Goal: Information Seeking & Learning: Learn about a topic

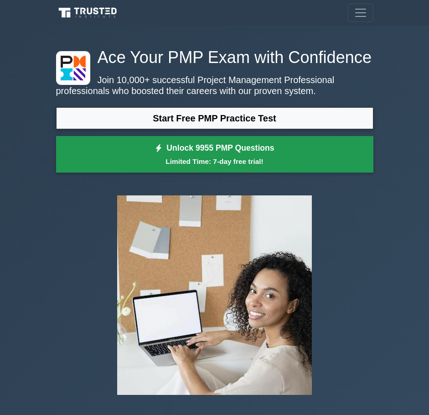
click at [237, 168] on link "Unlock 9955 PMP Questions Limited Time: 7-day free trial!" at bounding box center [214, 154] width 317 height 36
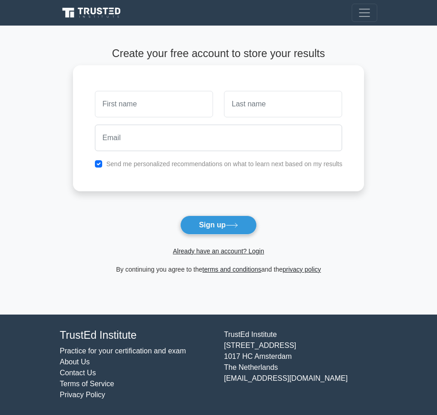
click at [184, 109] on input "text" at bounding box center [154, 104] width 118 height 26
type input "Ammar"
click at [278, 106] on input "text" at bounding box center [283, 104] width 118 height 26
type input "Al-Hamdani"
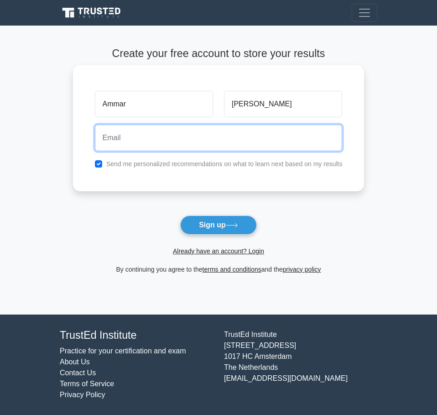
click at [209, 144] on input "email" at bounding box center [219, 138] width 248 height 26
type input "hamdaniammar52@gmail.com"
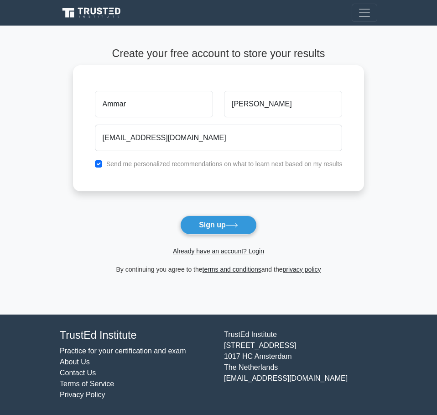
click at [183, 162] on label "Send me personalized recommendations on what to learn next based on my results" at bounding box center [224, 163] width 236 height 7
click at [101, 162] on input "checkbox" at bounding box center [98, 163] width 7 height 7
checkbox input "false"
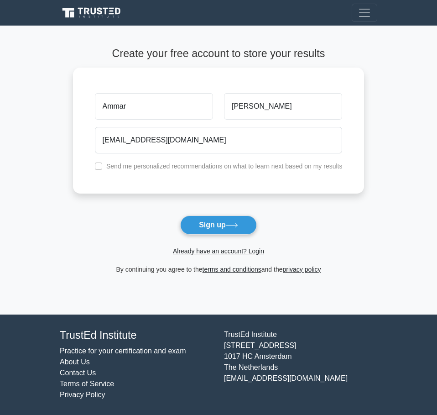
click at [203, 226] on button "Sign up" at bounding box center [218, 224] width 77 height 19
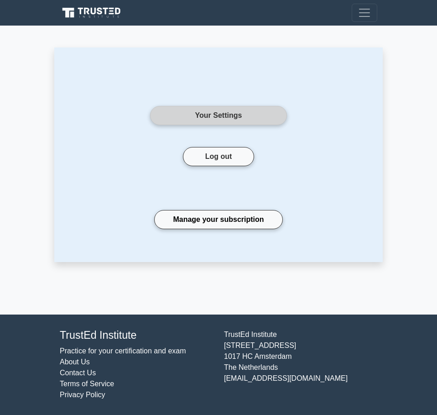
click at [261, 119] on link "Your Settings" at bounding box center [218, 115] width 137 height 19
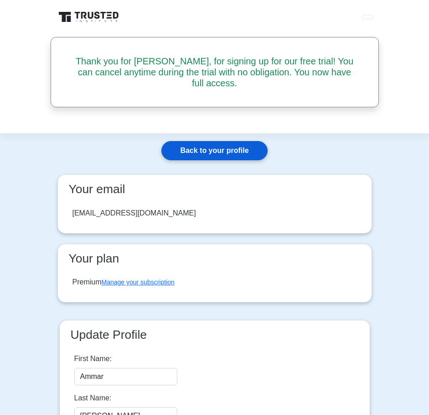
click at [197, 144] on link "Back to your profile" at bounding box center [214, 150] width 106 height 19
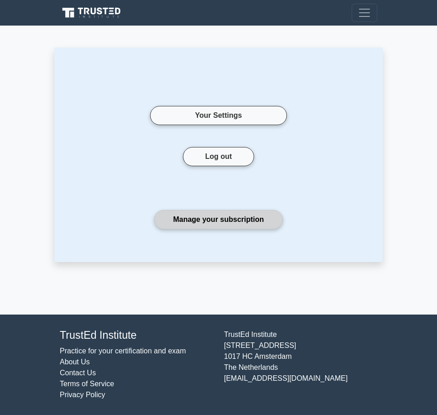
click at [212, 225] on link "Manage your subscription" at bounding box center [218, 219] width 128 height 19
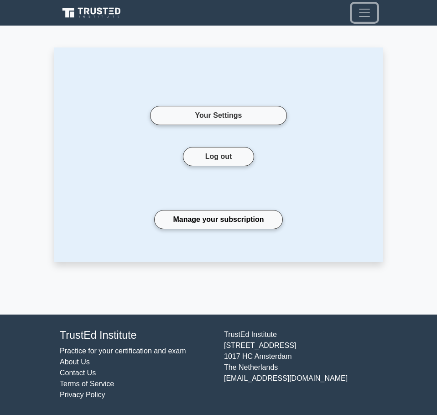
click at [353, 20] on button "Toggle navigation" at bounding box center [365, 13] width 26 height 18
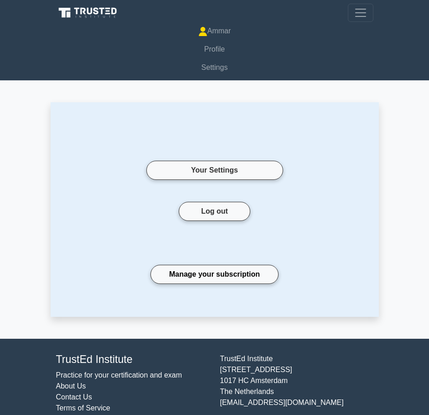
click at [241, 146] on div "Your Settings" at bounding box center [214, 159] width 137 height 41
click at [237, 32] on link "Ammar" at bounding box center [214, 31] width 317 height 18
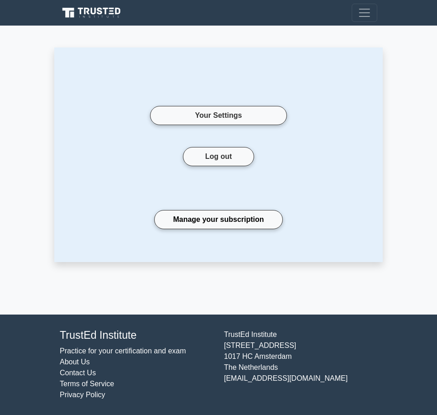
click at [68, 10] on icon at bounding box center [68, 13] width 12 height 10
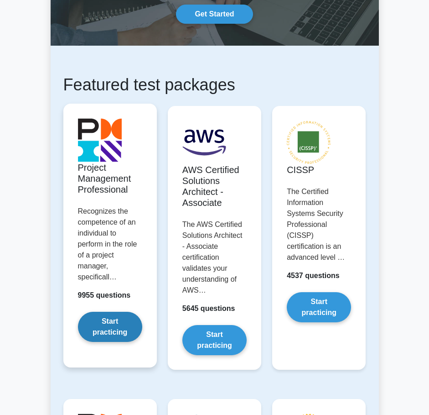
scroll to position [91, 0]
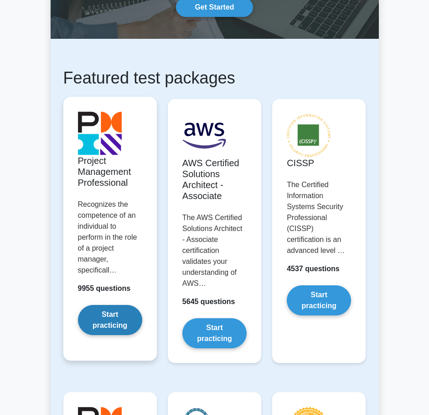
click at [103, 327] on link "Start practicing" at bounding box center [110, 320] width 64 height 30
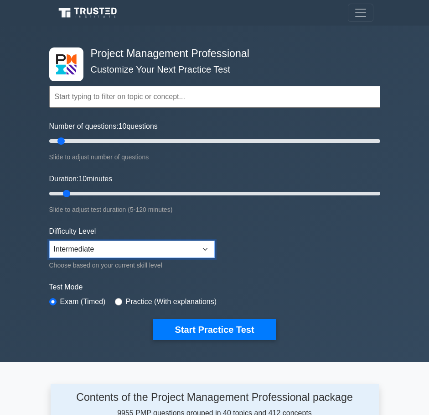
click at [188, 244] on select "Beginner Intermediate Expert" at bounding box center [132, 248] width 166 height 17
select select "expert"
click at [49, 240] on select "Beginner Intermediate Expert" at bounding box center [132, 248] width 166 height 17
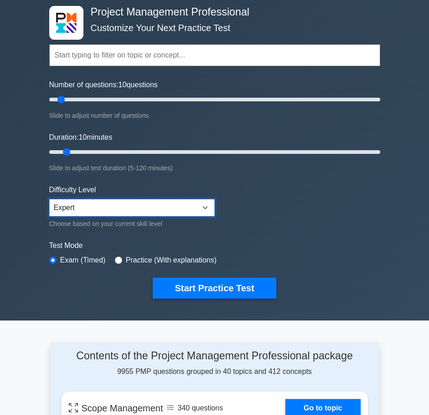
scroll to position [46, 0]
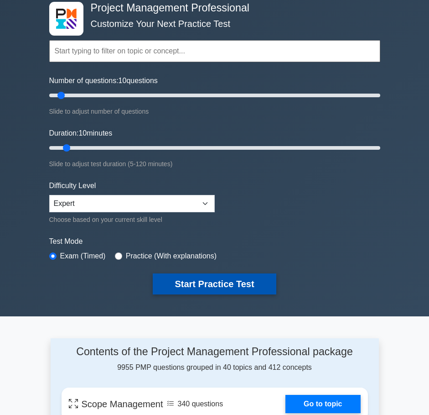
click at [176, 292] on button "Start Practice Test" at bounding box center [214, 283] width 123 height 21
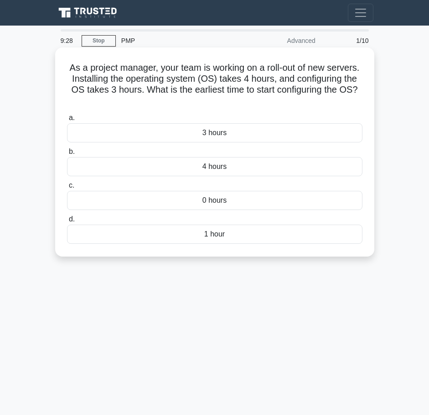
click at [202, 168] on div "4 hours" at bounding box center [215, 166] width 296 height 19
click at [67, 155] on input "b. 4 hours" at bounding box center [67, 152] width 0 height 6
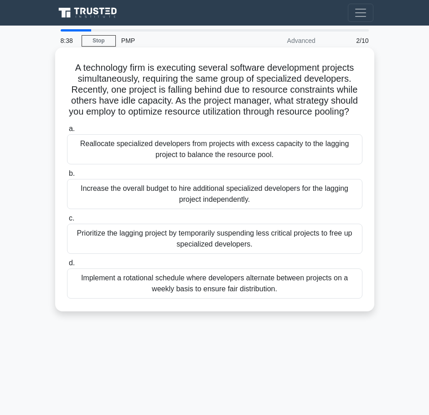
click at [210, 164] on div "Reallocate specialized developers from projects with excess capacity to the lag…" at bounding box center [215, 149] width 296 height 30
click at [67, 132] on input "a. Reallocate specialized developers from projects with excess capacity to the …" at bounding box center [67, 129] width 0 height 6
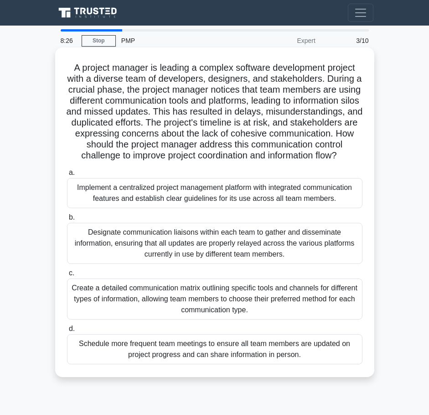
drag, startPoint x: 73, startPoint y: 69, endPoint x: 246, endPoint y: 168, distance: 199.2
click at [246, 161] on h5 "A project manager is leading a complex software development project with a dive…" at bounding box center [214, 111] width 297 height 99
drag, startPoint x: 229, startPoint y: 156, endPoint x: 251, endPoint y: 156, distance: 21.9
click at [251, 156] on h5 "A project manager is leading a complex software development project with a dive…" at bounding box center [214, 111] width 297 height 99
click at [337, 161] on icon ".spinner_0XTQ{transform-origin:center;animation:spinner_y6GP .75s linear infini…" at bounding box center [342, 156] width 11 height 11
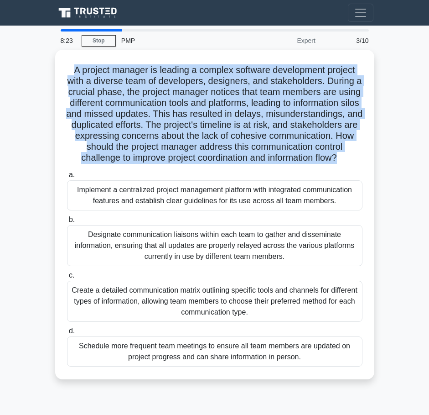
drag, startPoint x: 253, startPoint y: 169, endPoint x: 80, endPoint y: 64, distance: 202.2
click at [37, 62] on main "8:23 Stop PMP Expert 3/10 A project manager is leading a complex software devel…" at bounding box center [214, 257] width 429 height 463
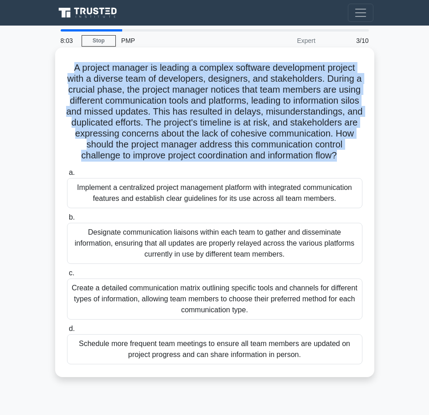
click at [155, 81] on h5 "A project manager is leading a complex software development project with a dive…" at bounding box center [214, 111] width 297 height 99
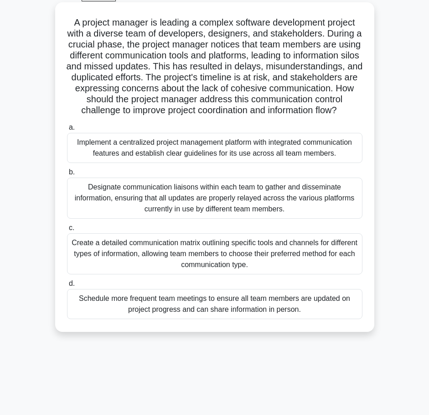
scroll to position [46, 0]
click at [263, 268] on div "Create a detailed communication matrix outlining specific tools and channels fo…" at bounding box center [215, 253] width 296 height 41
click at [67, 230] on input "c. Create a detailed communication matrix outlining specific tools and channels…" at bounding box center [67, 227] width 0 height 6
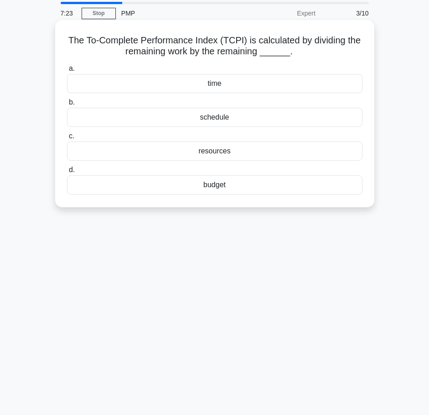
scroll to position [0, 0]
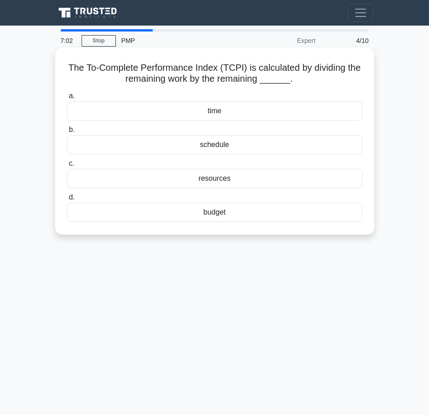
click at [153, 145] on div "schedule" at bounding box center [215, 144] width 296 height 19
click at [67, 133] on input "b. schedule" at bounding box center [67, 130] width 0 height 6
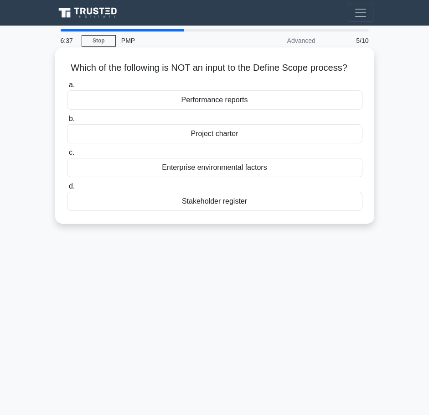
click at [213, 201] on div "Stakeholder register" at bounding box center [215, 201] width 296 height 19
click at [67, 189] on input "d. Stakeholder register" at bounding box center [67, 186] width 0 height 6
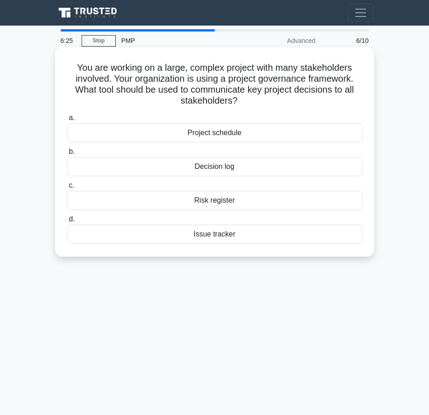
drag, startPoint x: 104, startPoint y: 67, endPoint x: 248, endPoint y: 105, distance: 149.4
click at [248, 105] on h5 "You are working on a large, complex project with many stakeholders involved. Yo…" at bounding box center [214, 84] width 297 height 45
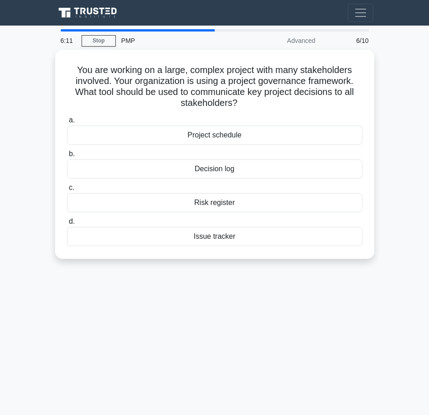
click at [409, 85] on main "6:11 Stop PMP Advanced 6/10 You are working on a large, complex project with ma…" at bounding box center [214, 257] width 429 height 463
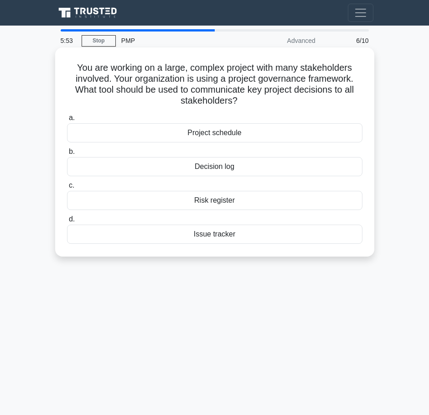
click at [247, 171] on div "Decision log" at bounding box center [215, 166] width 296 height 19
click at [67, 155] on input "b. Decision log" at bounding box center [67, 152] width 0 height 6
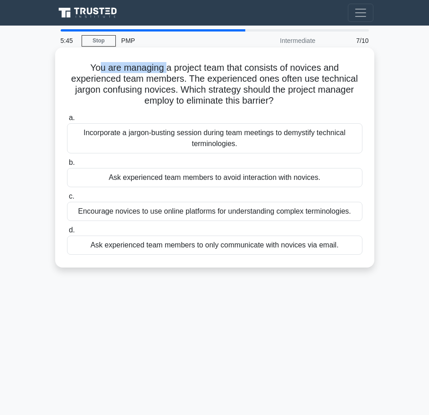
drag, startPoint x: 99, startPoint y: 65, endPoint x: 164, endPoint y: 67, distance: 64.8
click at [164, 67] on h5 "You are managing a project team that consists of novices and experienced team m…" at bounding box center [214, 84] width 297 height 45
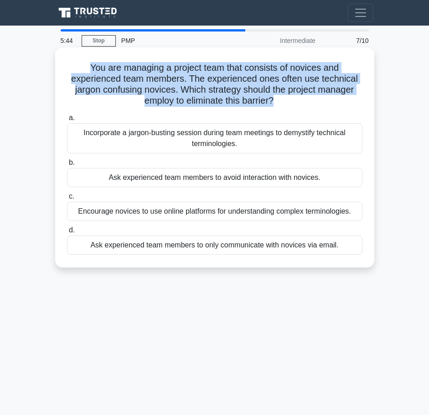
click at [164, 67] on h5 "You are managing a project team that consists of novices and experienced team m…" at bounding box center [214, 84] width 297 height 45
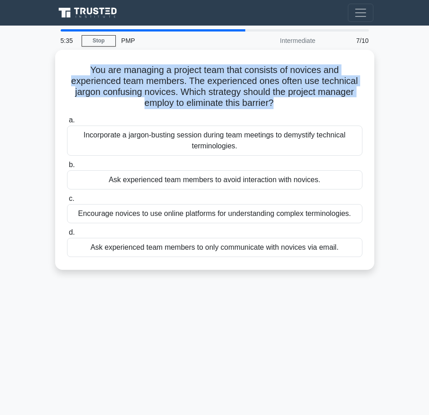
click at [419, 53] on main "5:35 Stop PMP Intermediate 7/10 You are managing a project team that consists o…" at bounding box center [214, 257] width 429 height 463
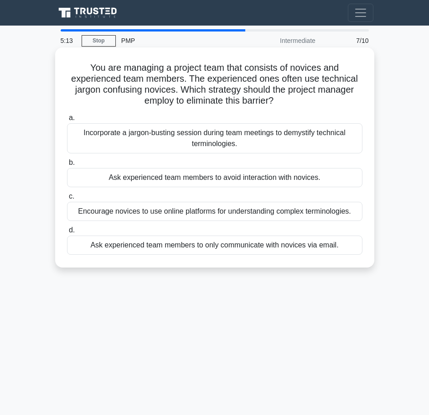
drag, startPoint x: 367, startPoint y: 218, endPoint x: 65, endPoint y: 216, distance: 302.4
click at [65, 216] on div "c. Encourage novices to use online platforms for understanding complex terminol…" at bounding box center [215, 206] width 306 height 30
drag, startPoint x: 67, startPoint y: 128, endPoint x: 284, endPoint y: 150, distance: 218.7
click at [284, 150] on div "You are managing a project team that consists of novices and experienced team m…" at bounding box center [215, 165] width 328 height 231
click at [158, 133] on div "Incorporate a jargon-busting session during team meetings to demystify technica…" at bounding box center [215, 138] width 296 height 30
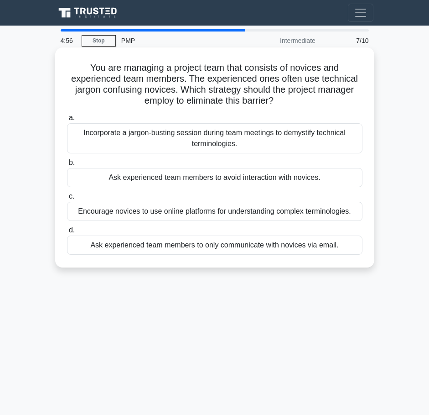
click at [67, 121] on input "a. Incorporate a jargon-busting session during team meetings to demystify techn…" at bounding box center [67, 118] width 0 height 6
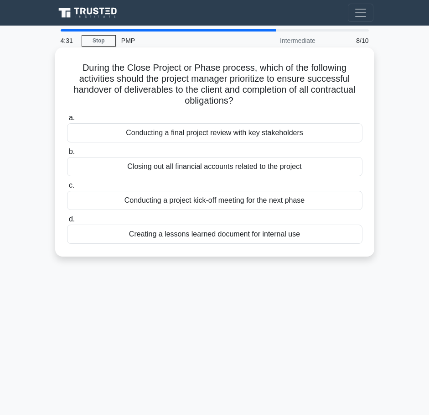
click at [274, 134] on div "Conducting a final project review with key stakeholders" at bounding box center [215, 132] width 296 height 19
click at [67, 121] on input "a. Conducting a final project review with key stakeholders" at bounding box center [67, 118] width 0 height 6
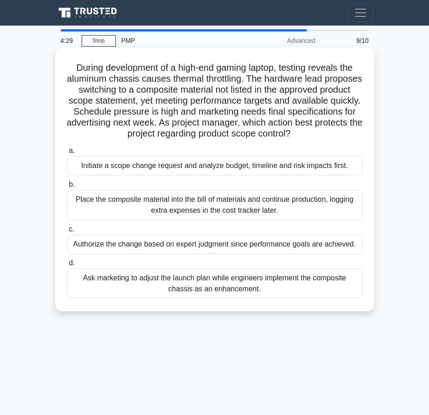
click at [73, 57] on div "During development of a high-end gaming laptop, testing reveals the aluminum ch…" at bounding box center [215, 179] width 312 height 256
click at [87, 84] on h5 "During development of a high-end gaming laptop, testing reveals the aluminum ch…" at bounding box center [214, 101] width 297 height 78
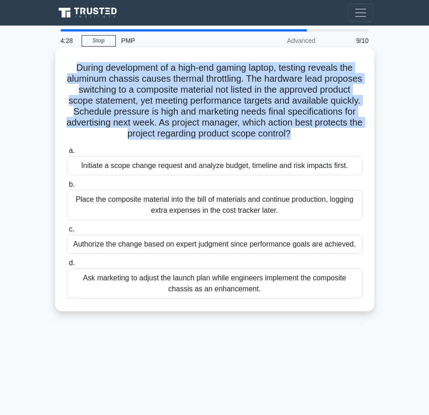
click at [87, 84] on h5 "During development of a high-end gaming laptop, testing reveals the aluminum ch…" at bounding box center [214, 101] width 297 height 78
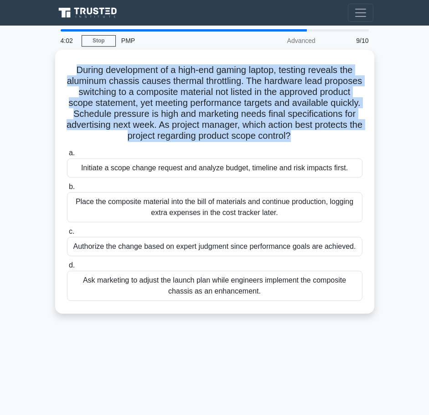
click at [426, 78] on main "4:02 Stop PMP Advanced 9/10 During development of a high-end gaming laptop, tes…" at bounding box center [214, 257] width 429 height 463
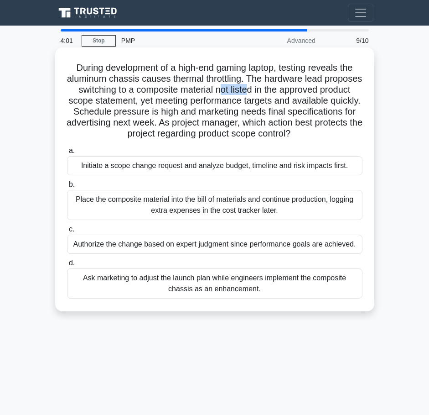
drag, startPoint x: 268, startPoint y: 91, endPoint x: 290, endPoint y: 90, distance: 21.9
click at [287, 90] on h5 "During development of a high-end gaming laptop, testing reveals the aluminum ch…" at bounding box center [214, 101] width 297 height 78
click at [291, 90] on h5 "During development of a high-end gaming laptop, testing reveals the aluminum ch…" at bounding box center [214, 101] width 297 height 78
click at [126, 102] on h5 "During development of a high-end gaming laptop, testing reveals the aluminum ch…" at bounding box center [214, 101] width 297 height 78
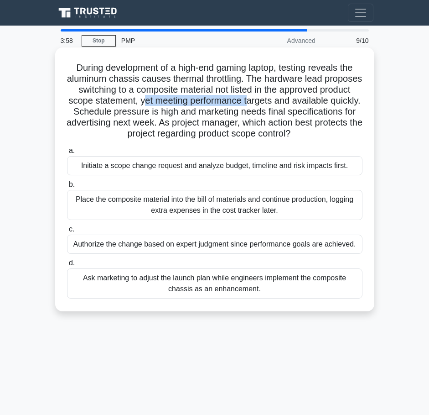
drag, startPoint x: 198, startPoint y: 98, endPoint x: 304, endPoint y: 104, distance: 106.0
click at [304, 104] on h5 "During development of a high-end gaming laptop, testing reveals the aluminum ch…" at bounding box center [214, 101] width 297 height 78
click at [112, 101] on h5 "During development of a high-end gaming laptop, testing reveals the aluminum ch…" at bounding box center [214, 101] width 297 height 78
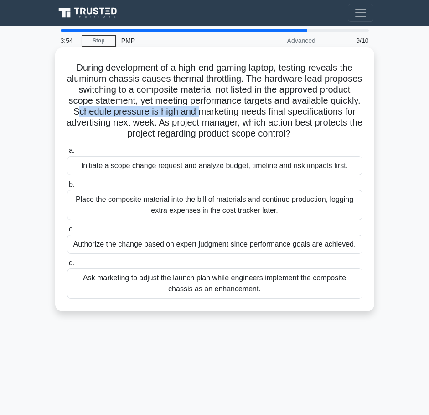
drag, startPoint x: 148, startPoint y: 110, endPoint x: 275, endPoint y: 112, distance: 127.3
click at [273, 112] on h5 "During development of a high-end gaming laptop, testing reveals the aluminum ch…" at bounding box center [214, 101] width 297 height 78
click at [276, 112] on h5 "During development of a high-end gaming laptop, testing reveals the aluminum ch…" at bounding box center [214, 101] width 297 height 78
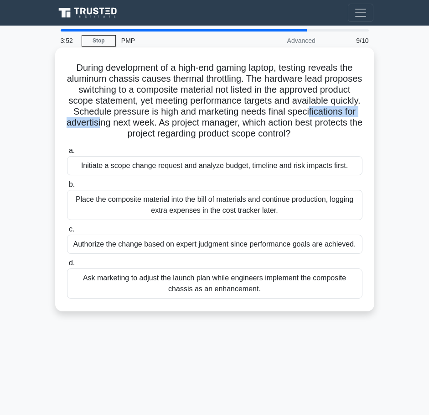
drag, startPoint x: 102, startPoint y: 122, endPoint x: 207, endPoint y: 122, distance: 104.4
click at [187, 121] on h5 "During development of a high-end gaming laptop, testing reveals the aluminum ch…" at bounding box center [214, 101] width 297 height 78
click at [218, 122] on h5 "During development of a high-end gaming laptop, testing reveals the aluminum ch…" at bounding box center [214, 101] width 297 height 78
drag, startPoint x: 78, startPoint y: 181, endPoint x: 72, endPoint y: 158, distance: 23.5
click at [72, 158] on div "a. Initiate a scope change request and analyze budget, timeline and risk impact…" at bounding box center [215, 221] width 306 height 157
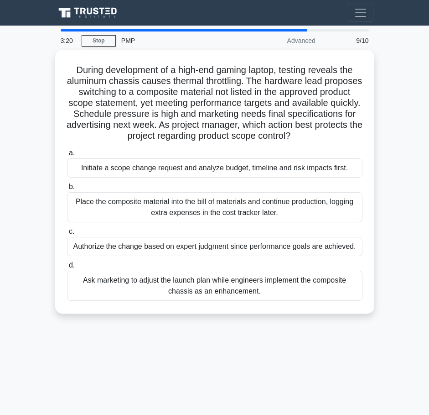
click at [47, 158] on main "3:20 Stop PMP Advanced 9/10 During development of a high-end gaming laptop, tes…" at bounding box center [214, 257] width 429 height 463
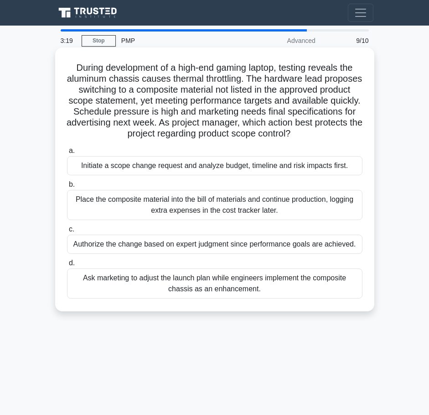
click at [61, 143] on div "During development of a high-end gaming laptop, testing reveals the aluminum ch…" at bounding box center [215, 179] width 312 height 256
drag, startPoint x: 67, startPoint y: 143, endPoint x: 283, endPoint y: 292, distance: 262.9
click at [285, 299] on div "During development of a high-end gaming laptop, testing reveals the aluminum ch…" at bounding box center [215, 179] width 312 height 256
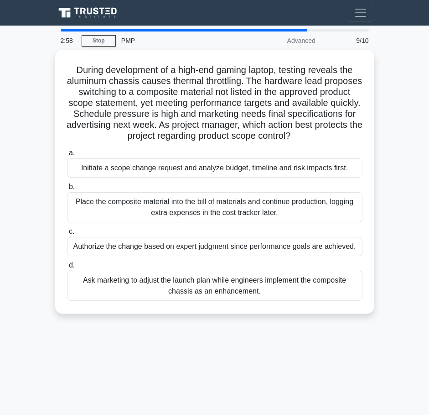
click at [414, 93] on main "2:58 Stop PMP Advanced 9/10 During development of a high-end gaming laptop, tes…" at bounding box center [214, 257] width 429 height 463
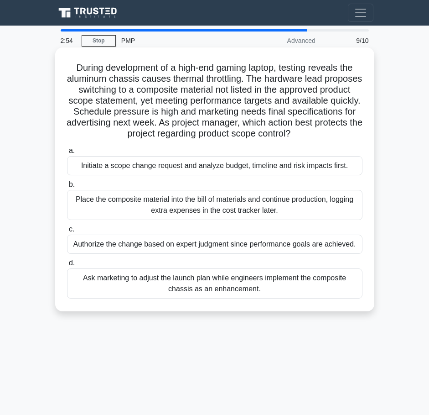
click at [157, 169] on div "Initiate a scope change request and analyze budget, timeline and risk impacts f…" at bounding box center [215, 165] width 296 height 19
click at [67, 154] on input "a. Initiate a scope change request and analyze budget, timeline and risk impact…" at bounding box center [67, 151] width 0 height 6
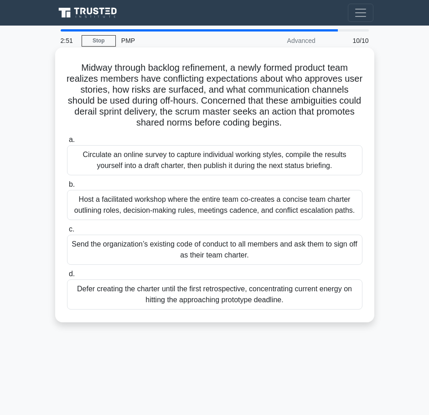
click at [204, 91] on h5 "Midway through backlog refinement, a newly formed product team realizes members…" at bounding box center [214, 95] width 297 height 67
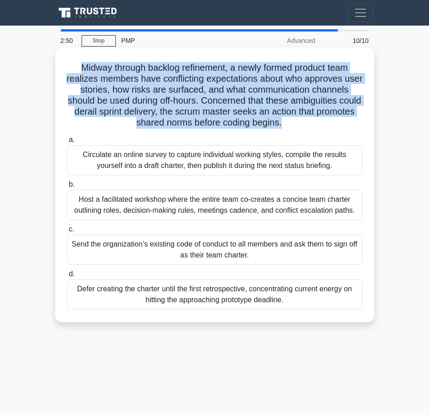
click at [204, 91] on h5 "Midway through backlog refinement, a newly formed product team realizes members…" at bounding box center [214, 95] width 297 height 67
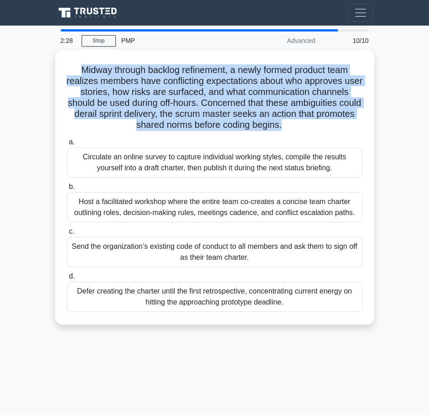
click at [389, 51] on main "2:28 Stop PMP Advanced 10/10 Midway through backlog refinement, a newly formed …" at bounding box center [214, 257] width 429 height 463
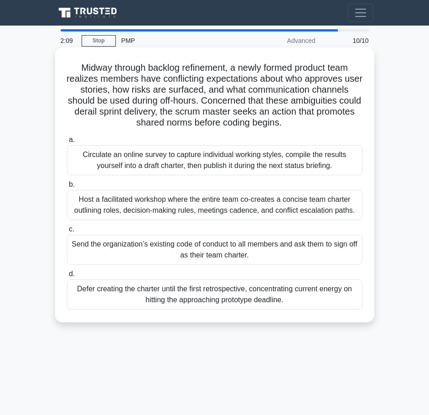
click at [305, 82] on h5 "Midway through backlog refinement, a newly formed product team realizes members…" at bounding box center [214, 95] width 297 height 67
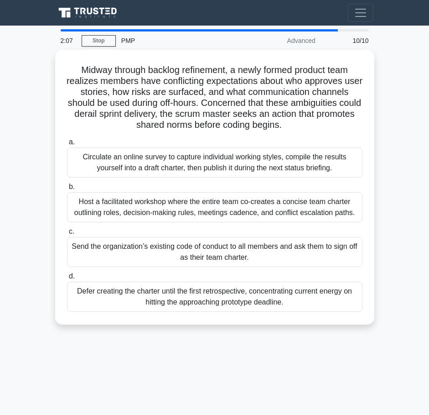
click at [397, 102] on main "2:07 Stop PMP Advanced 10/10 Midway through backlog refinement, a newly formed …" at bounding box center [214, 257] width 429 height 463
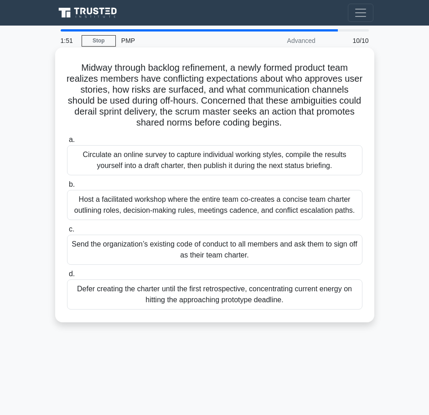
click at [327, 99] on h5 "Midway through backlog refinement, a newly formed product team realizes members…" at bounding box center [214, 95] width 297 height 67
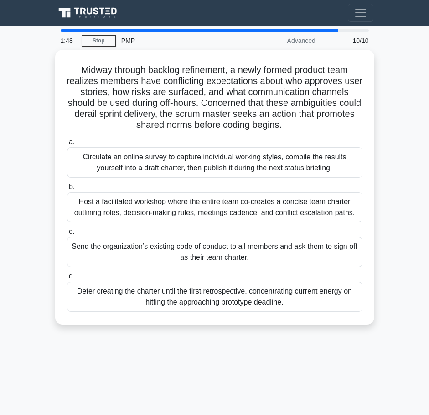
click at [387, 128] on main "1:48 Stop PMP Advanced 10/10 Midway through backlog refinement, a newly formed …" at bounding box center [214, 257] width 429 height 463
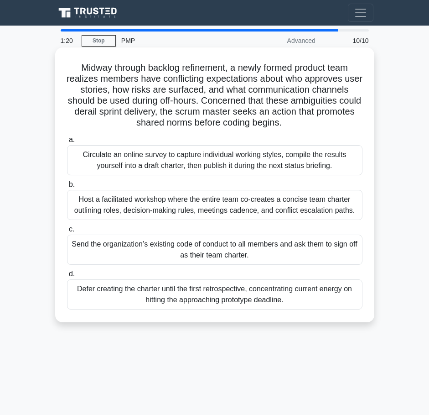
drag, startPoint x: 65, startPoint y: 139, endPoint x: 338, endPoint y: 318, distance: 326.4
click at [338, 318] on div "Midway through backlog refinement, a newly formed product team realizes members…" at bounding box center [215, 184] width 312 height 267
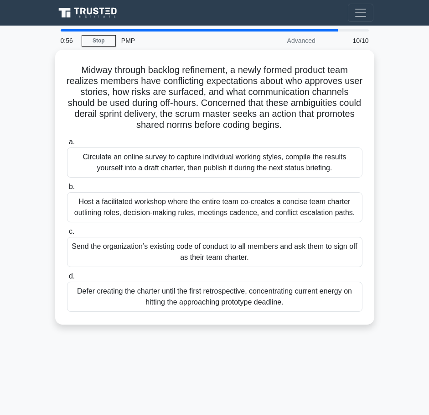
click at [410, 86] on main "0:56 Stop PMP Advanced 10/10 Midway through backlog refinement, a newly formed …" at bounding box center [214, 257] width 429 height 463
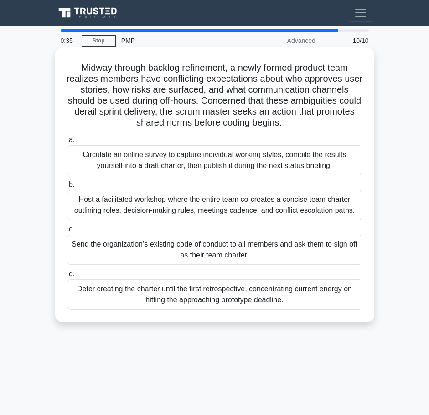
click at [222, 207] on div "Host a facilitated workshop where the entire team co-creates a concise team cha…" at bounding box center [215, 205] width 296 height 30
click at [67, 187] on input "b. Host a facilitated workshop where the entire team co-creates a concise team …" at bounding box center [67, 185] width 0 height 6
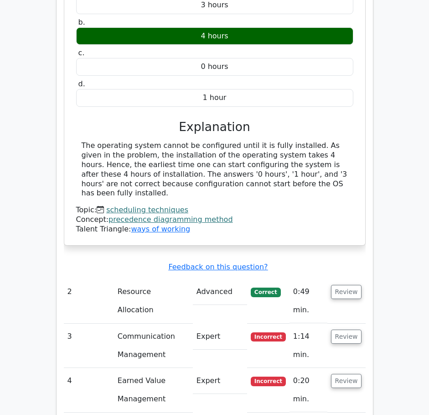
scroll to position [730, 0]
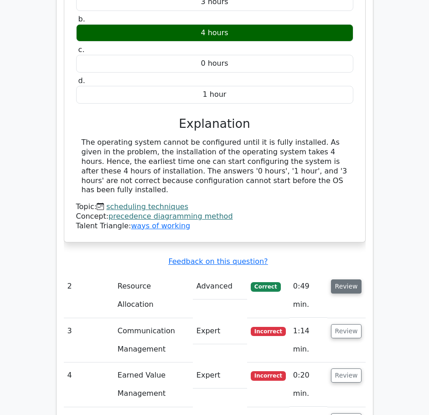
click at [358, 279] on button "Review" at bounding box center [346, 286] width 31 height 14
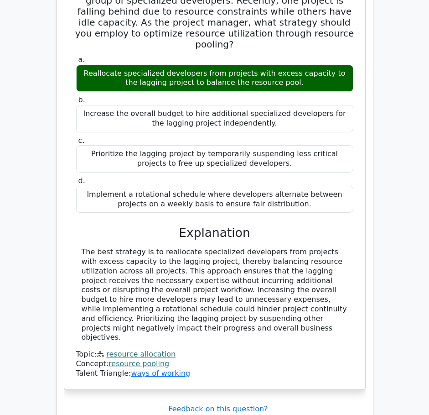
scroll to position [1140, 0]
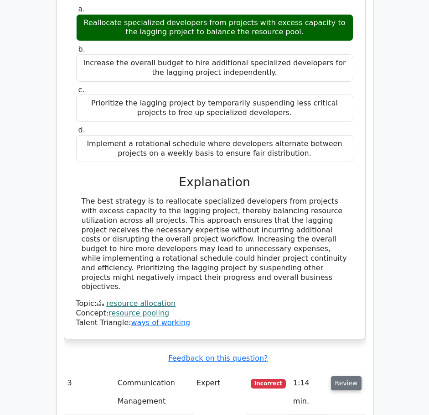
click at [348, 376] on button "Review" at bounding box center [346, 383] width 31 height 14
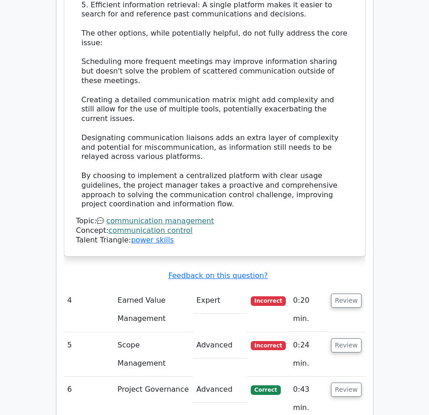
scroll to position [2144, 0]
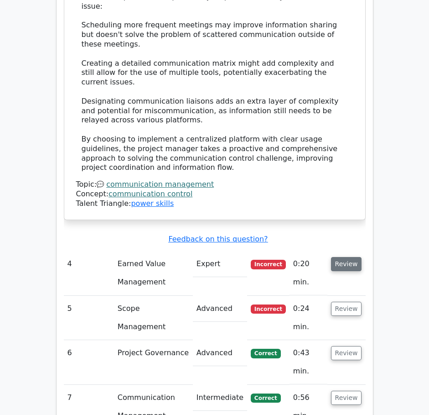
click at [355, 257] on button "Review" at bounding box center [346, 264] width 31 height 14
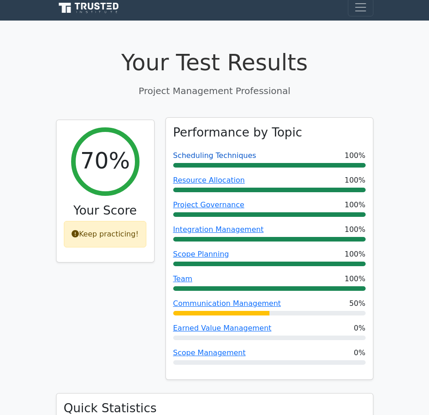
scroll to position [0, 0]
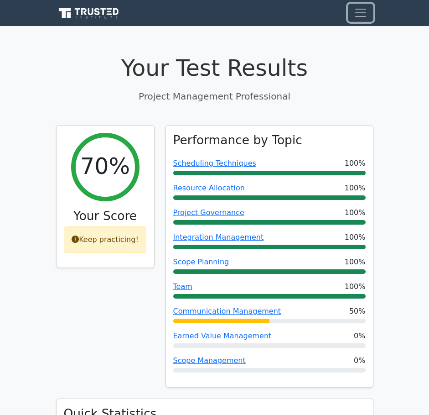
click at [368, 12] on button "Toggle navigation" at bounding box center [361, 13] width 26 height 18
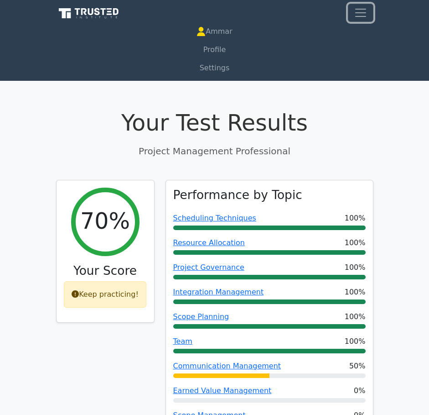
click at [367, 16] on span "Toggle navigation" at bounding box center [361, 13] width 14 height 14
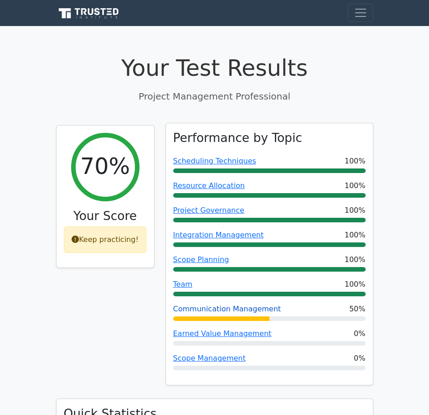
click at [239, 313] on link "Communication Management" at bounding box center [227, 308] width 108 height 9
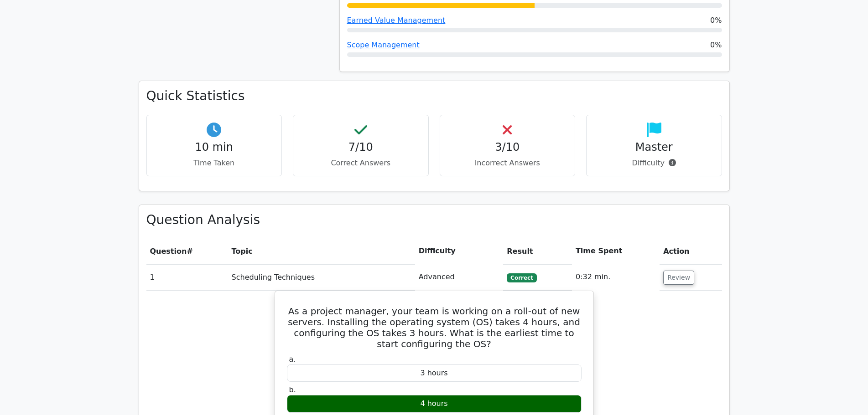
scroll to position [365, 0]
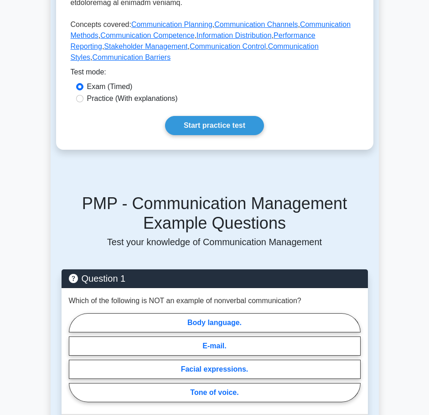
scroll to position [1287, 0]
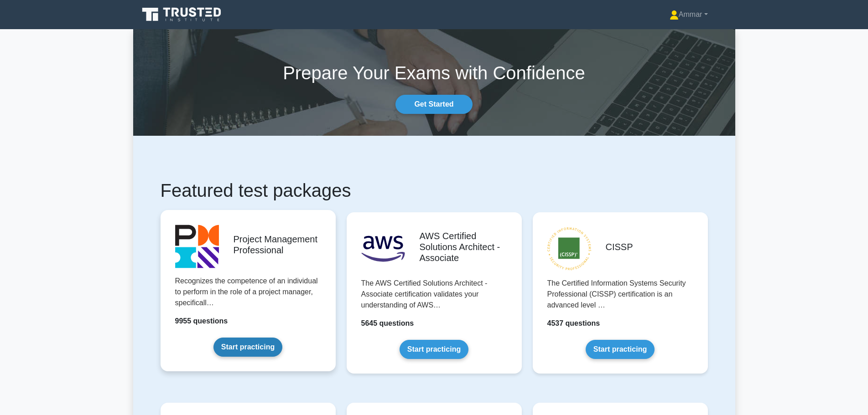
click at [249, 343] on link "Start practicing" at bounding box center [247, 347] width 69 height 19
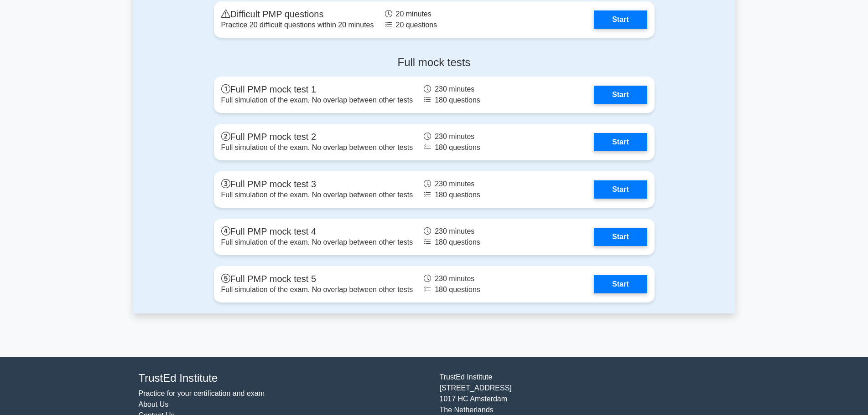
scroll to position [2454, 0]
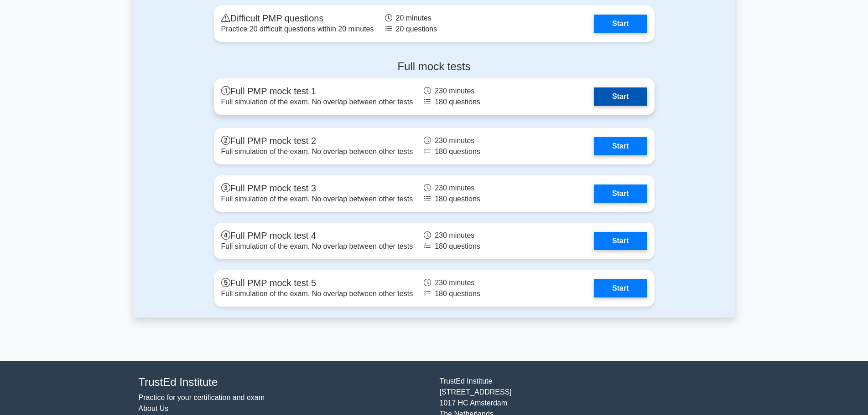
click at [609, 101] on link "Start" at bounding box center [620, 97] width 53 height 18
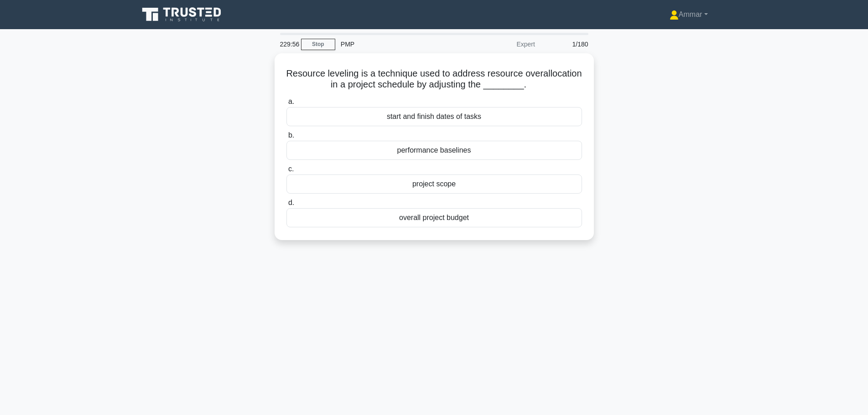
click at [316, 50] on div "229:56 Stop PMP Expert 1/180" at bounding box center [434, 44] width 319 height 18
click at [327, 39] on link "Stop" at bounding box center [318, 44] width 34 height 11
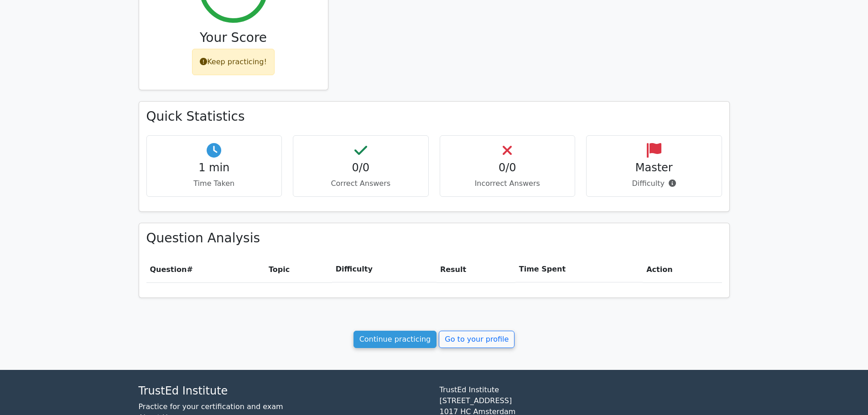
scroll to position [249, 0]
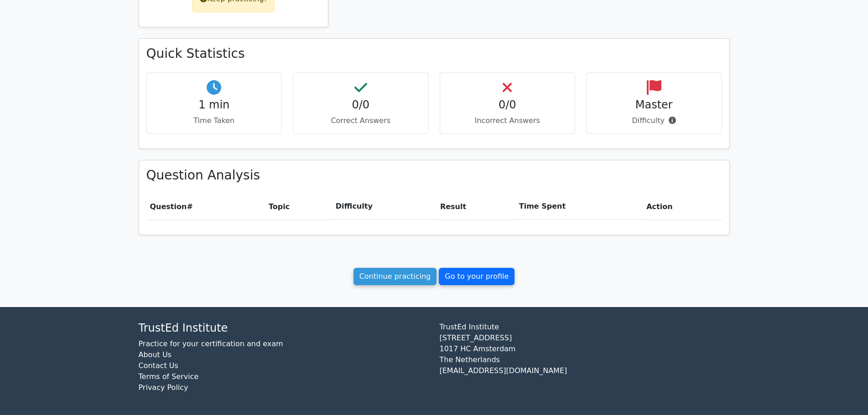
click at [453, 270] on link "Go to your profile" at bounding box center [477, 276] width 76 height 17
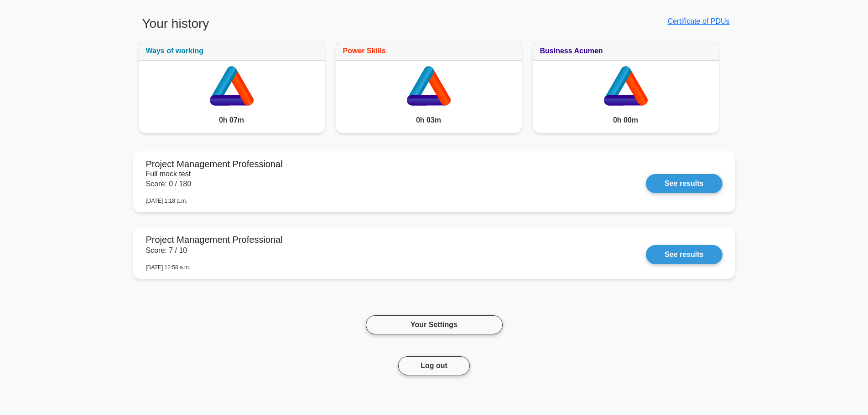
scroll to position [680, 0]
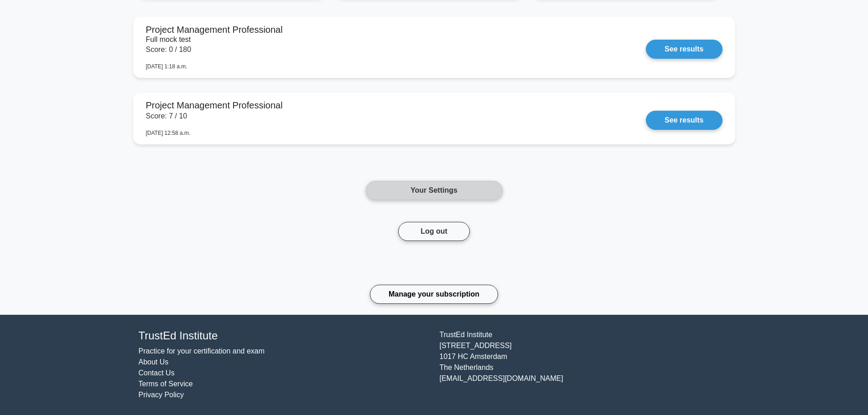
click at [458, 186] on link "Your Settings" at bounding box center [434, 190] width 137 height 19
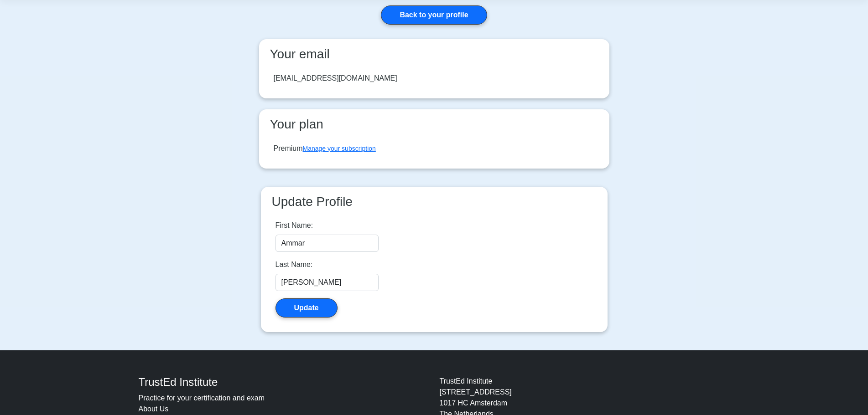
scroll to position [46, 0]
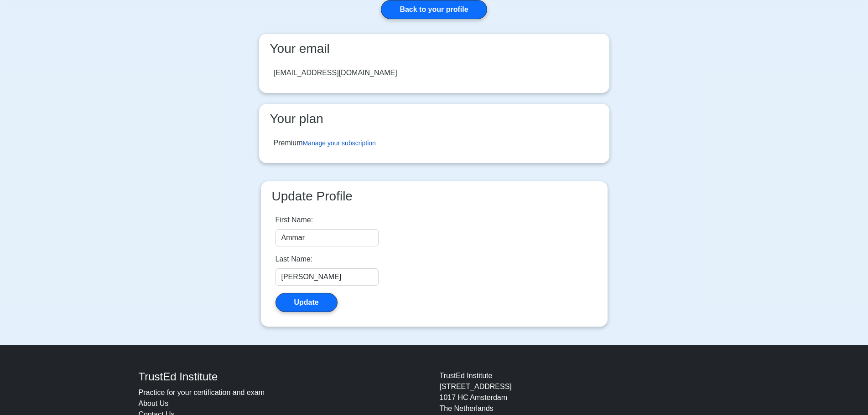
click at [358, 146] on link "Manage your subscription" at bounding box center [339, 143] width 73 height 7
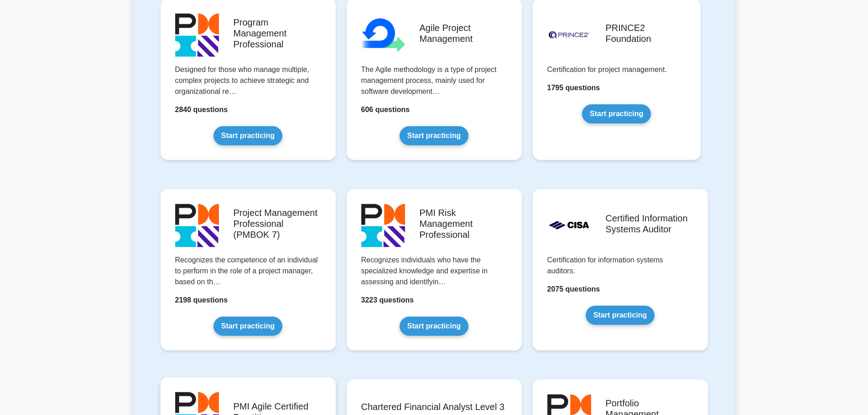
scroll to position [593, 0]
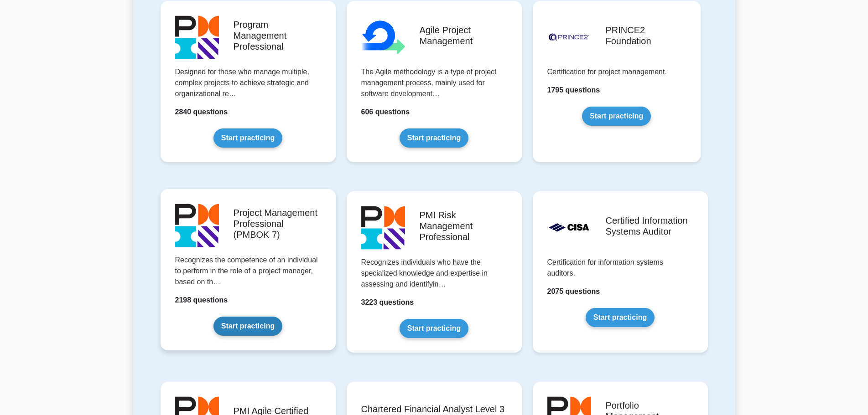
click at [258, 328] on link "Start practicing" at bounding box center [247, 326] width 69 height 19
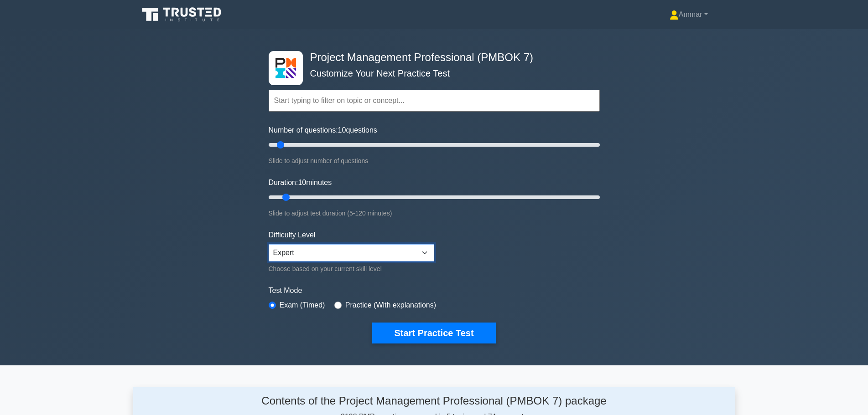
click at [304, 253] on select "Beginner Intermediate Expert" at bounding box center [352, 252] width 166 height 17
click at [344, 299] on div "Test Mode Exam (Timed) Practice (With explanations)" at bounding box center [434, 298] width 331 height 26
click at [345, 303] on label "Practice (With explanations)" at bounding box center [390, 305] width 91 height 11
click at [348, 302] on label "Practice (With explanations)" at bounding box center [390, 305] width 91 height 11
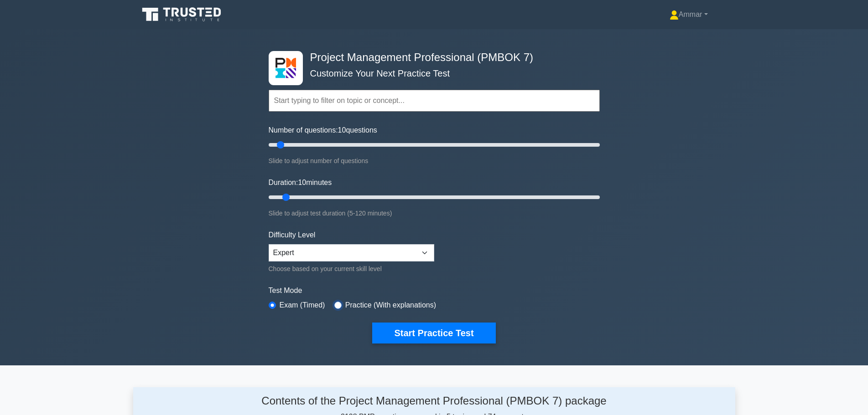
click at [332, 304] on div "Test Mode Exam (Timed) Practice (With explanations)" at bounding box center [434, 298] width 331 height 26
click at [334, 305] on input "radio" at bounding box center [337, 305] width 7 height 7
radio input "true"
click at [381, 95] on input "text" at bounding box center [434, 101] width 331 height 22
click at [408, 103] on input "text" at bounding box center [434, 101] width 331 height 22
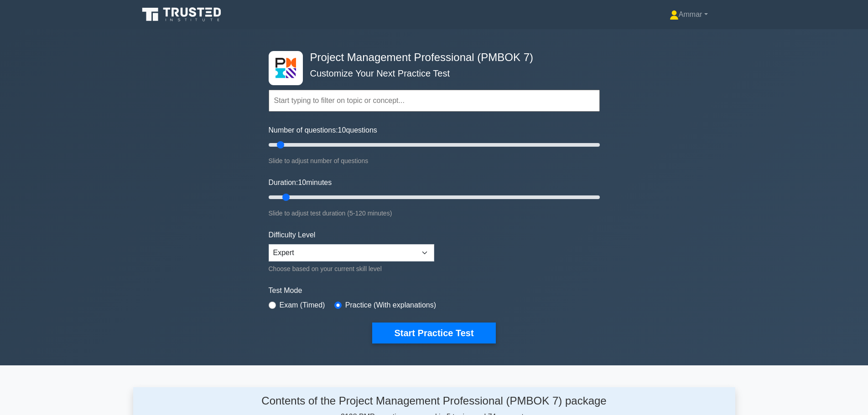
click at [408, 103] on input "text" at bounding box center [434, 101] width 331 height 22
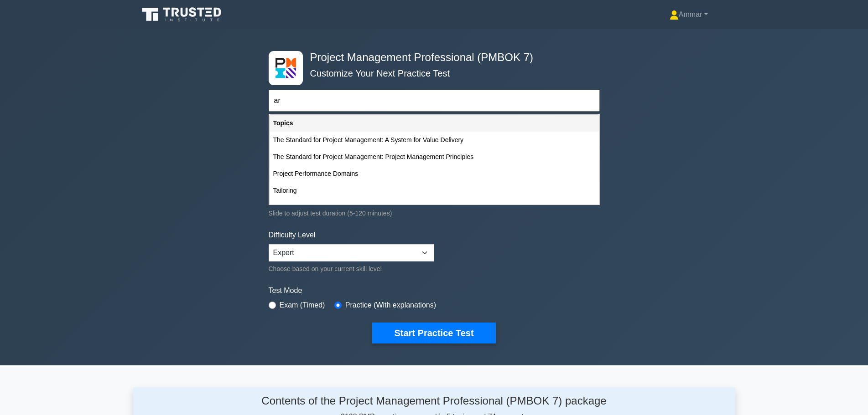
type input "ara"
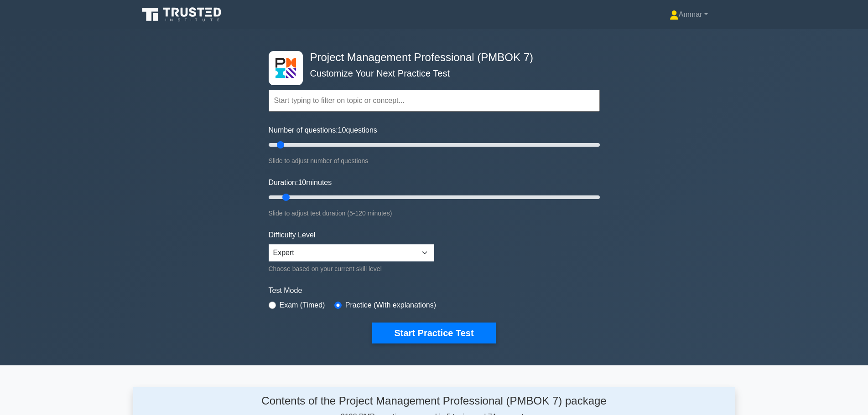
click at [664, 120] on div "Project Management Professional (PMBOK 7) Customize Your Next Practice Test Top…" at bounding box center [434, 197] width 868 height 337
drag, startPoint x: 283, startPoint y: 143, endPoint x: 875, endPoint y: 161, distance: 592.7
type input "200"
click at [600, 151] on input "Number of questions: 200 questions" at bounding box center [434, 145] width 331 height 11
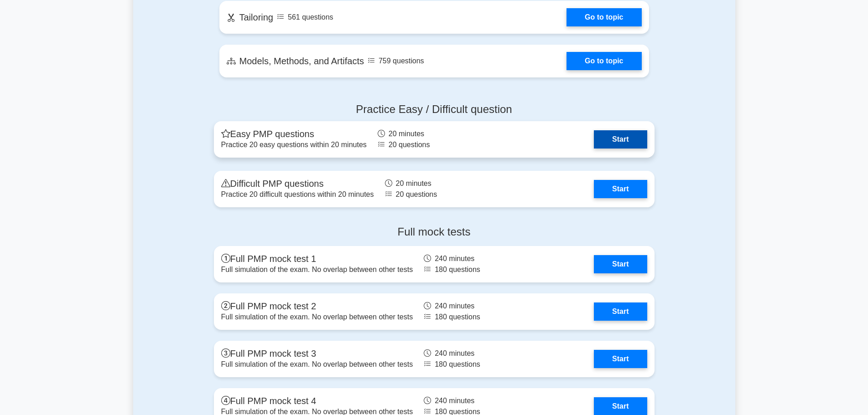
scroll to position [580, 0]
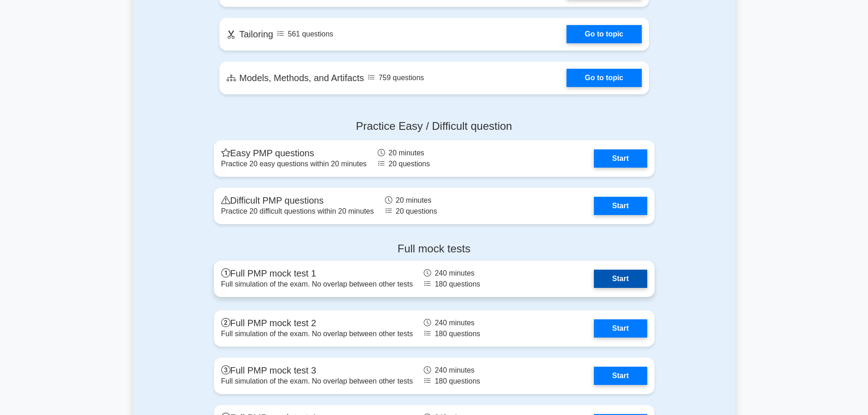
click at [611, 282] on link "Start" at bounding box center [620, 279] width 53 height 18
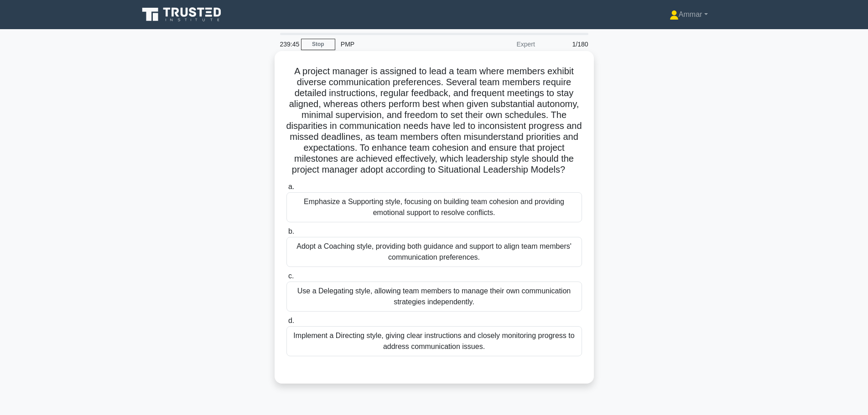
click at [416, 169] on h5 "A project manager is assigned to lead a team where members exhibit diverse comm…" at bounding box center [433, 121] width 297 height 110
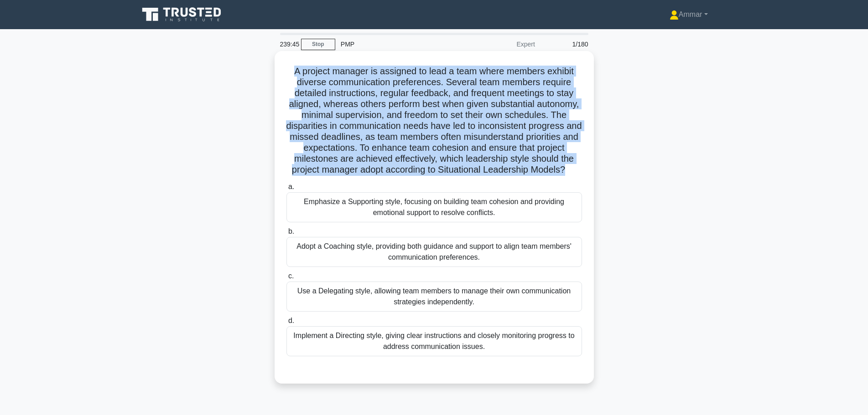
click at [416, 169] on h5 "A project manager is assigned to lead a team where members exhibit diverse comm…" at bounding box center [433, 121] width 297 height 110
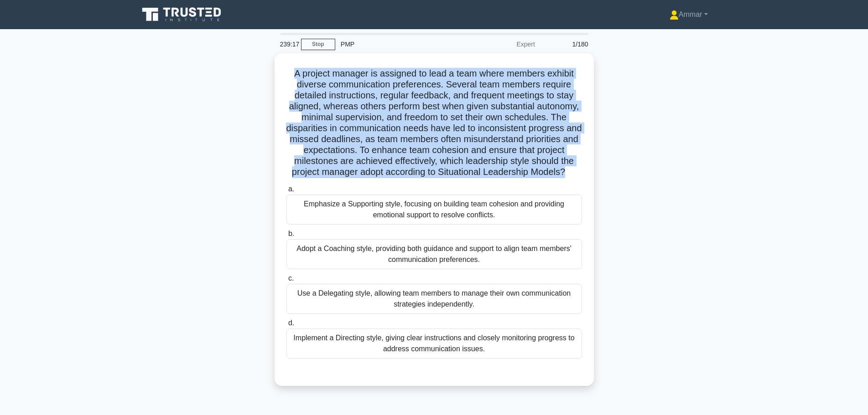
click at [689, 176] on div "A project manager is assigned to lead a team where members exhibit diverse comm…" at bounding box center [434, 225] width 602 height 344
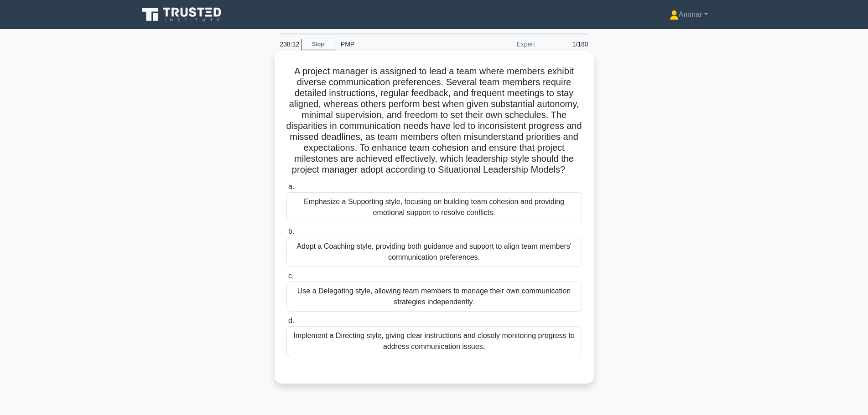
click at [501, 267] on div "Adopt a Coaching style, providing both guidance and support to align team membe…" at bounding box center [434, 252] width 296 height 30
click at [286, 235] on input "b. Adopt a Coaching style, providing both guidance and support to align team me…" at bounding box center [286, 232] width 0 height 6
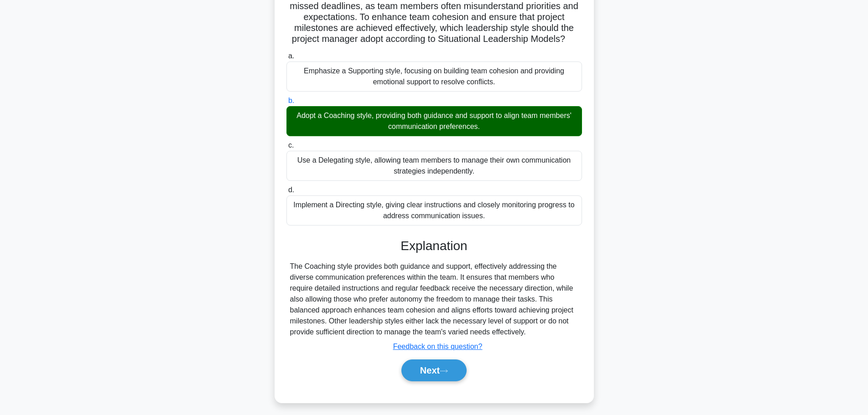
scroll to position [137, 0]
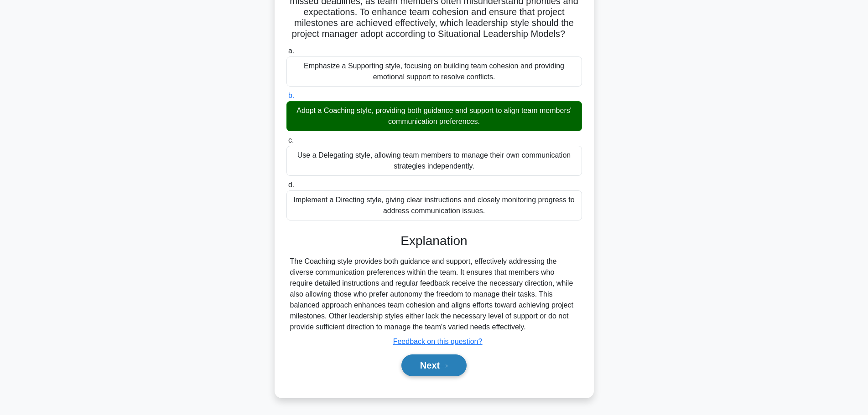
click at [414, 377] on button "Next" at bounding box center [433, 366] width 65 height 22
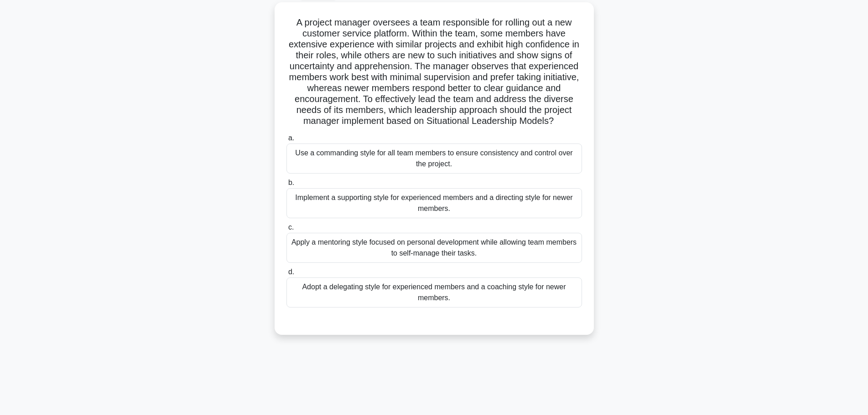
scroll to position [0, 0]
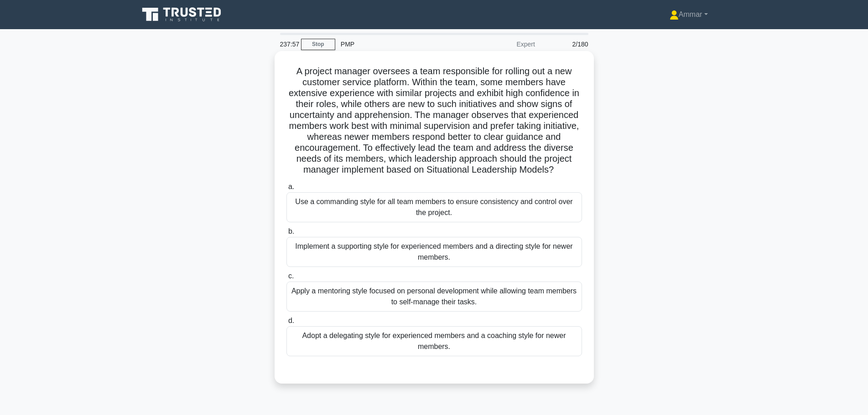
click at [431, 81] on h5 "A project manager oversees a team responsible for rolling out a new customer se…" at bounding box center [433, 121] width 297 height 110
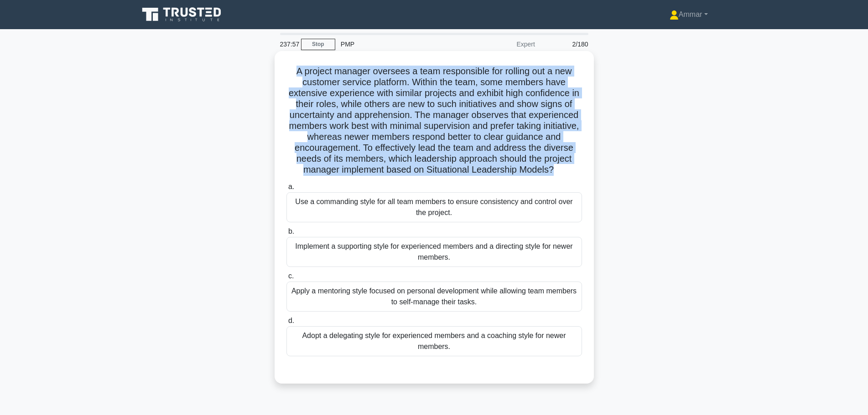
click at [431, 81] on h5 "A project manager oversees a team responsible for rolling out a new customer se…" at bounding box center [433, 121] width 297 height 110
click at [494, 144] on h5 "A project manager oversees a team responsible for rolling out a new customer se…" at bounding box center [433, 121] width 297 height 110
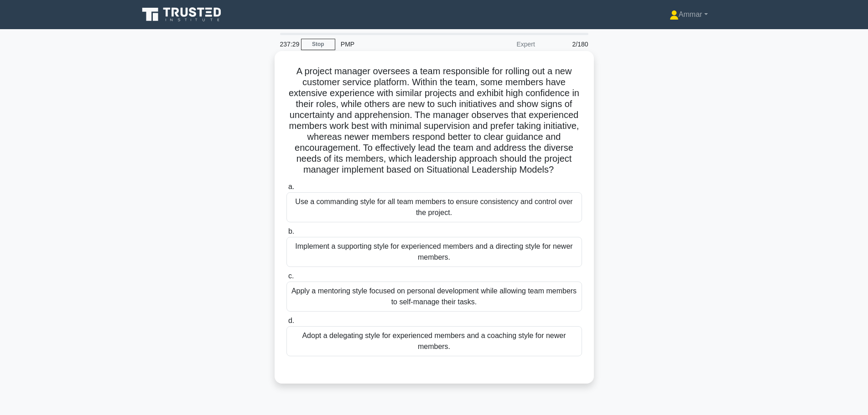
click at [453, 147] on h5 "A project manager oversees a team responsible for rolling out a new customer se…" at bounding box center [433, 121] width 297 height 110
drag, startPoint x: 411, startPoint y: 146, endPoint x: 473, endPoint y: 145, distance: 62.5
click at [473, 145] on h5 "A project manager oversees a team responsible for rolling out a new customer se…" at bounding box center [433, 121] width 297 height 110
click at [476, 145] on h5 "A project manager oversees a team responsible for rolling out a new customer se…" at bounding box center [433, 121] width 297 height 110
click at [311, 160] on h5 "A project manager oversees a team responsible for rolling out a new customer se…" at bounding box center [433, 121] width 297 height 110
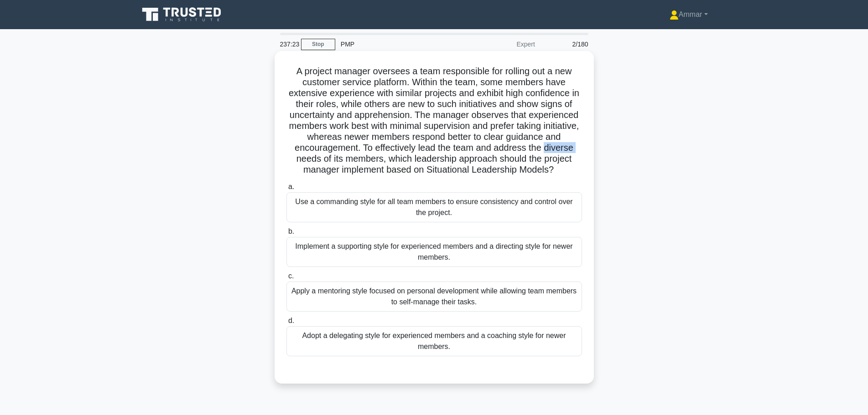
click at [311, 160] on h5 "A project manager oversees a team responsible for rolling out a new customer se…" at bounding box center [433, 121] width 297 height 110
click at [327, 159] on h5 "A project manager oversees a team responsible for rolling out a new customer se…" at bounding box center [433, 121] width 297 height 110
click at [348, 157] on h5 "A project manager oversees a team responsible for rolling out a new customer se…" at bounding box center [433, 121] width 297 height 110
click at [407, 152] on h5 "A project manager oversees a team responsible for rolling out a new customer se…" at bounding box center [433, 121] width 297 height 110
click at [488, 354] on div "Adopt a delegating style for experienced members and a coaching style for newer…" at bounding box center [434, 342] width 296 height 30
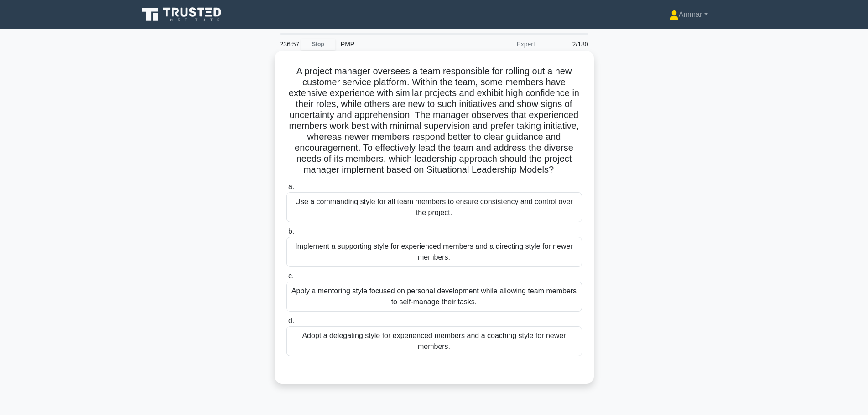
click at [286, 324] on input "d. Adopt a delegating style for experienced members and a coaching style for ne…" at bounding box center [286, 321] width 0 height 6
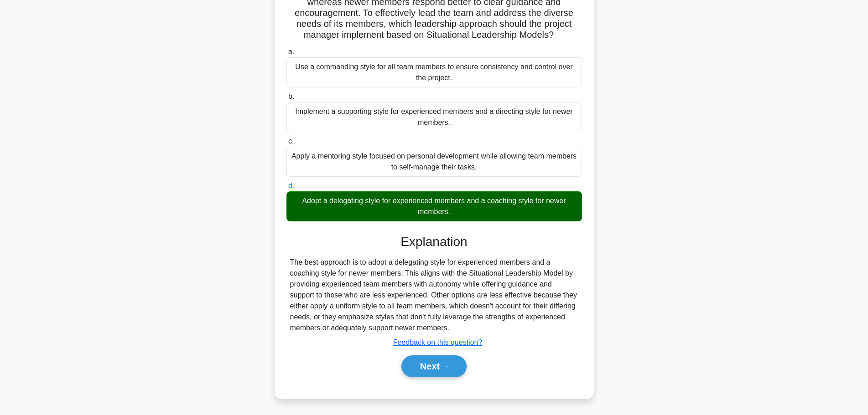
scroll to position [147, 0]
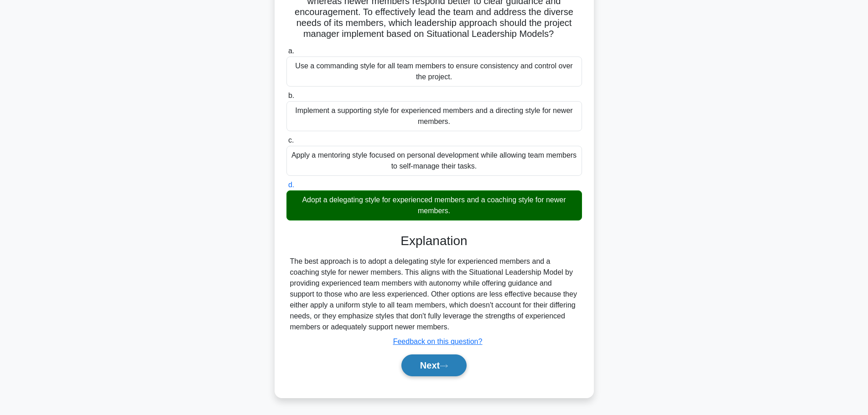
click at [464, 369] on button "Next" at bounding box center [433, 366] width 65 height 22
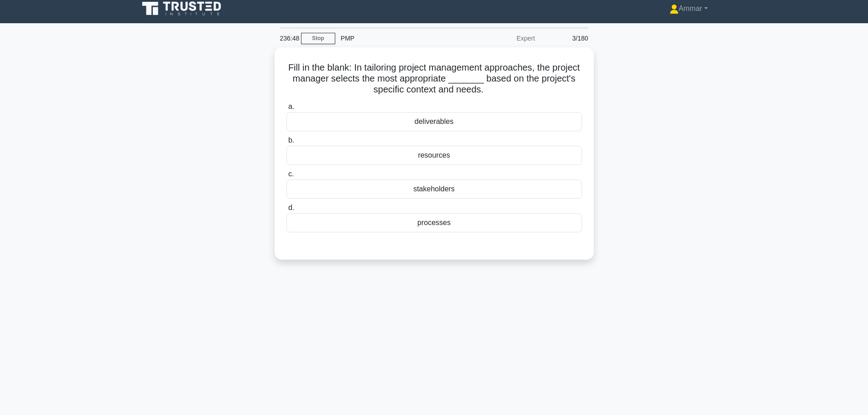
scroll to position [0, 0]
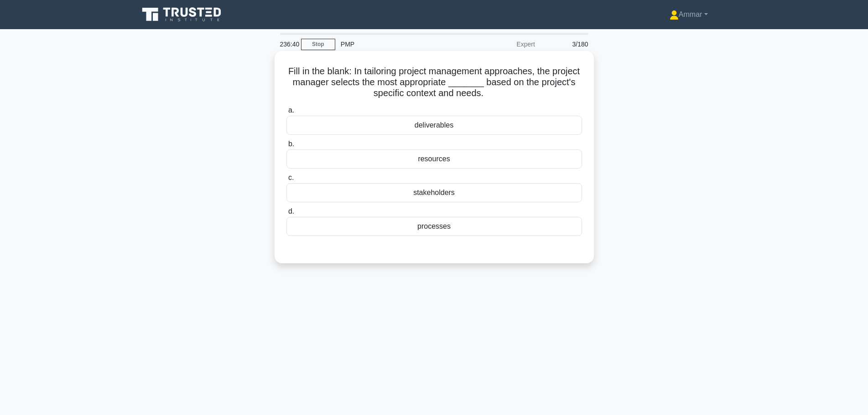
click at [452, 88] on h5 "Fill in the blank: In tailoring project management approaches, the project mana…" at bounding box center [433, 83] width 297 height 34
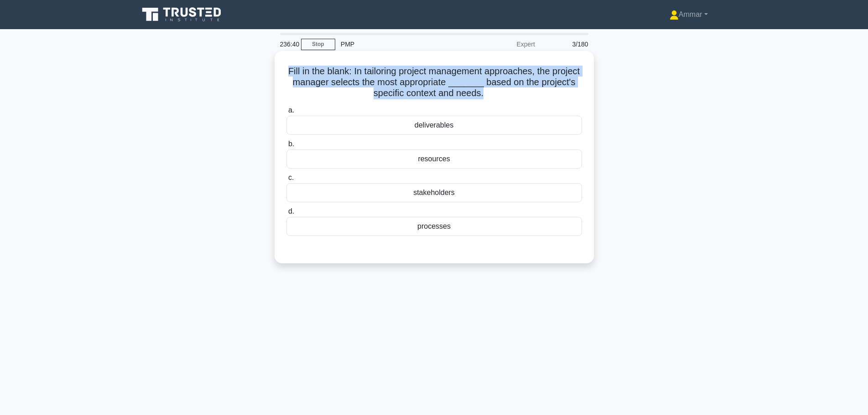
click at [452, 88] on h5 "Fill in the blank: In tailoring project management approaches, the project mana…" at bounding box center [433, 83] width 297 height 34
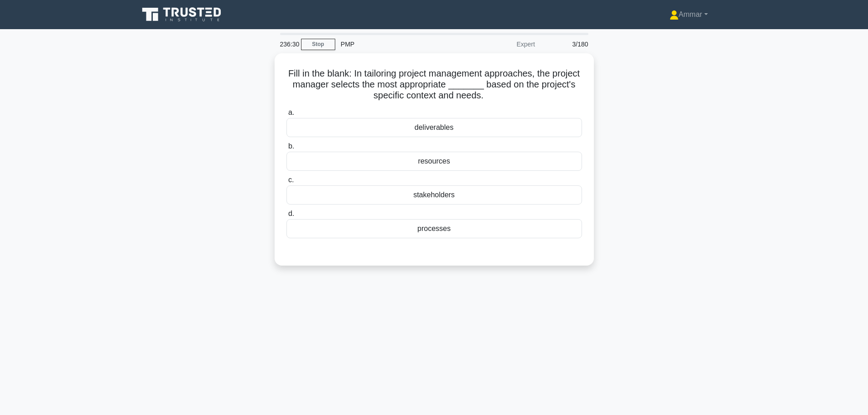
click at [646, 152] on div "Fill in the blank: In tailoring project management approaches, the project mana…" at bounding box center [434, 164] width 602 height 223
click at [439, 230] on div "processes" at bounding box center [434, 226] width 296 height 19
click at [286, 215] on input "d. processes" at bounding box center [286, 212] width 0 height 6
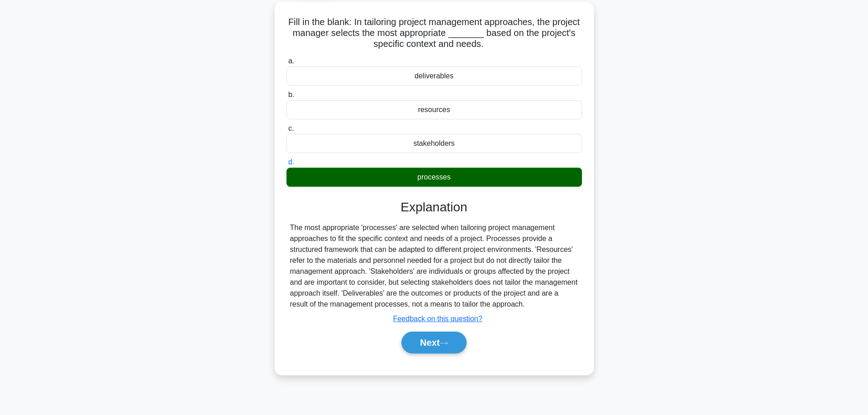
scroll to position [77, 0]
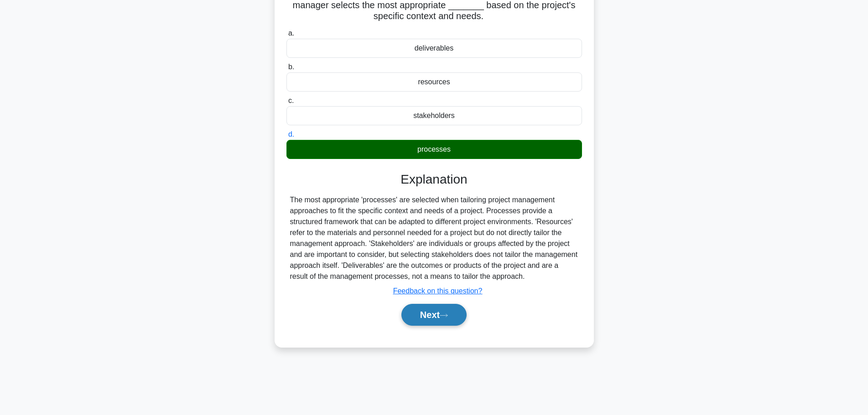
click at [455, 320] on button "Next" at bounding box center [433, 315] width 65 height 22
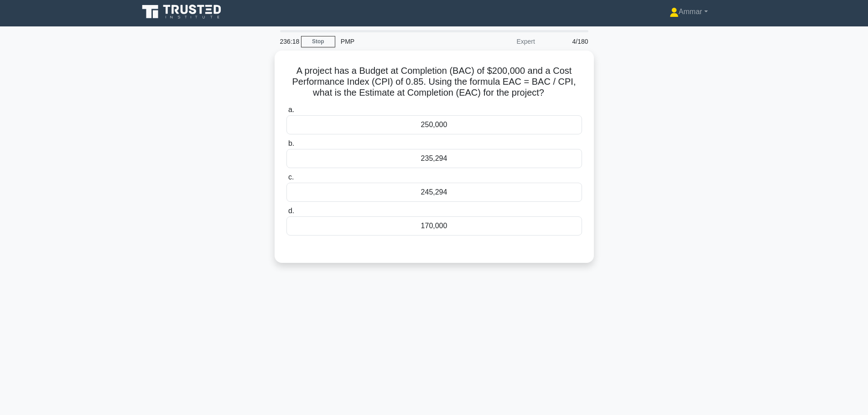
scroll to position [0, 0]
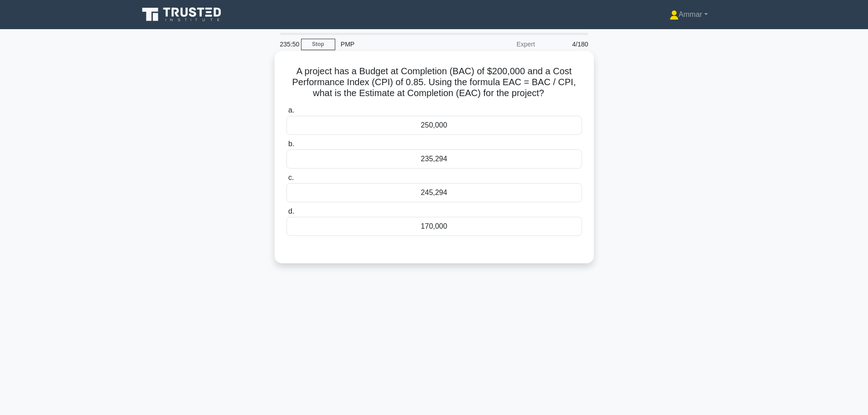
click at [323, 165] on div "235,294" at bounding box center [434, 159] width 296 height 19
click at [286, 147] on input "b. 235,294" at bounding box center [286, 144] width 0 height 6
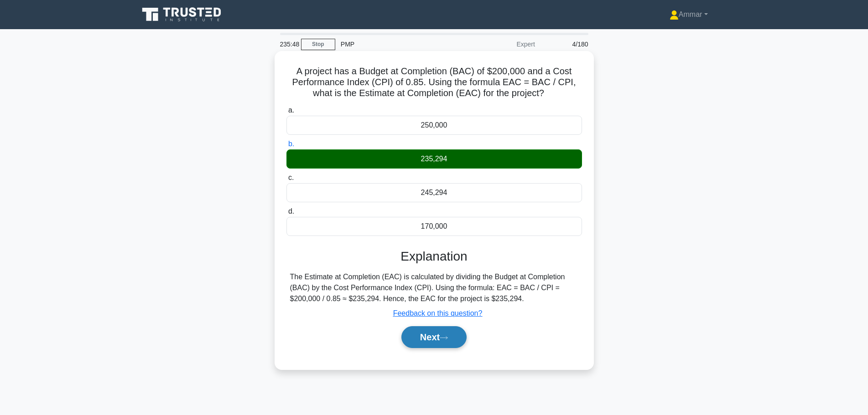
click at [452, 341] on button "Next" at bounding box center [433, 338] width 65 height 22
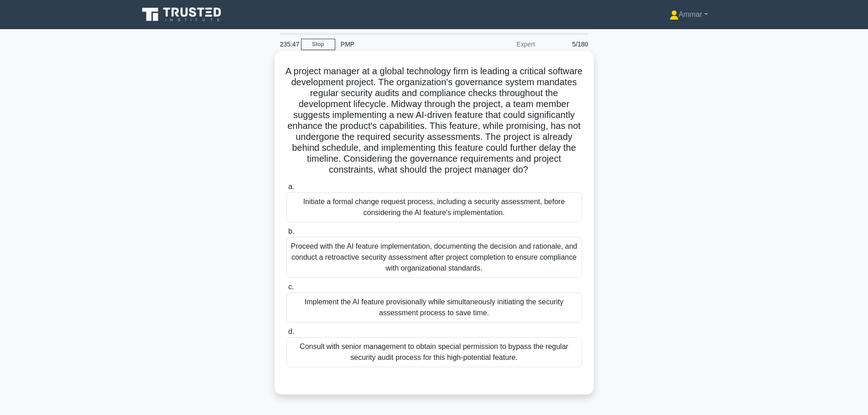
click at [317, 91] on h5 "A project manager at a global technology firm is leading a critical software de…" at bounding box center [433, 121] width 297 height 110
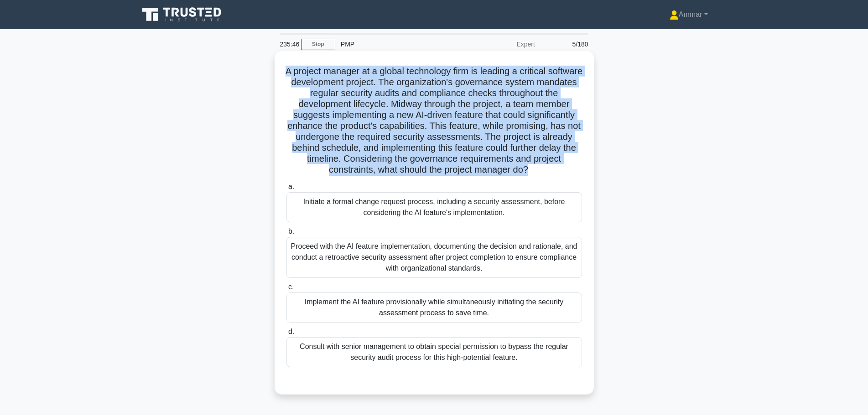
click at [317, 91] on h5 "A project manager at a global technology firm is leading a critical software de…" at bounding box center [433, 121] width 297 height 110
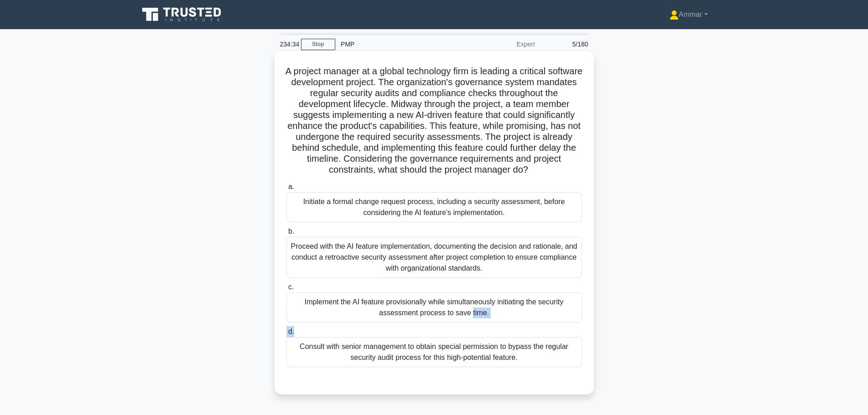
drag, startPoint x: 533, startPoint y: 330, endPoint x: 285, endPoint y: 299, distance: 250.1
click at [285, 299] on div "a. Initiate a formal change request process, including a security assessment, b…" at bounding box center [434, 275] width 306 height 190
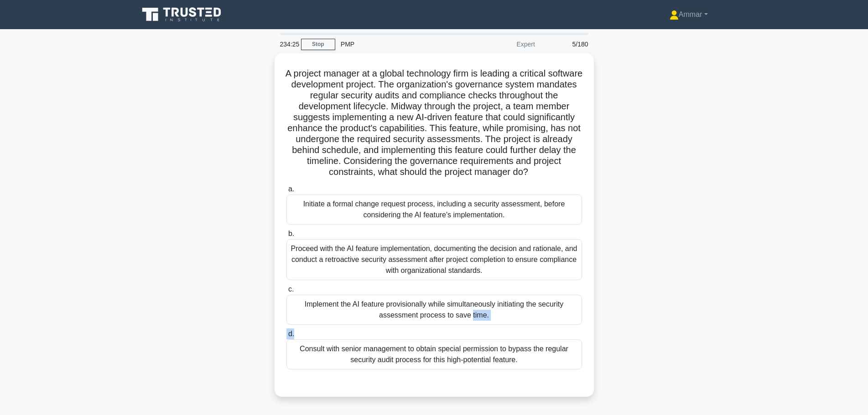
drag, startPoint x: 661, startPoint y: 339, endPoint x: 653, endPoint y: 343, distance: 9.2
click at [661, 339] on div "A project manager at a global technology firm is leading a critical software de…" at bounding box center [434, 230] width 602 height 355
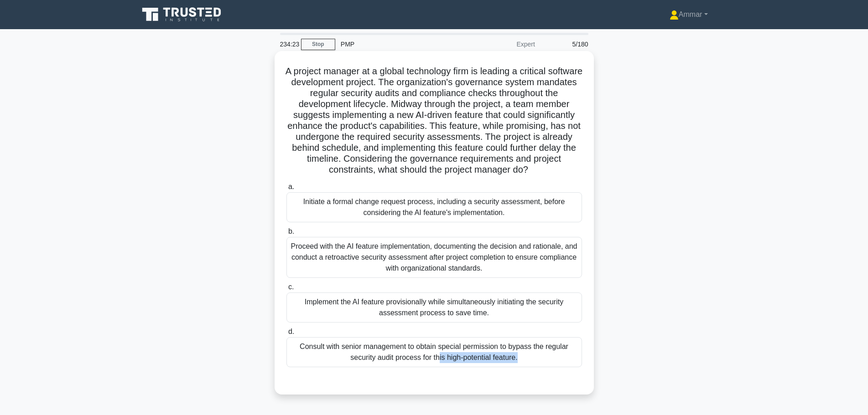
drag, startPoint x: 550, startPoint y: 375, endPoint x: 284, endPoint y: 345, distance: 268.5
click at [285, 345] on div "a. Initiate a formal change request process, including a security assessment, b…" at bounding box center [433, 282] width 297 height 204
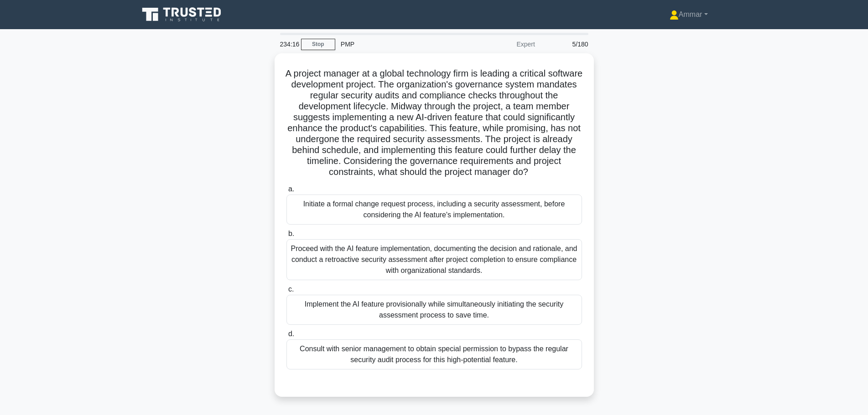
click at [680, 110] on div "A project manager at a global technology firm is leading a critical software de…" at bounding box center [434, 230] width 602 height 355
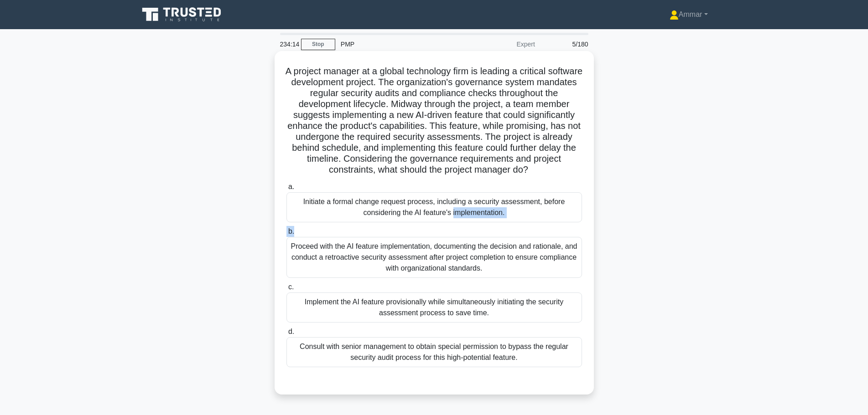
drag, startPoint x: 518, startPoint y: 225, endPoint x: 285, endPoint y: 202, distance: 233.3
click at [285, 202] on div "a. Initiate a formal change request process, including a security assessment, b…" at bounding box center [434, 275] width 306 height 190
click at [492, 212] on div "Initiate a formal change request process, including a security assessment, befo…" at bounding box center [434, 207] width 296 height 30
click at [286, 190] on input "a. Initiate a formal change request process, including a security assessment, b…" at bounding box center [286, 187] width 0 height 6
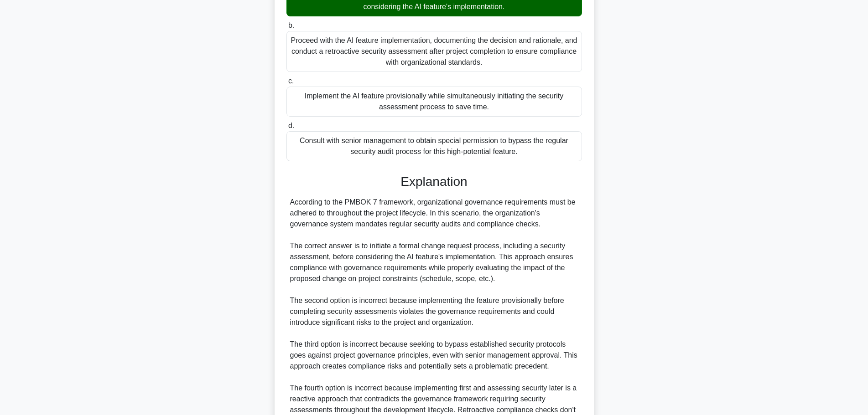
scroll to position [311, 0]
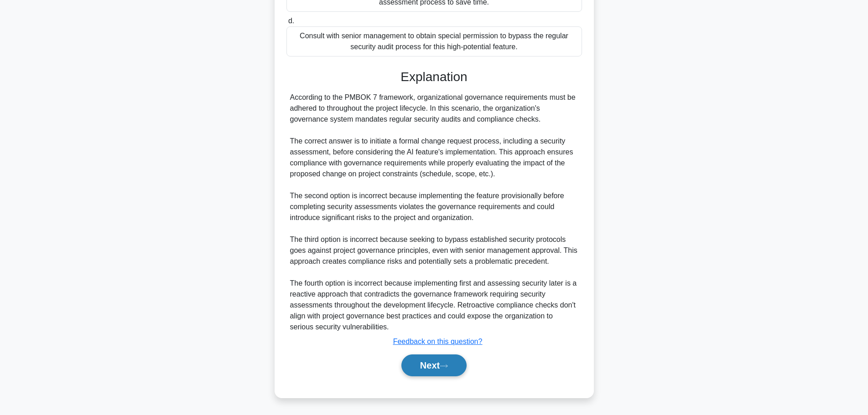
click at [429, 364] on button "Next" at bounding box center [433, 366] width 65 height 22
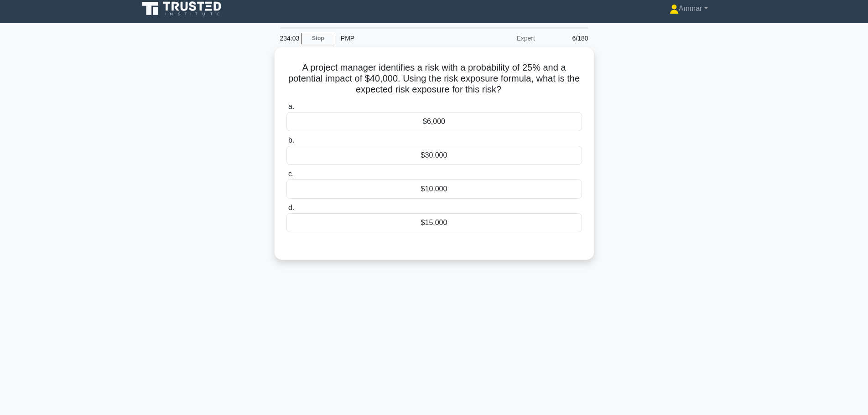
scroll to position [0, 0]
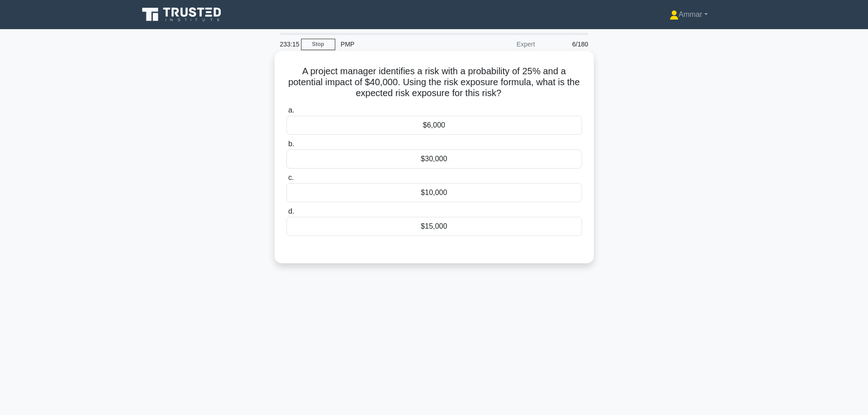
click at [467, 199] on div "$10,000" at bounding box center [434, 192] width 296 height 19
click at [286, 181] on input "c. $10,000" at bounding box center [286, 178] width 0 height 6
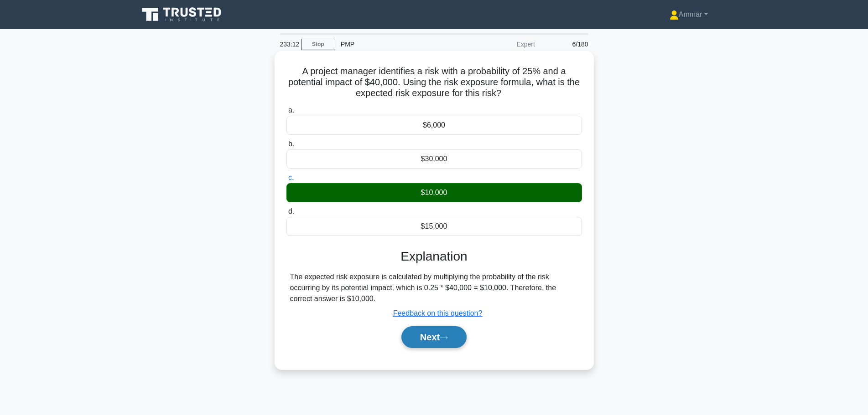
click at [441, 338] on button "Next" at bounding box center [433, 338] width 65 height 22
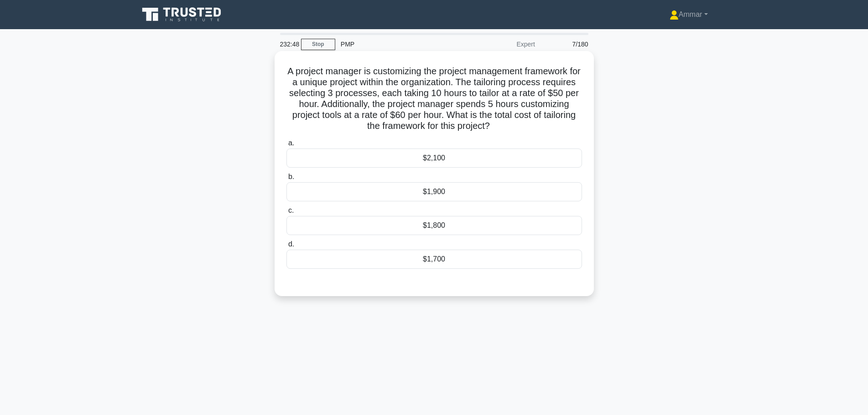
click at [462, 99] on h5 "A project manager is customizing the project management framework for a unique …" at bounding box center [433, 99] width 297 height 67
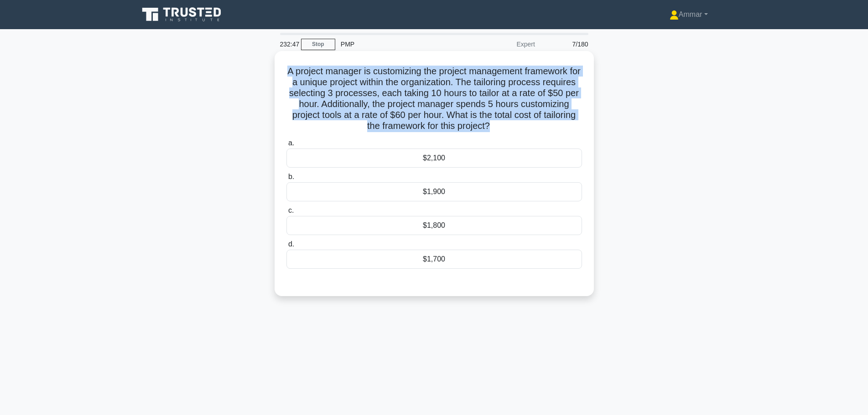
click at [462, 99] on h5 "A project manager is customizing the project management framework for a unique …" at bounding box center [433, 99] width 297 height 67
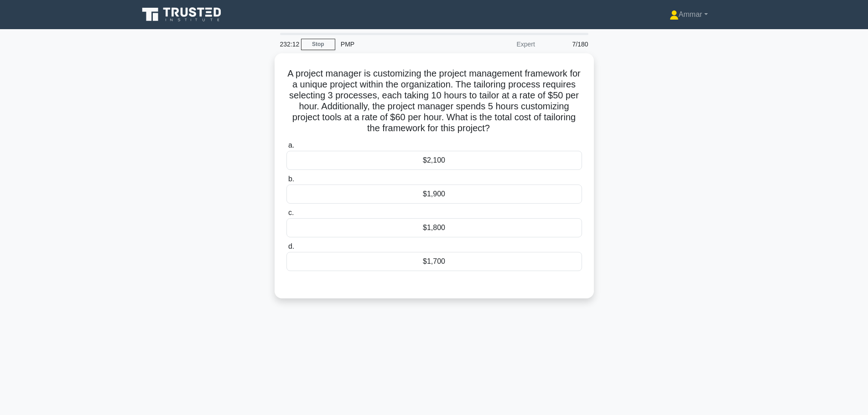
click at [759, 178] on main "232:12 Stop PMP Expert 7/180 A project manager is customizing the project manag…" at bounding box center [434, 260] width 868 height 463
click at [405, 220] on div "$1,800" at bounding box center [434, 225] width 296 height 19
click at [286, 214] on input "c. $1,800" at bounding box center [286, 211] width 0 height 6
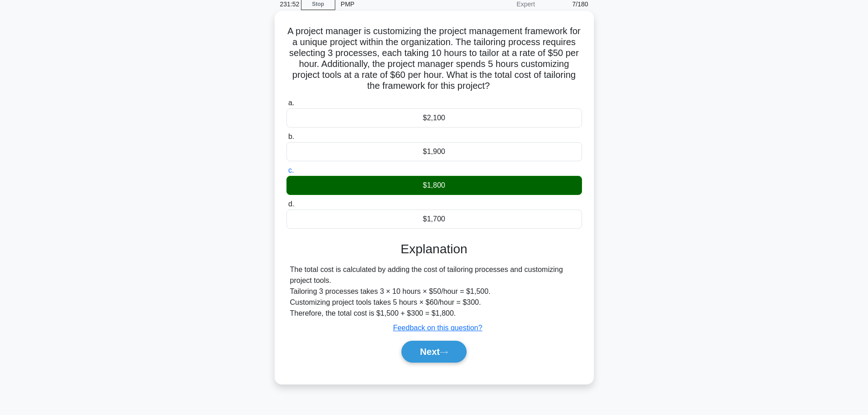
scroll to position [46, 0]
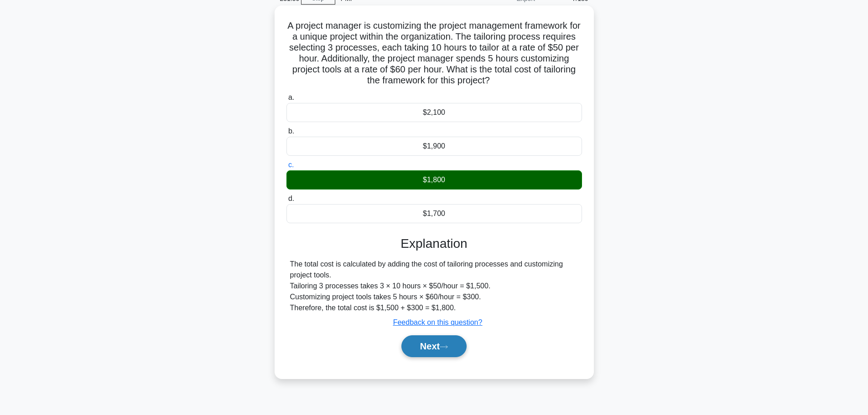
click at [436, 346] on button "Next" at bounding box center [433, 347] width 65 height 22
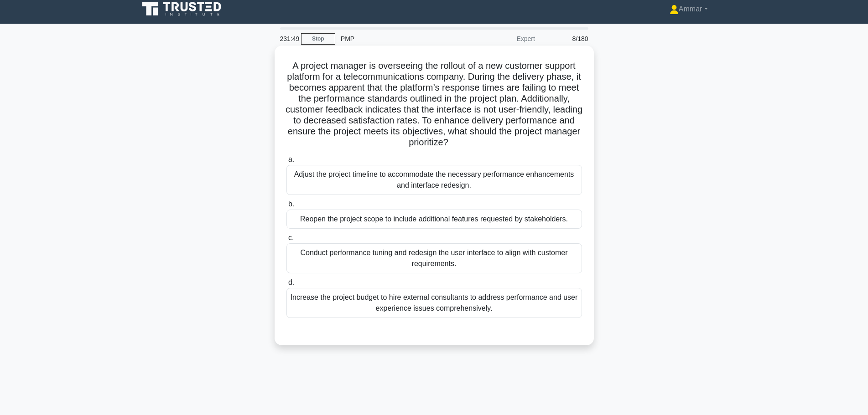
scroll to position [0, 0]
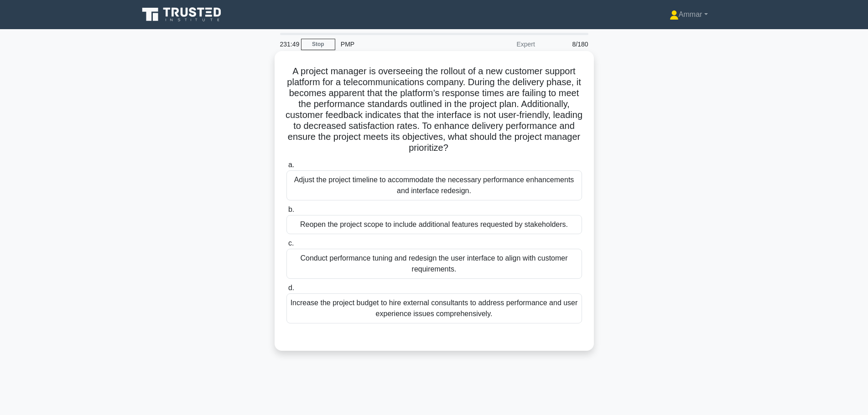
click at [377, 123] on h5 "A project manager is overseeing the rollout of a new customer support platform …" at bounding box center [433, 110] width 297 height 88
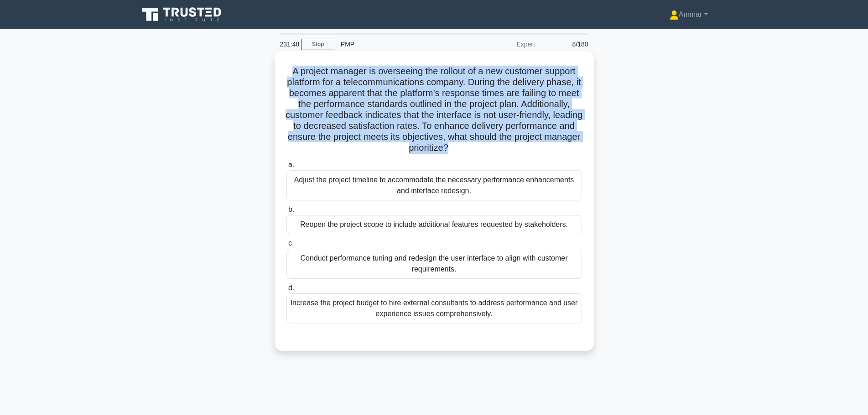
click at [377, 123] on h5 "A project manager is overseeing the rollout of a new customer support platform …" at bounding box center [433, 110] width 297 height 88
click at [339, 132] on h5 "A project manager is overseeing the rollout of a new customer support platform …" at bounding box center [433, 110] width 297 height 88
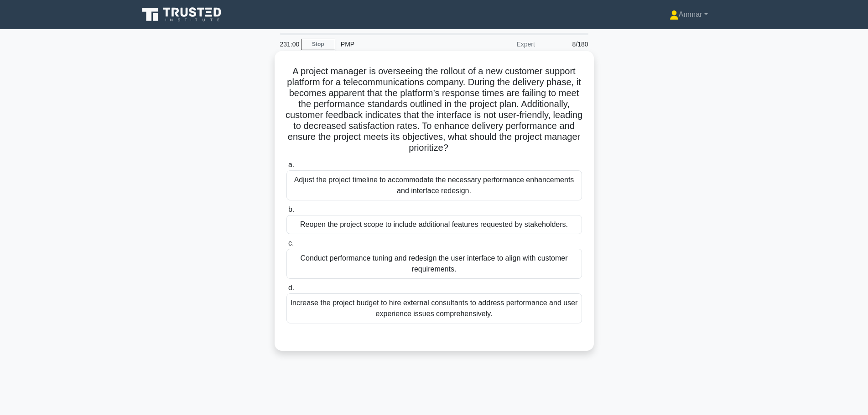
drag, startPoint x: 496, startPoint y: 281, endPoint x: 301, endPoint y: 253, distance: 196.3
click at [301, 253] on div "a. Adjust the project timeline to accommodate the necessary performance enhance…" at bounding box center [434, 242] width 306 height 168
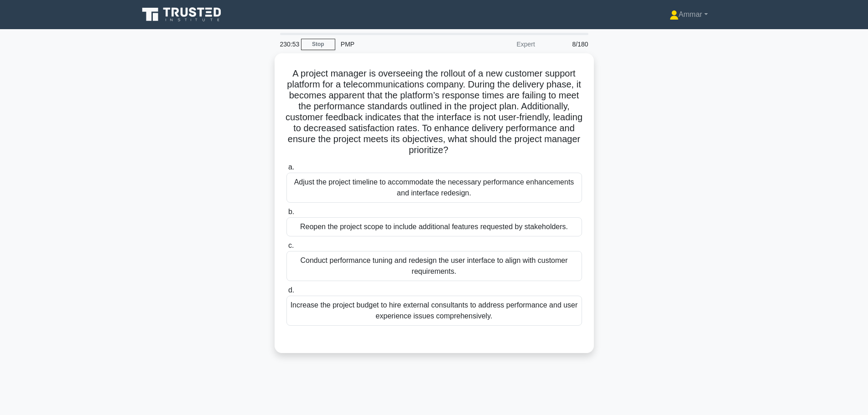
click at [638, 252] on div "A project manager is overseeing the rollout of a new customer support platform …" at bounding box center [434, 208] width 602 height 311
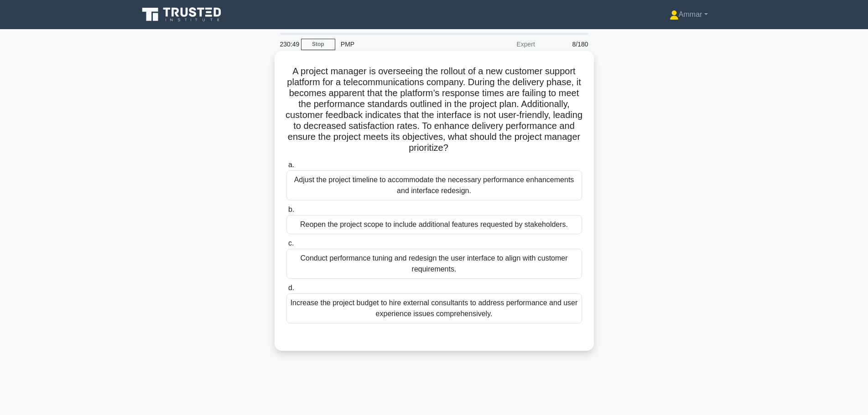
drag, startPoint x: 493, startPoint y: 203, endPoint x: 386, endPoint y: 191, distance: 108.3
click at [386, 191] on div "a. Adjust the project timeline to accommodate the necessary performance enhance…" at bounding box center [434, 242] width 306 height 168
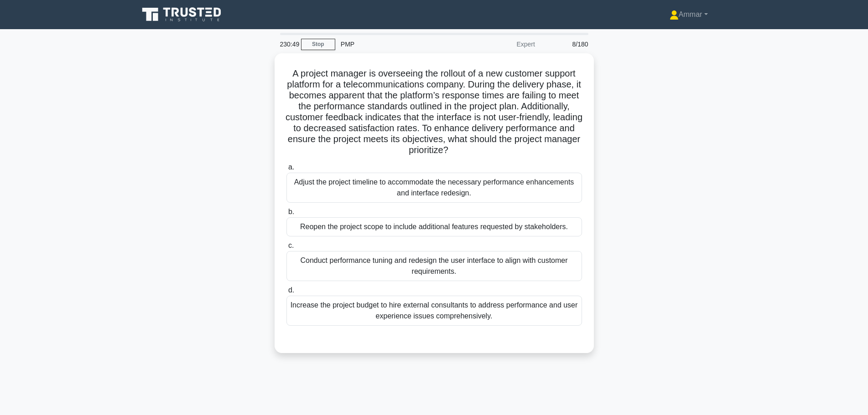
click at [660, 232] on div "A project manager is overseeing the rollout of a new customer support platform …" at bounding box center [434, 208] width 602 height 311
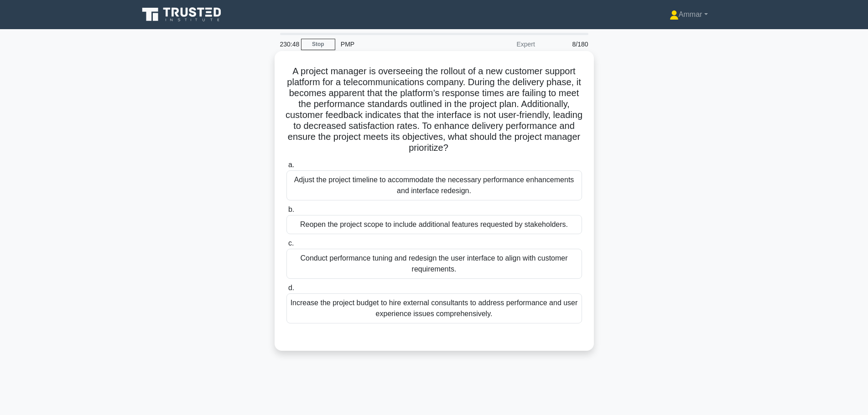
click at [518, 265] on div "Conduct performance tuning and redesign the user interface to align with custom…" at bounding box center [434, 264] width 296 height 30
click at [286, 247] on input "c. Conduct performance tuning and redesign the user interface to align with cus…" at bounding box center [286, 244] width 0 height 6
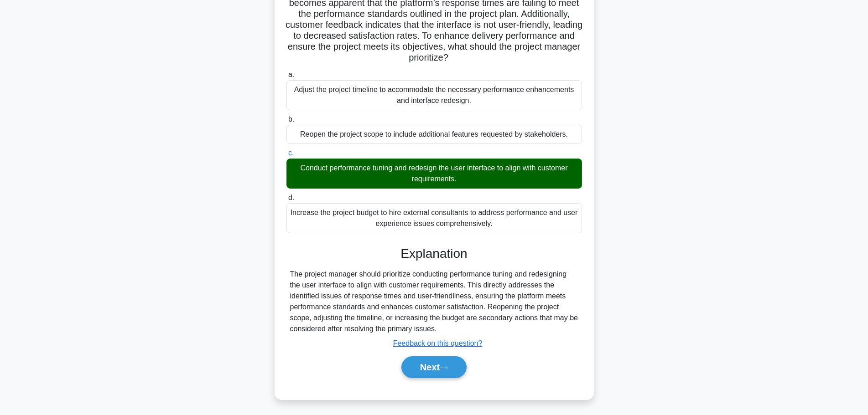
scroll to position [93, 0]
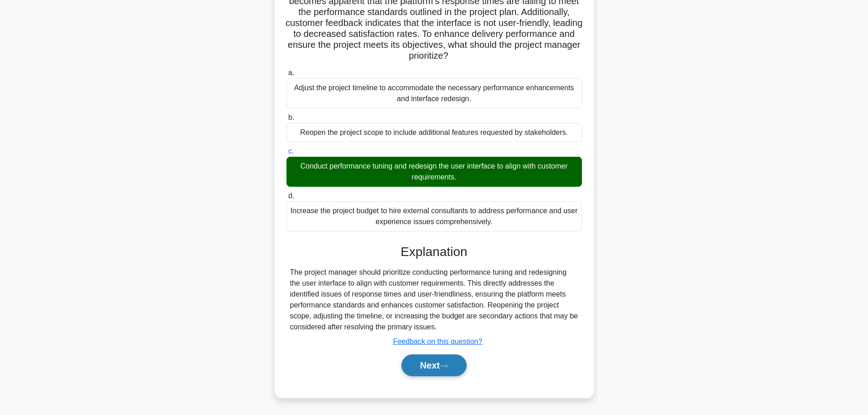
click at [433, 367] on button "Next" at bounding box center [433, 366] width 65 height 22
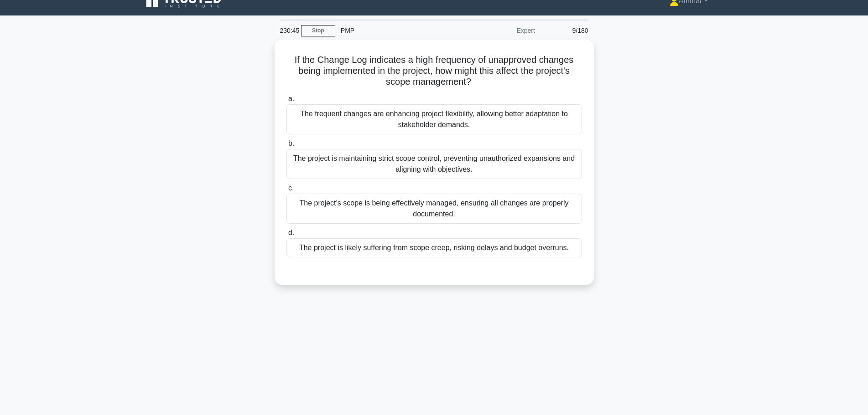
scroll to position [0, 0]
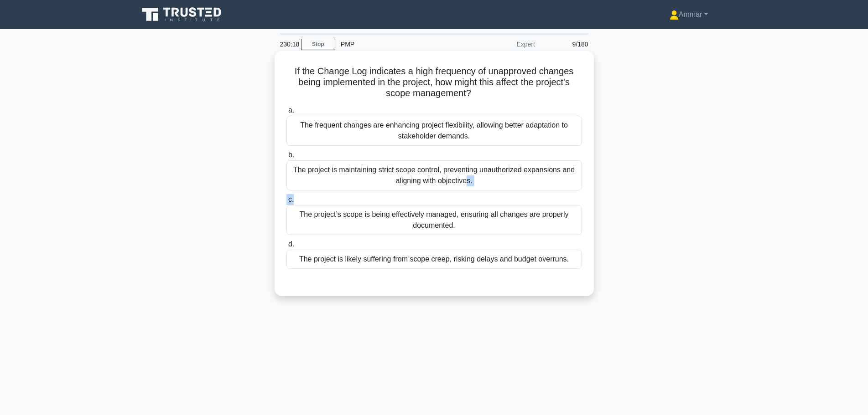
drag, startPoint x: 483, startPoint y: 201, endPoint x: 290, endPoint y: 172, distance: 195.0
click at [290, 172] on div "a. The frequent changes are enhancing project flexibility, allowing better adap…" at bounding box center [434, 187] width 306 height 168
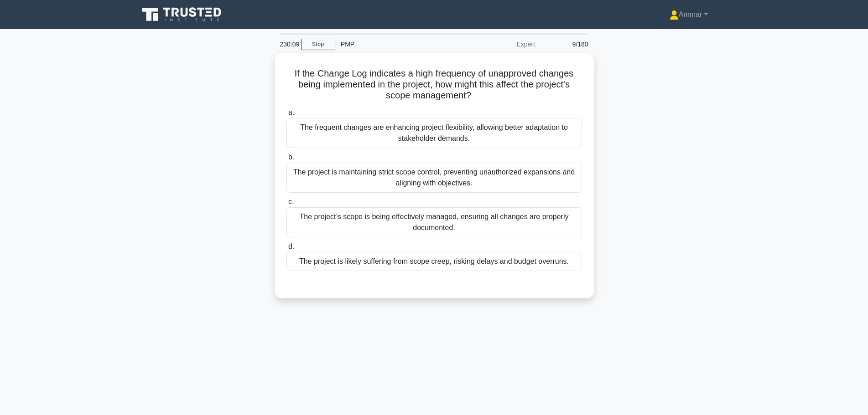
click at [688, 227] on div "If the Change Log indicates a high frequency of unapproved changes being implem…" at bounding box center [434, 181] width 602 height 256
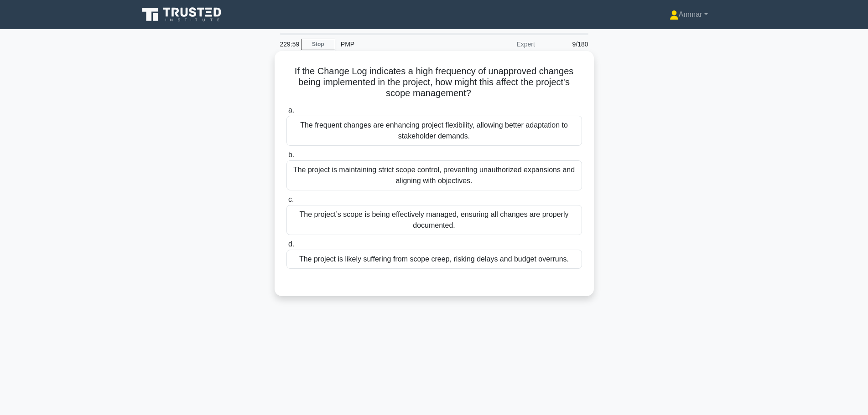
click at [447, 262] on div "The project is likely suffering from scope creep, risking delays and budget ove…" at bounding box center [434, 259] width 296 height 19
click at [286, 248] on input "d. The project is likely suffering from scope creep, risking delays and budget …" at bounding box center [286, 245] width 0 height 6
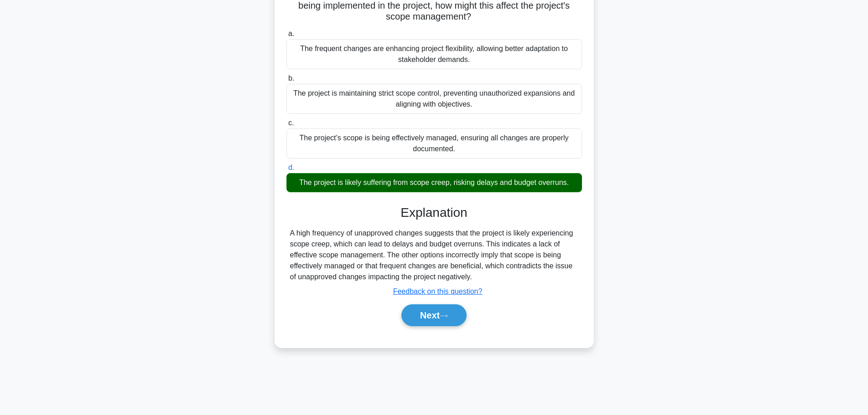
scroll to position [77, 0]
drag, startPoint x: 438, startPoint y: 314, endPoint x: 443, endPoint y: 312, distance: 4.9
click at [440, 313] on button "Next" at bounding box center [433, 315] width 65 height 22
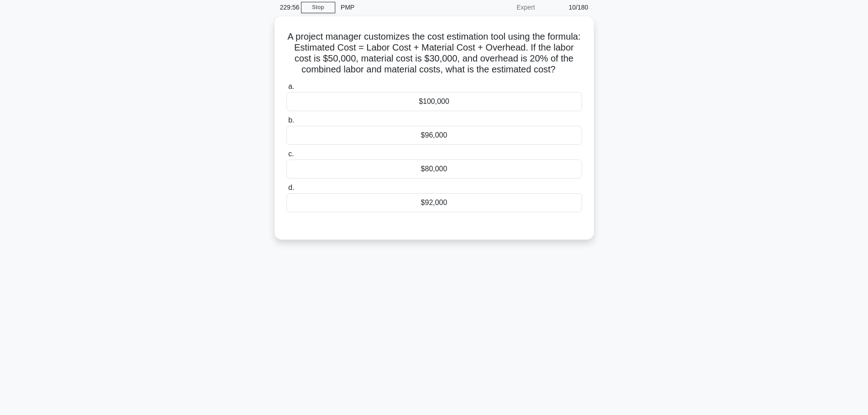
scroll to position [31, 0]
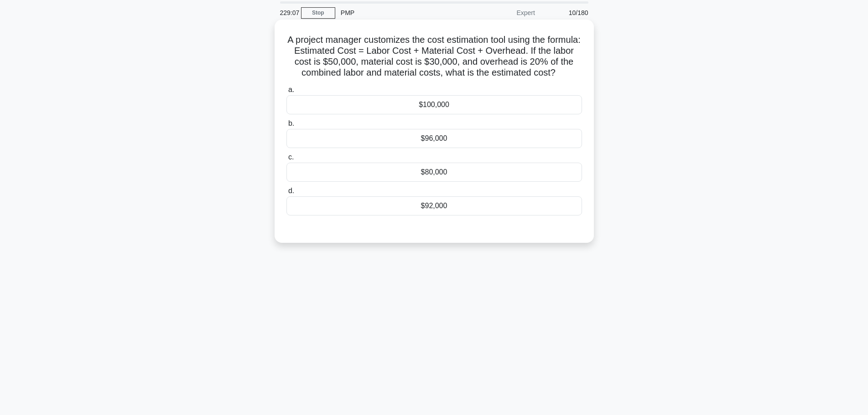
click at [398, 148] on div "$96,000" at bounding box center [434, 138] width 296 height 19
click at [286, 127] on input "b. $96,000" at bounding box center [286, 124] width 0 height 6
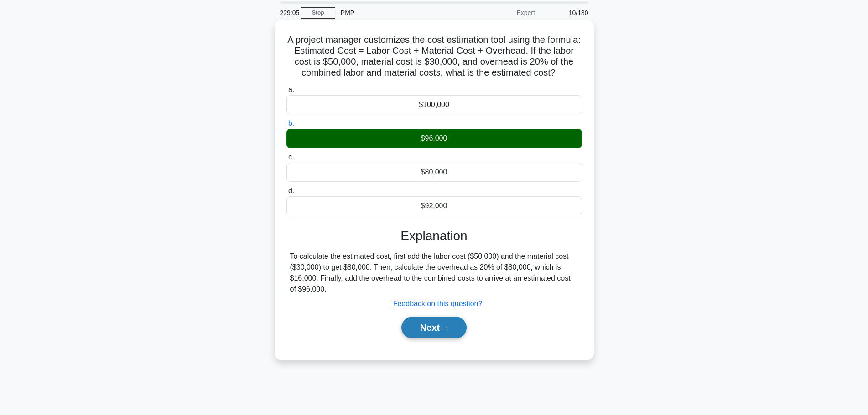
click at [436, 339] on button "Next" at bounding box center [433, 328] width 65 height 22
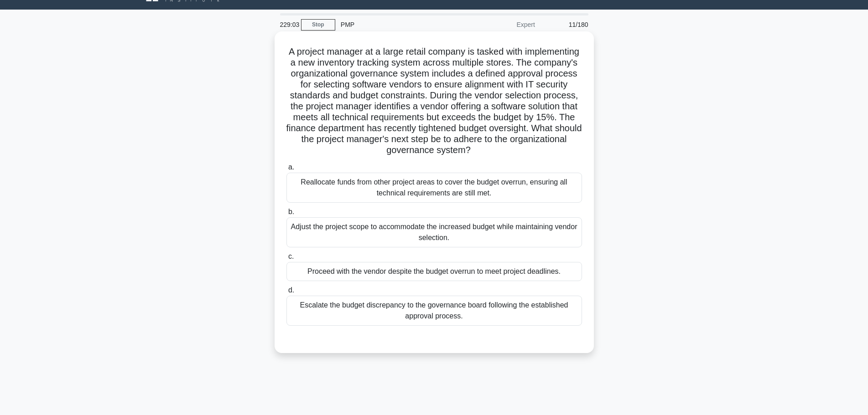
scroll to position [0, 0]
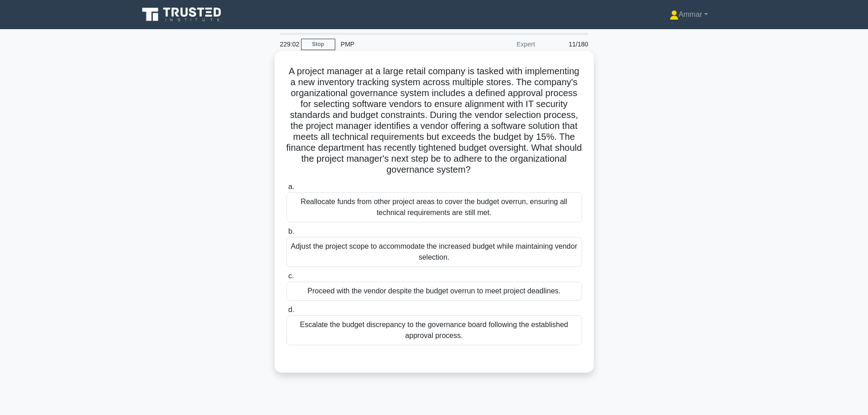
click at [350, 119] on h5 "A project manager at a large retail company is tasked with implementing a new i…" at bounding box center [433, 121] width 297 height 110
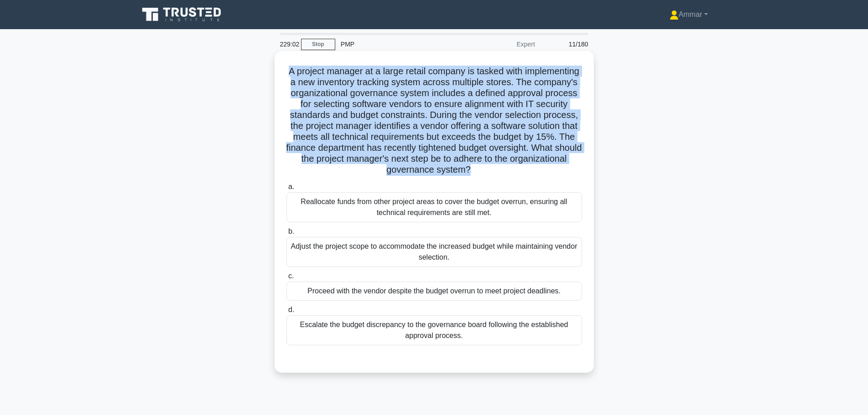
click at [350, 119] on h5 "A project manager at a large retail company is tasked with implementing a new i…" at bounding box center [433, 121] width 297 height 110
drag, startPoint x: 386, startPoint y: 116, endPoint x: 369, endPoint y: 124, distance: 19.4
click at [386, 116] on h5 "A project manager at a large retail company is tasked with implementing a new i…" at bounding box center [433, 121] width 297 height 110
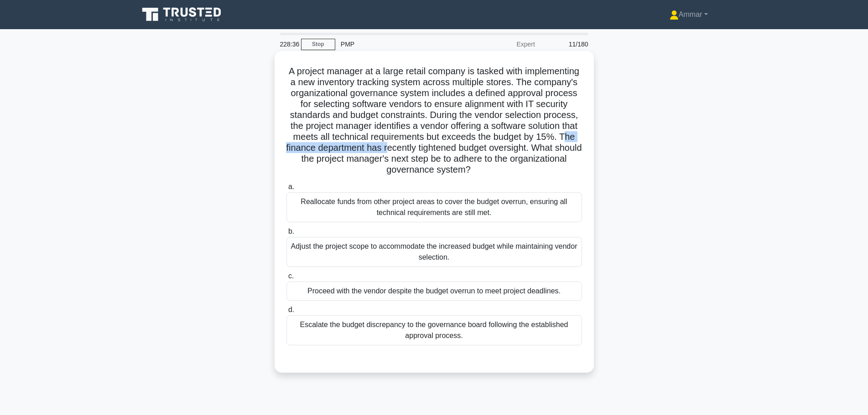
drag, startPoint x: 359, startPoint y: 149, endPoint x: 482, endPoint y: 145, distance: 123.2
click at [478, 145] on h5 "A project manager at a large retail company is tasked with implementing a new i…" at bounding box center [433, 121] width 297 height 110
click at [484, 145] on h5 "A project manager at a large retail company is tasked with implementing a new i…" at bounding box center [433, 121] width 297 height 110
click at [485, 146] on h5 "A project manager at a large retail company is tasked with implementing a new i…" at bounding box center [433, 121] width 297 height 110
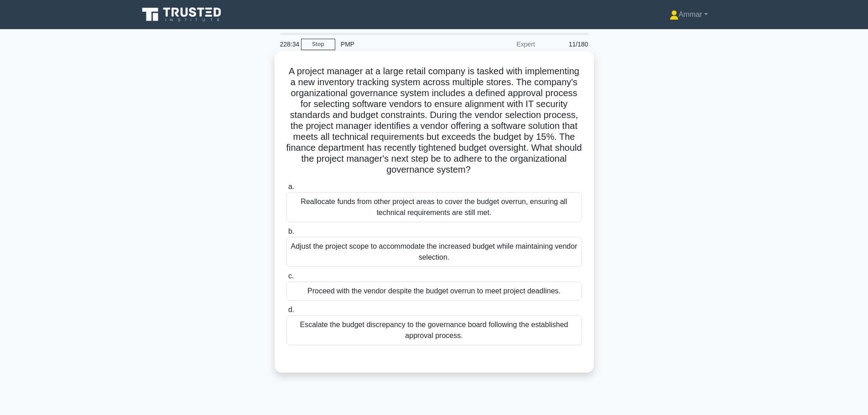
click at [472, 148] on h5 "A project manager at a large retail company is tasked with implementing a new i…" at bounding box center [433, 121] width 297 height 110
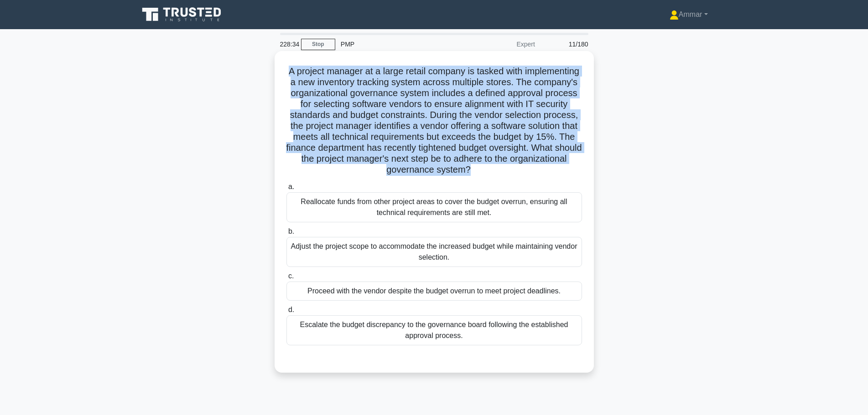
click at [473, 148] on h5 "A project manager at a large retail company is tasked with implementing a new i…" at bounding box center [433, 121] width 297 height 110
click at [391, 158] on h5 "A project manager at a large retail company is tasked with implementing a new i…" at bounding box center [433, 121] width 297 height 110
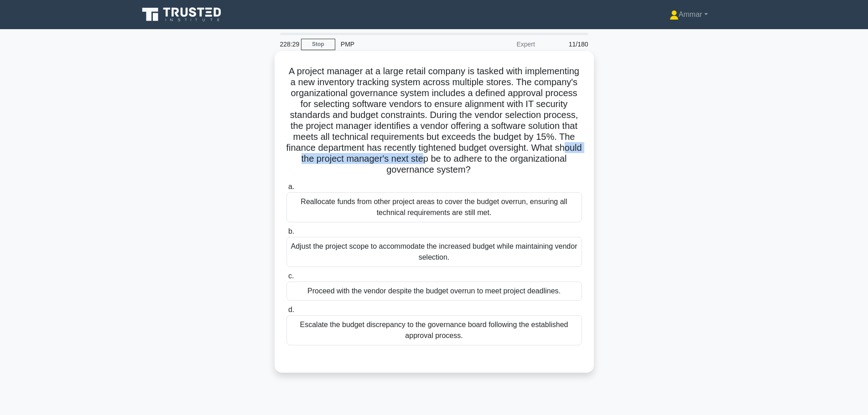
drag, startPoint x: 365, startPoint y: 158, endPoint x: 509, endPoint y: 159, distance: 144.1
click at [509, 159] on h5 "A project manager at a large retail company is tasked with implementing a new i…" at bounding box center [433, 121] width 297 height 110
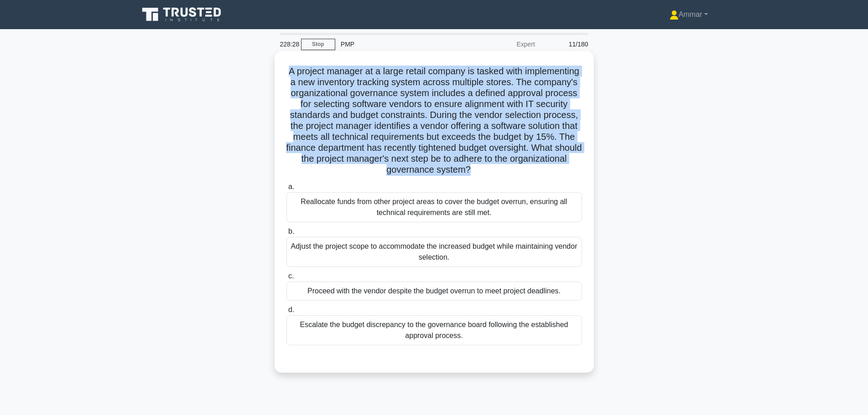
click at [509, 159] on h5 "A project manager at a large retail company is tasked with implementing a new i…" at bounding box center [433, 121] width 297 height 110
click at [474, 168] on h5 "A project manager at a large retail company is tasked with implementing a new i…" at bounding box center [433, 121] width 297 height 110
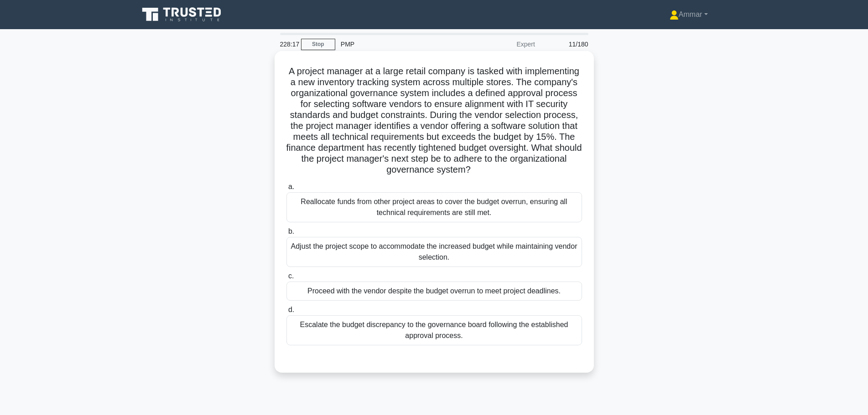
click at [471, 125] on h5 "A project manager at a large retail company is tasked with implementing a new i…" at bounding box center [433, 121] width 297 height 110
click at [488, 128] on h5 "A project manager at a large retail company is tasked with implementing a new i…" at bounding box center [433, 121] width 297 height 110
click at [441, 342] on div "Escalate the budget discrepancy to the governance board following the establish…" at bounding box center [434, 331] width 296 height 30
click at [286, 313] on input "d. Escalate the budget discrepancy to the governance board following the establ…" at bounding box center [286, 310] width 0 height 6
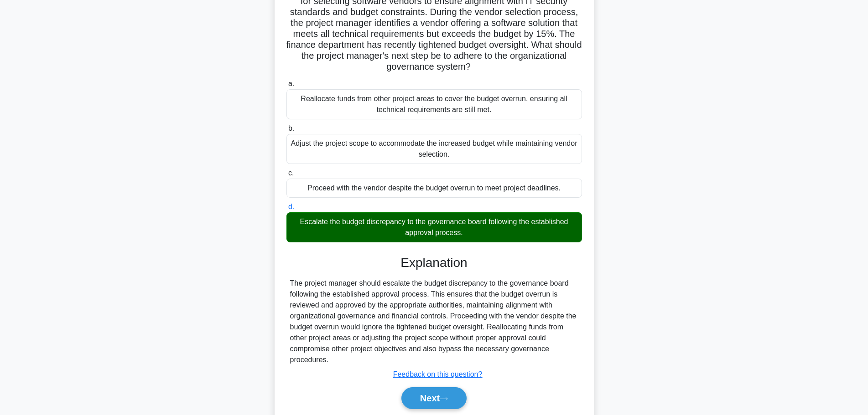
scroll to position [136, 0]
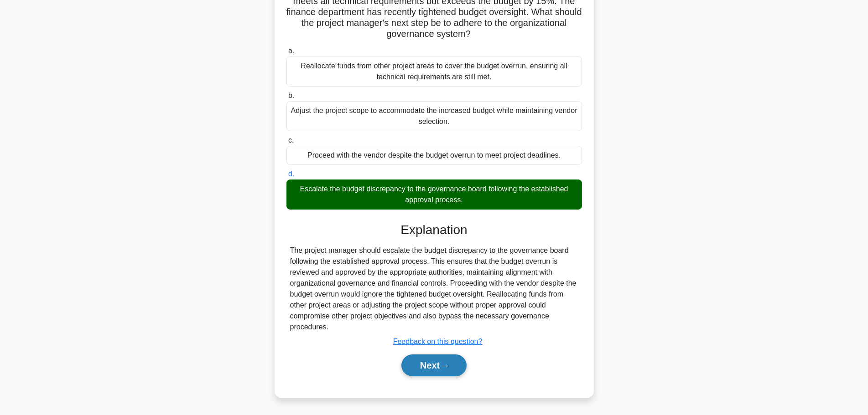
click at [426, 369] on button "Next" at bounding box center [433, 366] width 65 height 22
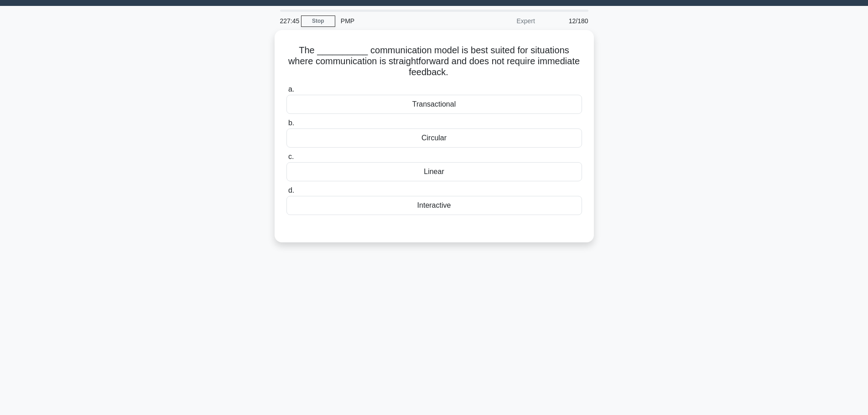
scroll to position [0, 0]
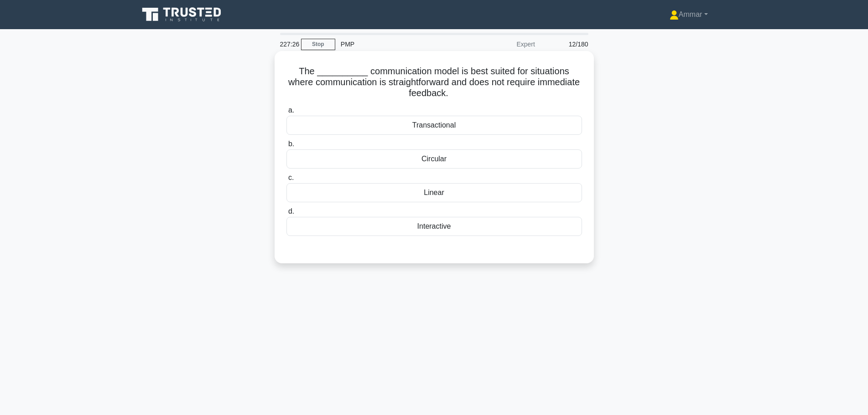
drag, startPoint x: 492, startPoint y: 246, endPoint x: 392, endPoint y: 127, distance: 155.4
click at [392, 127] on div "a. Transactional b. Circular" at bounding box center [433, 178] width 297 height 150
click at [713, 147] on div "The __________ communication model is best suited for situations where communic…" at bounding box center [434, 164] width 602 height 223
drag, startPoint x: 497, startPoint y: 190, endPoint x: 533, endPoint y: 187, distance: 36.1
click at [497, 190] on div "Linear" at bounding box center [434, 192] width 296 height 19
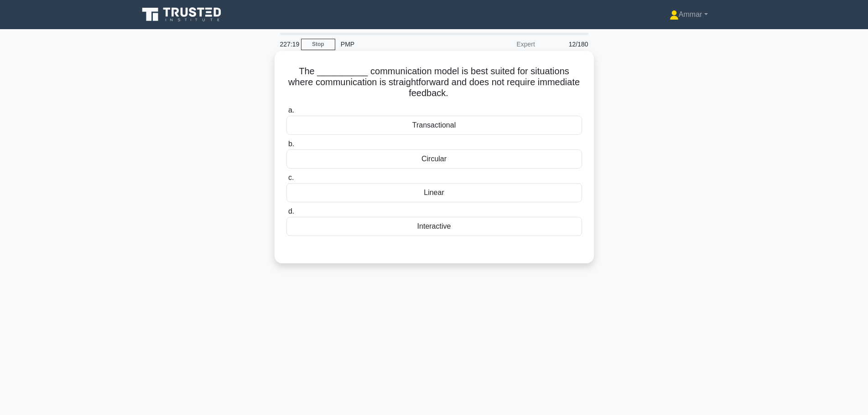
click at [286, 181] on input "c. Linear" at bounding box center [286, 178] width 0 height 6
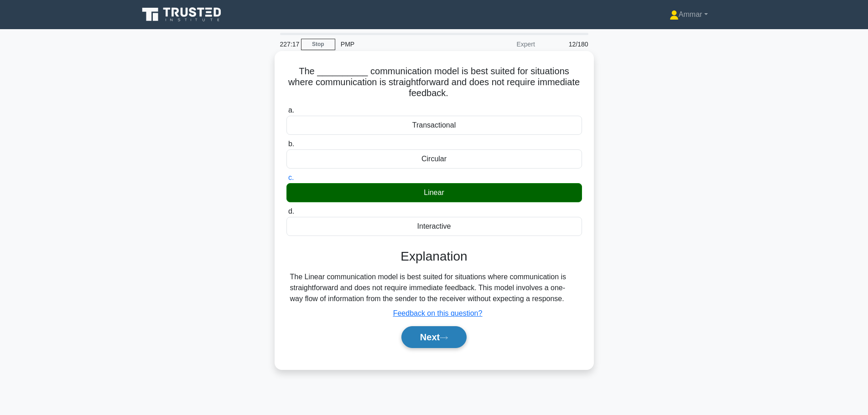
click at [407, 340] on button "Next" at bounding box center [433, 338] width 65 height 22
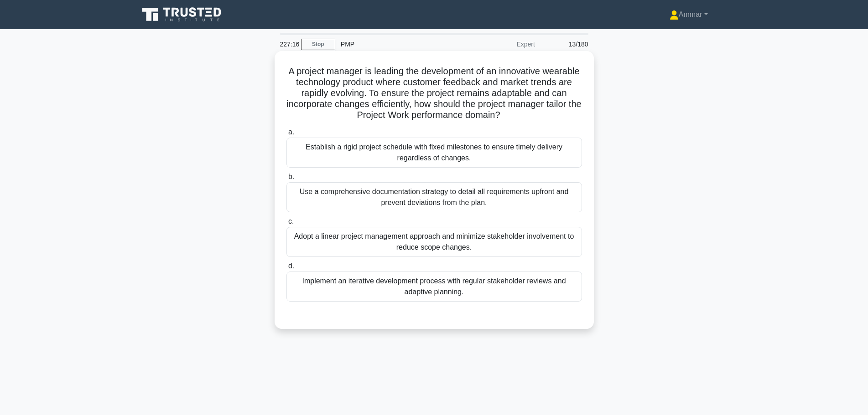
click at [385, 101] on h5 "A project manager is leading the development of an innovative wearable technolo…" at bounding box center [433, 94] width 297 height 56
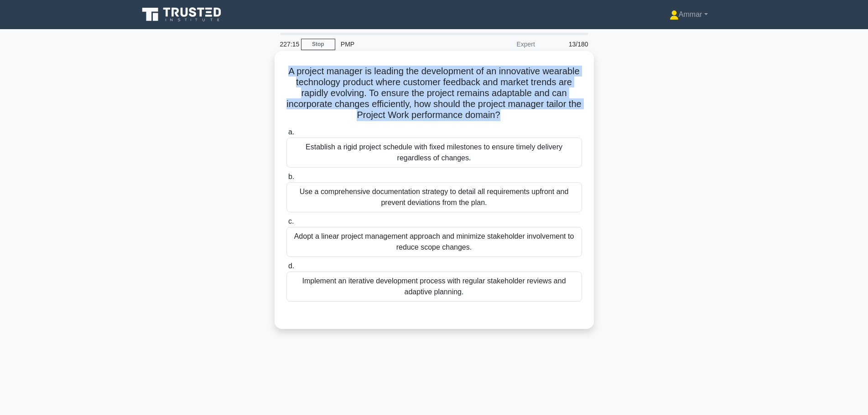
click at [385, 101] on h5 "A project manager is leading the development of an innovative wearable technolo…" at bounding box center [433, 94] width 297 height 56
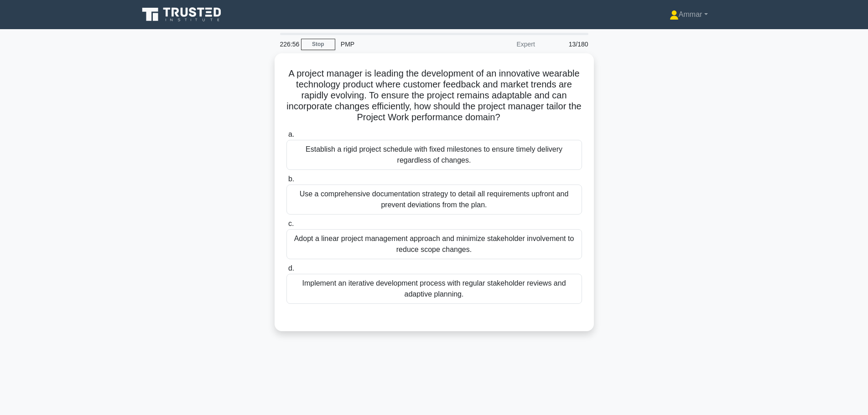
click at [635, 154] on div "A project manager is leading the development of an innovative wearable technolo…" at bounding box center [434, 197] width 602 height 289
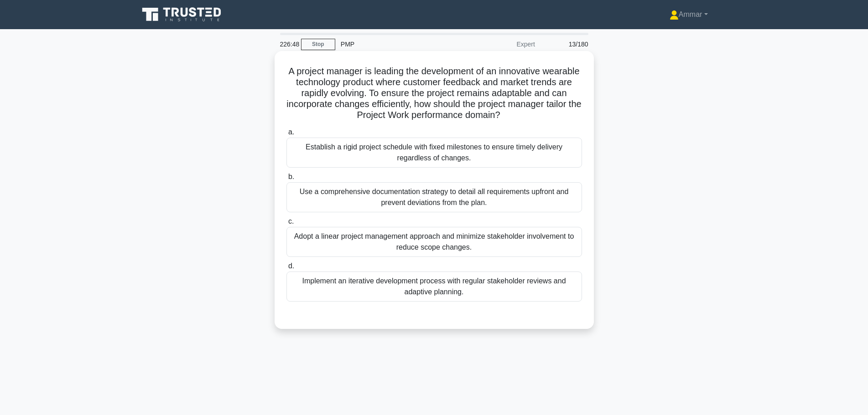
drag, startPoint x: 489, startPoint y: 314, endPoint x: 288, endPoint y: 146, distance: 261.3
click at [288, 146] on div "a. Establish a rigid project schedule with fixed milestones to ensure timely de…" at bounding box center [433, 221] width 297 height 193
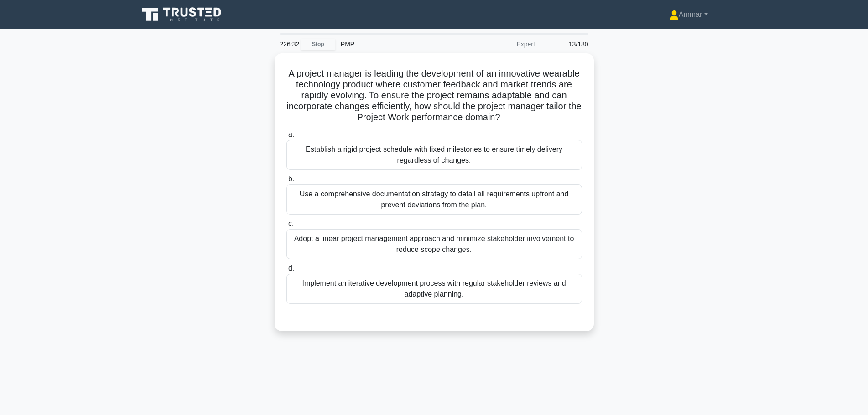
click at [704, 296] on div "A project manager is leading the development of an innovative wearable technolo…" at bounding box center [434, 197] width 602 height 289
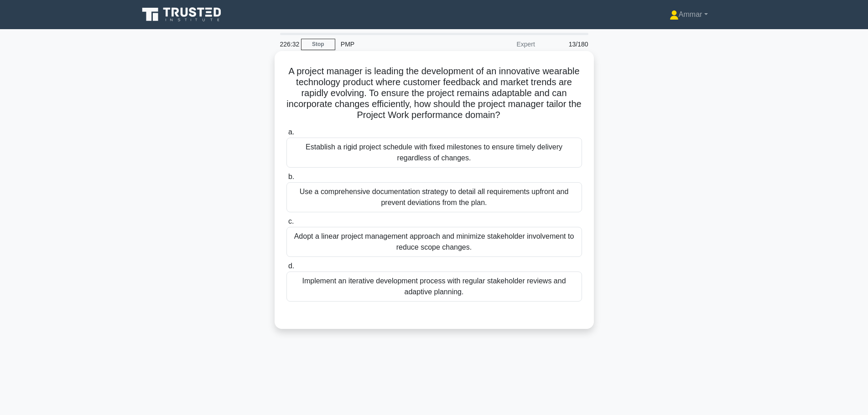
click at [378, 298] on div "Implement an iterative development process with regular stakeholder reviews and…" at bounding box center [434, 287] width 296 height 30
click at [286, 270] on input "d. Implement an iterative development process with regular stakeholder reviews …" at bounding box center [286, 267] width 0 height 6
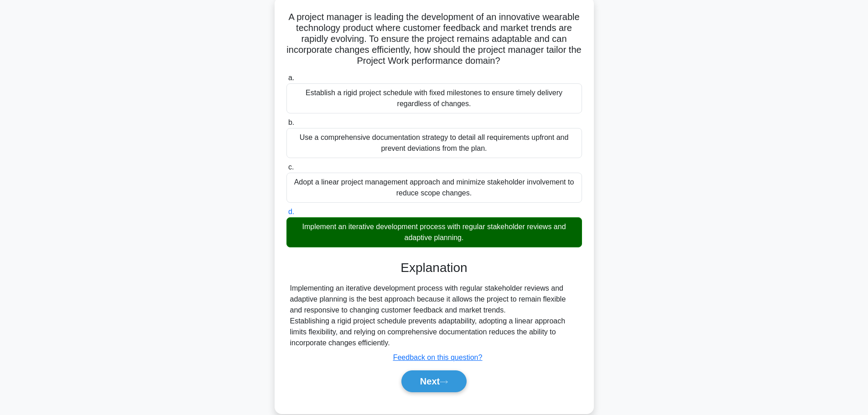
scroll to position [77, 0]
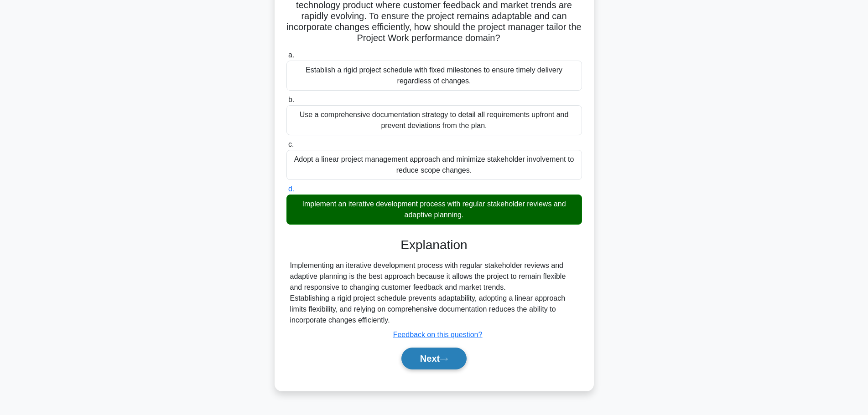
click at [438, 351] on button "Next" at bounding box center [433, 359] width 65 height 22
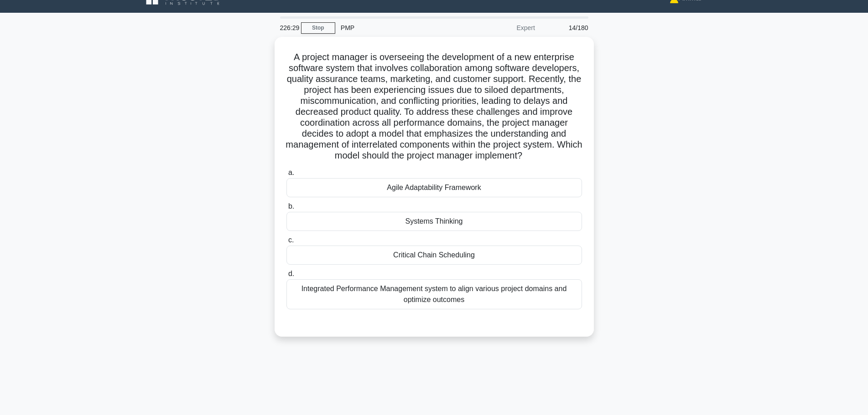
scroll to position [0, 0]
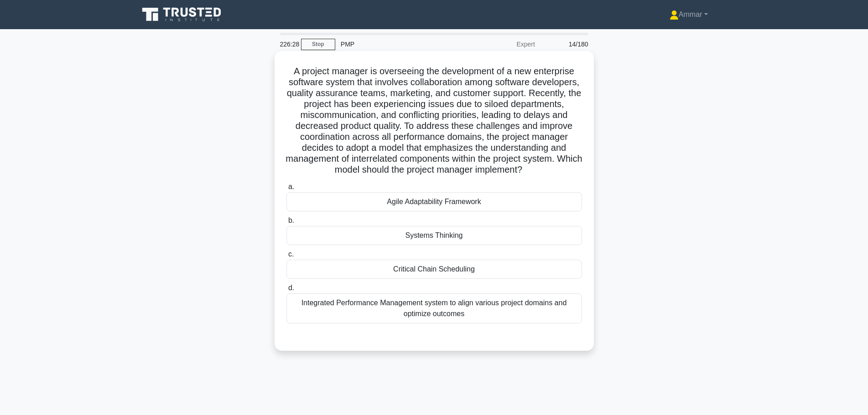
click at [399, 145] on h5 "A project manager is overseeing the development of a new enterprise software sy…" at bounding box center [433, 121] width 297 height 110
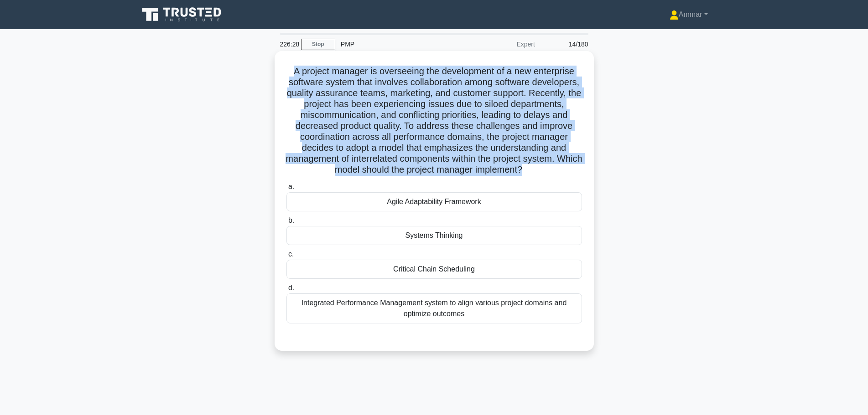
click at [399, 145] on h5 "A project manager is overseeing the development of a new enterprise software sy…" at bounding box center [433, 121] width 297 height 110
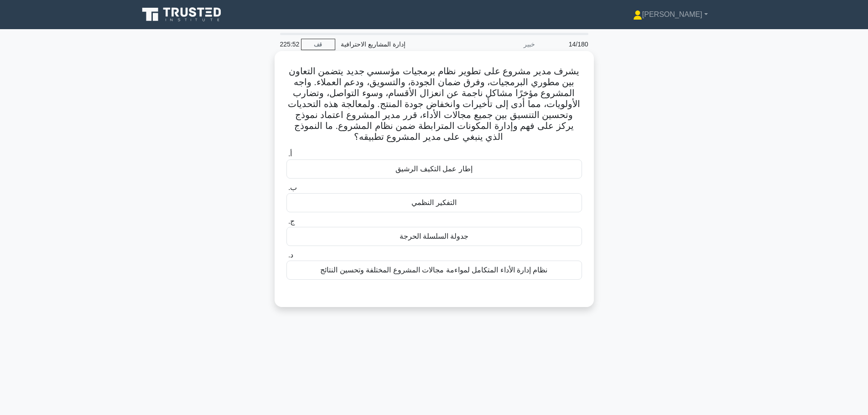
click at [458, 129] on font "يشرف مدير مشروع على تطوير نظام برمجيات مؤسسي جديد يتضمن التعاون بين مطوري البرم…" at bounding box center [434, 104] width 292 height 76
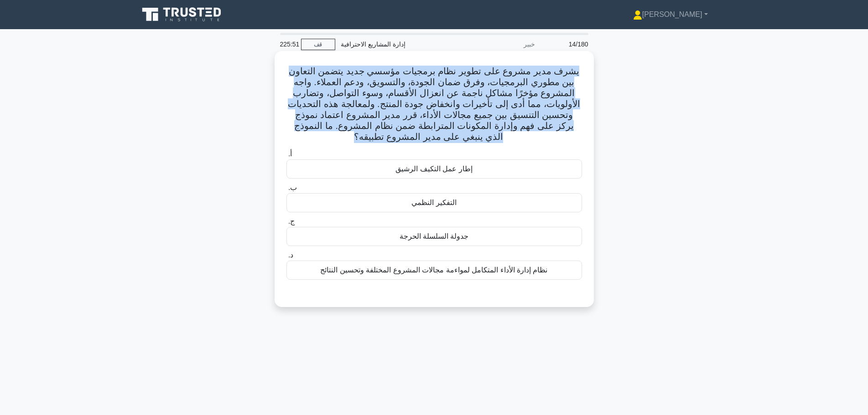
click at [458, 129] on font "يشرف مدير مشروع على تطوير نظام برمجيات مؤسسي جديد يتضمن التعاون بين مطوري البرم…" at bounding box center [434, 104] width 292 height 76
drag, startPoint x: 458, startPoint y: 129, endPoint x: 372, endPoint y: 100, distance: 90.9
click at [372, 100] on font "يشرف مدير مشروع على تطوير نظام برمجيات مؤسسي جديد يتضمن التعاون بين مطوري البرم…" at bounding box center [434, 104] width 292 height 76
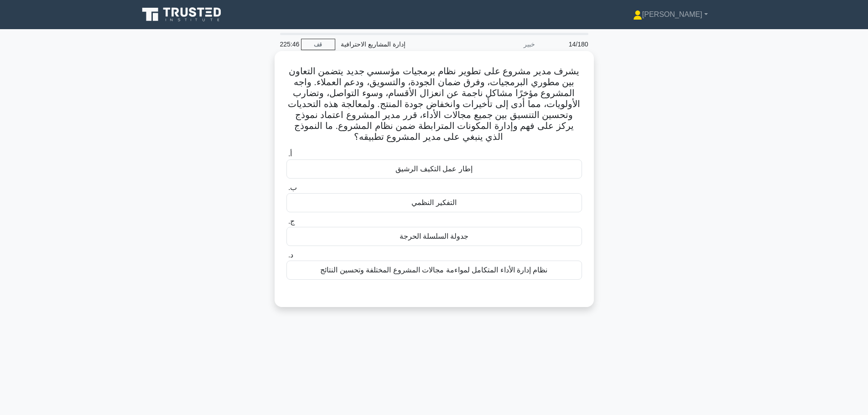
click at [455, 105] on font "يشرف مدير مشروع على تطوير نظام برمجيات مؤسسي جديد يتضمن التعاون بين مطوري البرم…" at bounding box center [434, 104] width 292 height 76
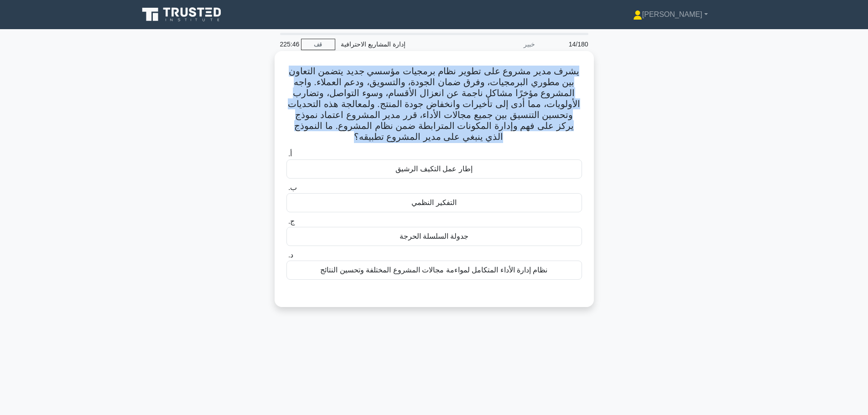
click at [455, 105] on font "يشرف مدير مشروع على تطوير نظام برمجيات مؤسسي جديد يتضمن التعاون بين مطوري البرم…" at bounding box center [434, 104] width 292 height 76
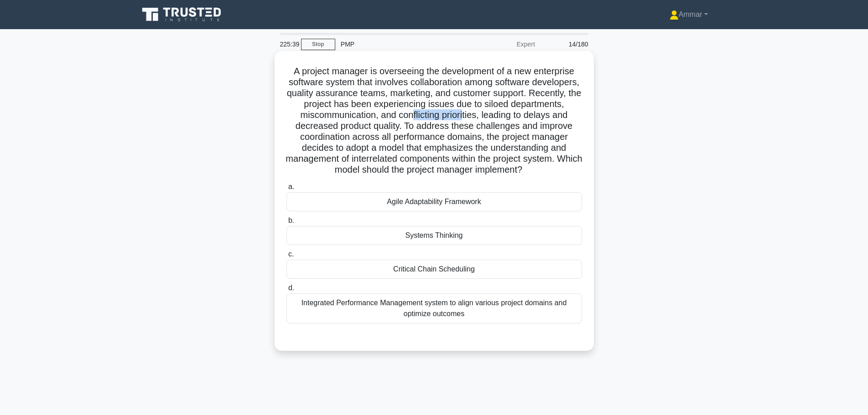
drag, startPoint x: 468, startPoint y: 119, endPoint x: 519, endPoint y: 119, distance: 51.5
click at [519, 119] on h5 "A project manager is overseeing the development of a new enterprise software sy…" at bounding box center [433, 121] width 297 height 110
click at [521, 119] on h5 "A project manager is overseeing the development of a new enterprise software sy…" at bounding box center [433, 121] width 297 height 110
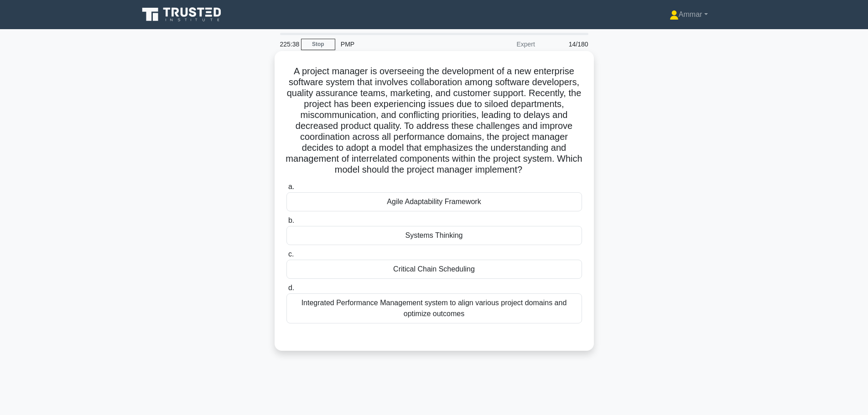
click at [391, 128] on h5 "A project manager is overseeing the development of a new enterprise software sy…" at bounding box center [433, 121] width 297 height 110
drag, startPoint x: 439, startPoint y: 125, endPoint x: 445, endPoint y: 131, distance: 8.8
click at [479, 124] on h5 "A project manager is overseeing the development of a new enterprise software sy…" at bounding box center [433, 121] width 297 height 110
click at [380, 141] on h5 "A project manager is overseeing the development of a new enterprise software sy…" at bounding box center [433, 121] width 297 height 110
drag, startPoint x: 398, startPoint y: 136, endPoint x: 470, endPoint y: 134, distance: 71.7
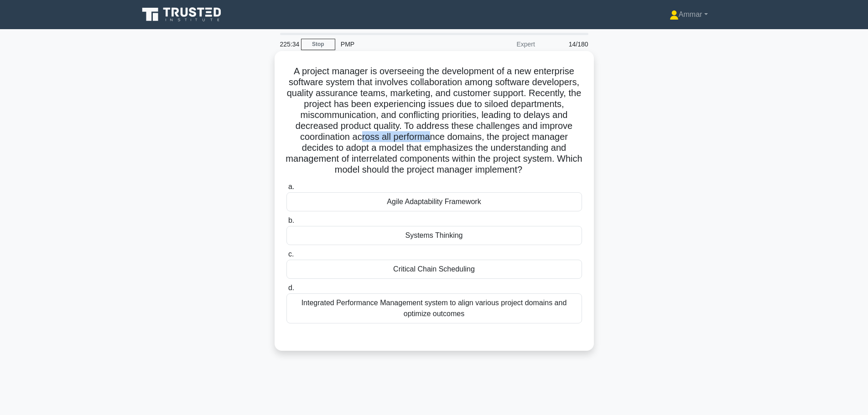
click at [470, 134] on h5 "A project manager is overseeing the development of a new enterprise software sy…" at bounding box center [433, 121] width 297 height 110
drag, startPoint x: 522, startPoint y: 143, endPoint x: 334, endPoint y: 152, distance: 188.6
click at [334, 152] on h5 "A project manager is overseeing the development of a new enterprise software sy…" at bounding box center [433, 121] width 297 height 110
click at [337, 152] on h5 "A project manager is overseeing the development of a new enterprise software sy…" at bounding box center [433, 121] width 297 height 110
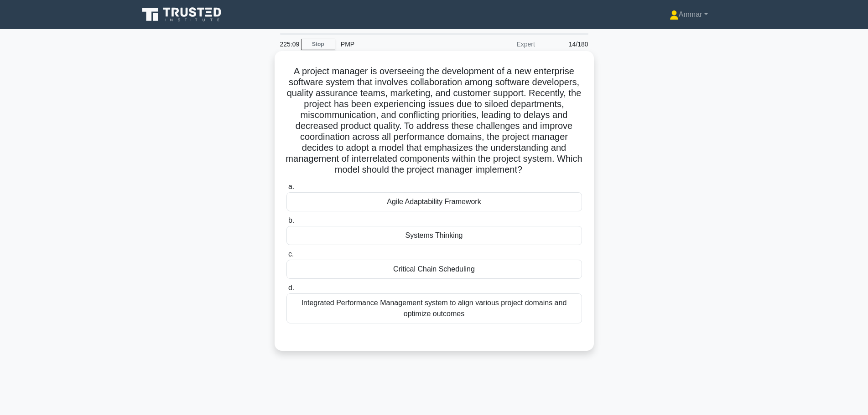
drag, startPoint x: 504, startPoint y: 331, endPoint x: 293, endPoint y: 308, distance: 212.4
click at [293, 308] on div "a. Agile Adaptability Framework b. Systems Thinking c. d." at bounding box center [433, 260] width 297 height 161
click at [505, 105] on h5 "A project manager is overseeing the development of a new enterprise software sy…" at bounding box center [433, 121] width 297 height 110
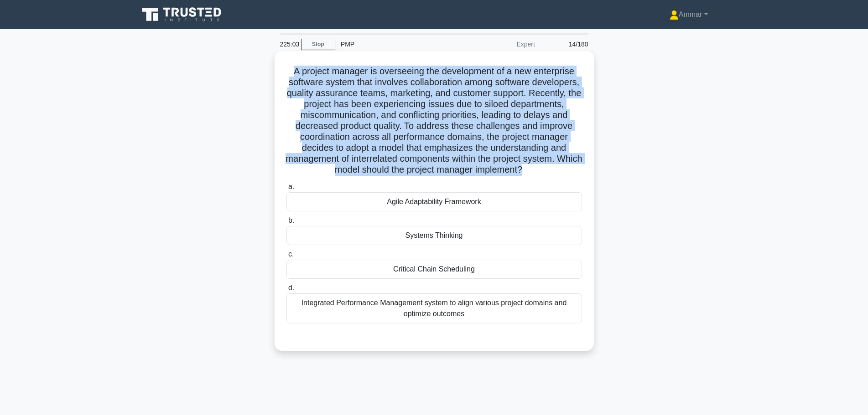
click at [505, 105] on h5 "A project manager is overseeing the development of a new enterprise software sy…" at bounding box center [433, 121] width 297 height 110
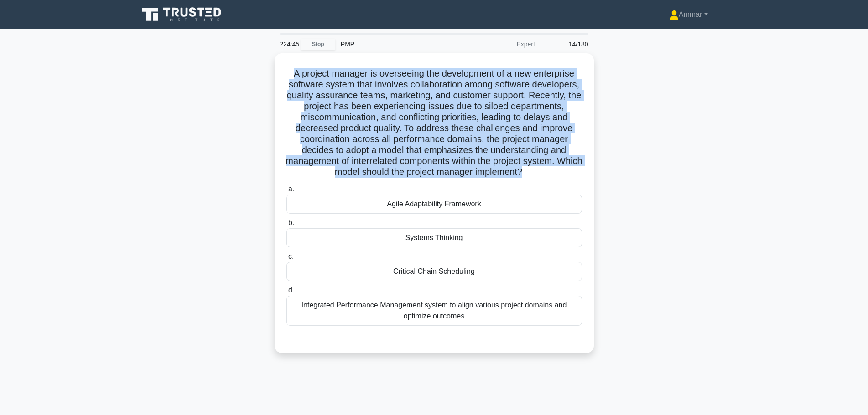
click at [665, 161] on div "A project manager is overseeing the development of a new enterprise software sy…" at bounding box center [434, 208] width 602 height 311
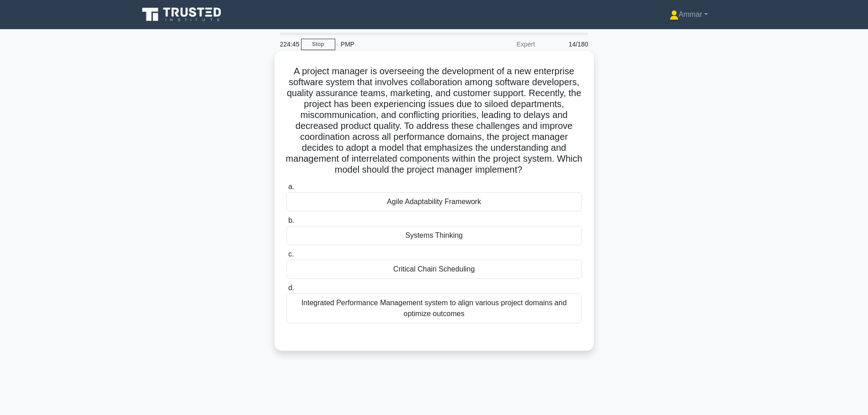
click at [509, 206] on div "Agile Adaptability Framework" at bounding box center [434, 201] width 296 height 19
click at [286, 190] on input "a. Agile Adaptability Framework" at bounding box center [286, 187] width 0 height 6
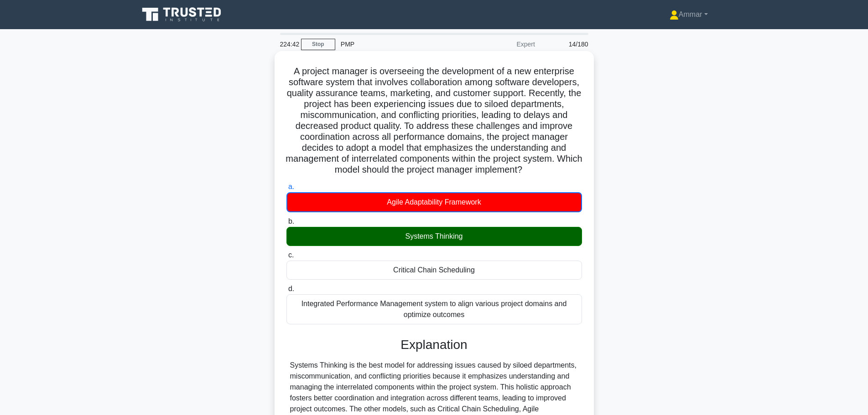
click at [512, 237] on div "Systems Thinking" at bounding box center [434, 236] width 296 height 19
click at [286, 225] on input "b. Systems Thinking" at bounding box center [286, 222] width 0 height 6
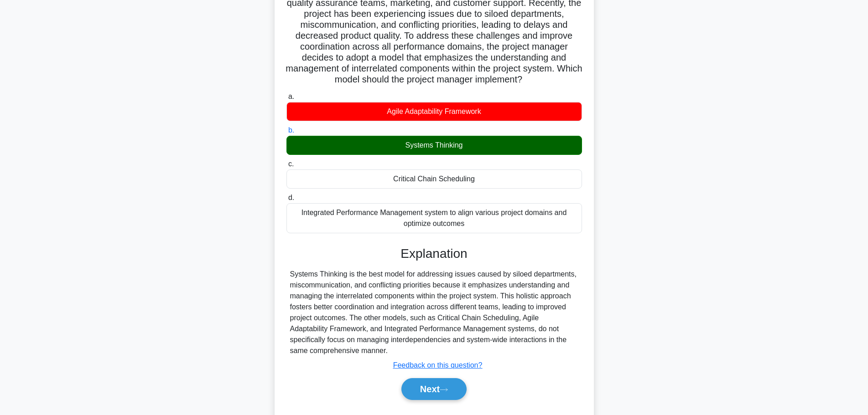
scroll to position [91, 0]
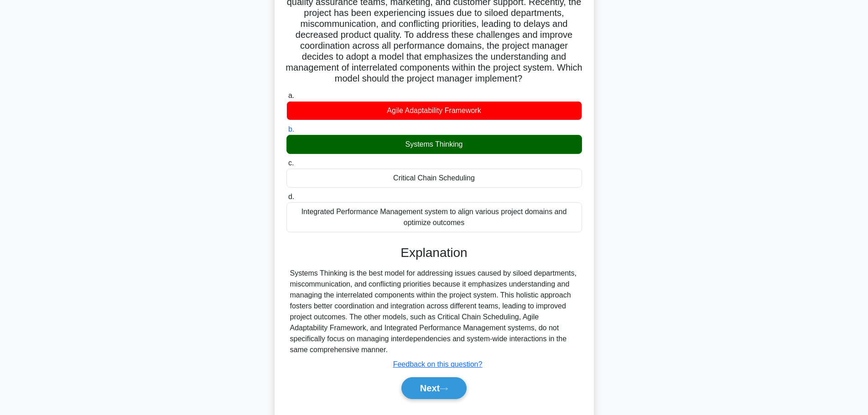
click at [366, 271] on div "Systems Thinking is the best model for addressing issues caused by siloed depar…" at bounding box center [434, 312] width 288 height 88
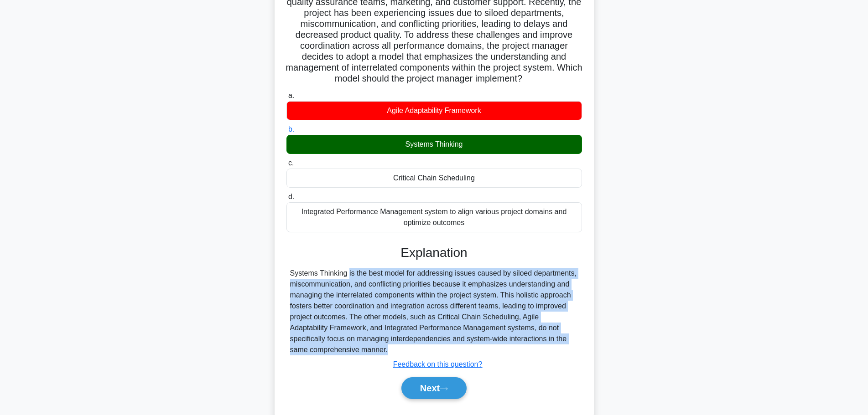
click at [366, 271] on div "Systems Thinking is the best model for addressing issues caused by siloed depar…" at bounding box center [434, 312] width 288 height 88
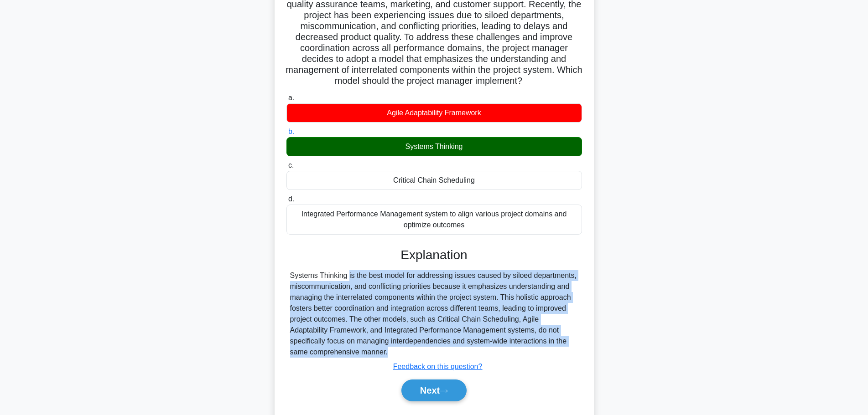
click at [706, 318] on div "A project manager is overseeing the development of a new enterprise software sy…" at bounding box center [434, 198] width 602 height 472
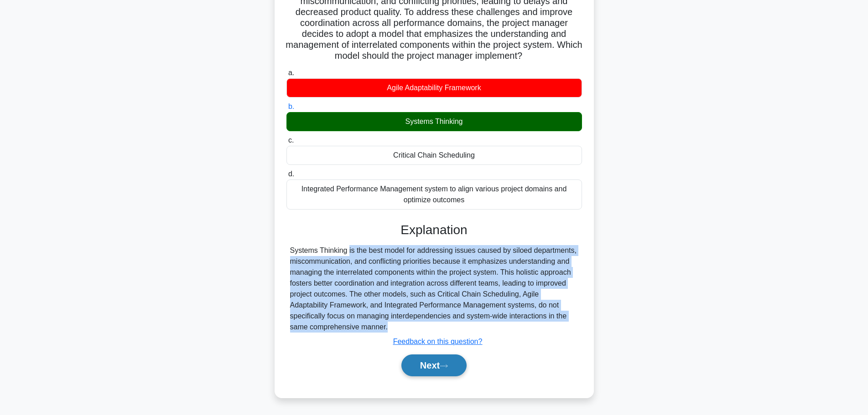
click at [428, 374] on button "Next" at bounding box center [433, 366] width 65 height 22
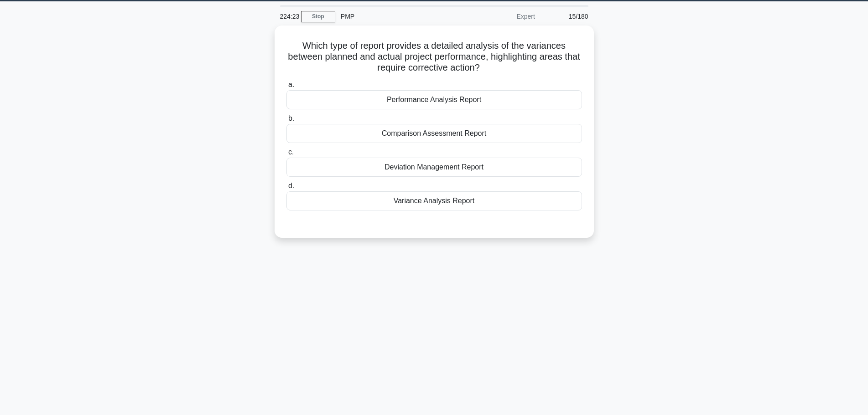
scroll to position [0, 0]
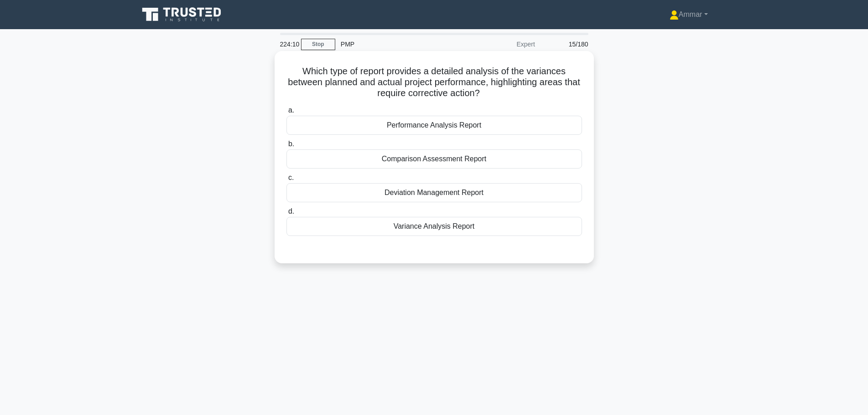
click at [482, 230] on div "Variance Analysis Report" at bounding box center [434, 226] width 296 height 19
click at [286, 215] on input "d. Variance Analysis Report" at bounding box center [286, 212] width 0 height 6
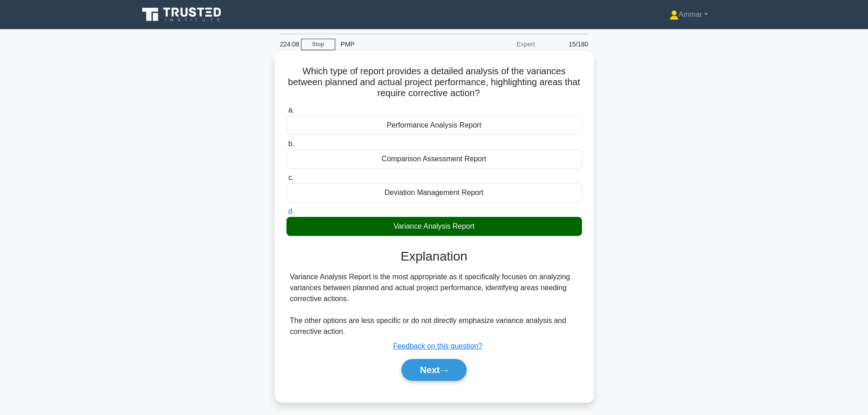
click at [449, 383] on div "Next" at bounding box center [434, 370] width 296 height 29
click at [451, 378] on button "Next" at bounding box center [433, 370] width 65 height 22
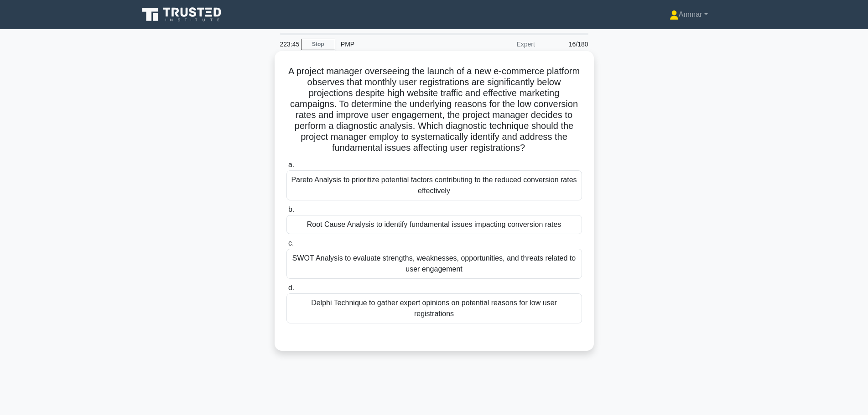
click at [425, 106] on h5 "A project manager overseeing the launch of a new e-commerce platform observes t…" at bounding box center [433, 110] width 297 height 88
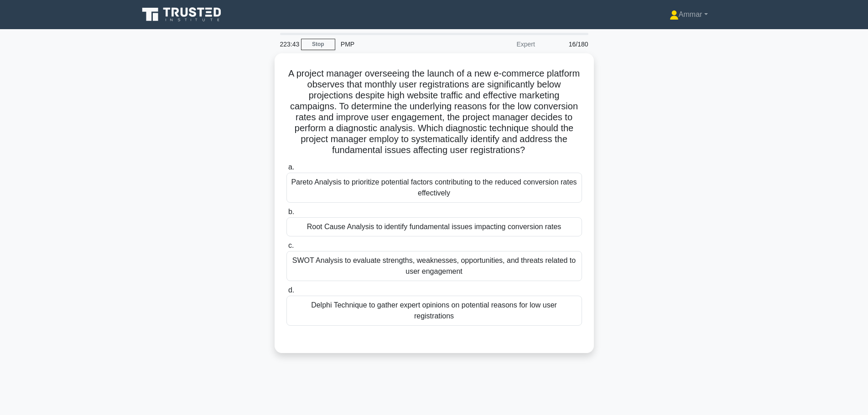
drag, startPoint x: 425, startPoint y: 106, endPoint x: 638, endPoint y: 131, distance: 214.4
click at [643, 131] on div "A project manager overseeing the launch of a new e-commerce platform observes t…" at bounding box center [434, 208] width 602 height 311
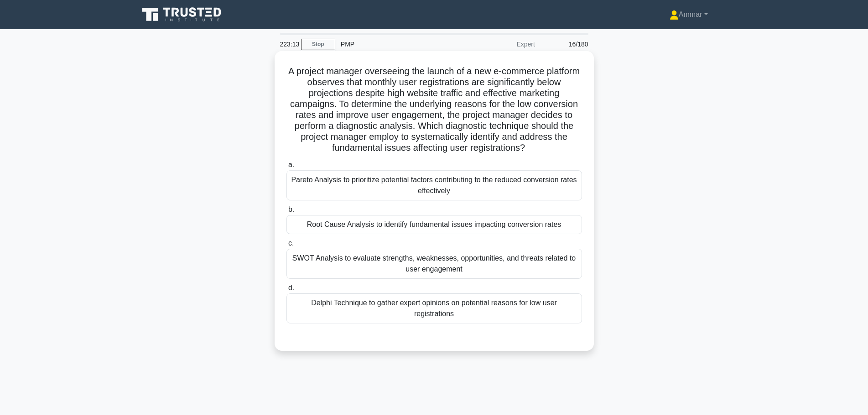
click at [381, 226] on div "Root Cause Analysis to identify fundamental issues impacting conversion rates" at bounding box center [434, 224] width 296 height 19
click at [286, 213] on input "b. Root Cause Analysis to identify fundamental issues impacting conversion rates" at bounding box center [286, 210] width 0 height 6
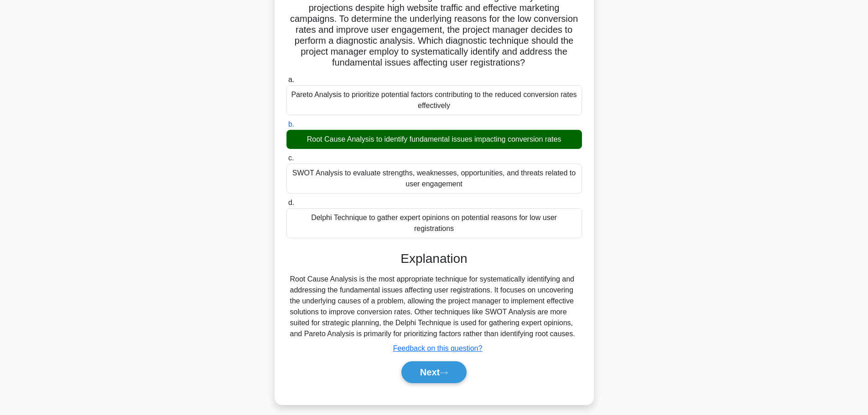
scroll to position [93, 0]
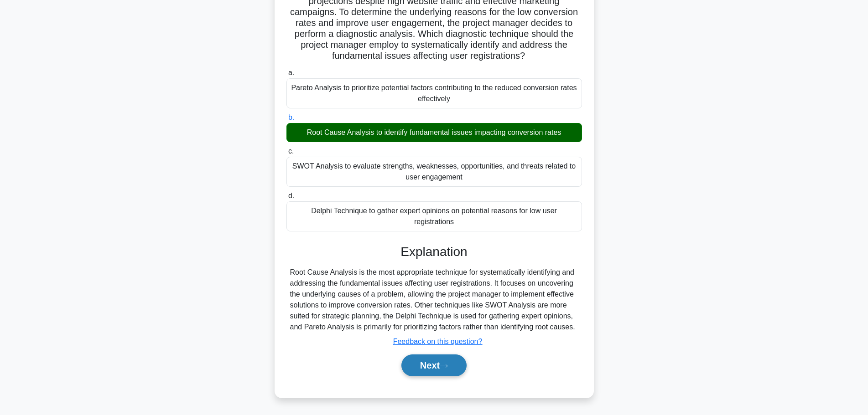
click at [461, 364] on button "Next" at bounding box center [433, 366] width 65 height 22
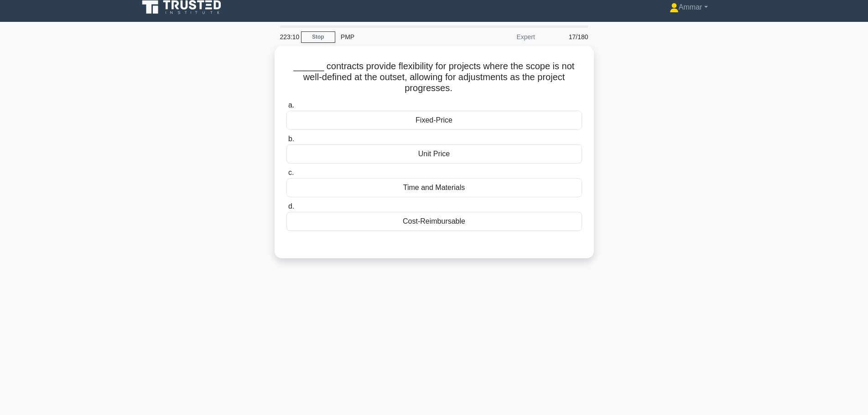
scroll to position [0, 0]
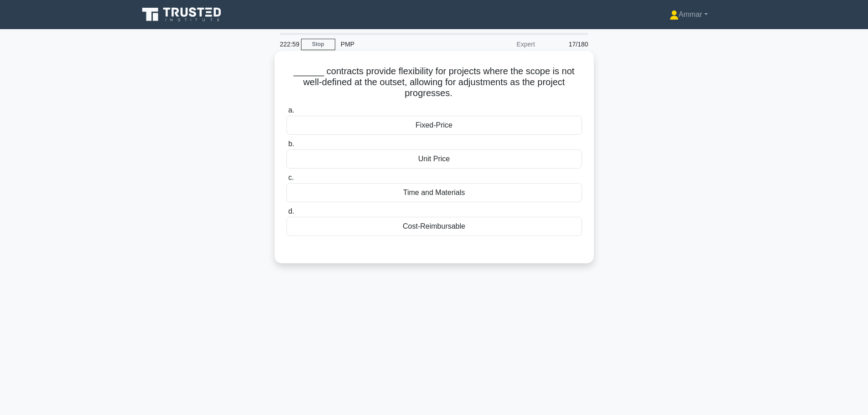
click at [436, 94] on h5 "______ contracts provide flexibility for projects where the scope is not well-d…" at bounding box center [433, 83] width 297 height 34
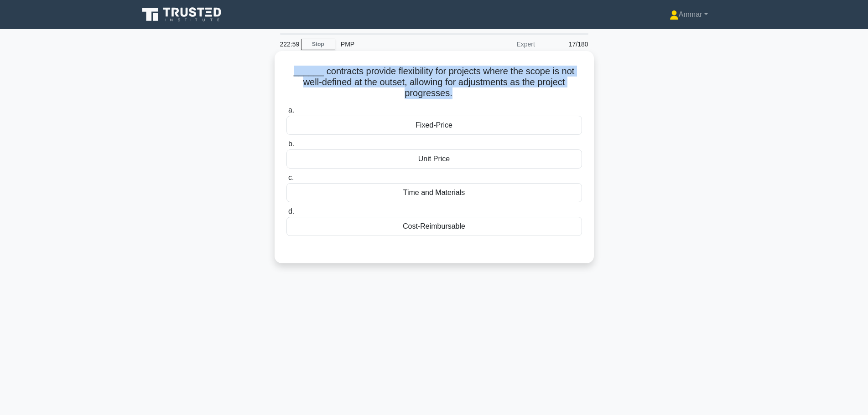
click at [436, 94] on h5 "______ contracts provide flexibility for projects where the scope is not well-d…" at bounding box center [433, 83] width 297 height 34
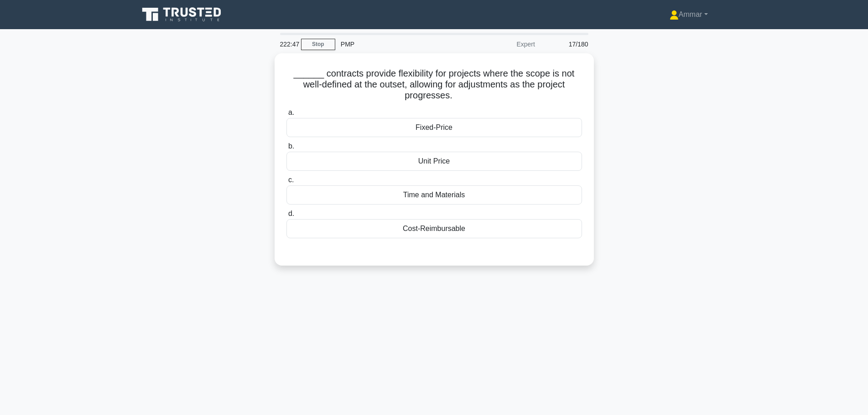
click at [654, 134] on div "______ contracts provide flexibility for projects where the scope is not well-d…" at bounding box center [434, 164] width 602 height 223
click at [454, 227] on div "Cost-Reimbursable" at bounding box center [434, 226] width 296 height 19
click at [286, 215] on input "d. Cost-Reimbursable" at bounding box center [286, 212] width 0 height 6
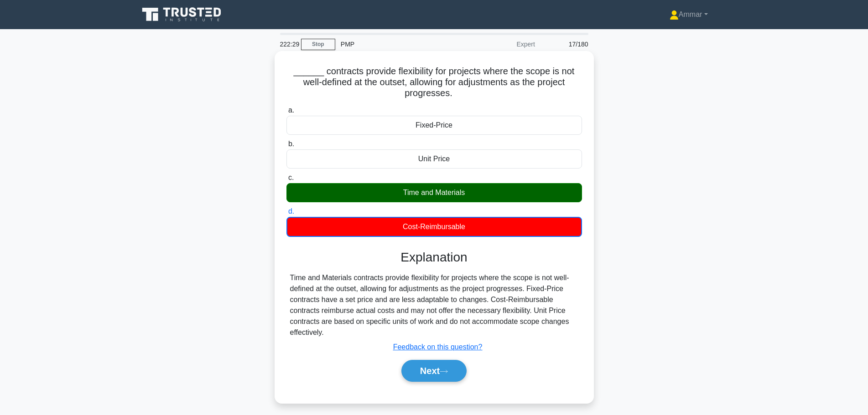
click at [470, 191] on div "Time and Materials" at bounding box center [434, 192] width 296 height 19
click at [286, 181] on input "c. Time and Materials" at bounding box center [286, 178] width 0 height 6
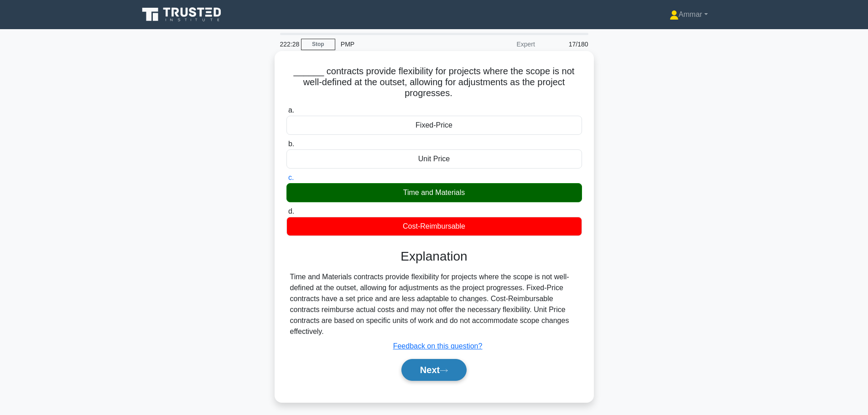
click at [423, 376] on button "Next" at bounding box center [433, 370] width 65 height 22
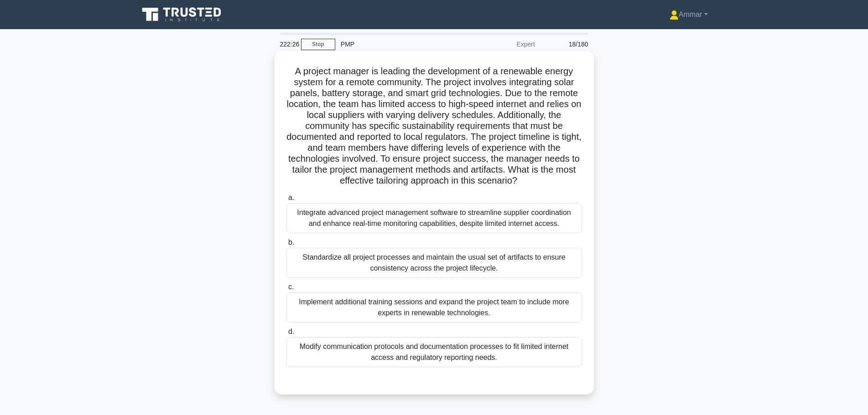
click at [351, 107] on h5 "A project manager is leading the development of a renewable energy system for a…" at bounding box center [433, 126] width 297 height 121
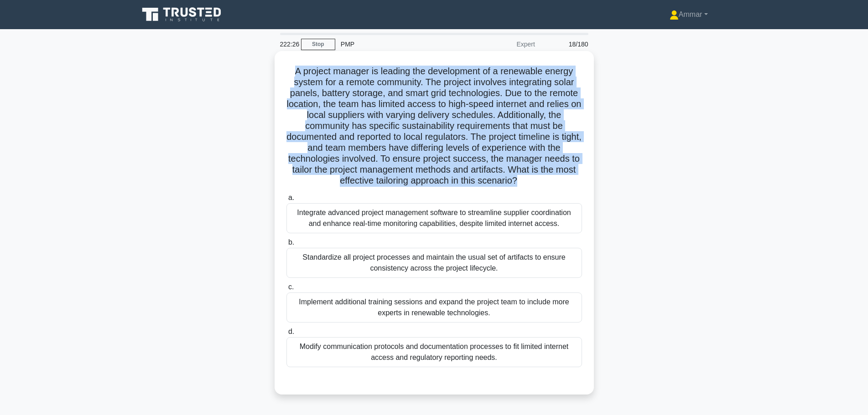
click at [351, 107] on h5 "A project manager is leading the development of a renewable energy system for a…" at bounding box center [433, 126] width 297 height 121
click at [457, 119] on h5 "A project manager is leading the development of a renewable energy system for a…" at bounding box center [433, 126] width 297 height 121
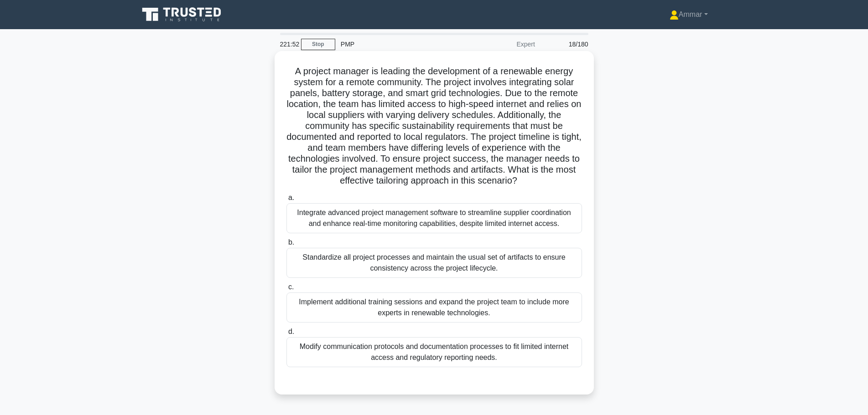
click at [483, 123] on h5 "A project manager is leading the development of a renewable energy system for a…" at bounding box center [433, 126] width 297 height 121
click at [485, 126] on h5 "A project manager is leading the development of a renewable energy system for a…" at bounding box center [433, 126] width 297 height 121
drag, startPoint x: 304, startPoint y: 137, endPoint x: 355, endPoint y: 135, distance: 51.1
click at [355, 135] on h5 "A project manager is leading the development of a renewable energy system for a…" at bounding box center [433, 126] width 297 height 121
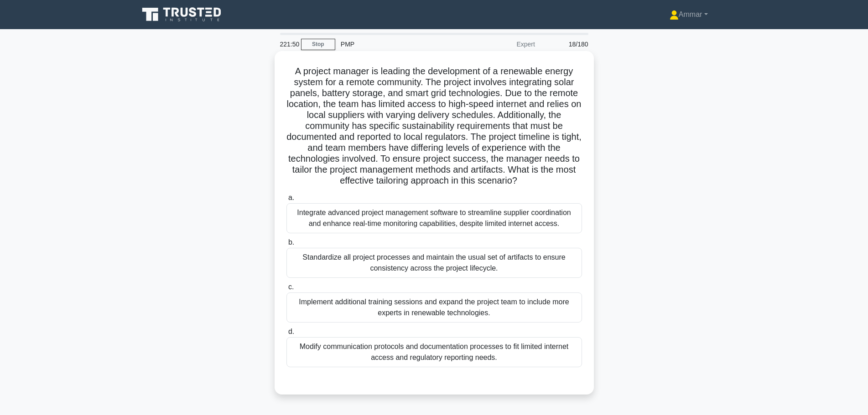
click at [370, 135] on h5 "A project manager is leading the development of a renewable energy system for a…" at bounding box center [433, 126] width 297 height 121
click at [428, 135] on h5 "A project manager is leading the development of a renewable energy system for a…" at bounding box center [433, 126] width 297 height 121
click at [467, 141] on h5 "A project manager is leading the development of a renewable energy system for a…" at bounding box center [433, 126] width 297 height 121
drag, startPoint x: 487, startPoint y: 141, endPoint x: 561, endPoint y: 135, distance: 74.6
click at [561, 135] on h5 "A project manager is leading the development of a renewable energy system for a…" at bounding box center [433, 126] width 297 height 121
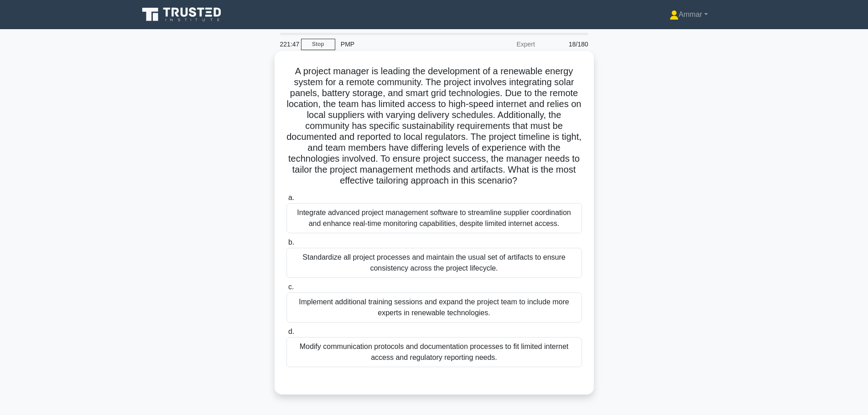
click at [346, 151] on h5 "A project manager is leading the development of a renewable energy system for a…" at bounding box center [433, 126] width 297 height 121
drag, startPoint x: 433, startPoint y: 149, endPoint x: 541, endPoint y: 149, distance: 108.1
click at [541, 149] on h5 "A project manager is leading the development of a renewable energy system for a…" at bounding box center [433, 126] width 297 height 121
click at [514, 148] on h5 "A project manager is leading the development of a renewable energy system for a…" at bounding box center [433, 126] width 297 height 121
drag, startPoint x: 376, startPoint y: 161, endPoint x: 548, endPoint y: 156, distance: 172.0
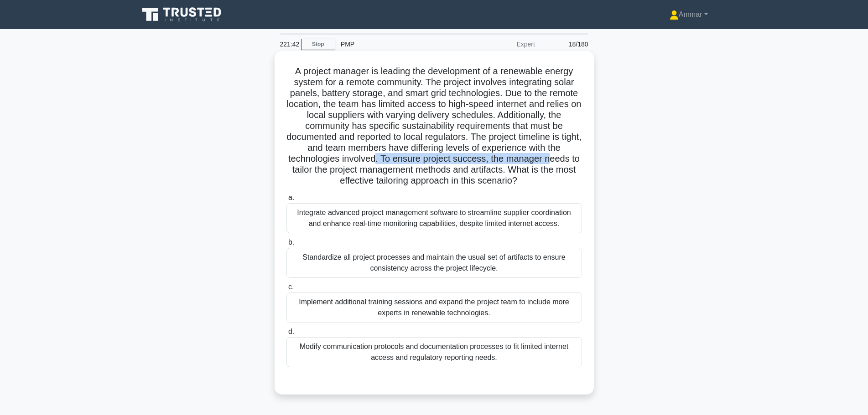
click at [550, 156] on h5 "A project manager is leading the development of a renewable energy system for a…" at bounding box center [433, 126] width 297 height 121
click at [369, 160] on h5 "A project manager is leading the development of a renewable energy system for a…" at bounding box center [433, 126] width 297 height 121
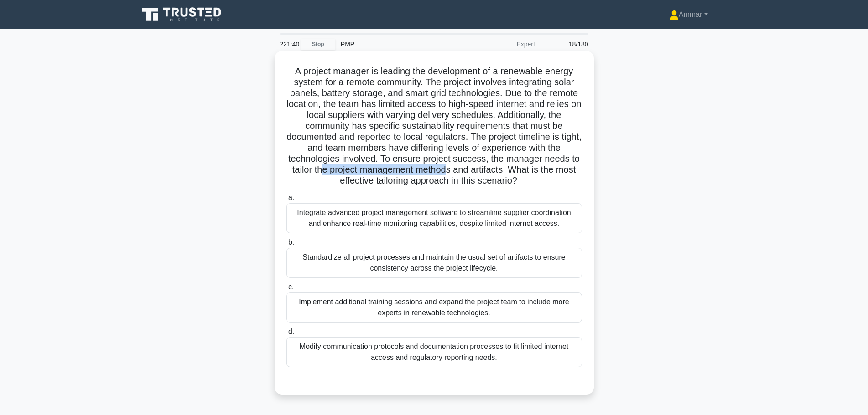
drag, startPoint x: 317, startPoint y: 171, endPoint x: 447, endPoint y: 172, distance: 130.4
click at [447, 172] on h5 "A project manager is leading the development of a renewable energy system for a…" at bounding box center [433, 126] width 297 height 121
click at [459, 173] on h5 "A project manager is leading the development of a renewable energy system for a…" at bounding box center [433, 126] width 297 height 121
drag, startPoint x: 467, startPoint y: 171, endPoint x: 548, endPoint y: 176, distance: 81.8
click at [548, 176] on h5 "A project manager is leading the development of a renewable energy system for a…" at bounding box center [433, 126] width 297 height 121
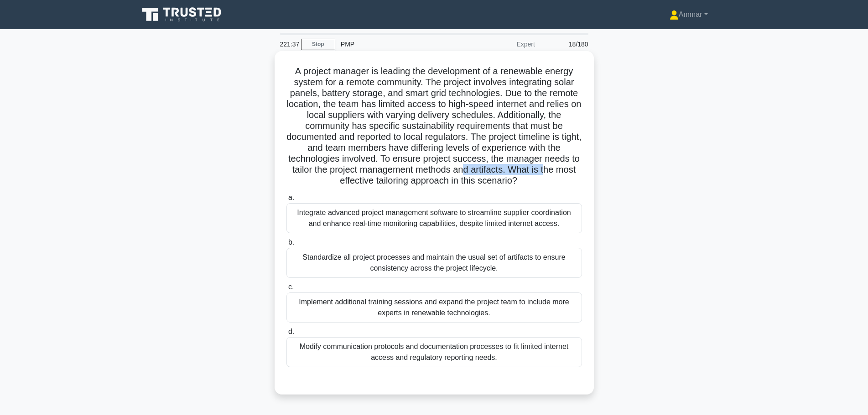
click at [548, 176] on h5 "A project manager is leading the development of a renewable energy system for a…" at bounding box center [433, 126] width 297 height 121
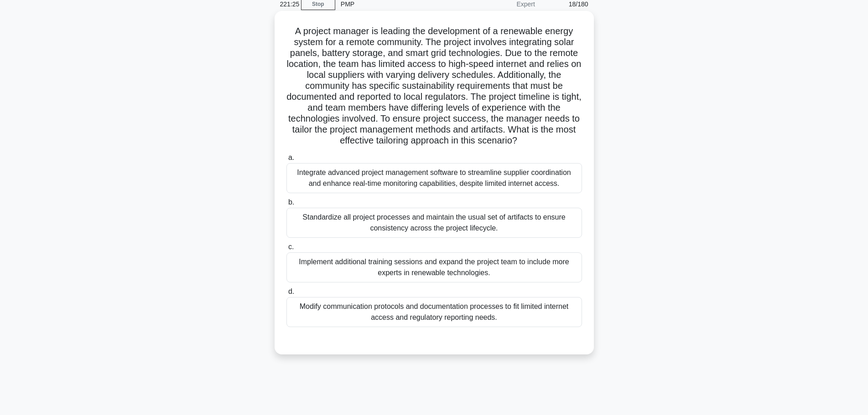
scroll to position [46, 0]
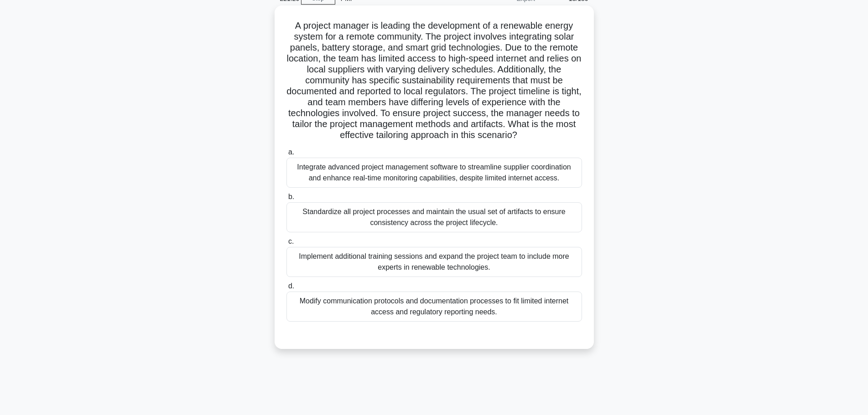
click at [541, 65] on h5 "A project manager is leading the development of a renewable energy system for a…" at bounding box center [433, 80] width 297 height 121
drag, startPoint x: 337, startPoint y: 69, endPoint x: 359, endPoint y: 71, distance: 22.4
click at [359, 71] on h5 "A project manager is leading the development of a renewable energy system for a…" at bounding box center [433, 80] width 297 height 121
click at [369, 71] on h5 "A project manager is leading the development of a renewable energy system for a…" at bounding box center [433, 80] width 297 height 121
click at [379, 71] on h5 "A project manager is leading the development of a renewable energy system for a…" at bounding box center [433, 80] width 297 height 121
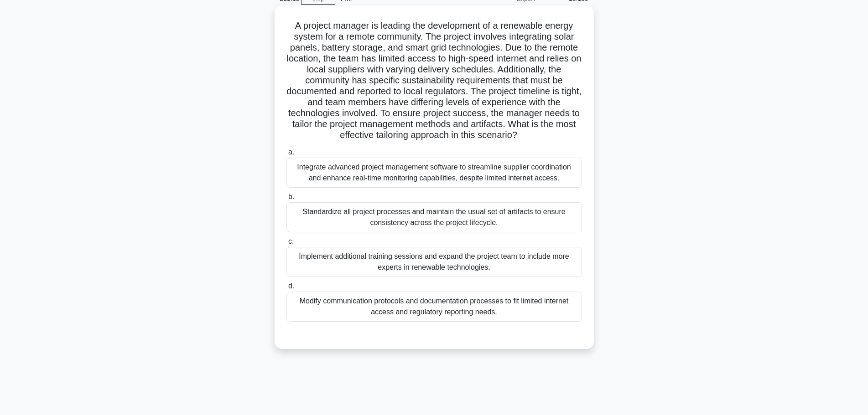
click at [381, 71] on h5 "A project manager is leading the development of a renewable energy system for a…" at bounding box center [433, 80] width 297 height 121
click at [383, 71] on h5 "A project manager is leading the development of a renewable energy system for a…" at bounding box center [433, 80] width 297 height 121
click at [431, 71] on h5 "A project manager is leading the development of a renewable energy system for a…" at bounding box center [433, 80] width 297 height 121
drag, startPoint x: 381, startPoint y: 73, endPoint x: 449, endPoint y: 69, distance: 67.6
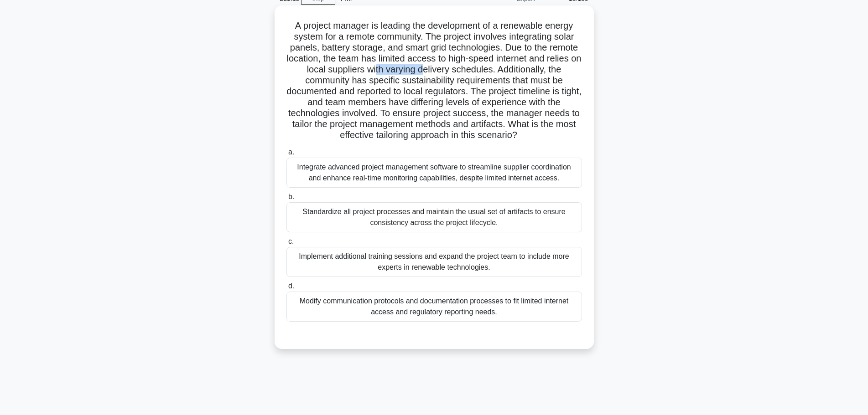
click at [432, 69] on h5 "A project manager is leading the development of a renewable energy system for a…" at bounding box center [433, 80] width 297 height 121
click at [449, 68] on h5 "A project manager is leading the development of a renewable energy system for a…" at bounding box center [433, 80] width 297 height 121
drag, startPoint x: 506, startPoint y: 70, endPoint x: 389, endPoint y: 83, distance: 117.9
click at [389, 83] on h5 "A project manager is leading the development of a renewable energy system for a…" at bounding box center [433, 80] width 297 height 121
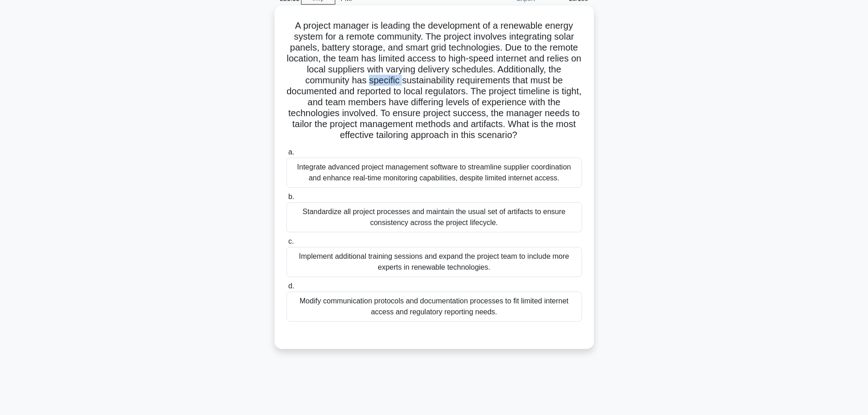
click at [389, 83] on h5 "A project manager is leading the development of a renewable energy system for a…" at bounding box center [433, 80] width 297 height 121
click at [408, 76] on h5 "A project manager is leading the development of a renewable energy system for a…" at bounding box center [433, 80] width 297 height 121
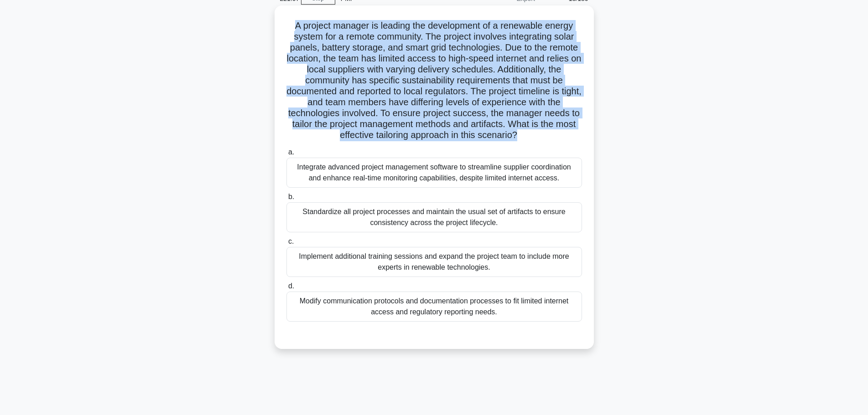
click at [408, 76] on h5 "A project manager is leading the development of a renewable energy system for a…" at bounding box center [433, 80] width 297 height 121
click at [413, 78] on h5 "A project manager is leading the development of a renewable energy system for a…" at bounding box center [433, 80] width 297 height 121
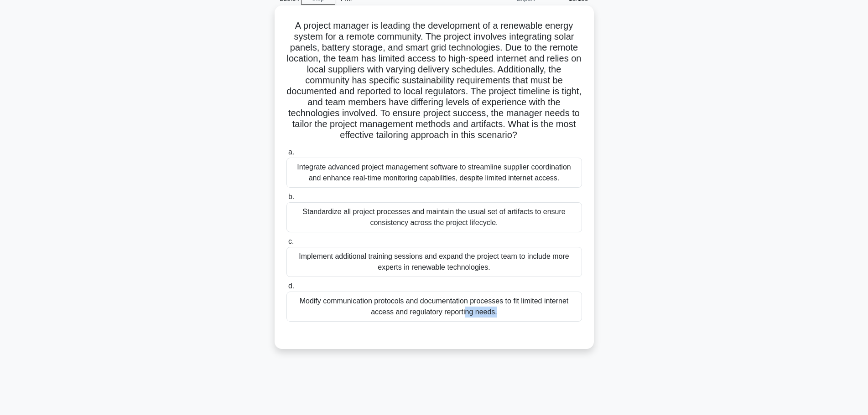
drag, startPoint x: 517, startPoint y: 329, endPoint x: 301, endPoint y: 302, distance: 217.8
click at [301, 302] on div "a. Integrate advanced project management software to streamline supplier coordi…" at bounding box center [433, 241] width 297 height 193
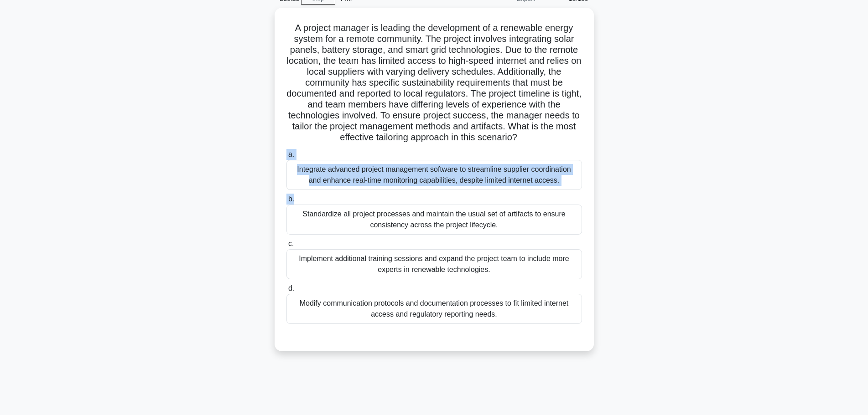
drag, startPoint x: 574, startPoint y: 202, endPoint x: 228, endPoint y: 150, distance: 350.6
click at [228, 150] on div "A project manager is leading the development of a renewable energy system for a…" at bounding box center [434, 185] width 602 height 355
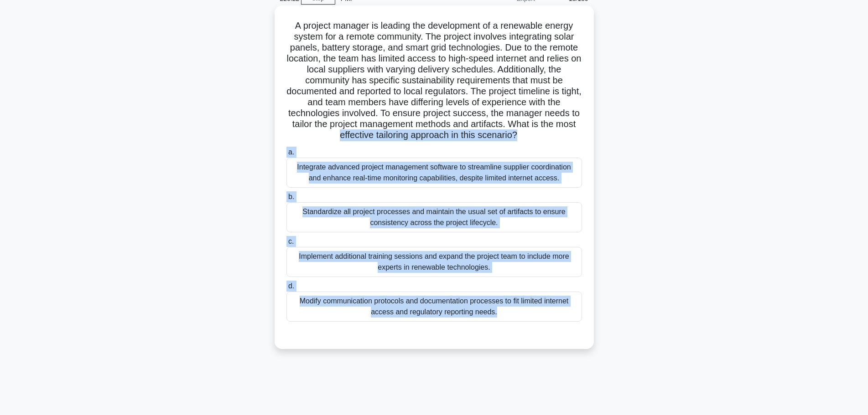
drag, startPoint x: 290, startPoint y: 159, endPoint x: 550, endPoint y: 344, distance: 319.1
click at [550, 344] on div "A project manager is leading the development of a renewable energy system for a…" at bounding box center [434, 185] width 602 height 355
click at [550, 344] on div "A project manager is leading the development of a renewable energy system for a…" at bounding box center [434, 177] width 312 height 337
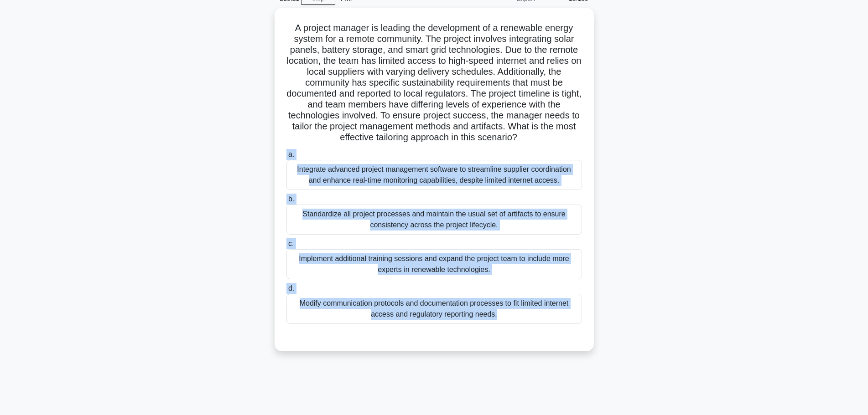
drag, startPoint x: 531, startPoint y: 327, endPoint x: 257, endPoint y: 146, distance: 328.2
click at [257, 146] on div "A project manager is leading the development of a renewable energy system for a…" at bounding box center [434, 185] width 602 height 355
drag, startPoint x: 255, startPoint y: 145, endPoint x: 247, endPoint y: 145, distance: 8.2
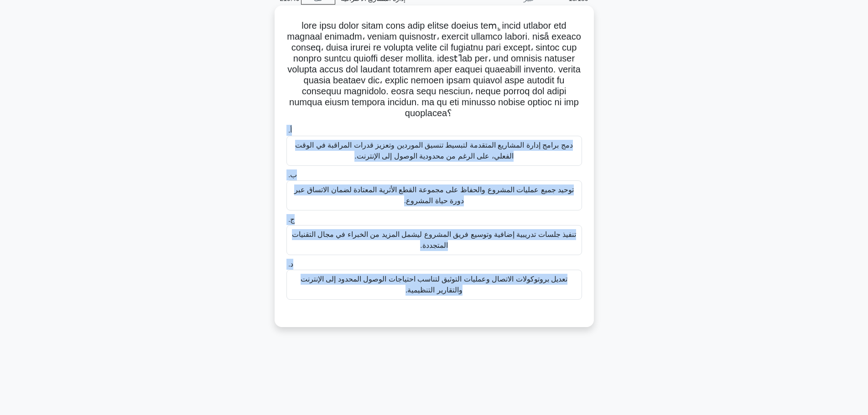
click at [438, 275] on font "تعديل بروتوكولات الاتصال وعمليات التوثيق لتناسب احتياجات الوصول المحدود إلى الإ…" at bounding box center [434, 284] width 267 height 19
click at [286, 268] on input "د. تعديل بروتوكولات الاتصال وعمليات التوثيق لتناسب احتياجات الوصول المحدود إلى …" at bounding box center [286, 265] width 0 height 6
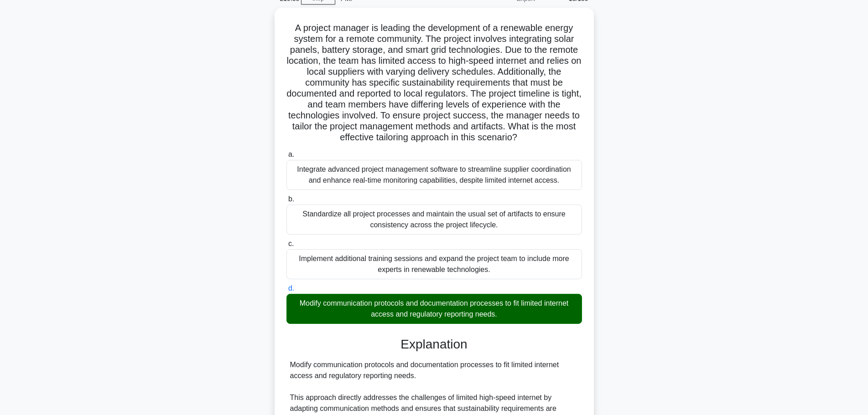
click at [716, 113] on div "A project manager is leading the development of a renewable energy system for a…" at bounding box center [434, 282] width 602 height 549
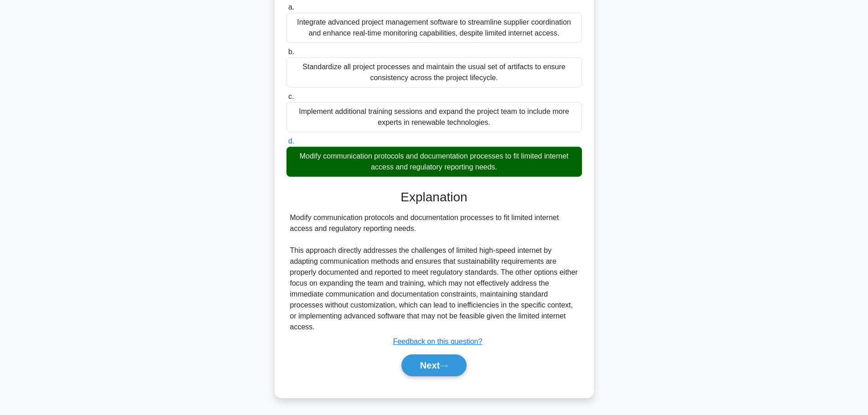
scroll to position [191, 0]
click at [421, 375] on button "Next" at bounding box center [433, 366] width 65 height 22
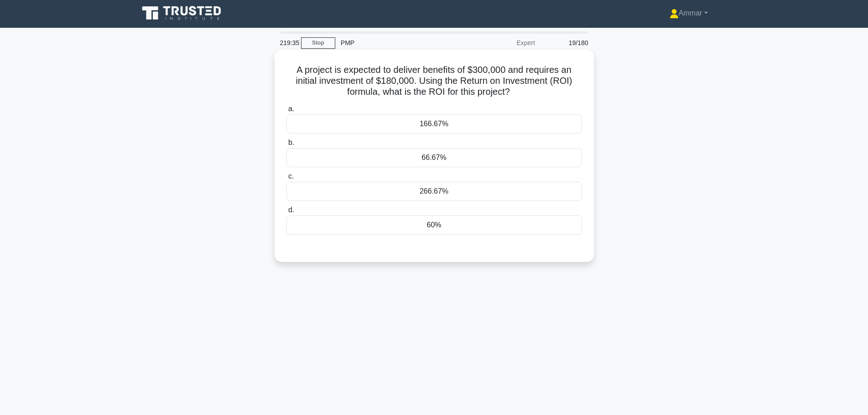
scroll to position [0, 0]
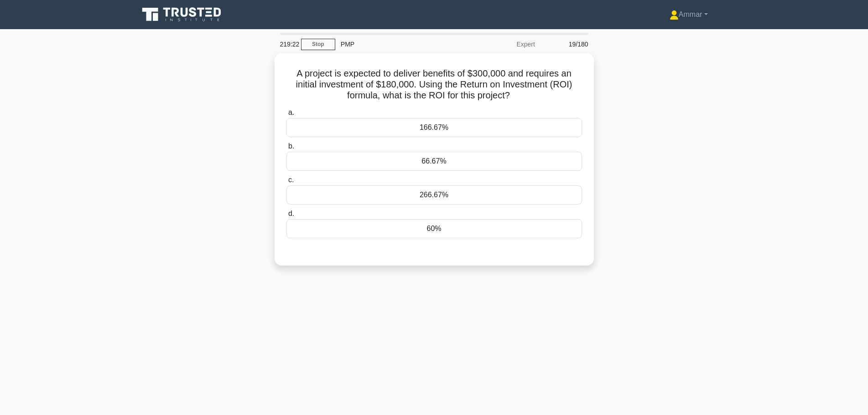
click at [664, 345] on div "219:22 Stop PMP Expert 19/180 A project is expected to deliver benefits of $300…" at bounding box center [434, 261] width 602 height 456
click at [322, 230] on div "60%" at bounding box center [434, 226] width 296 height 19
click at [286, 215] on input "d. 60%" at bounding box center [286, 212] width 0 height 6
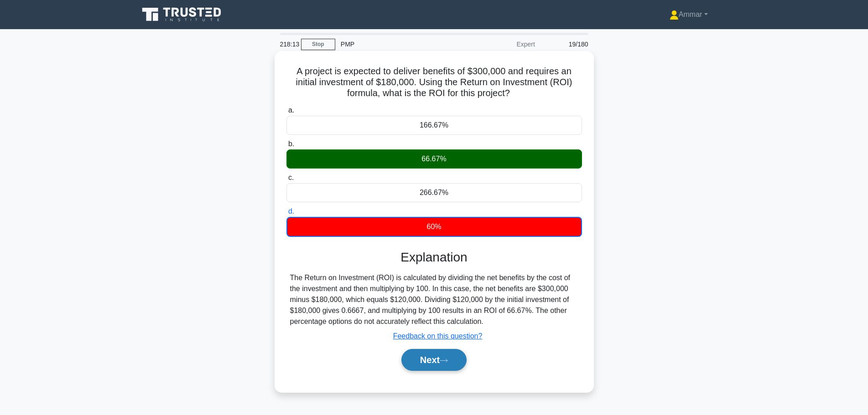
click at [446, 356] on button "Next" at bounding box center [433, 360] width 65 height 22
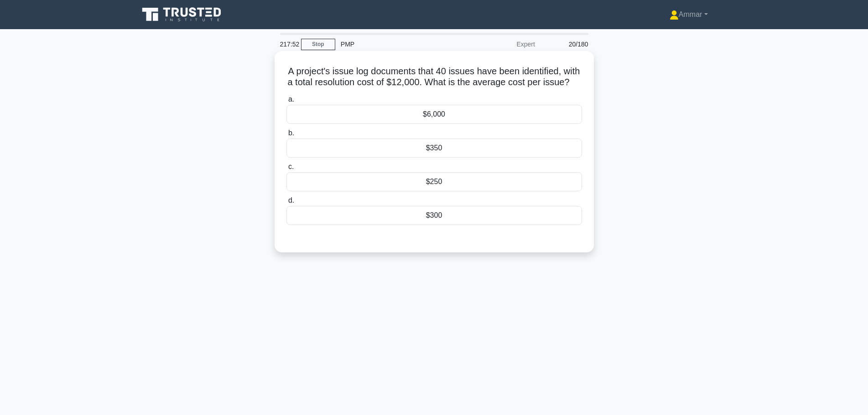
click at [402, 225] on div "$300" at bounding box center [434, 215] width 296 height 19
click at [286, 204] on input "d. $300" at bounding box center [286, 201] width 0 height 6
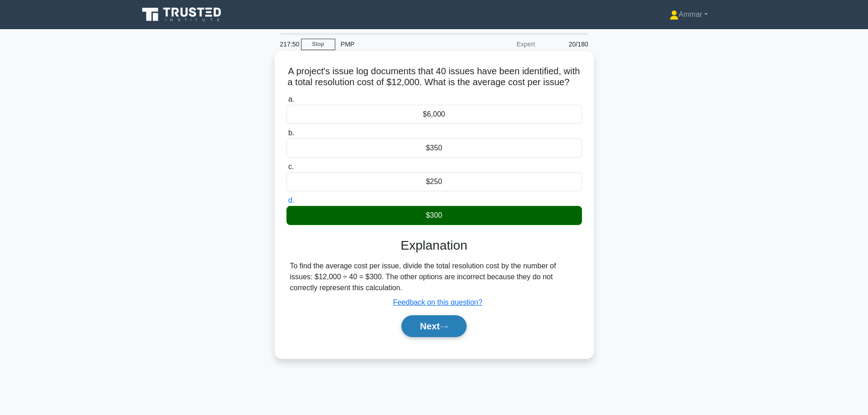
click at [428, 337] on button "Next" at bounding box center [433, 327] width 65 height 22
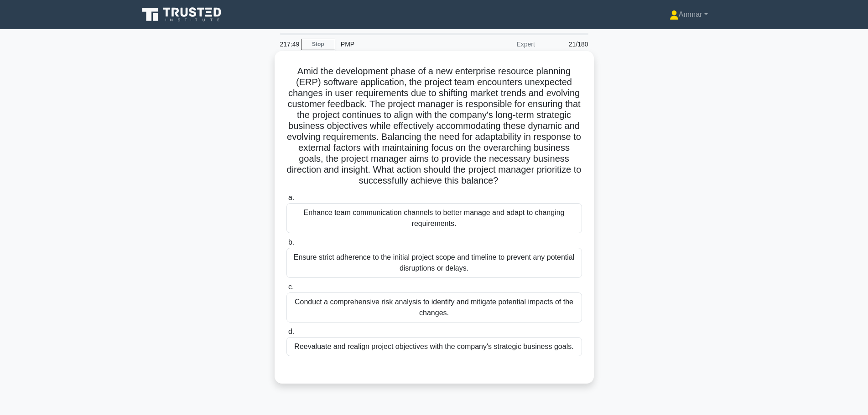
click at [363, 130] on h5 "Amid the development phase of a new enterprise resource planning (ERP) software…" at bounding box center [433, 126] width 297 height 121
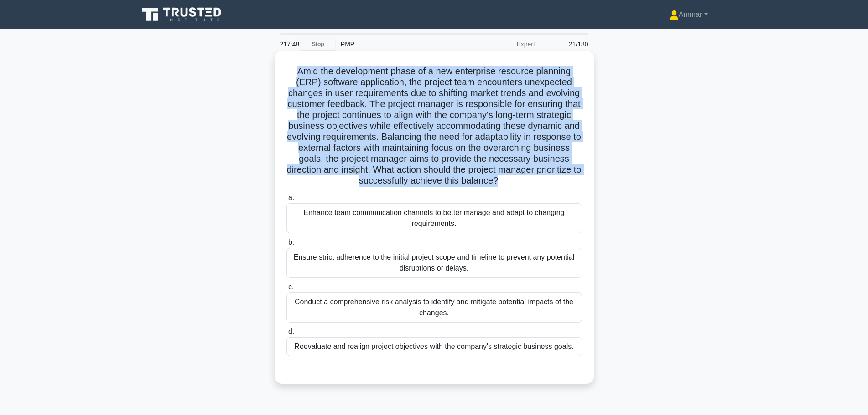
click at [363, 130] on h5 "Amid the development phase of a new enterprise resource planning (ERP) software…" at bounding box center [433, 126] width 297 height 121
click at [416, 142] on h5 "Amid the development phase of a new enterprise resource planning (ERP) software…" at bounding box center [433, 126] width 297 height 121
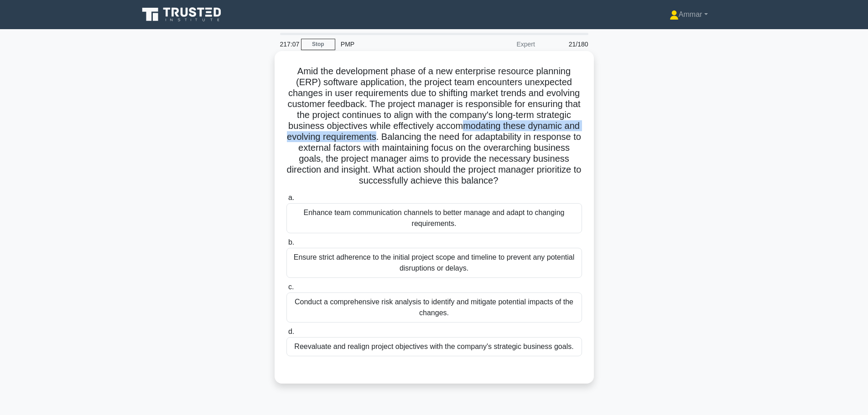
drag, startPoint x: 472, startPoint y: 137, endPoint x: 533, endPoint y: 132, distance: 61.8
click at [533, 132] on h5 "Amid the development phase of a new enterprise resource planning (ERP) software…" at bounding box center [433, 126] width 297 height 121
click at [358, 139] on h5 "Amid the development phase of a new enterprise resource planning (ERP) software…" at bounding box center [433, 126] width 297 height 121
click at [376, 156] on h5 "Amid the development phase of a new enterprise resource planning (ERP) software…" at bounding box center [433, 126] width 297 height 121
drag, startPoint x: 400, startPoint y: 149, endPoint x: 437, endPoint y: 142, distance: 37.6
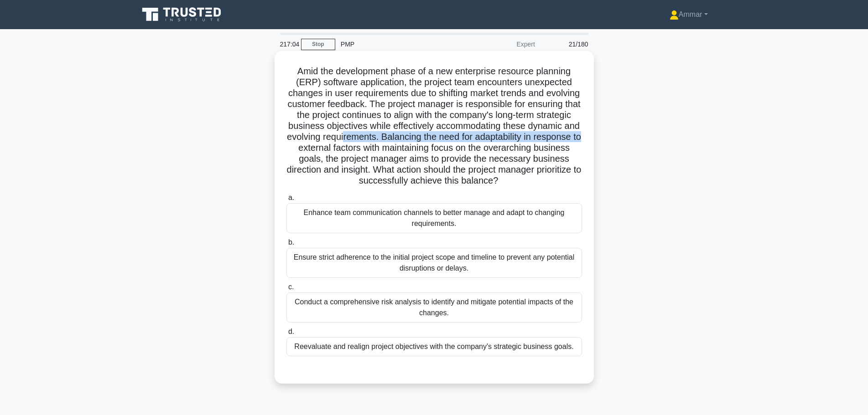
click at [437, 142] on h5 "Amid the development phase of a new enterprise resource planning (ERP) software…" at bounding box center [433, 126] width 297 height 121
click at [437, 143] on h5 "Amid the development phase of a new enterprise resource planning (ERP) software…" at bounding box center [433, 126] width 297 height 121
click at [492, 154] on h5 "Amid the development phase of a new enterprise resource planning (ERP) software…" at bounding box center [433, 126] width 297 height 121
click at [334, 159] on h5 "Amid the development phase of a new enterprise resource planning (ERP) software…" at bounding box center [433, 126] width 297 height 121
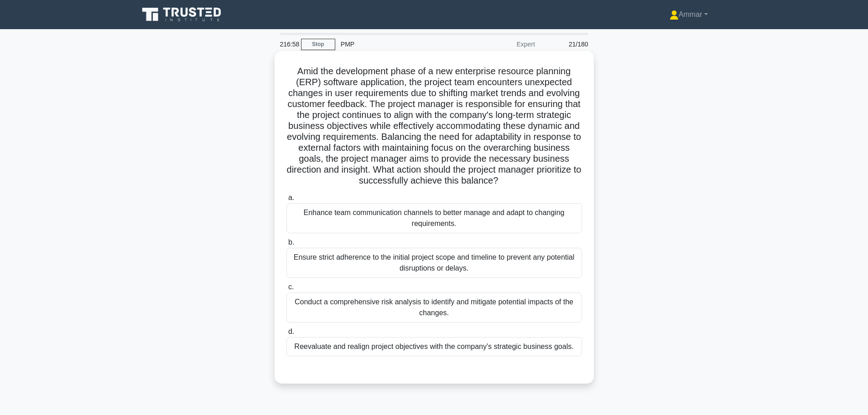
click at [389, 152] on h5 "Amid the development phase of a new enterprise resource planning (ERP) software…" at bounding box center [433, 126] width 297 height 121
click at [388, 171] on h5 "Amid the development phase of a new enterprise resource planning (ERP) software…" at bounding box center [433, 126] width 297 height 121
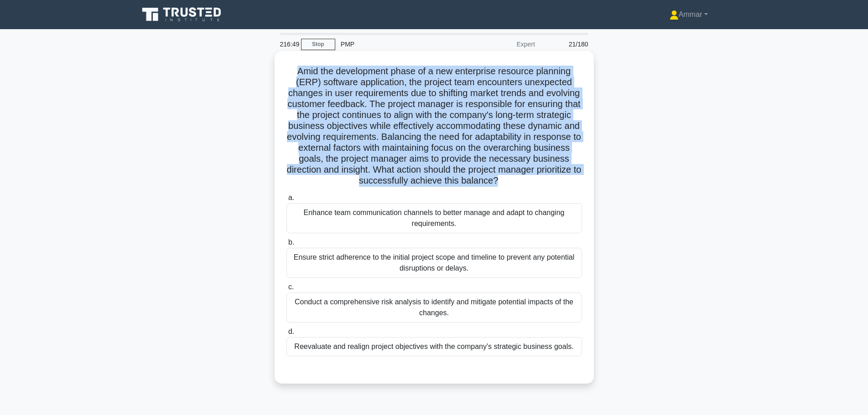
click at [388, 171] on h5 "Amid the development phase of a new enterprise resource planning (ERP) software…" at bounding box center [433, 126] width 297 height 121
drag, startPoint x: 388, startPoint y: 171, endPoint x: 360, endPoint y: 167, distance: 28.6
click at [360, 167] on h5 "Amid the development phase of a new enterprise resource planning (ERP) software…" at bounding box center [433, 126] width 297 height 121
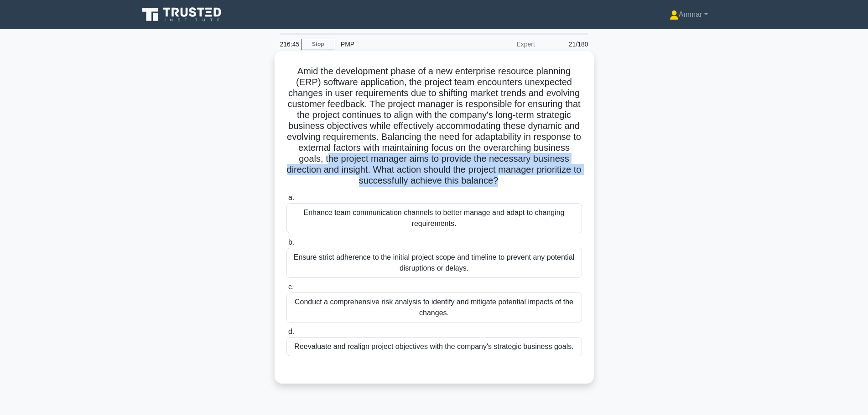
drag, startPoint x: 426, startPoint y: 158, endPoint x: 556, endPoint y: 179, distance: 132.0
click at [556, 179] on h5 "Amid the development phase of a new enterprise resource planning (ERP) software…" at bounding box center [433, 126] width 297 height 121
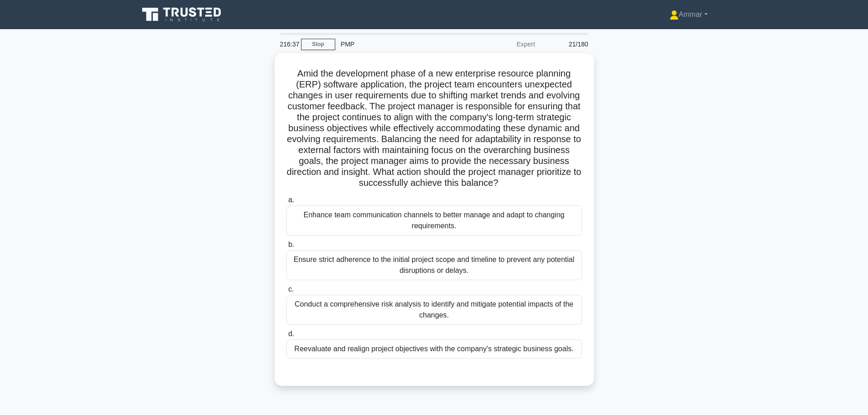
click at [675, 117] on div "Amid the development phase of a new enterprise resource planning (ERP) software…" at bounding box center [434, 225] width 602 height 344
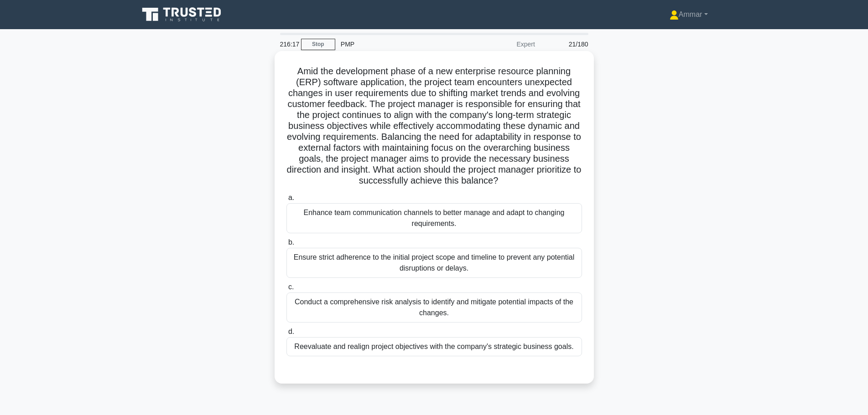
click at [540, 307] on div "Conduct a comprehensive risk analysis to identify and mitigate potential impact…" at bounding box center [434, 308] width 296 height 30
click at [286, 291] on input "c. Conduct a comprehensive risk analysis to identify and mitigate potential imp…" at bounding box center [286, 288] width 0 height 6
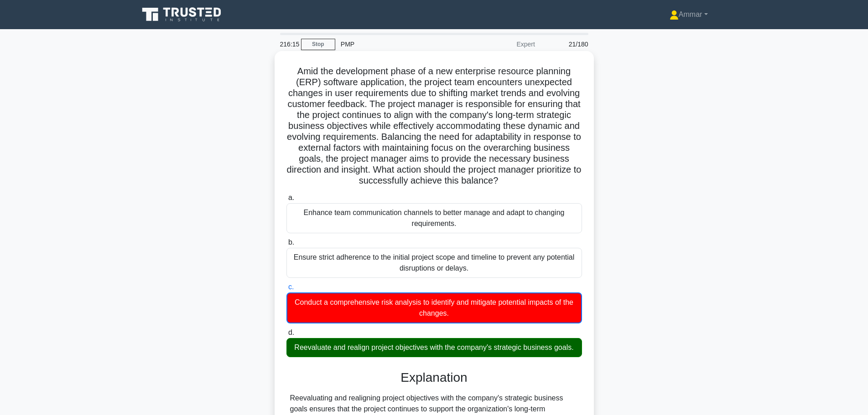
click at [523, 340] on div "Reevaluate and realign project objectives with the company's strategic business…" at bounding box center [434, 347] width 296 height 19
click at [286, 336] on input "d. Reevaluate and realign project objectives with the company's strategic busin…" at bounding box center [286, 333] width 0 height 6
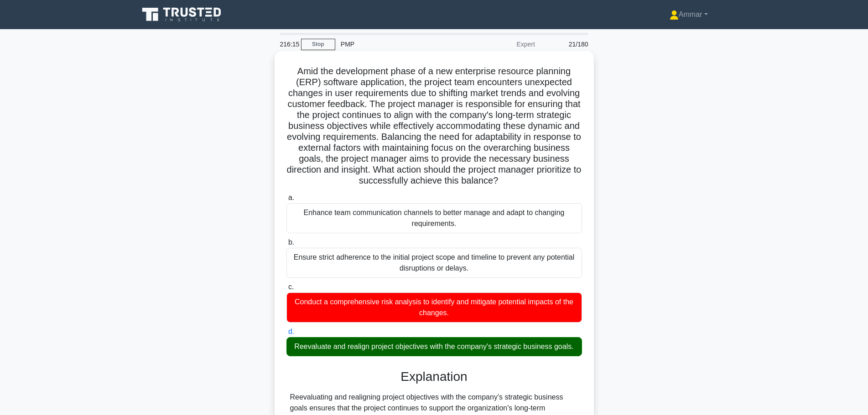
click at [512, 342] on div "Reevaluate and realign project objectives with the company's strategic business…" at bounding box center [434, 346] width 296 height 19
click at [286, 335] on input "d. Reevaluate and realign project objectives with the company's strategic busin…" at bounding box center [286, 332] width 0 height 6
click at [512, 342] on div "Reevaluate and realign project objectives with the company's strategic business…" at bounding box center [434, 346] width 296 height 19
click at [286, 335] on input "d. Reevaluate and realign project objectives with the company's strategic busin…" at bounding box center [286, 332] width 0 height 6
click at [512, 342] on div "Reevaluate and realign project objectives with the company's strategic business…" at bounding box center [434, 346] width 296 height 19
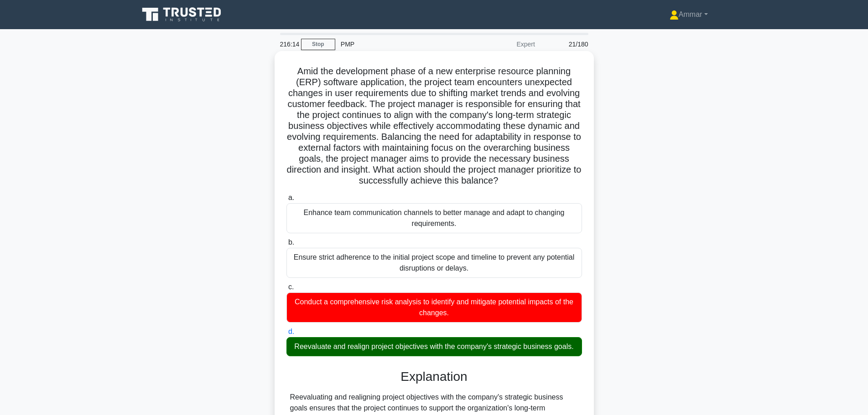
click at [286, 335] on input "d. Reevaluate and realign project objectives with the company's strategic busin…" at bounding box center [286, 332] width 0 height 6
click at [469, 316] on div "Conduct a comprehensive risk analysis to identify and mitigate potential impact…" at bounding box center [434, 308] width 296 height 30
click at [286, 291] on input "c. Conduct a comprehensive risk analysis to identify and mitigate potential imp…" at bounding box center [286, 288] width 0 height 6
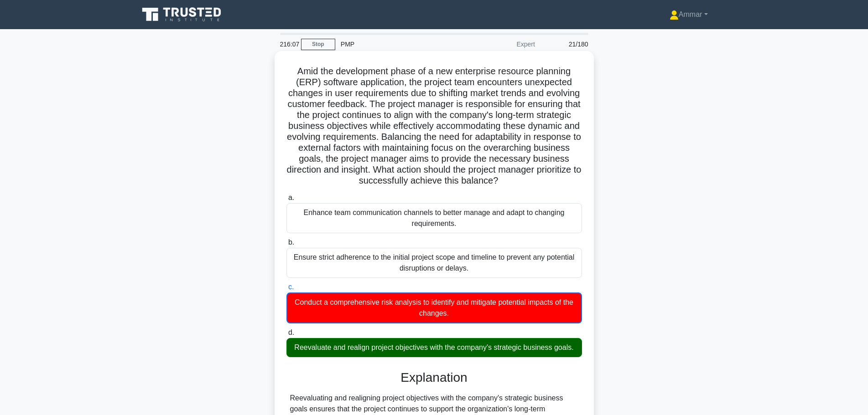
click at [469, 316] on div "Conduct a comprehensive risk analysis to identify and mitigate potential impact…" at bounding box center [434, 308] width 296 height 31
click at [286, 291] on input "c. Conduct a comprehensive risk analysis to identify and mitigate potential imp…" at bounding box center [286, 288] width 0 height 6
click at [469, 316] on div "Conduct a comprehensive risk analysis to identify and mitigate potential impact…" at bounding box center [434, 308] width 296 height 31
click at [286, 291] on input "c. Conduct a comprehensive risk analysis to identify and mitigate potential imp…" at bounding box center [286, 288] width 0 height 6
click at [469, 316] on div "Conduct a comprehensive risk analysis to identify and mitigate potential impact…" at bounding box center [434, 308] width 296 height 31
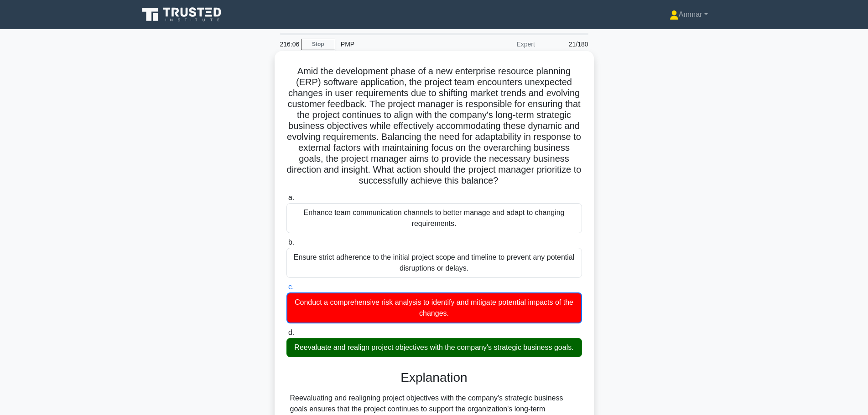
click at [286, 291] on input "c. Conduct a comprehensive risk analysis to identify and mitigate potential imp…" at bounding box center [286, 288] width 0 height 6
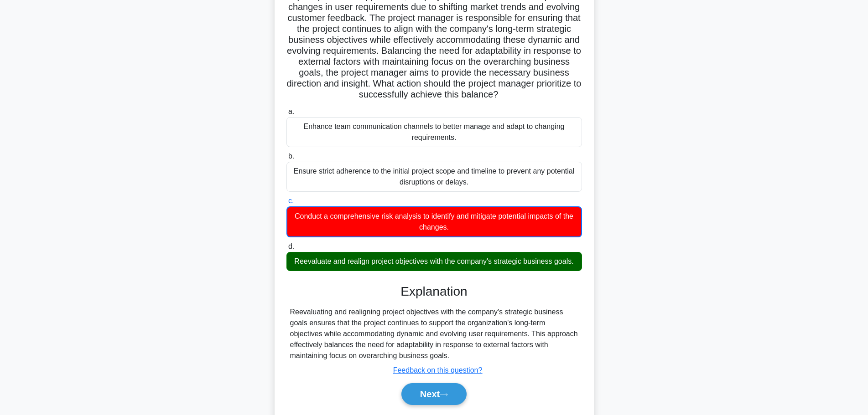
scroll to position [91, 0]
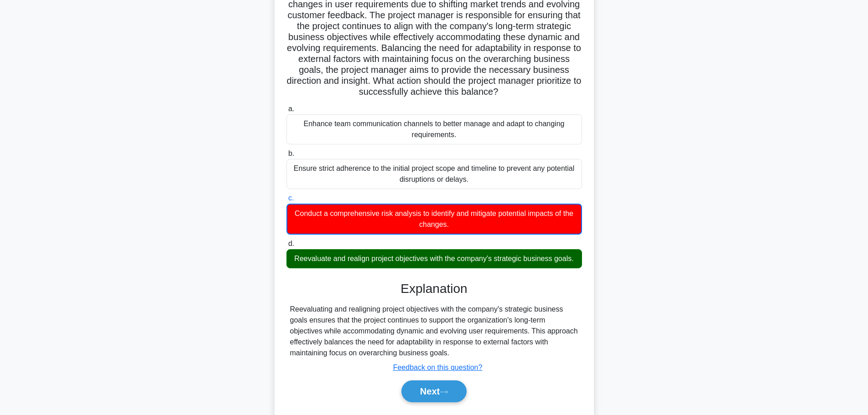
click at [654, 268] on div "Amid the development phase of a new enterprise resource planning (ERP) software…" at bounding box center [434, 198] width 602 height 473
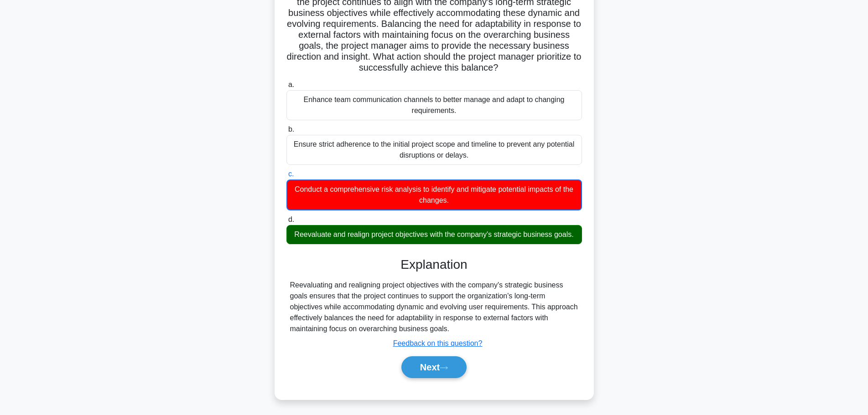
scroll to position [115, 0]
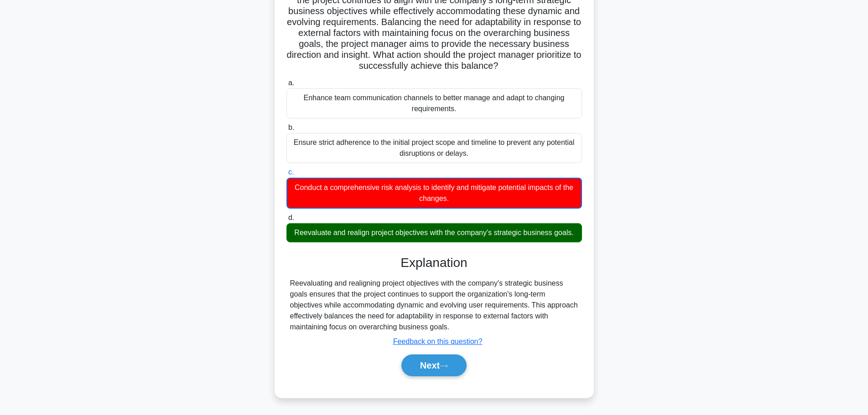
click at [425, 313] on div "Reevaluating and realigning project objectives with the company's strategic bus…" at bounding box center [434, 305] width 288 height 55
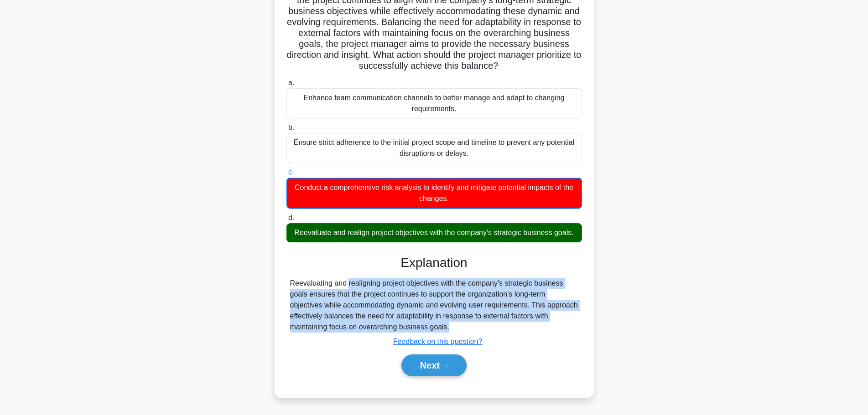
click at [425, 313] on div "Reevaluating and realigning project objectives with the company's strategic bus…" at bounding box center [434, 305] width 288 height 55
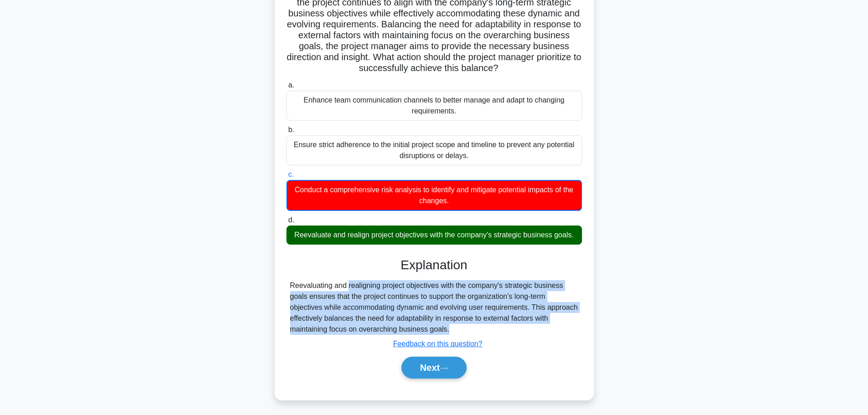
click at [696, 280] on div "Amid the development phase of a new enterprise resource planning (ERP) software…" at bounding box center [434, 174] width 602 height 473
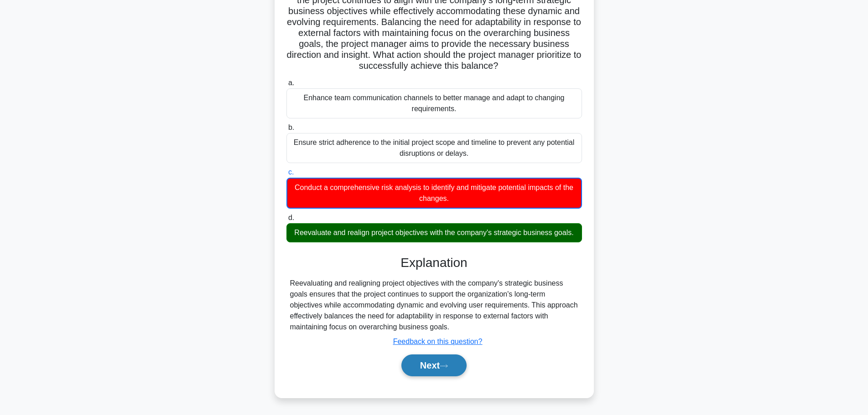
click at [446, 368] on icon at bounding box center [444, 366] width 8 height 5
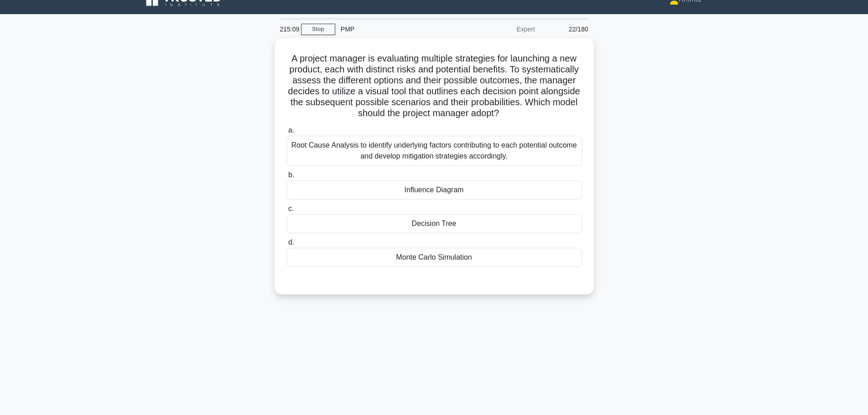
scroll to position [0, 0]
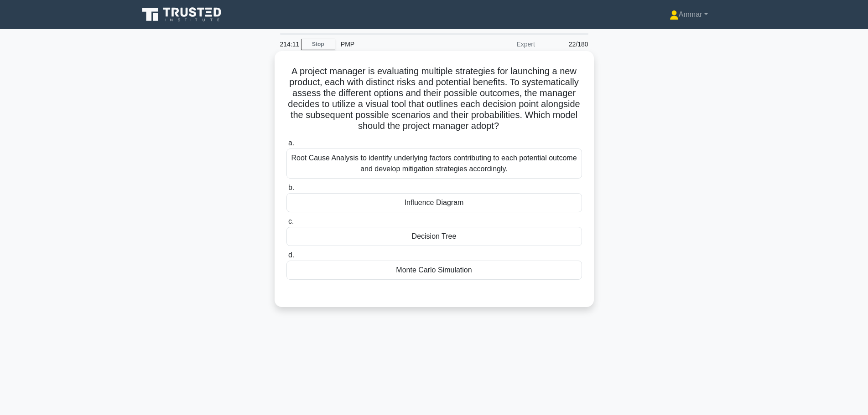
click at [479, 79] on h5 "A project manager is evaluating multiple strategies for launching a new product…" at bounding box center [433, 99] width 297 height 67
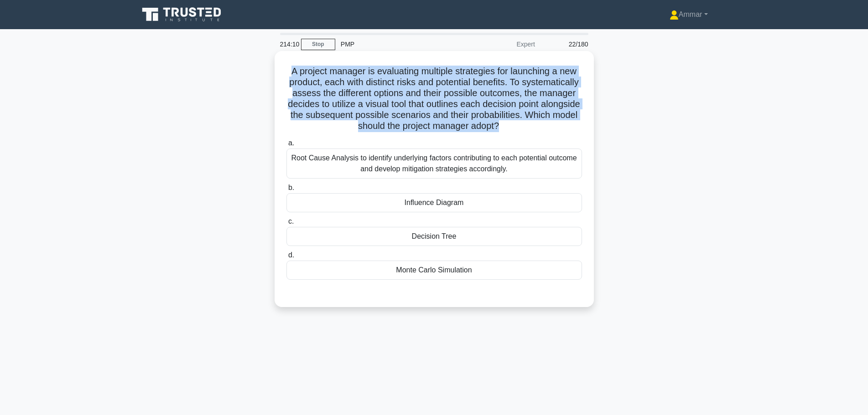
click at [479, 79] on h5 "A project manager is evaluating multiple strategies for launching a new product…" at bounding box center [433, 99] width 297 height 67
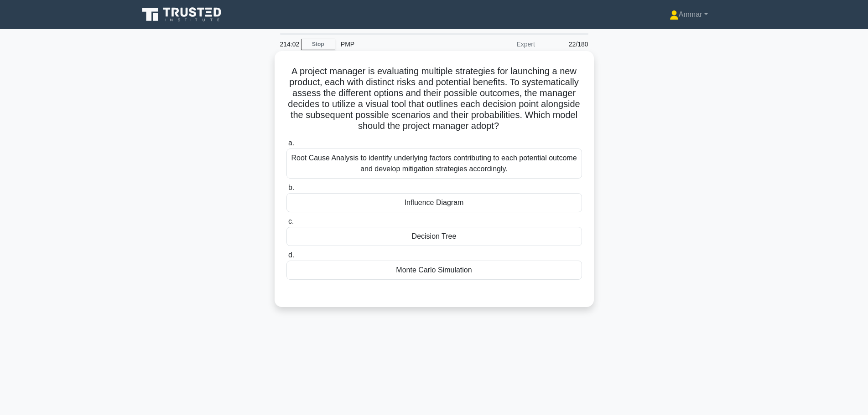
click at [434, 241] on div "Decision Tree" at bounding box center [434, 236] width 296 height 19
click at [286, 225] on input "c. Decision Tree" at bounding box center [286, 222] width 0 height 6
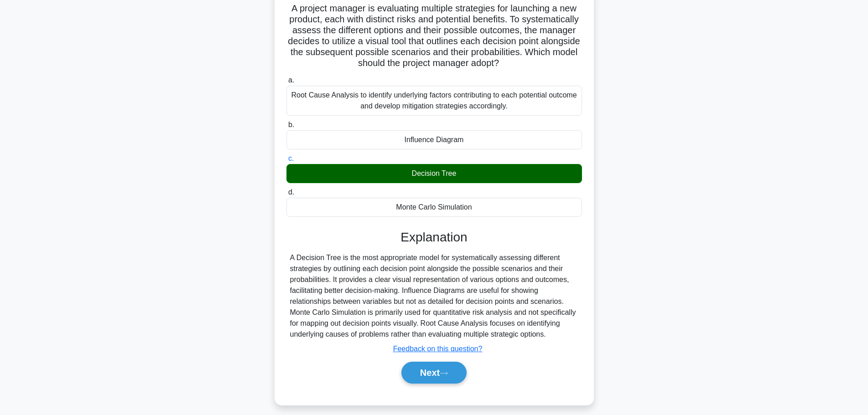
scroll to position [77, 0]
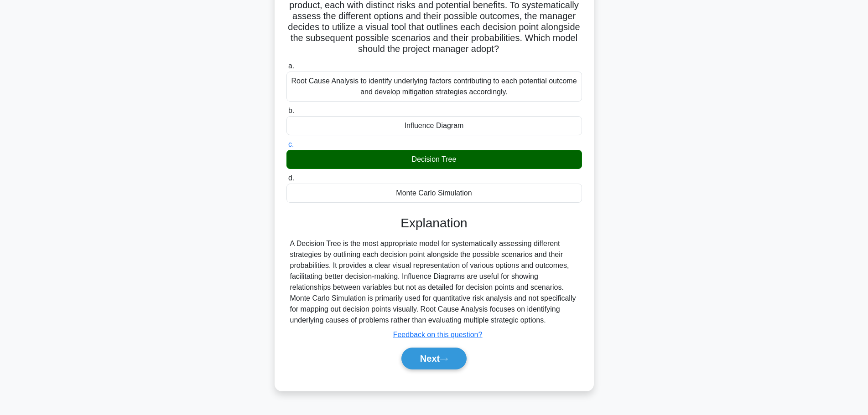
click at [436, 372] on div "Next" at bounding box center [434, 358] width 296 height 29
click at [443, 361] on button "Next" at bounding box center [433, 359] width 65 height 22
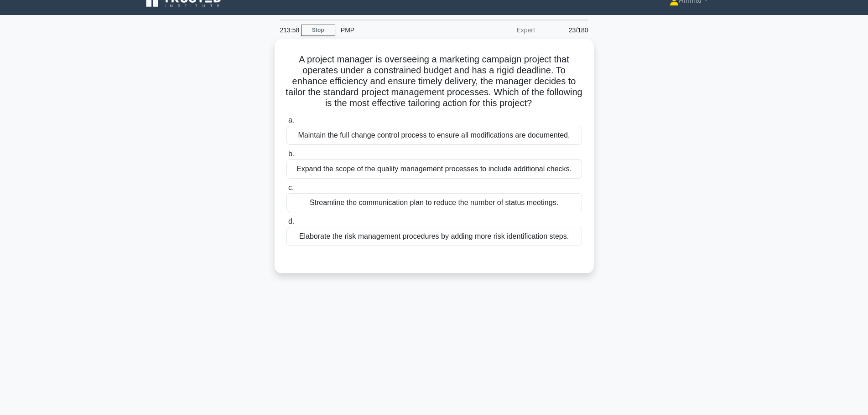
scroll to position [0, 0]
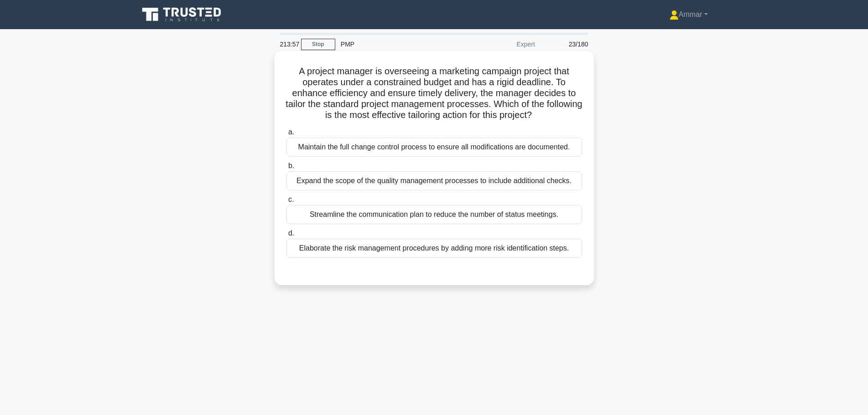
click at [365, 87] on h5 "A project manager is overseeing a marketing campaign project that operates unde…" at bounding box center [433, 94] width 297 height 56
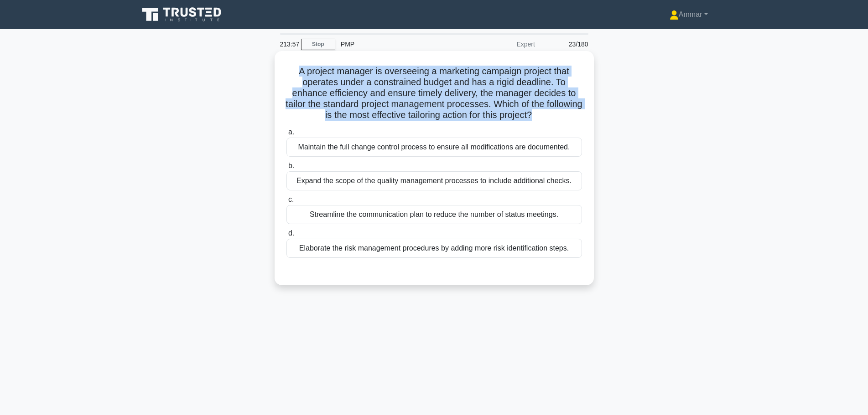
click at [365, 87] on h5 "A project manager is overseeing a marketing campaign project that operates unde…" at bounding box center [433, 94] width 297 height 56
drag, startPoint x: 481, startPoint y: 75, endPoint x: 504, endPoint y: 79, distance: 22.8
click at [482, 75] on h5 "A project manager is overseeing a marketing campaign project that operates unde…" at bounding box center [433, 94] width 297 height 56
click at [526, 79] on h5 "A project manager is overseeing a marketing campaign project that operates unde…" at bounding box center [433, 94] width 297 height 56
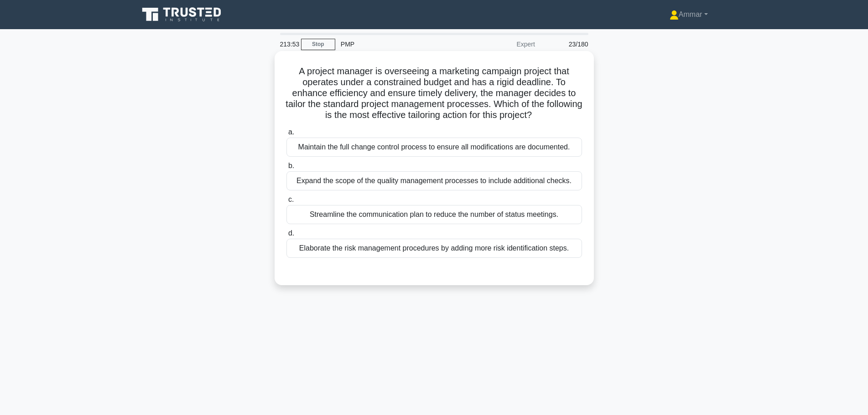
click at [384, 81] on h5 "A project manager is overseeing a marketing campaign project that operates unde…" at bounding box center [433, 94] width 297 height 56
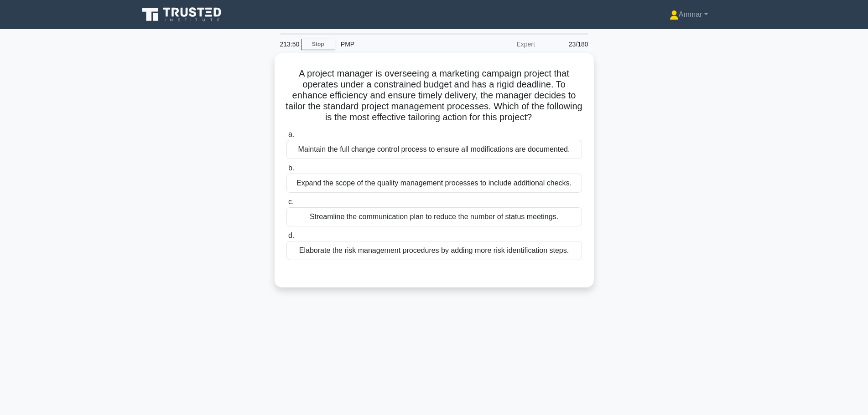
drag, startPoint x: 689, startPoint y: 135, endPoint x: 680, endPoint y: 135, distance: 8.2
click at [689, 135] on div "A project manager is overseeing a marketing campaign project that operates unde…" at bounding box center [434, 175] width 602 height 245
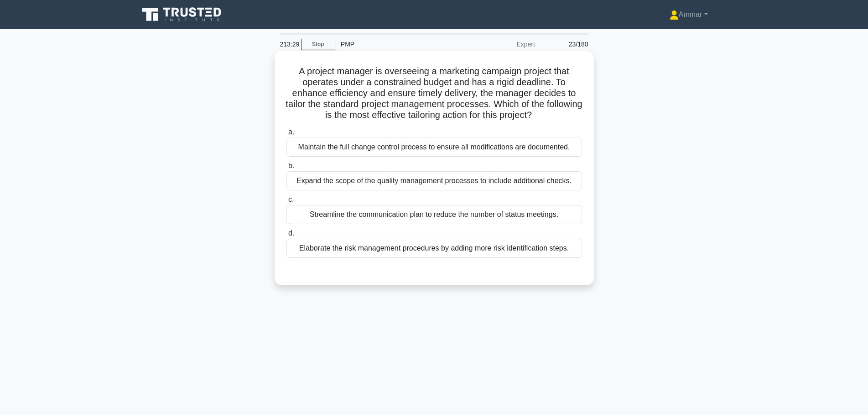
drag, startPoint x: 279, startPoint y: 136, endPoint x: 571, endPoint y: 255, distance: 315.6
click at [571, 255] on div "A project manager is overseeing a marketing campaign project that operates unde…" at bounding box center [434, 168] width 312 height 227
click at [488, 180] on div "Expand the scope of the quality management processes to include additional chec…" at bounding box center [434, 180] width 296 height 19
click at [286, 169] on input "b. Expand the scope of the quality management processes to include additional c…" at bounding box center [286, 166] width 0 height 6
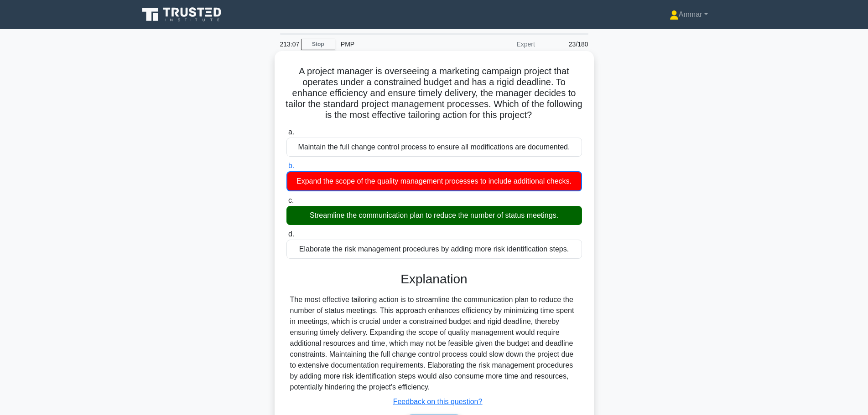
click at [379, 217] on div "Streamline the communication plan to reduce the number of status meetings." at bounding box center [434, 215] width 296 height 19
click at [286, 204] on input "c. Streamline the communication plan to reduce the number of status meetings." at bounding box center [286, 201] width 0 height 6
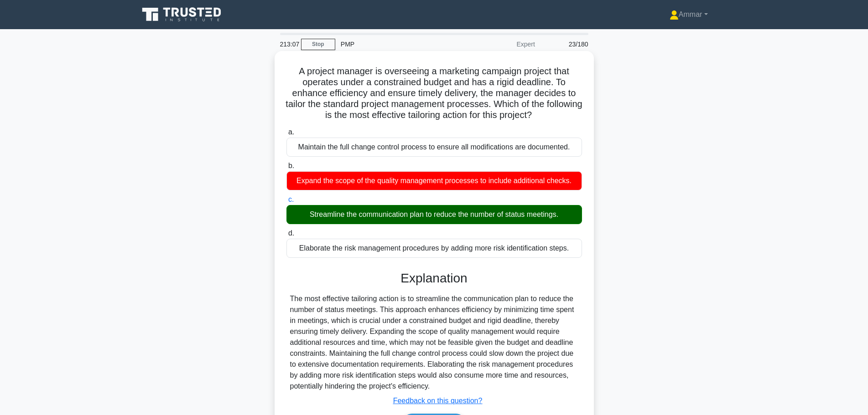
click at [379, 217] on div "Streamline the communication plan to reduce the number of status meetings." at bounding box center [434, 214] width 296 height 19
click at [286, 203] on input "c. Streamline the communication plan to reduce the number of status meetings." at bounding box center [286, 200] width 0 height 6
click at [379, 217] on div "Streamline the communication plan to reduce the number of status meetings." at bounding box center [434, 214] width 296 height 19
click at [286, 203] on input "c. Streamline the communication plan to reduce the number of status meetings." at bounding box center [286, 200] width 0 height 6
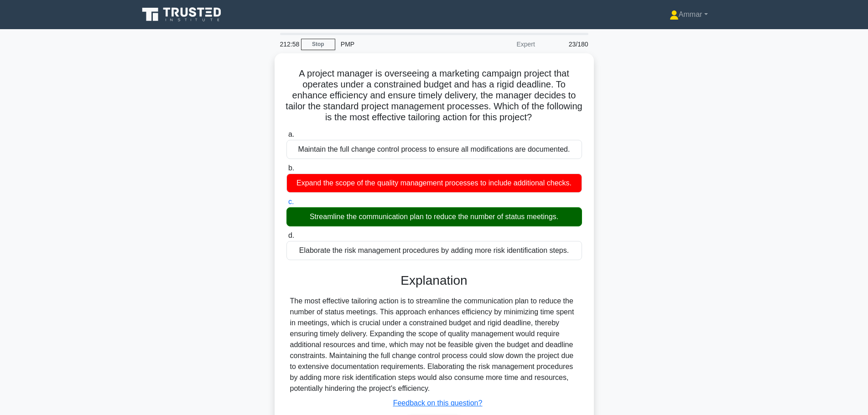
click at [680, 218] on div "A project manager is overseeing a marketing campaign project that operates unde…" at bounding box center [434, 261] width 602 height 417
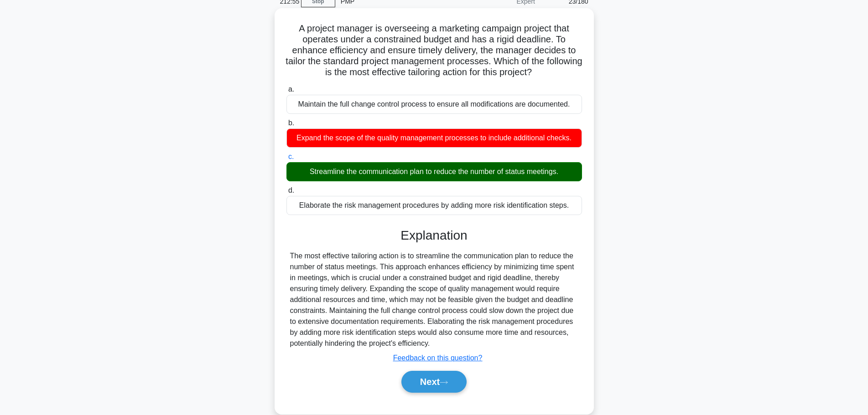
scroll to position [77, 0]
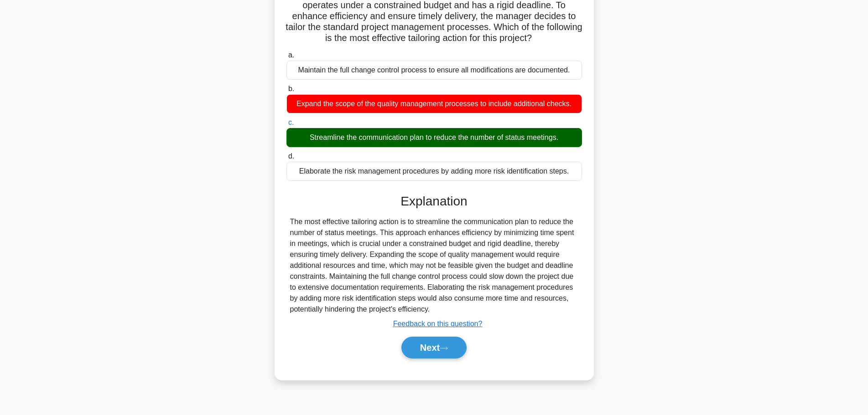
click at [358, 251] on div "The most effective tailoring action is to streamline the communication plan to …" at bounding box center [434, 266] width 288 height 99
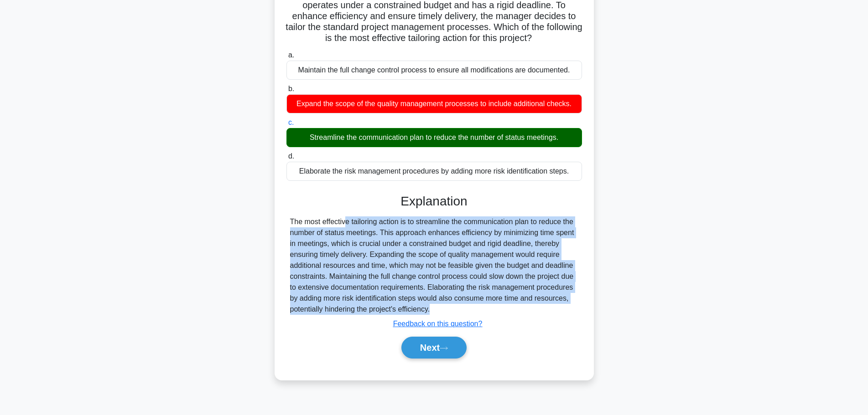
click at [358, 251] on div "The most effective tailoring action is to streamline the communication plan to …" at bounding box center [434, 266] width 288 height 99
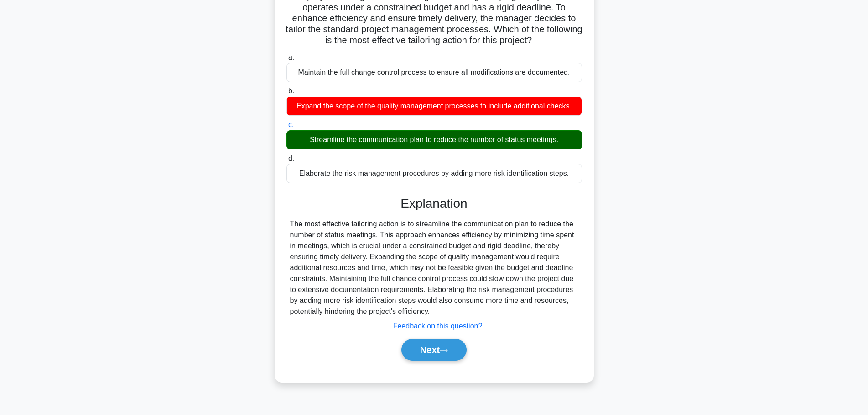
click at [751, 211] on main "212:29 Stop PMP Expert 23/180 A project manager is overseeing a marketing campa…" at bounding box center [434, 183] width 868 height 463
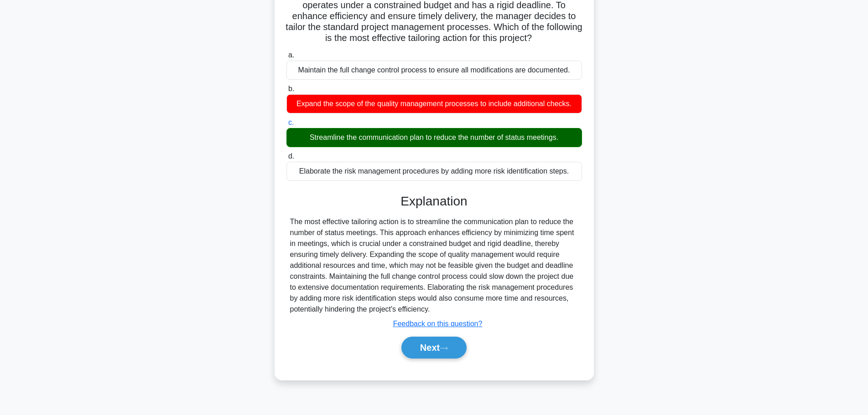
click at [434, 331] on div "Explanation The most effective tailoring action is to streamline the communicat…" at bounding box center [434, 278] width 296 height 169
click at [438, 357] on button "Next" at bounding box center [433, 348] width 65 height 22
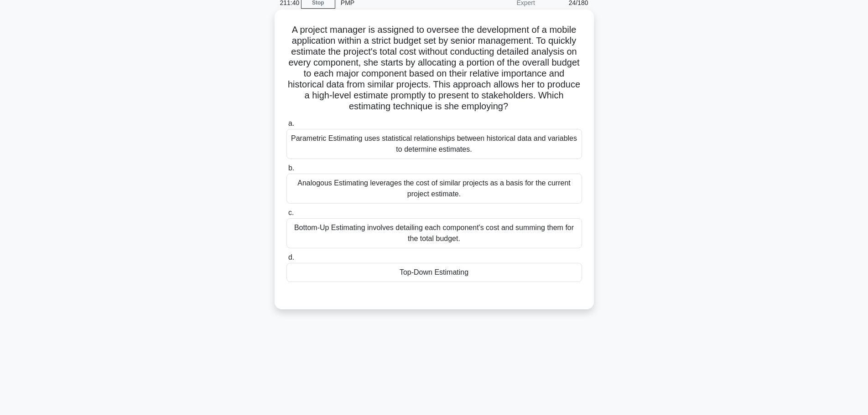
scroll to position [46, 0]
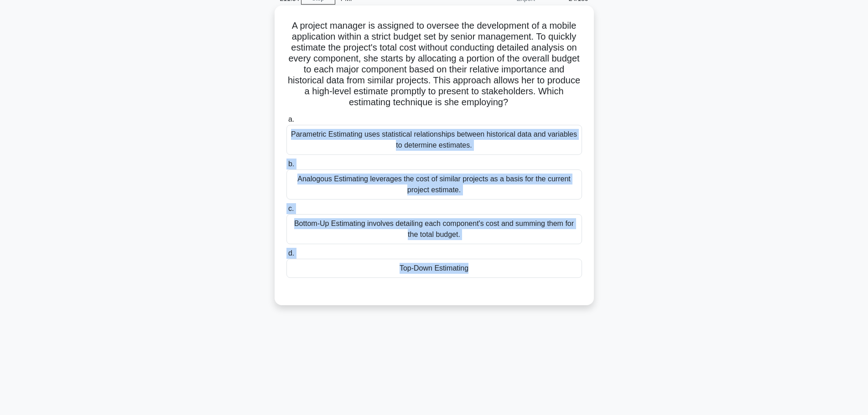
drag, startPoint x: 297, startPoint y: 112, endPoint x: 465, endPoint y: 295, distance: 248.3
click at [465, 295] on div "A project manager is assigned to oversee the development of a mobile applicatio…" at bounding box center [434, 155] width 312 height 293
click at [463, 225] on div "Bottom-Up Estimating involves detailing each component's cost and summing them …" at bounding box center [434, 229] width 296 height 30
click at [286, 212] on input "c. Bottom-Up Estimating involves detailing each component's cost and summing th…" at bounding box center [286, 209] width 0 height 6
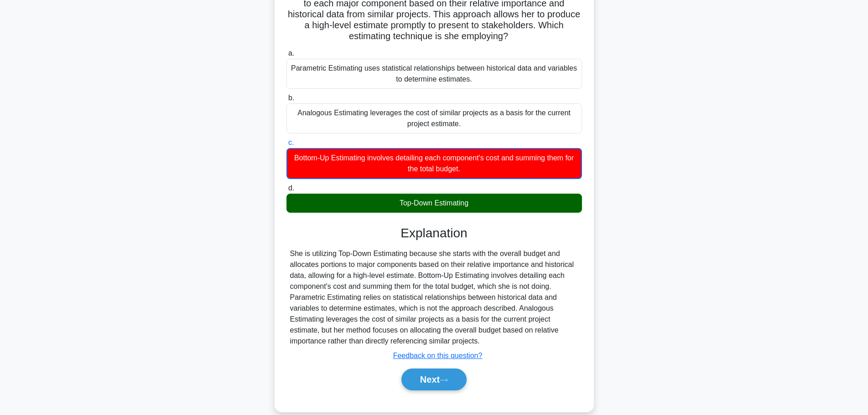
scroll to position [126, 0]
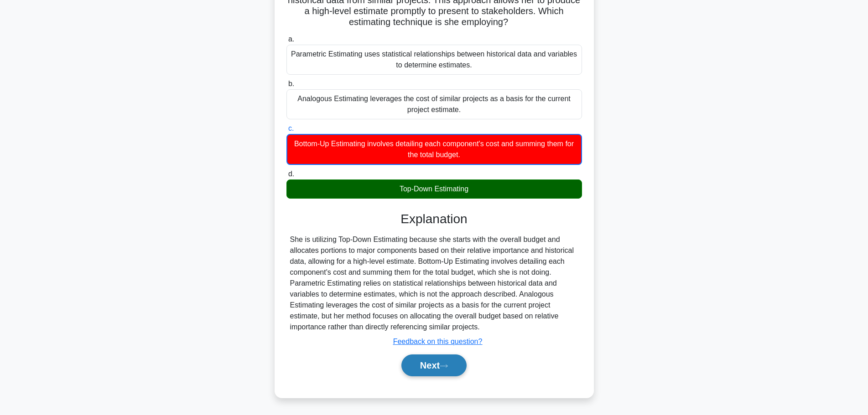
click at [467, 369] on button "Next" at bounding box center [433, 366] width 65 height 22
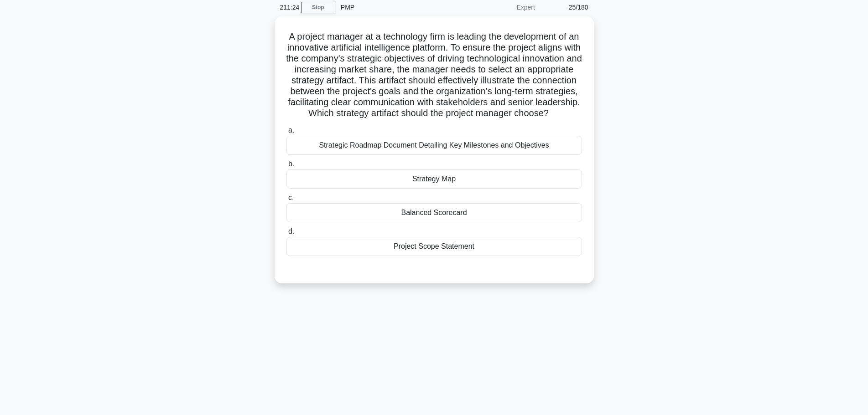
scroll to position [31, 0]
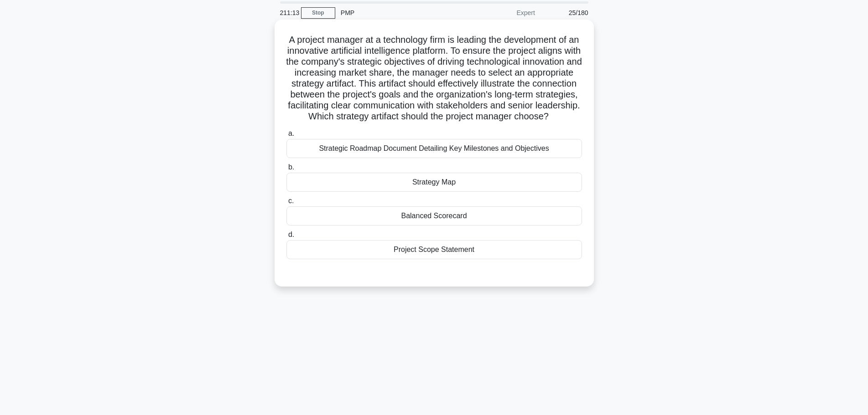
click at [413, 49] on h5 "A project manager at a technology firm is leading the development of an innovat…" at bounding box center [433, 78] width 297 height 88
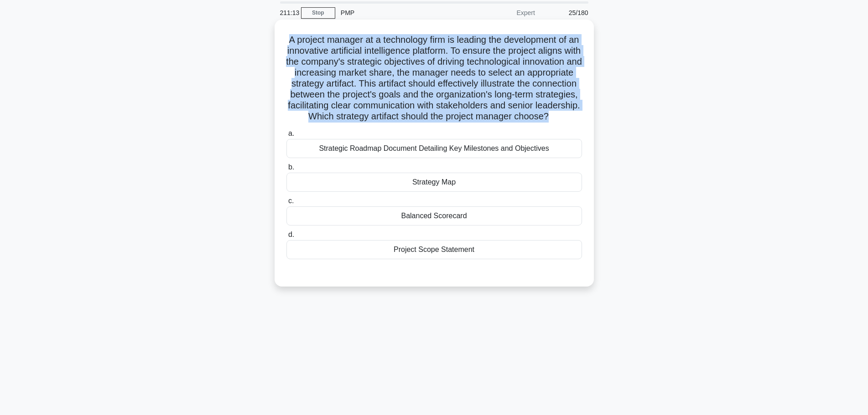
click at [413, 49] on h5 "A project manager at a technology firm is leading the development of an innovat…" at bounding box center [433, 78] width 297 height 88
click at [419, 98] on h5 "A project manager at a technology firm is leading the development of an innovat…" at bounding box center [433, 78] width 297 height 88
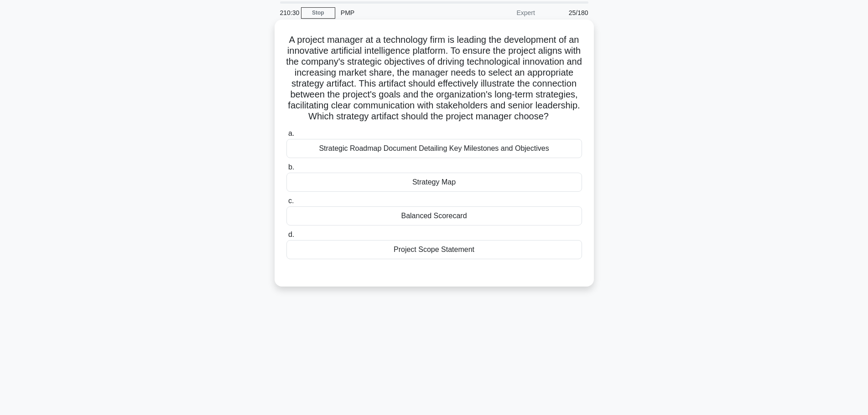
click at [441, 260] on div "Project Scope Statement" at bounding box center [434, 249] width 296 height 19
click at [286, 238] on input "d. Project Scope Statement" at bounding box center [286, 235] width 0 height 6
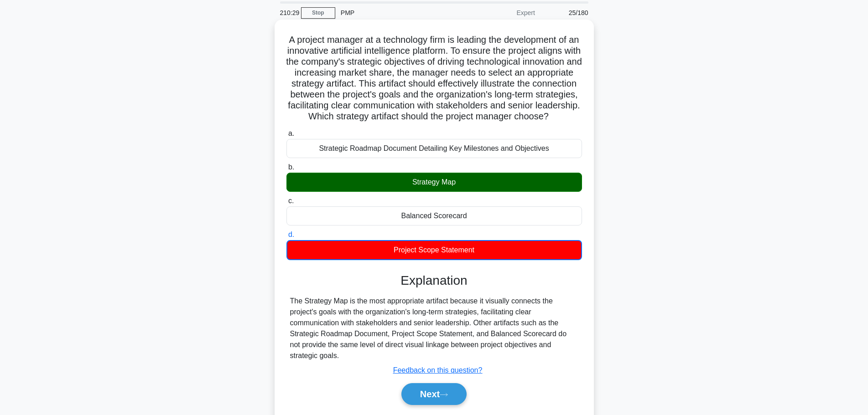
click at [457, 192] on div "Strategy Map" at bounding box center [434, 182] width 296 height 19
click at [286, 171] on input "b. Strategy Map" at bounding box center [286, 168] width 0 height 6
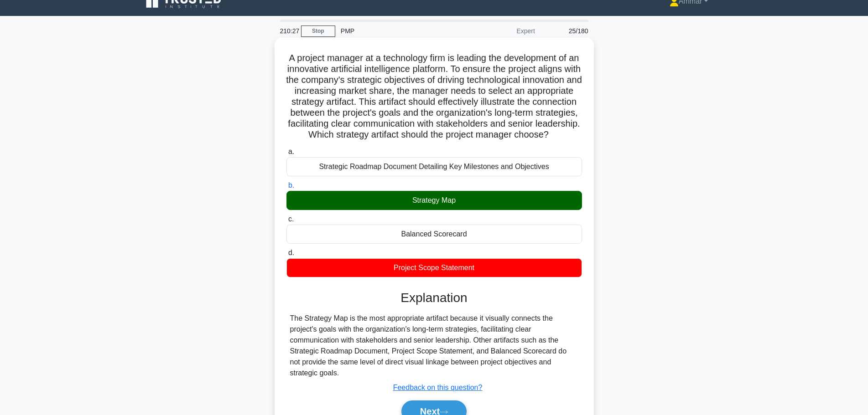
scroll to position [0, 0]
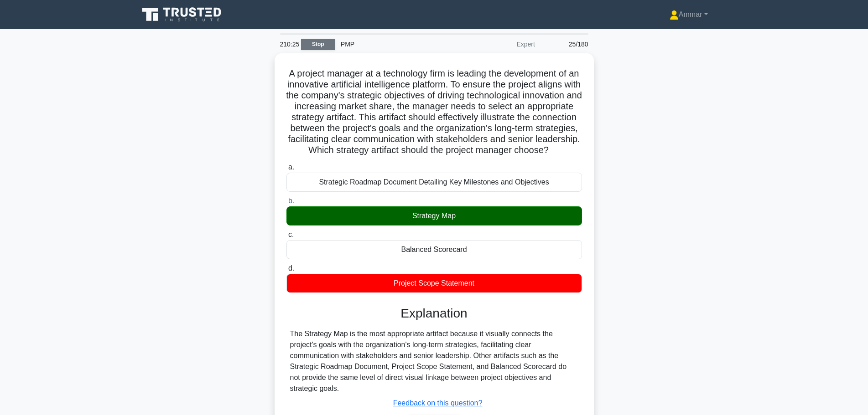
click at [314, 42] on link "Stop" at bounding box center [318, 44] width 34 height 11
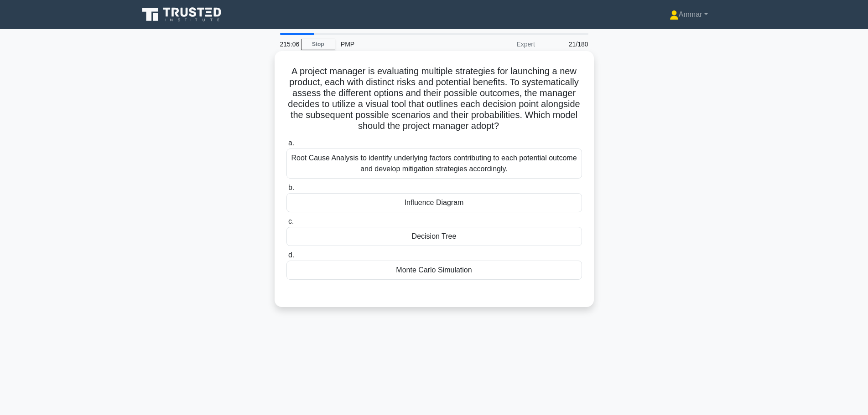
click at [354, 72] on h5 "A project manager is evaluating multiple strategies for launching a new product…" at bounding box center [433, 99] width 297 height 67
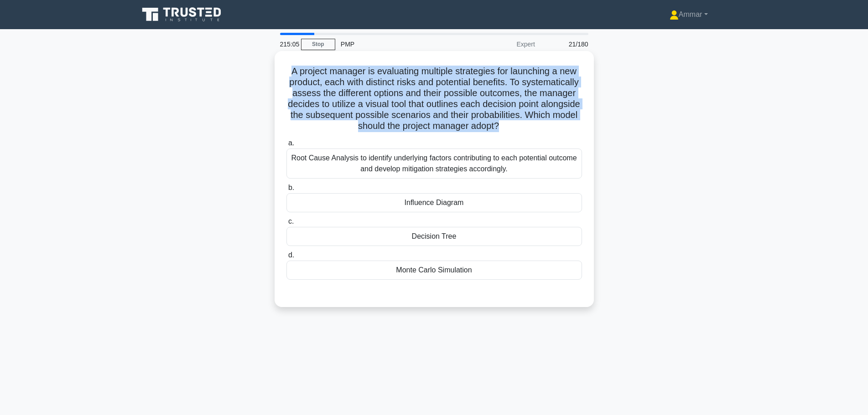
click at [354, 72] on h5 "A project manager is evaluating multiple strategies for launching a new product…" at bounding box center [433, 99] width 297 height 67
click at [395, 113] on h5 "A project manager is evaluating multiple strategies for launching a new product…" at bounding box center [433, 99] width 297 height 67
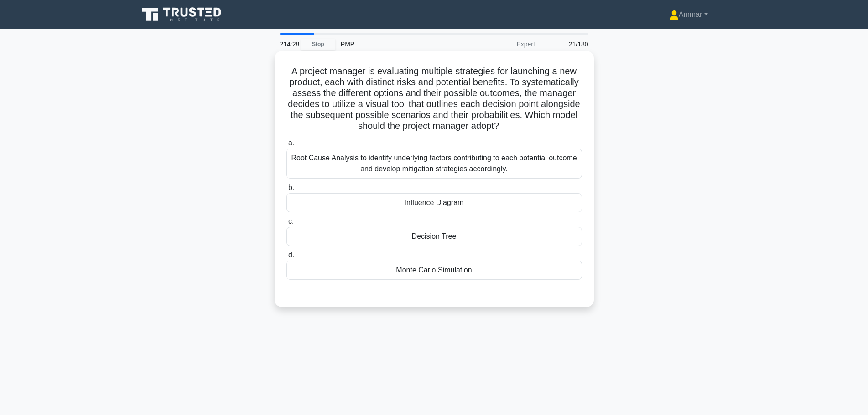
click at [450, 244] on div "Decision Tree" at bounding box center [434, 236] width 296 height 19
click at [286, 225] on input "c. Decision Tree" at bounding box center [286, 222] width 0 height 6
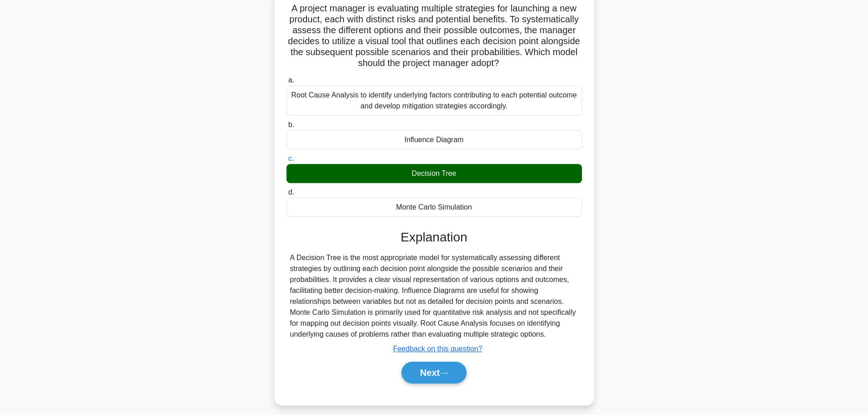
scroll to position [77, 0]
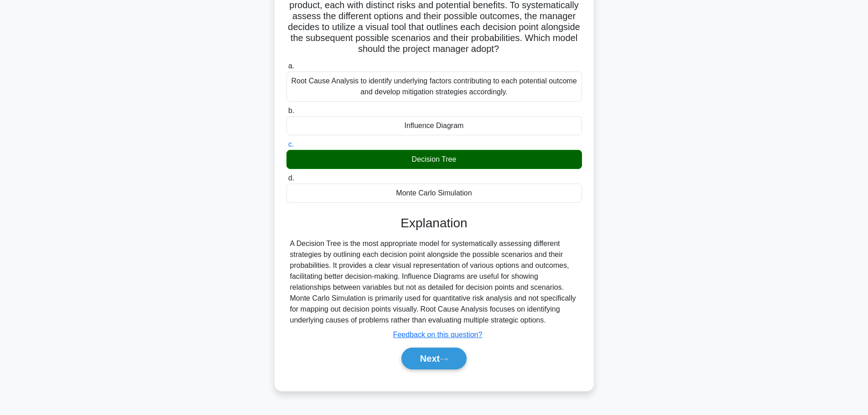
click at [443, 376] on div "a. Root Cause Analysis to identify underlying factors contributing to each pote…" at bounding box center [433, 220] width 297 height 322
click at [448, 363] on button "Next" at bounding box center [433, 359] width 65 height 22
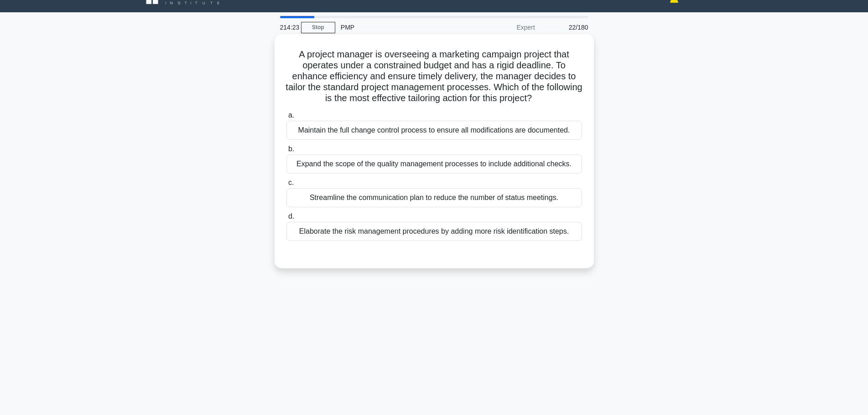
scroll to position [0, 0]
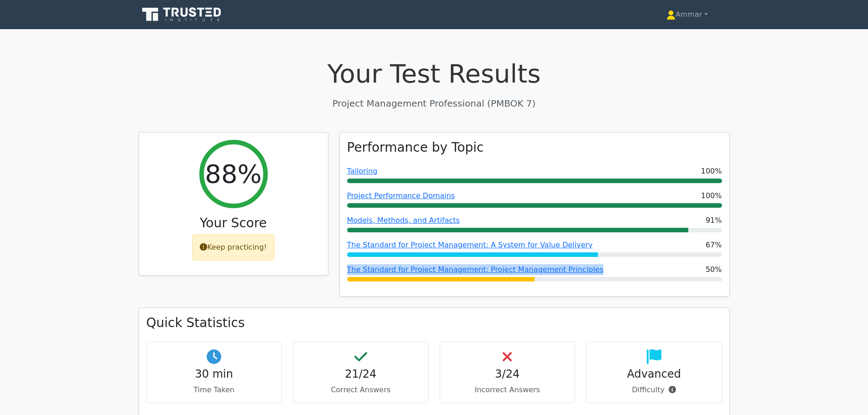
drag, startPoint x: 607, startPoint y: 264, endPoint x: 333, endPoint y: 267, distance: 274.1
click at [334, 267] on div "Performance by Topic Tailoring 100% Project Performance Domains 100% Models, Me…" at bounding box center [534, 220] width 401 height 176
drag, startPoint x: 767, startPoint y: 213, endPoint x: 753, endPoint y: 218, distance: 14.0
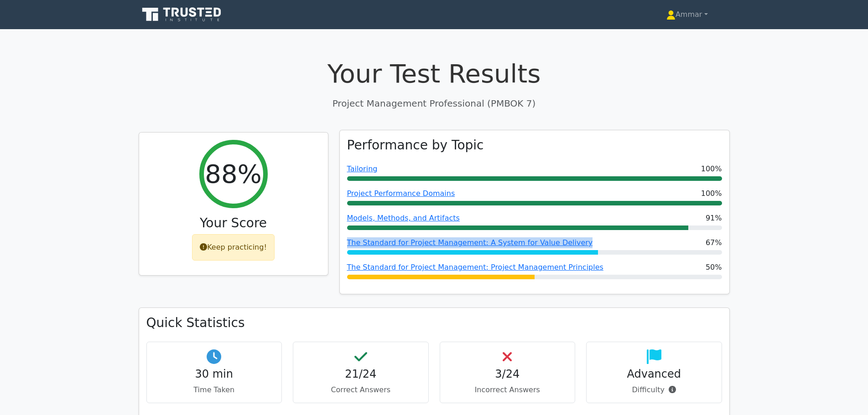
drag, startPoint x: 584, startPoint y: 242, endPoint x: 341, endPoint y: 241, distance: 243.1
click at [339, 241] on div "Performance by Topic Tailoring 100% Project Performance Domains 100% Models, Me…" at bounding box center [534, 212] width 390 height 165
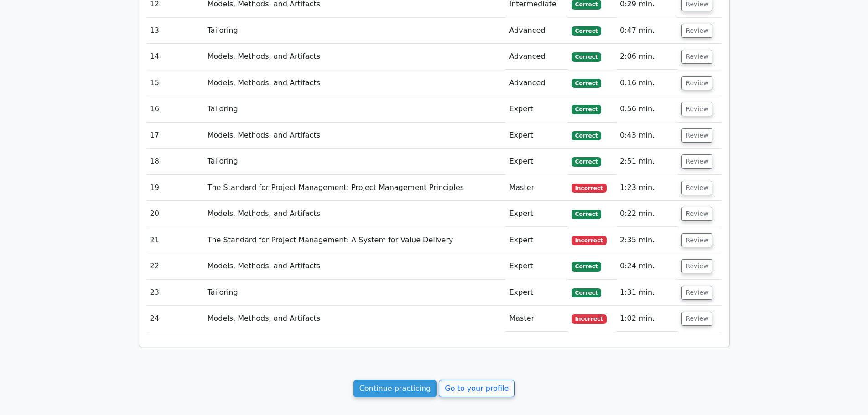
scroll to position [1376, 0]
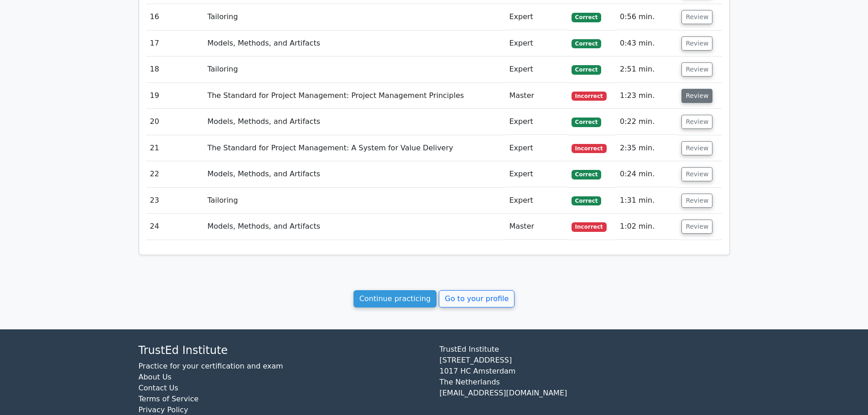
click at [684, 89] on button "Review" at bounding box center [696, 96] width 31 height 14
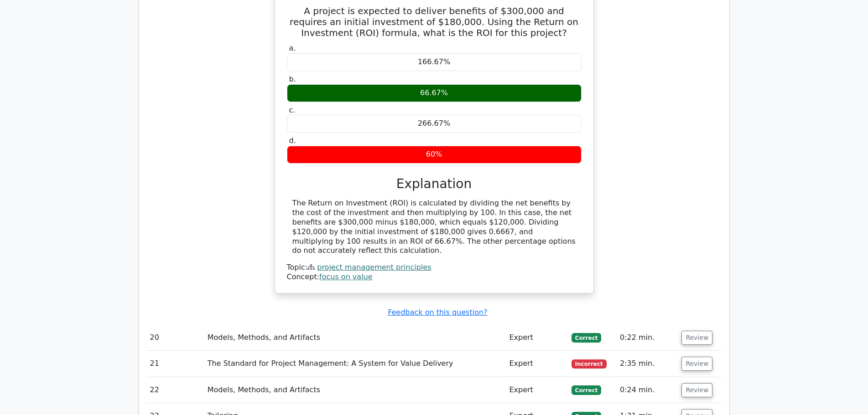
scroll to position [1512, 0]
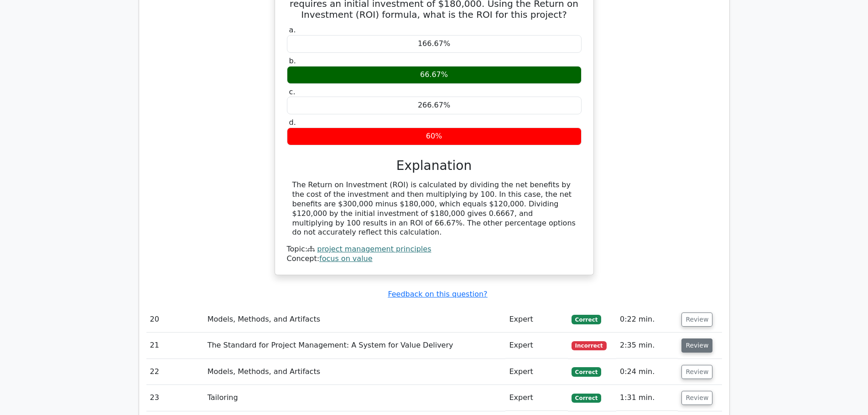
click at [691, 339] on button "Review" at bounding box center [696, 346] width 31 height 14
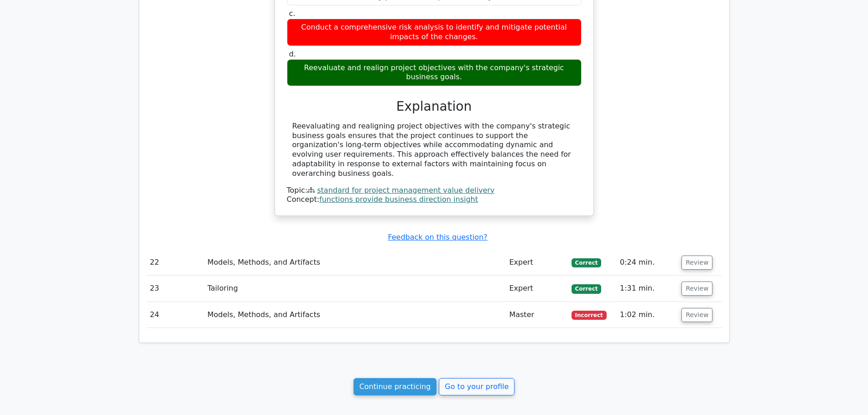
scroll to position [2105, 0]
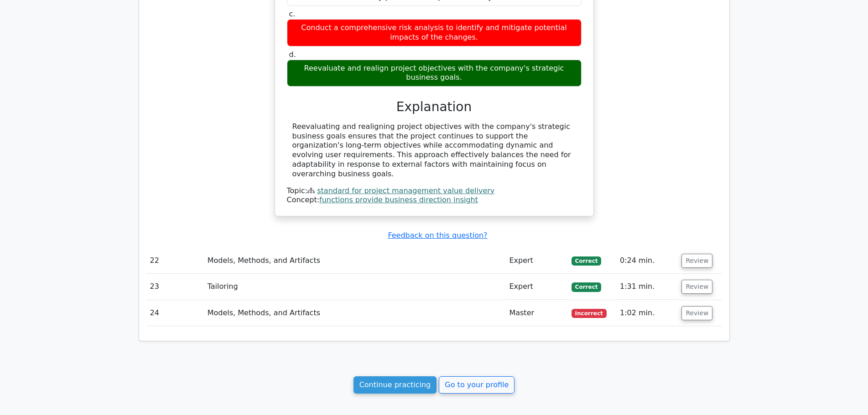
click at [708, 301] on td "Review" at bounding box center [700, 314] width 44 height 26
click button "Review"
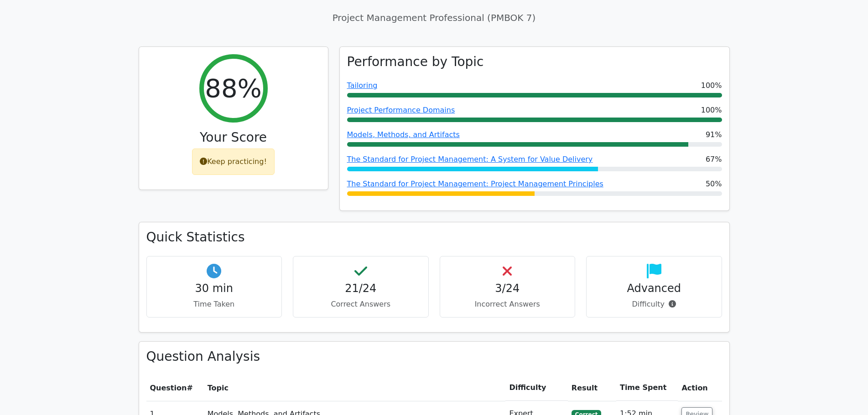
scroll to position [0, 0]
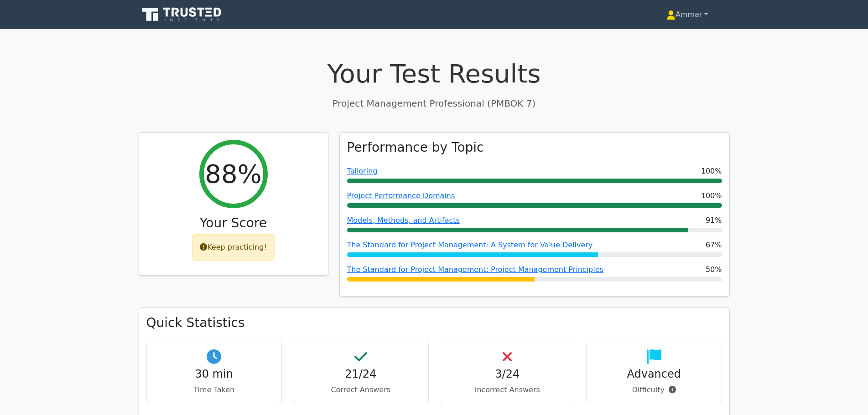
click link "Ammar"
click link "Profile"
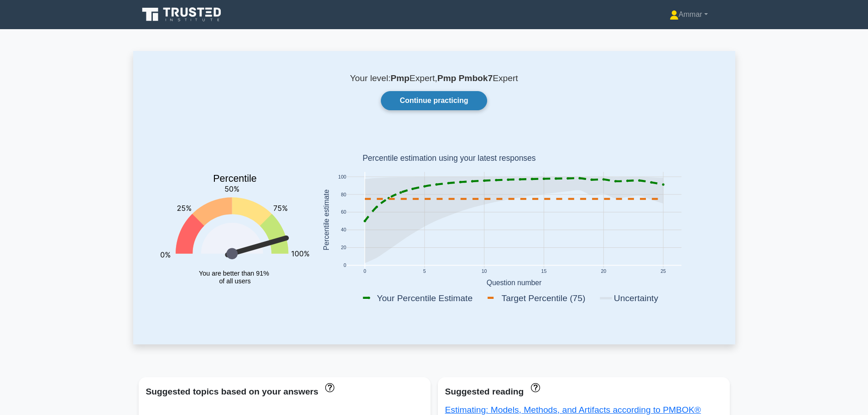
click at [408, 98] on link "Continue practicing" at bounding box center [434, 100] width 106 height 19
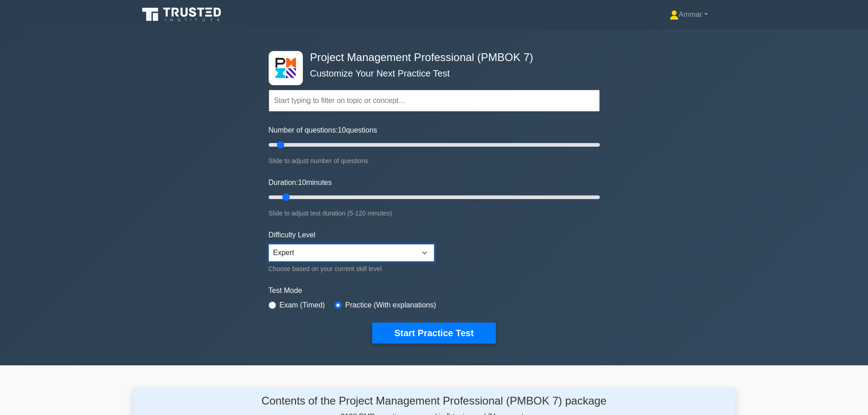
click at [277, 247] on select "Beginner Intermediate Expert" at bounding box center [352, 252] width 166 height 17
click at [279, 247] on select "Beginner Intermediate Expert" at bounding box center [352, 252] width 166 height 17
click at [382, 327] on button "Start Practice Test" at bounding box center [433, 333] width 123 height 21
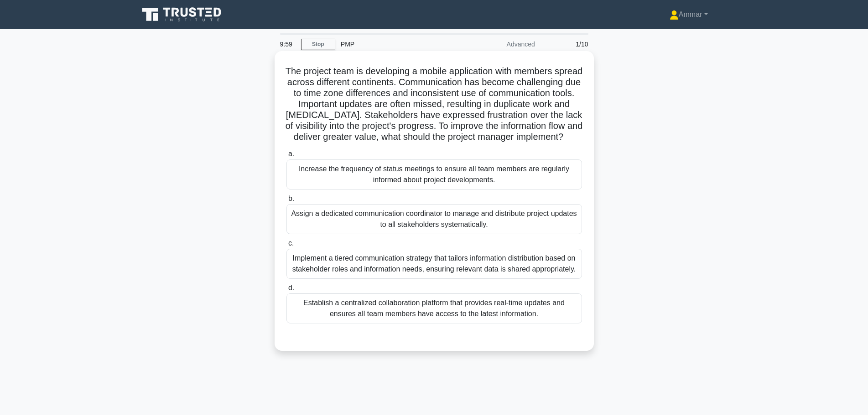
click at [359, 74] on h5 "The project team is developing a mobile application with members spread across …" at bounding box center [433, 105] width 297 height 78
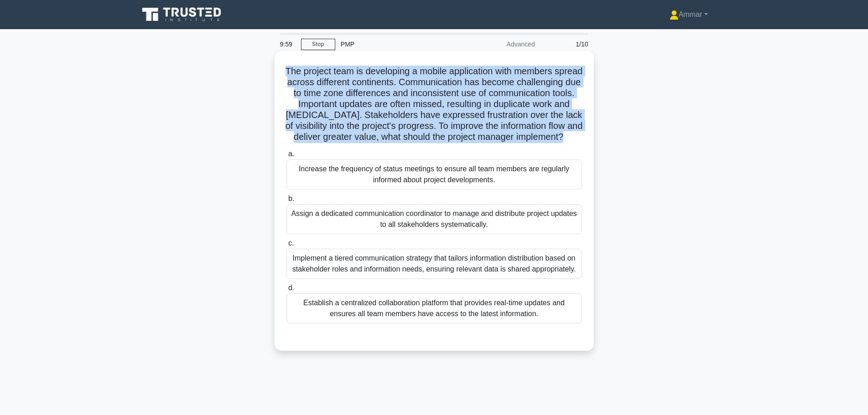
click at [359, 74] on h5 "The project team is developing a mobile application with members spread across …" at bounding box center [433, 105] width 297 height 78
drag, startPoint x: 407, startPoint y: 120, endPoint x: 384, endPoint y: 125, distance: 23.5
click at [407, 120] on h5 "The project team is developing a mobile application with members spread across …" at bounding box center [433, 105] width 297 height 78
click at [319, 131] on h5 "The project team is developing a mobile application with members spread across …" at bounding box center [433, 105] width 297 height 78
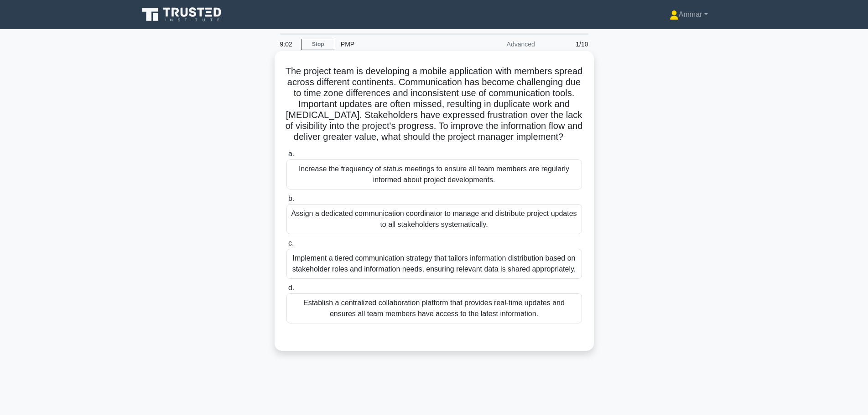
drag, startPoint x: 517, startPoint y: 299, endPoint x: 296, endPoint y: 275, distance: 223.0
click at [296, 275] on div "Implement a tiered communication strategy that tailors information distribution…" at bounding box center [434, 264] width 296 height 30
drag, startPoint x: 296, startPoint y: 275, endPoint x: 290, endPoint y: 275, distance: 5.5
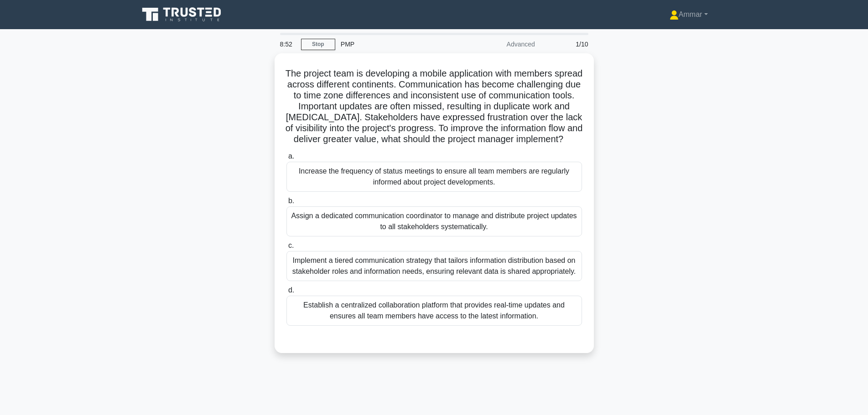
click at [665, 329] on div "The project team is developing a mobile application with members spread across …" at bounding box center [434, 208] width 602 height 311
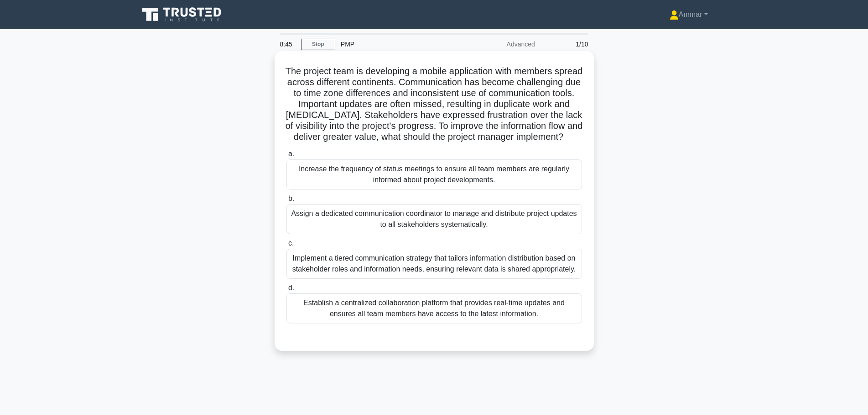
drag, startPoint x: 551, startPoint y: 341, endPoint x: 296, endPoint y: 331, distance: 255.1
click at [296, 324] on div "Establish a centralized collaboration platform that provides real-time updates …" at bounding box center [434, 309] width 296 height 30
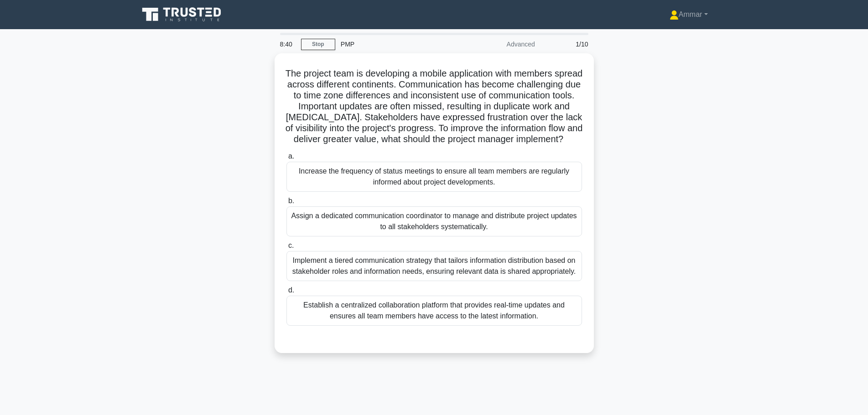
click at [676, 274] on div "The project team is developing a mobile application with members spread across …" at bounding box center [434, 208] width 602 height 311
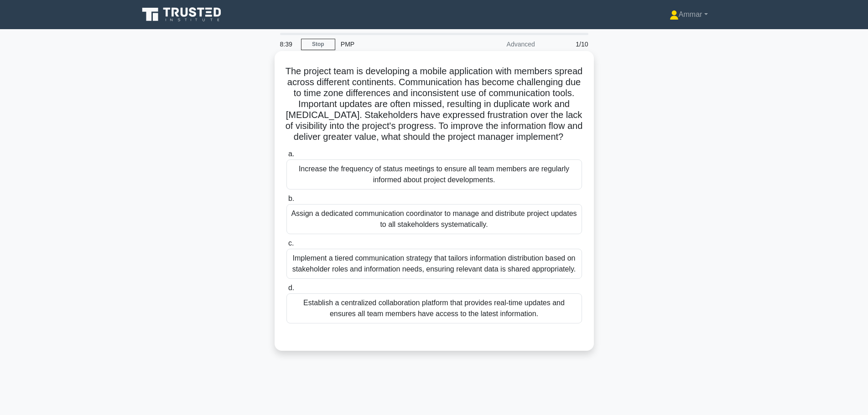
drag, startPoint x: 532, startPoint y: 243, endPoint x: 297, endPoint y: 228, distance: 235.3
click at [297, 228] on div "Assign a dedicated communication coordinator to manage and distribute project u…" at bounding box center [434, 219] width 296 height 30
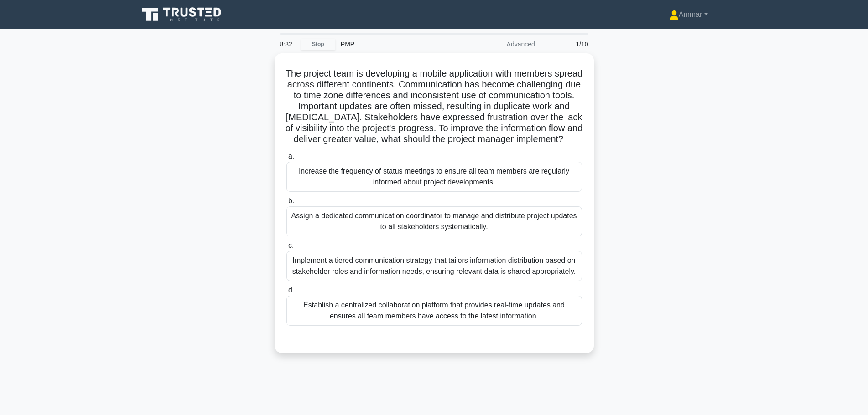
drag, startPoint x: 668, startPoint y: 222, endPoint x: 661, endPoint y: 222, distance: 6.4
click at [668, 222] on div "The project team is developing a mobile application with members spread across …" at bounding box center [434, 208] width 602 height 311
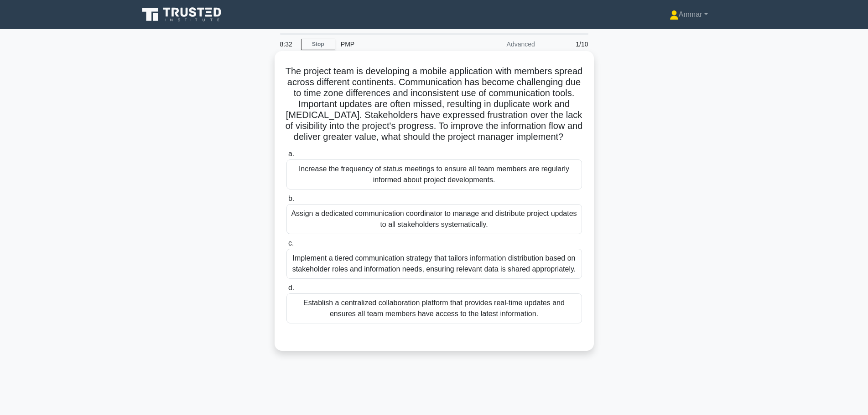
click at [531, 234] on div "Assign a dedicated communication coordinator to manage and distribute project u…" at bounding box center [434, 219] width 296 height 30
click at [286, 202] on input "b. Assign a dedicated communication coordinator to manage and distribute projec…" at bounding box center [286, 199] width 0 height 6
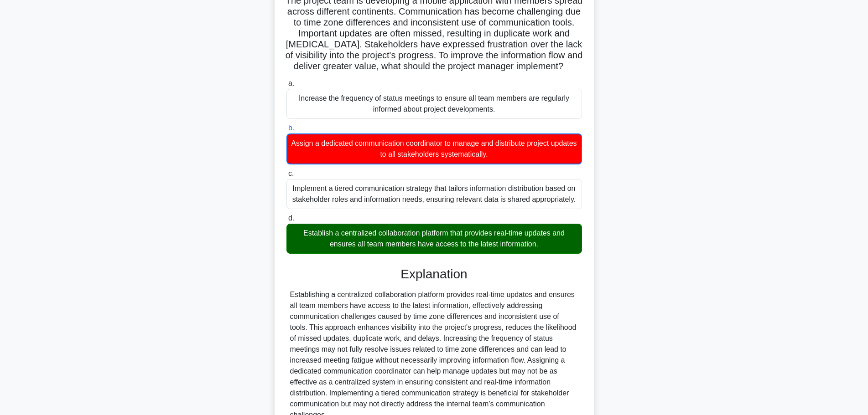
scroll to position [181, 0]
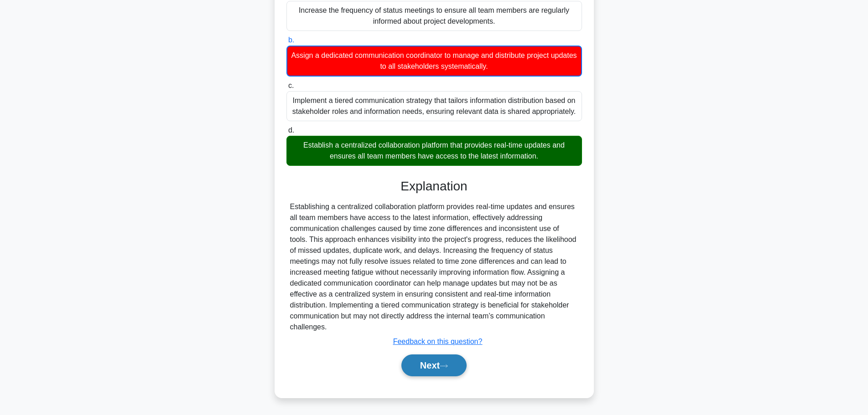
click at [403, 358] on button "Next" at bounding box center [433, 366] width 65 height 22
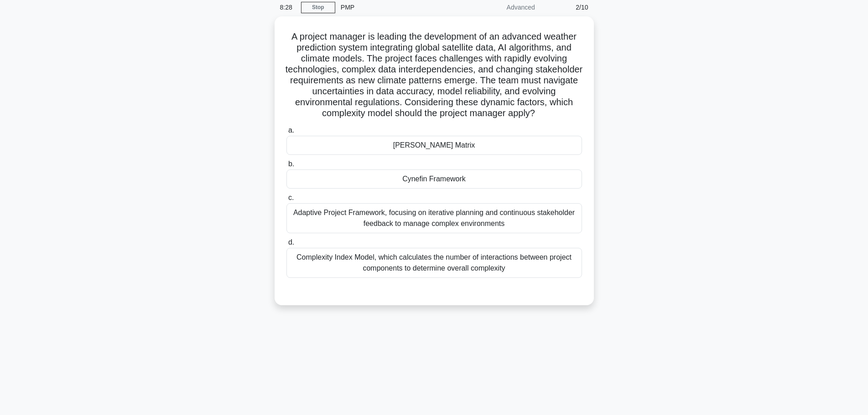
scroll to position [31, 0]
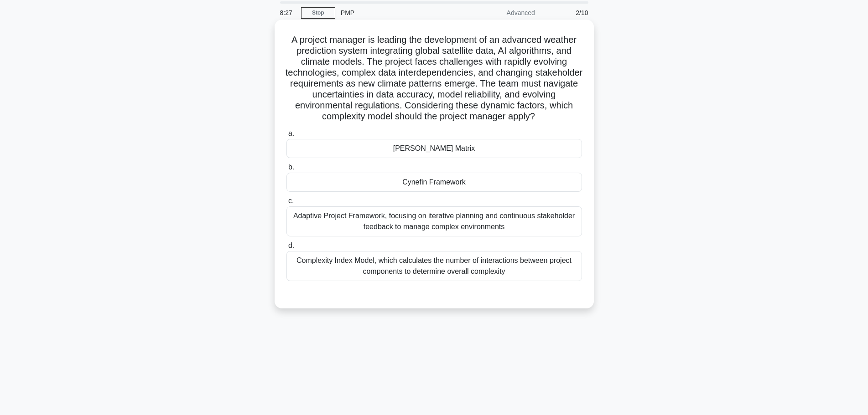
click at [329, 52] on h5 "A project manager is leading the development of an advanced weather prediction …" at bounding box center [433, 78] width 297 height 88
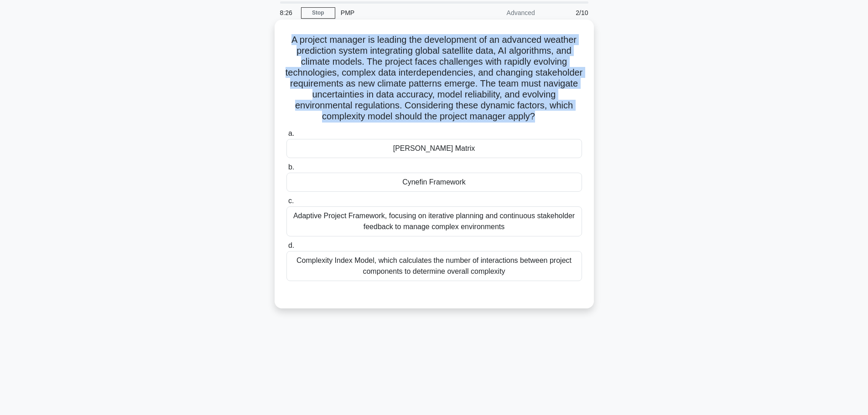
click at [329, 52] on h5 "A project manager is leading the development of an advanced weather prediction …" at bounding box center [433, 78] width 297 height 88
click at [347, 85] on h5 "A project manager is leading the development of an advanced weather prediction …" at bounding box center [433, 78] width 297 height 88
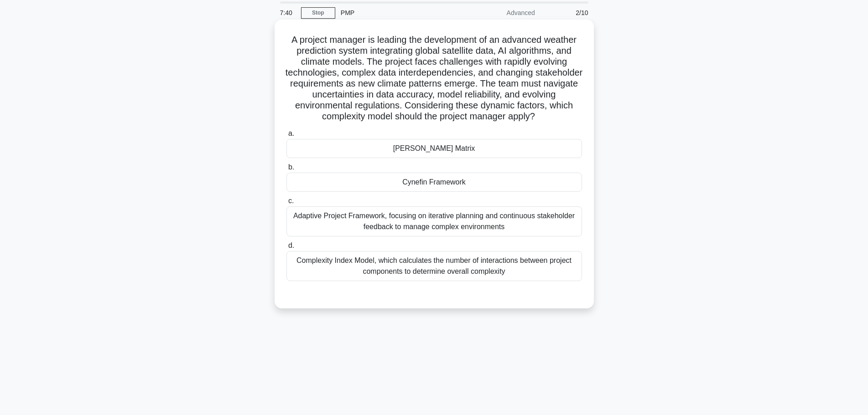
drag, startPoint x: 520, startPoint y: 297, endPoint x: 397, endPoint y: 148, distance: 193.4
click at [397, 148] on div "a. Stacey Matrix b. Cynefin Framework c. d." at bounding box center [433, 211] width 297 height 171
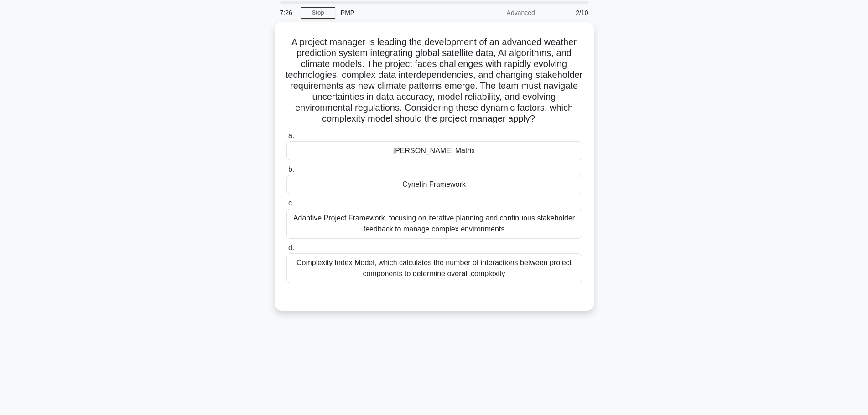
click at [720, 211] on div "A project manager is leading the development of an advanced weather prediction …" at bounding box center [434, 172] width 602 height 300
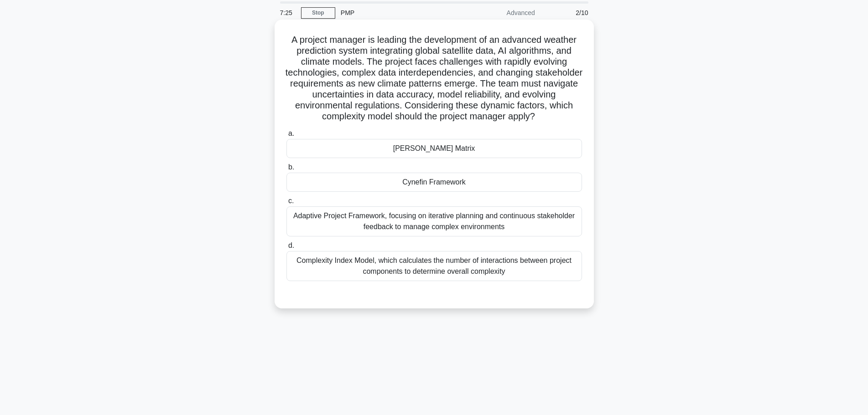
click at [475, 219] on div "Adaptive Project Framework, focusing on iterative planning and continuous stake…" at bounding box center [434, 222] width 296 height 30
click at [286, 204] on input "c. Adaptive Project Framework, focusing on iterative planning and continuous st…" at bounding box center [286, 201] width 0 height 6
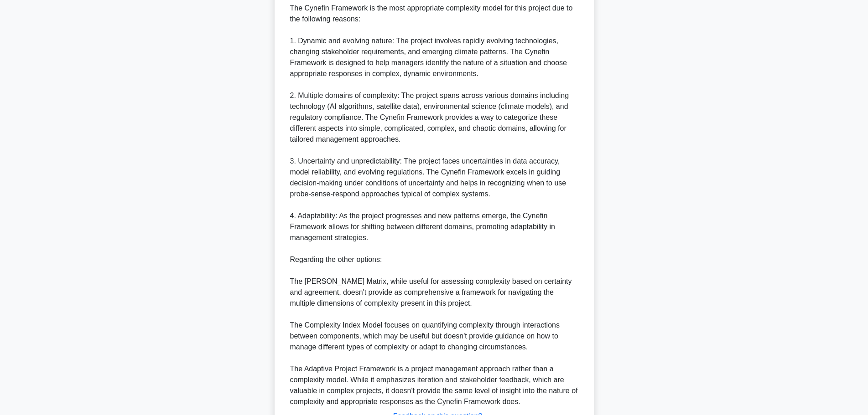
scroll to position [422, 0]
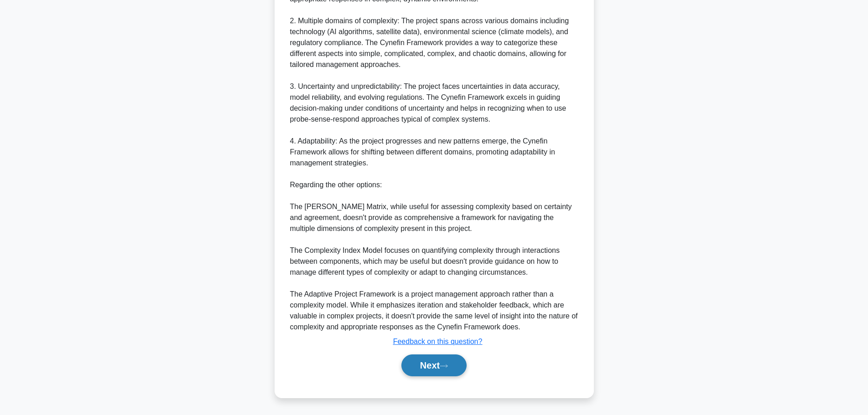
click at [446, 372] on button "Next" at bounding box center [433, 366] width 65 height 22
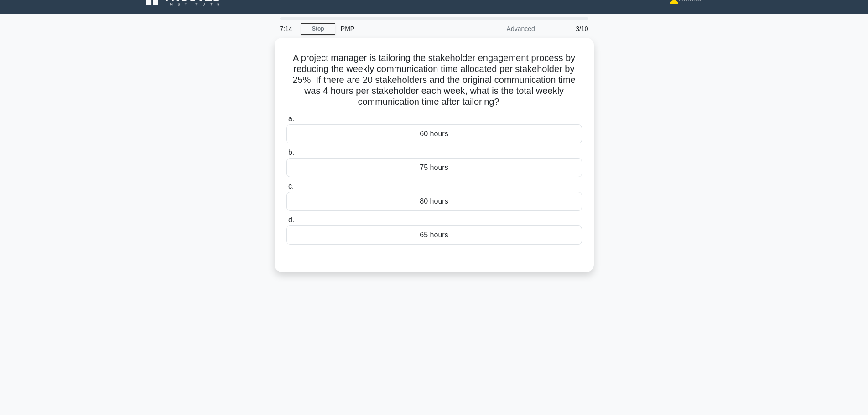
scroll to position [0, 0]
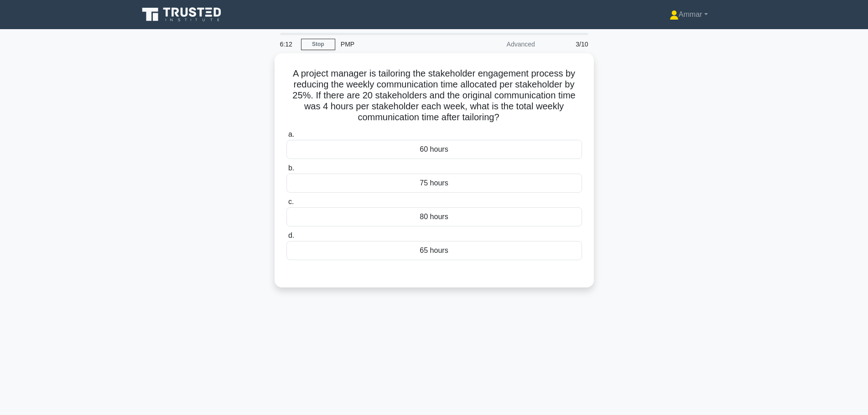
click at [372, 321] on div "6:12 Stop PMP Advanced 3/10 A project manager is tailoring the stakeholder enga…" at bounding box center [434, 261] width 602 height 456
click at [452, 149] on div "60 hours" at bounding box center [434, 147] width 296 height 19
click at [286, 135] on input "a. 60 hours" at bounding box center [286, 133] width 0 height 6
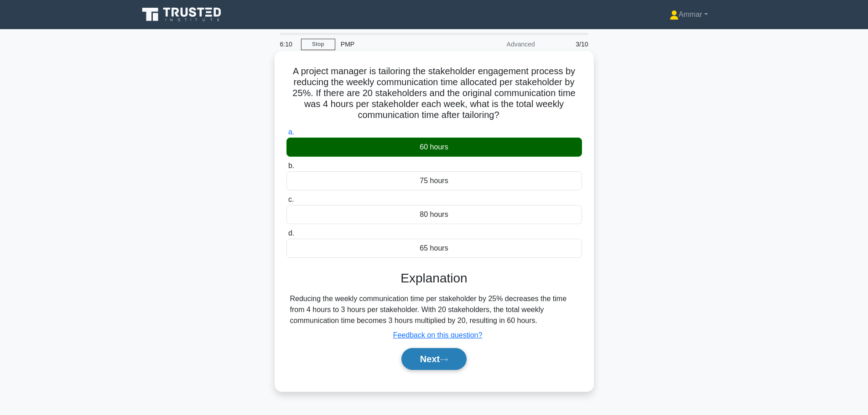
click at [448, 363] on icon at bounding box center [444, 360] width 8 height 5
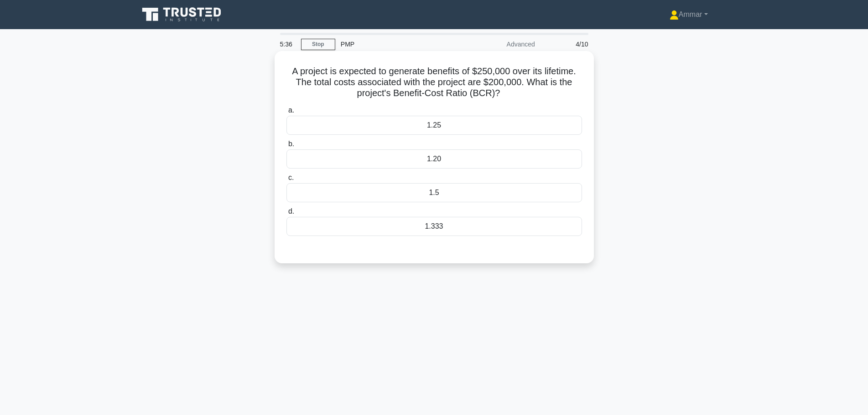
click at [430, 125] on div "1.25" at bounding box center [434, 125] width 296 height 19
click at [286, 114] on input "a. 1.25" at bounding box center [286, 111] width 0 height 6
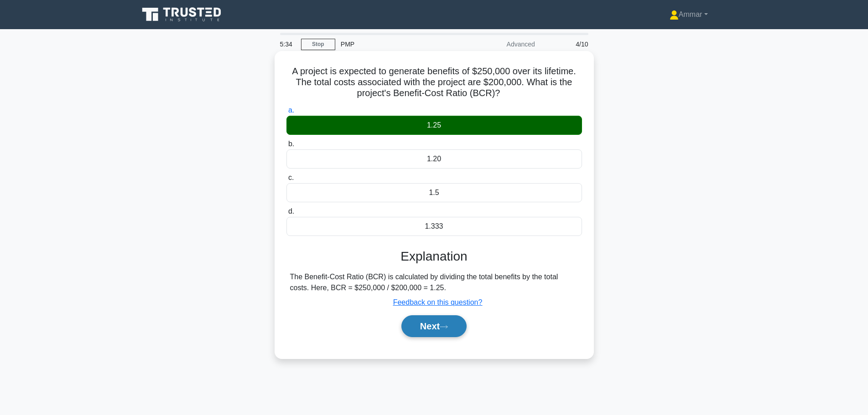
click at [426, 325] on button "Next" at bounding box center [433, 327] width 65 height 22
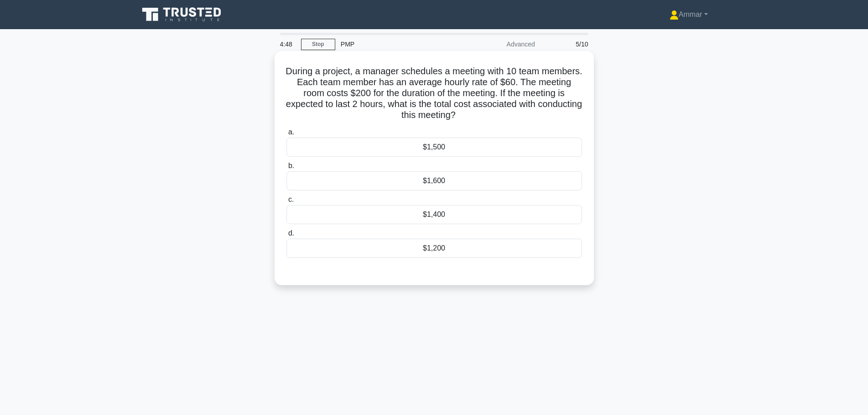
click at [407, 214] on div "$1,400" at bounding box center [434, 214] width 296 height 19
click at [286, 203] on input "c. $1,400" at bounding box center [286, 200] width 0 height 6
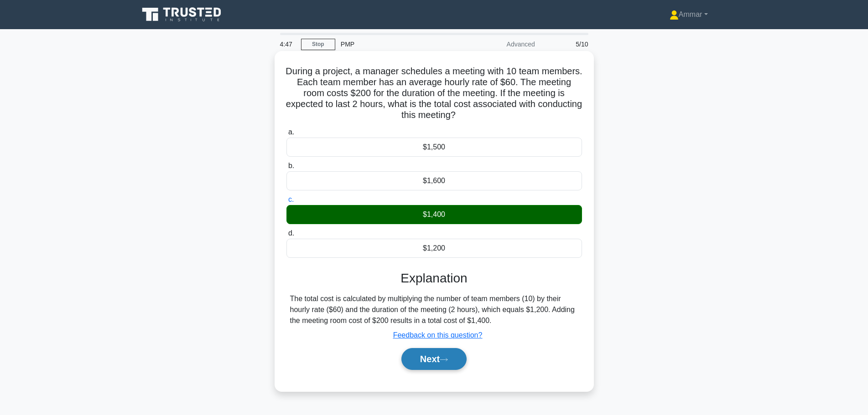
click at [416, 360] on button "Next" at bounding box center [433, 359] width 65 height 22
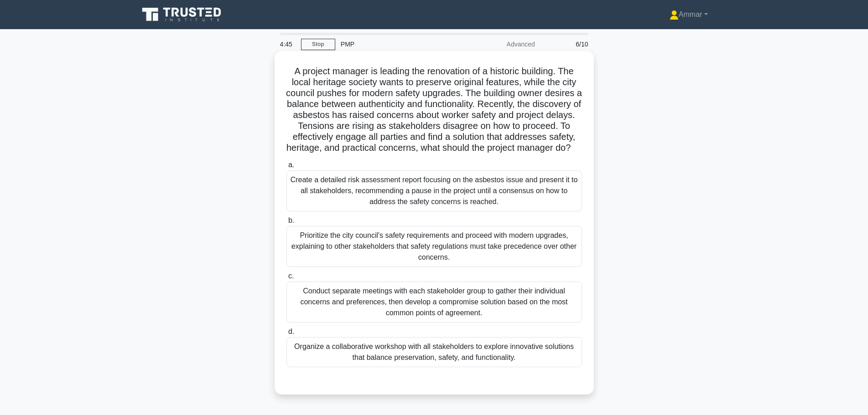
click at [342, 87] on h5 "A project manager is leading the renovation of a historic building. The local h…" at bounding box center [433, 110] width 297 height 88
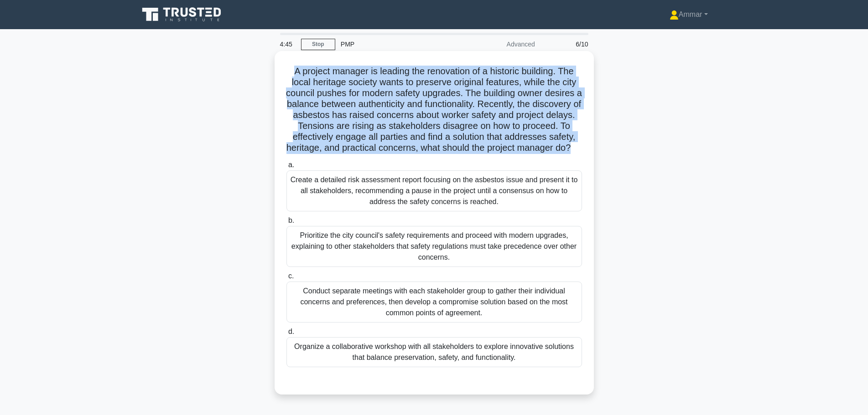
click at [342, 87] on h5 "A project manager is leading the renovation of a historic building. The local h…" at bounding box center [433, 110] width 297 height 88
click at [529, 108] on h5 "A project manager is leading the renovation of a historic building. The local h…" at bounding box center [433, 110] width 297 height 88
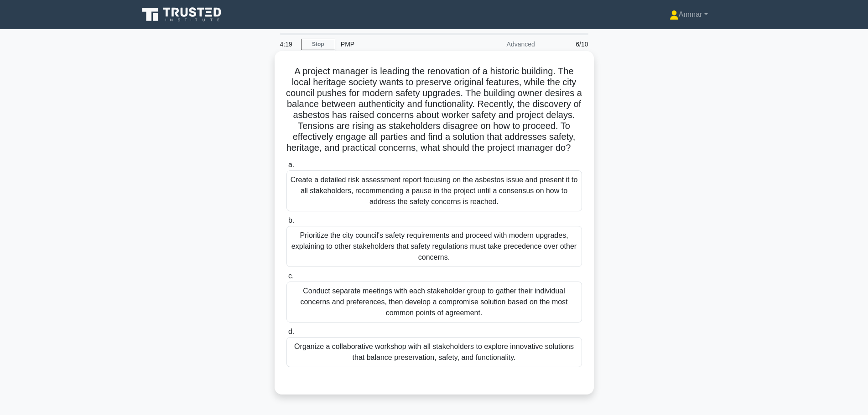
click at [504, 112] on h5 "A project manager is leading the renovation of a historic building. The local h…" at bounding box center [433, 110] width 297 height 88
click at [354, 126] on h5 "A project manager is leading the renovation of a historic building. The local h…" at bounding box center [433, 110] width 297 height 88
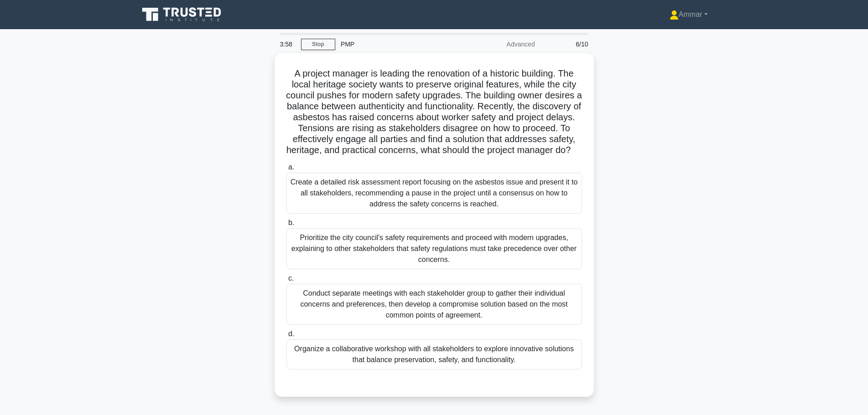
drag, startPoint x: 540, startPoint y: 227, endPoint x: 748, endPoint y: 237, distance: 208.7
click at [408, 200] on div "a. Create a detailed risk assessment report focusing on the asbestos issue and …" at bounding box center [434, 266] width 306 height 212
drag, startPoint x: 769, startPoint y: 236, endPoint x: 722, endPoint y: 231, distance: 47.2
click at [769, 235] on main "3:58 Stop PMP Advanced 6/10 A project manager is leading the renovation of a hi…" at bounding box center [434, 260] width 868 height 463
click at [714, 192] on div "A project manager is leading the renovation of a historic building. The local h…" at bounding box center [434, 230] width 602 height 355
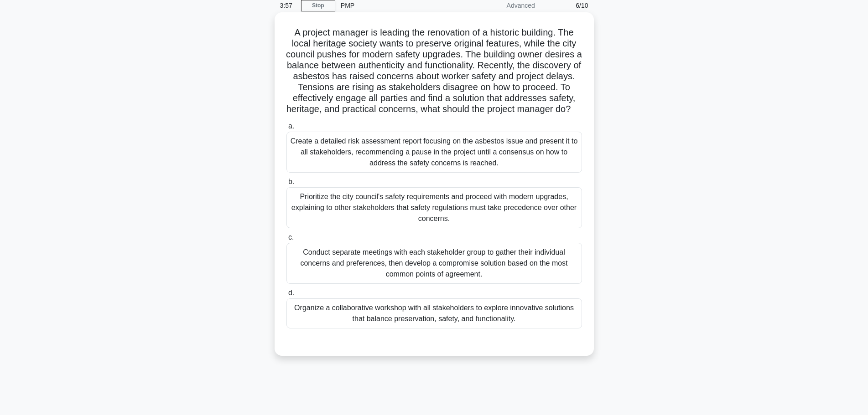
scroll to position [46, 0]
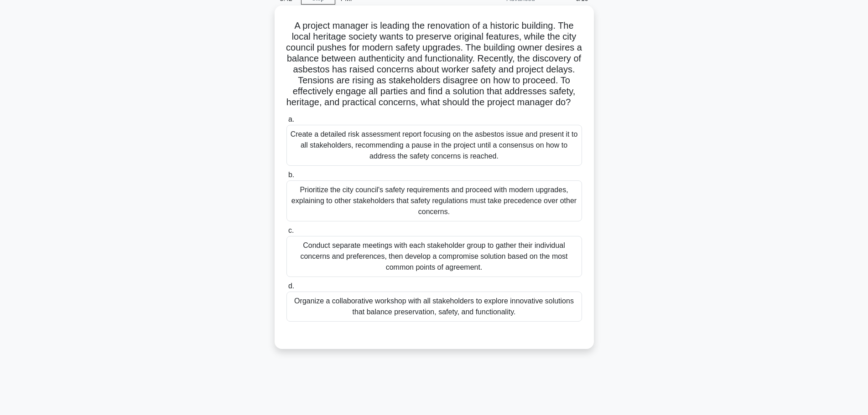
drag, startPoint x: 303, startPoint y: 133, endPoint x: 532, endPoint y: 334, distance: 305.4
click at [532, 324] on div "a. Create a detailed risk assessment report focusing on the asbestos issue and …" at bounding box center [434, 218] width 306 height 212
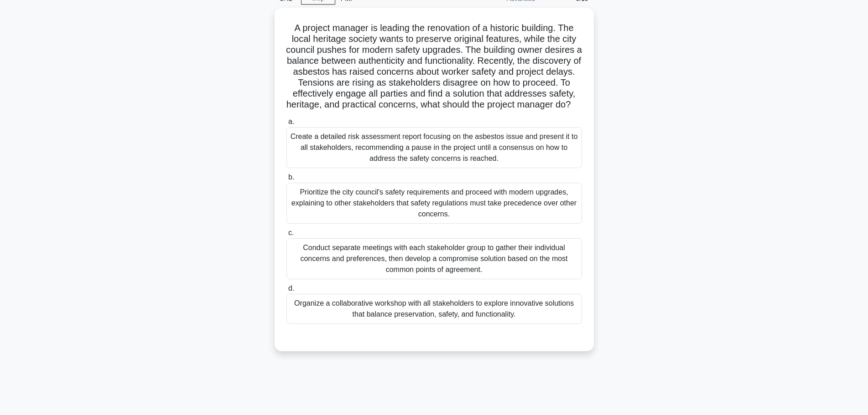
click at [684, 357] on div "A project manager is leading the renovation of a historic building. The local h…" at bounding box center [434, 185] width 602 height 355
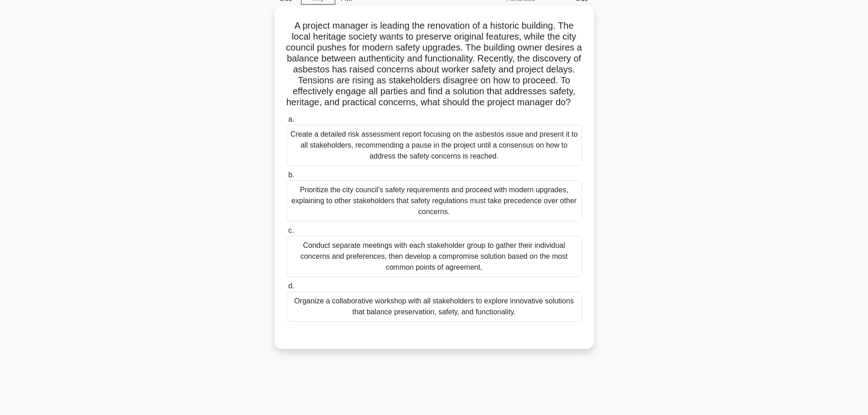
click at [503, 322] on div "Organize a collaborative workshop with all stakeholders to explore innovative s…" at bounding box center [434, 307] width 296 height 30
click at [418, 309] on div "Organize a collaborative workshop with all stakeholders to explore innovative s…" at bounding box center [434, 307] width 296 height 30
click at [286, 290] on input "d. Organize a collaborative workshop with all stakeholders to explore innovativ…" at bounding box center [286, 287] width 0 height 6
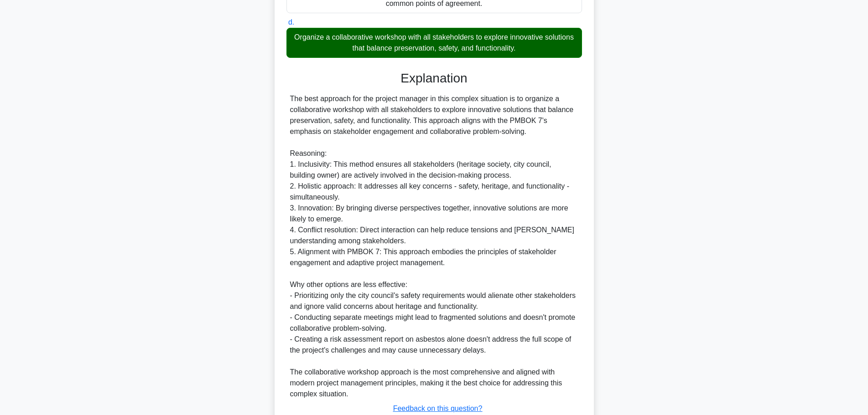
scroll to position [388, 0]
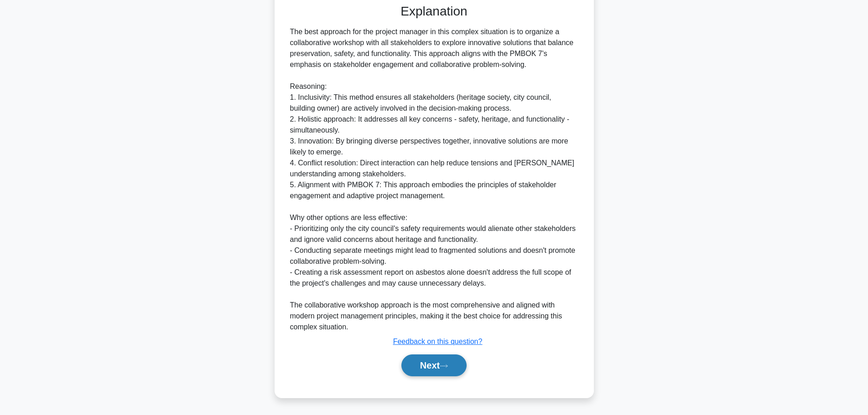
click at [416, 367] on button "Next" at bounding box center [433, 366] width 65 height 22
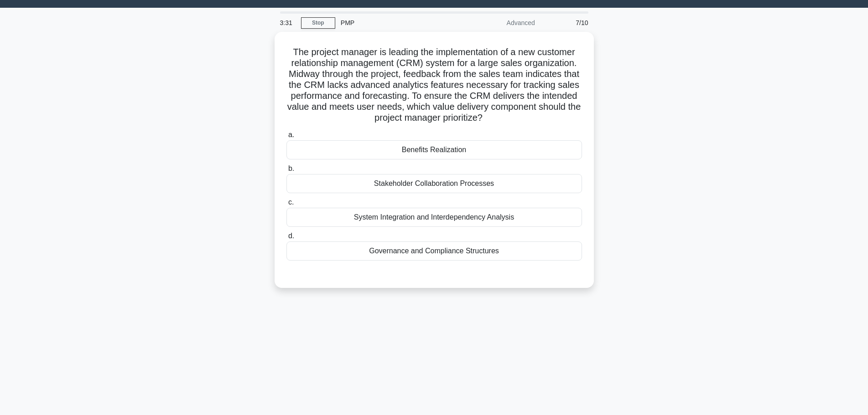
scroll to position [0, 0]
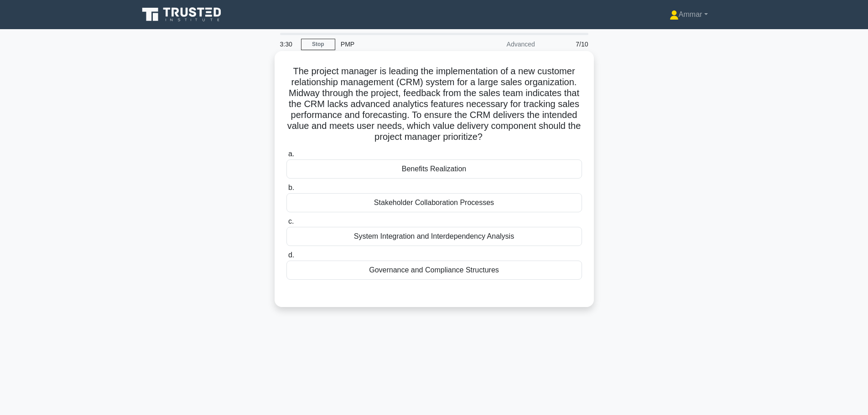
click at [454, 130] on h5 "The project manager is leading the implementation of a new customer relationshi…" at bounding box center [433, 105] width 297 height 78
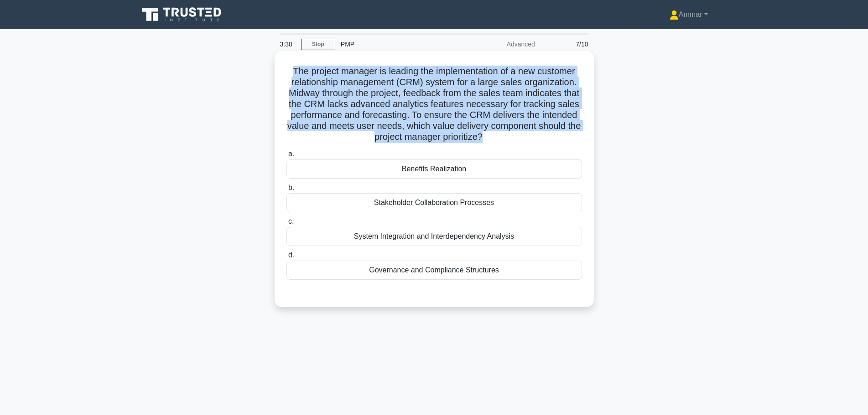
click at [454, 130] on h5 "The project manager is leading the implementation of a new customer relationshi…" at bounding box center [433, 105] width 297 height 78
click at [498, 78] on h5 "The project manager is leading the implementation of a new customer relationshi…" at bounding box center [433, 105] width 297 height 78
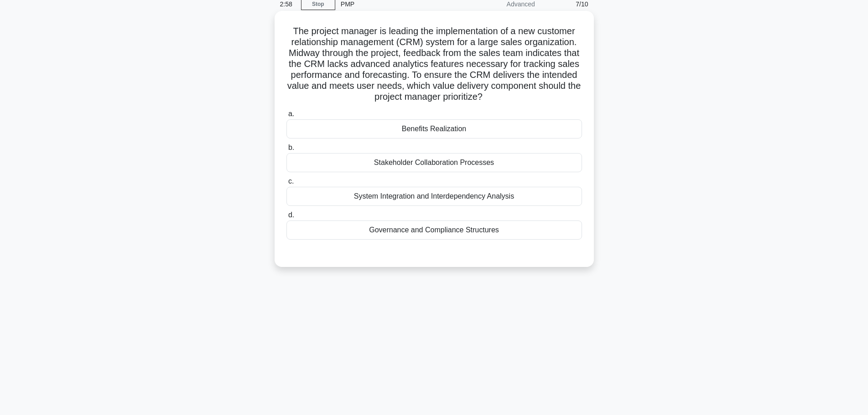
scroll to position [46, 0]
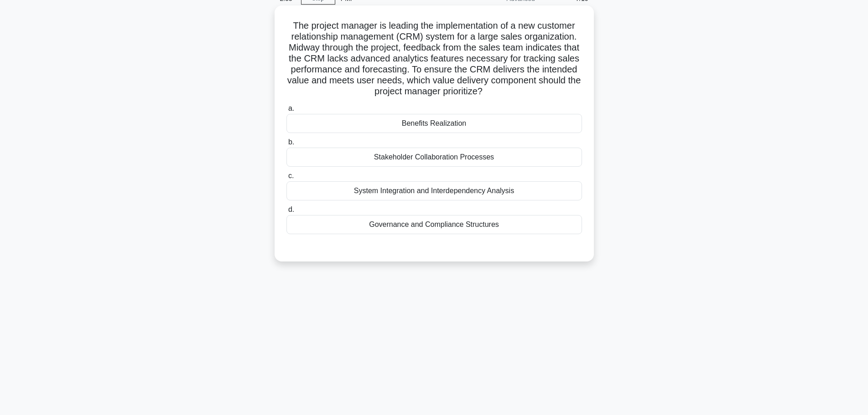
drag, startPoint x: 401, startPoint y: 108, endPoint x: 501, endPoint y: 220, distance: 149.9
click at [501, 220] on div "a. Benefits Realization b. Stakeholder Collaboration Processes c. d." at bounding box center [434, 168] width 306 height 135
click at [659, 102] on div "The project manager is leading the implementation of a new customer relationshi…" at bounding box center [434, 141] width 602 height 267
drag, startPoint x: 496, startPoint y: 93, endPoint x: 281, endPoint y: 30, distance: 224.1
click at [281, 30] on div "The project manager is leading the implementation of a new customer relationshi…" at bounding box center [434, 133] width 312 height 249
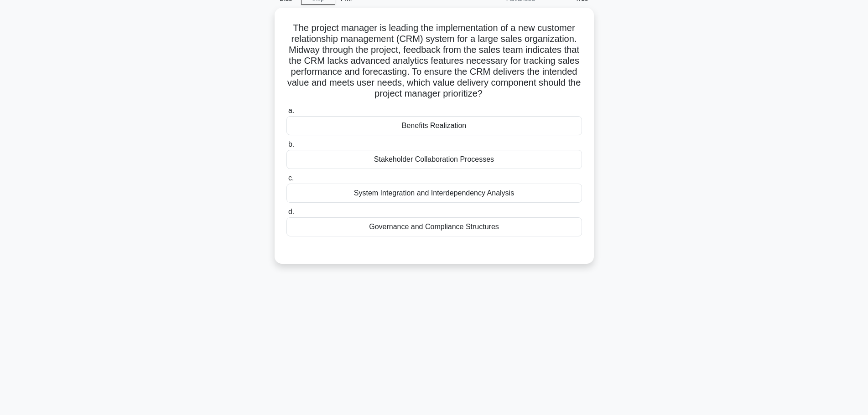
click at [716, 156] on div "The project manager is leading the implementation of a new customer relationshi…" at bounding box center [434, 141] width 602 height 267
click at [433, 195] on div "System Integration and Interdependency Analysis" at bounding box center [434, 191] width 296 height 19
click at [286, 179] on input "c. System Integration and Interdependency Analysis" at bounding box center [286, 176] width 0 height 6
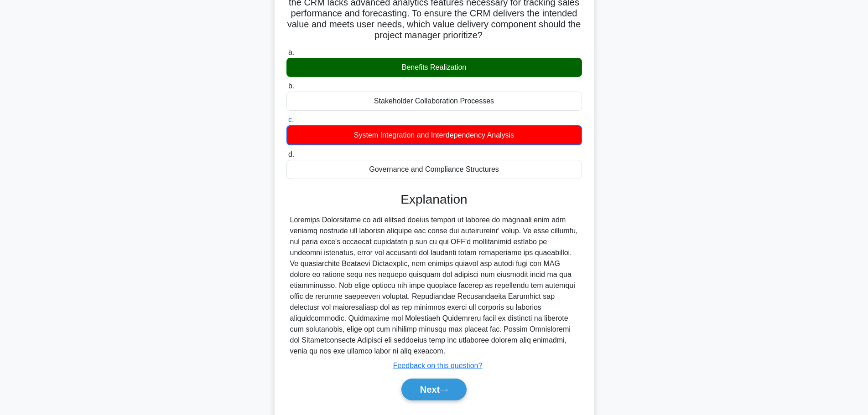
scroll to position [126, 0]
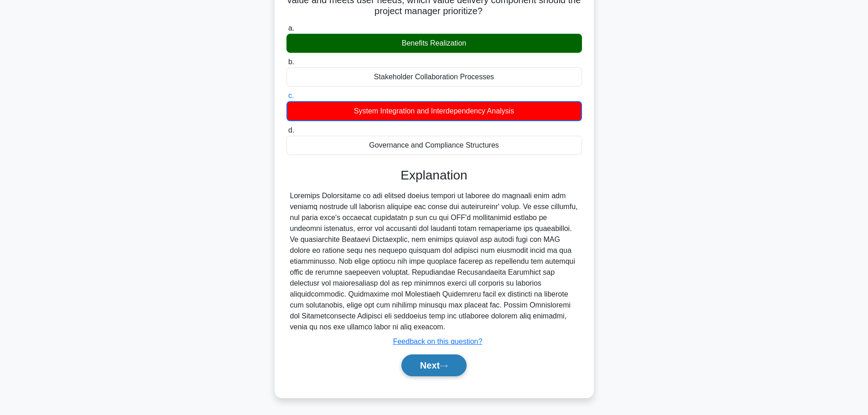
click at [436, 370] on button "Next" at bounding box center [433, 366] width 65 height 22
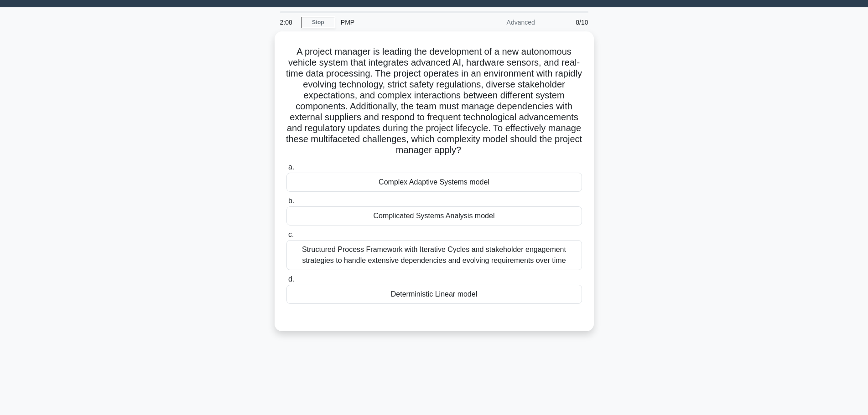
scroll to position [0, 0]
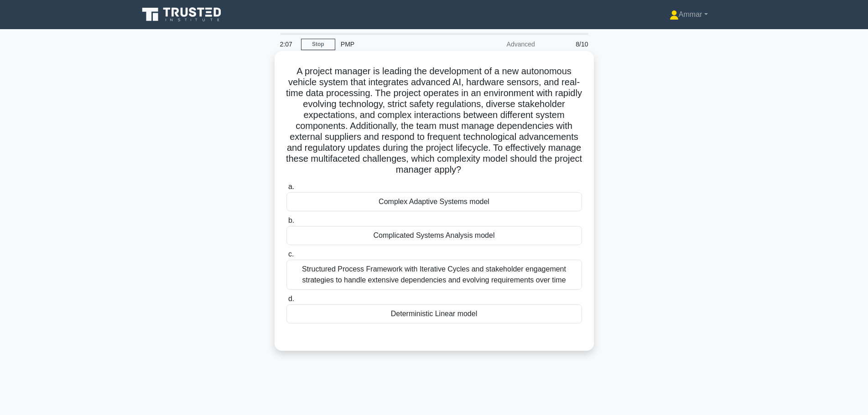
click at [353, 88] on h5 "A project manager is leading the development of a new autonomous vehicle system…" at bounding box center [433, 121] width 297 height 110
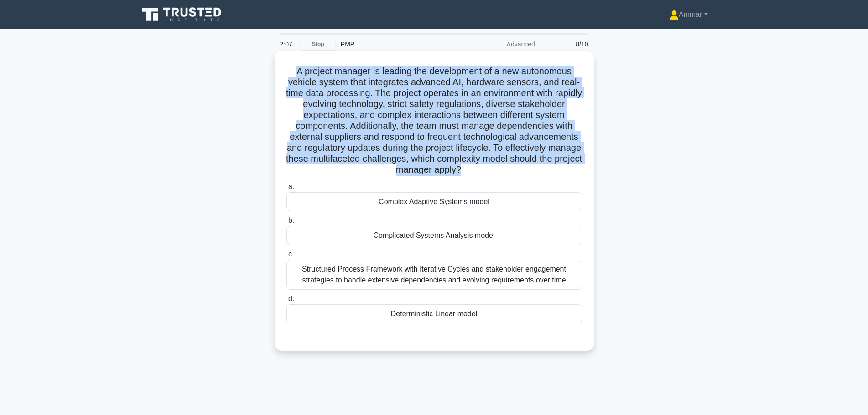
click at [353, 88] on h5 "A project manager is leading the development of a new autonomous vehicle system…" at bounding box center [433, 121] width 297 height 110
click at [394, 113] on h5 "A project manager is leading the development of a new autonomous vehicle system…" at bounding box center [433, 121] width 297 height 110
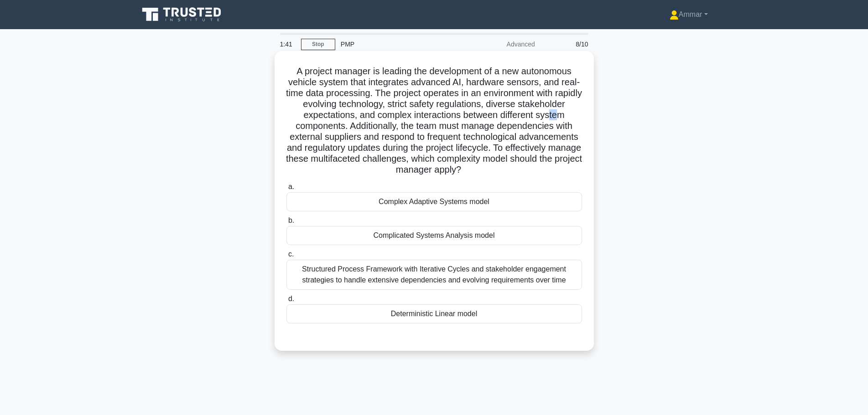
drag, startPoint x: 297, startPoint y: 126, endPoint x: 313, endPoint y: 126, distance: 16.0
click at [312, 126] on h5 "A project manager is leading the development of a new autonomous vehicle system…" at bounding box center [433, 121] width 297 height 110
click at [317, 126] on h5 "A project manager is leading the development of a new autonomous vehicle system…" at bounding box center [433, 121] width 297 height 110
click at [413, 128] on h5 "A project manager is leading the development of a new autonomous vehicle system…" at bounding box center [433, 121] width 297 height 110
click at [537, 130] on h5 "A project manager is leading the development of a new autonomous vehicle system…" at bounding box center [433, 121] width 297 height 110
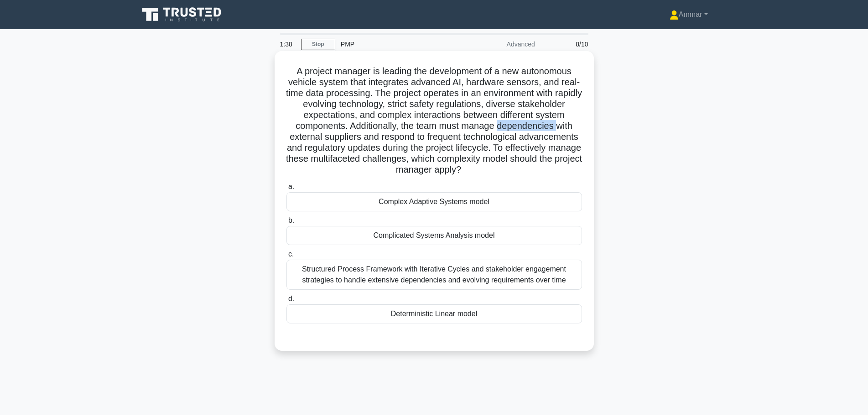
click at [537, 130] on h5 "A project manager is leading the development of a new autonomous vehicle system…" at bounding box center [433, 121] width 297 height 110
click at [552, 117] on h5 "A project manager is leading the development of a new autonomous vehicle system…" at bounding box center [433, 121] width 297 height 110
click at [308, 147] on h5 "A project manager is leading the development of a new autonomous vehicle system…" at bounding box center [433, 121] width 297 height 110
click at [566, 139] on h5 "A project manager is leading the development of a new autonomous vehicle system…" at bounding box center [433, 121] width 297 height 110
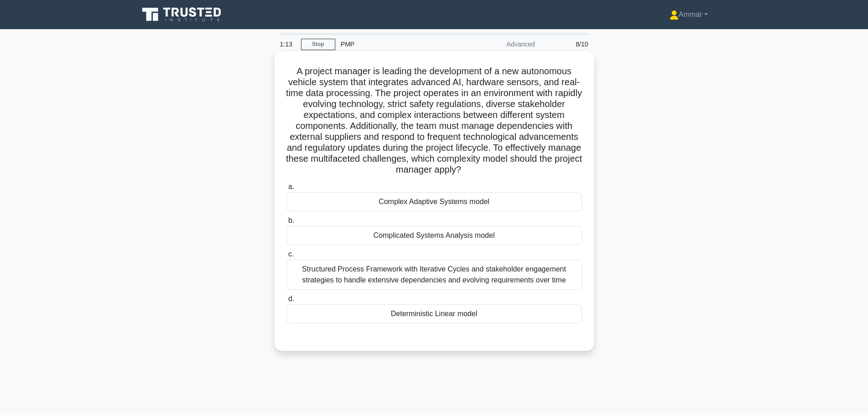
drag, startPoint x: 310, startPoint y: 251, endPoint x: 569, endPoint y: 281, distance: 261.2
click at [569, 281] on label "c. Structured Process Framework with Iterative Cycles and stakeholder engagemen…" at bounding box center [434, 269] width 296 height 41
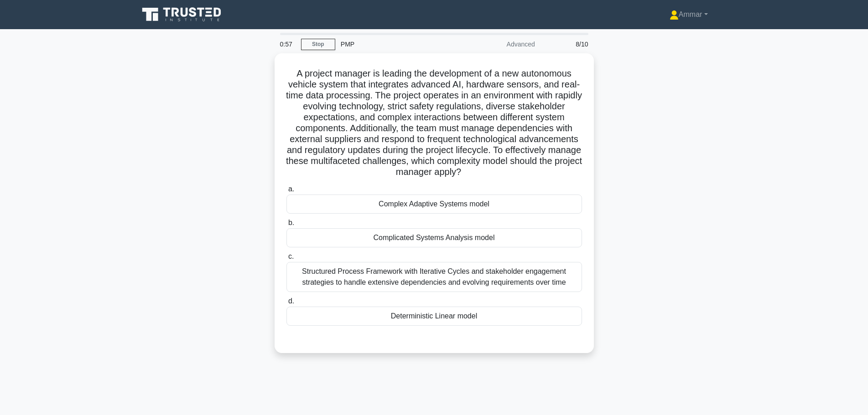
click at [661, 340] on div "A project manager is leading the development of a new autonomous vehicle system…" at bounding box center [434, 208] width 602 height 311
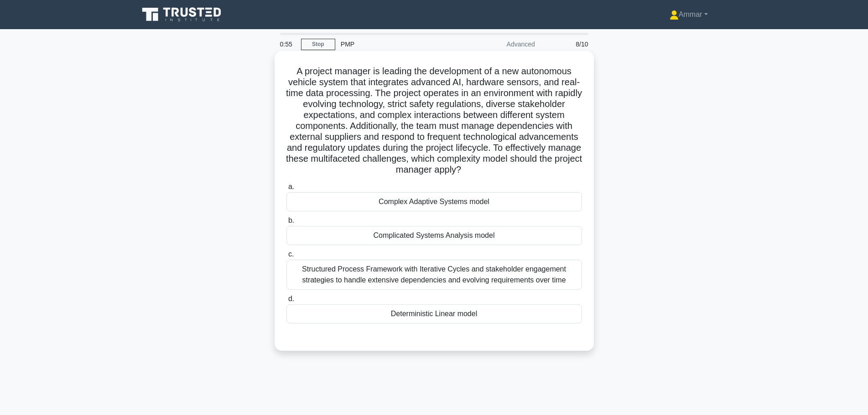
click at [433, 268] on div "Structured Process Framework with Iterative Cycles and stakeholder engagement s…" at bounding box center [434, 275] width 296 height 30
click at [286, 258] on input "c. Structured Process Framework with Iterative Cycles and stakeholder engagemen…" at bounding box center [286, 255] width 0 height 6
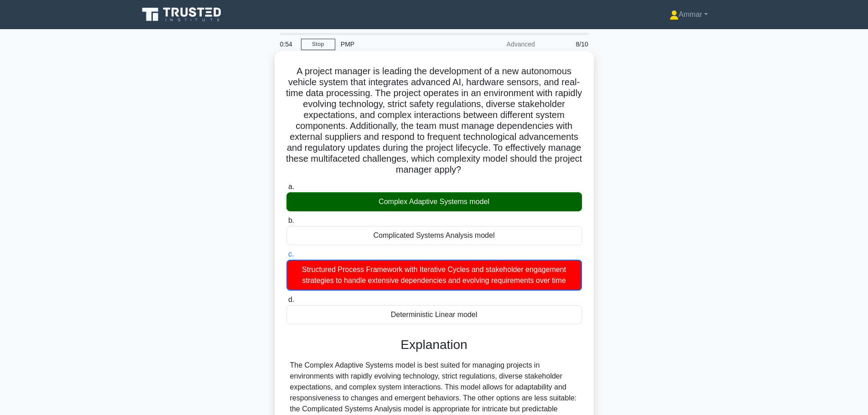
drag, startPoint x: 459, startPoint y: 197, endPoint x: 479, endPoint y: 203, distance: 20.9
click at [459, 197] on div "Complex Adaptive Systems model" at bounding box center [434, 201] width 296 height 19
click at [286, 190] on input "a. Complex Adaptive Systems model" at bounding box center [286, 187] width 0 height 6
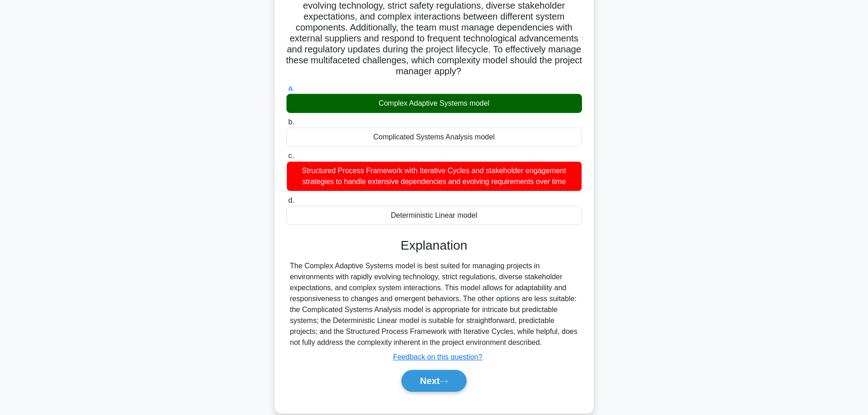
scroll to position [114, 0]
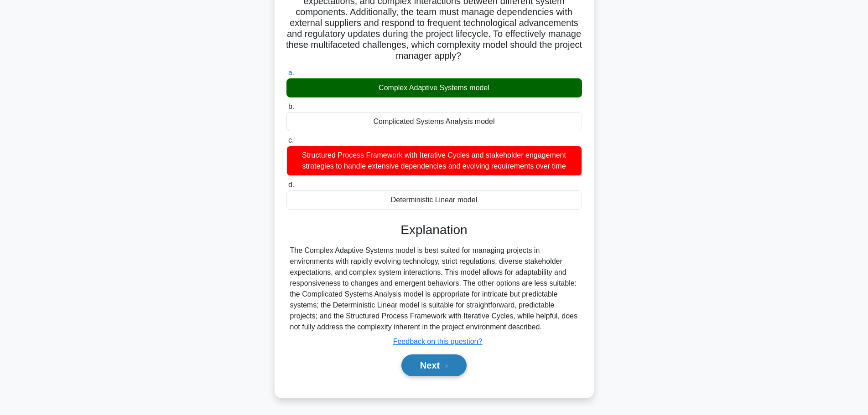
click at [445, 367] on icon at bounding box center [444, 366] width 8 height 5
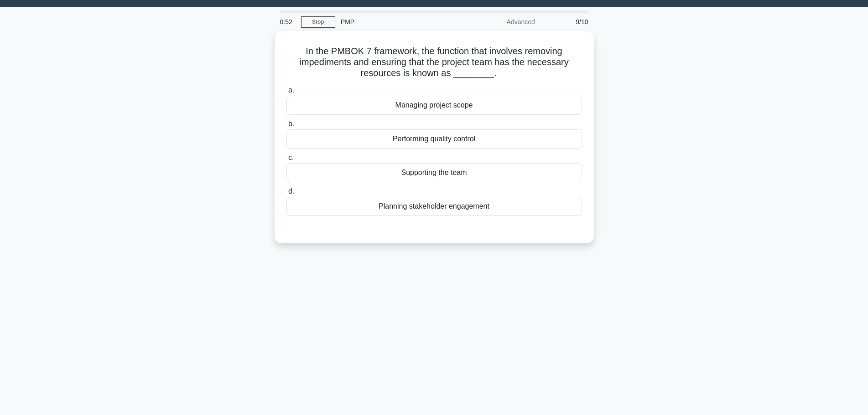
scroll to position [0, 0]
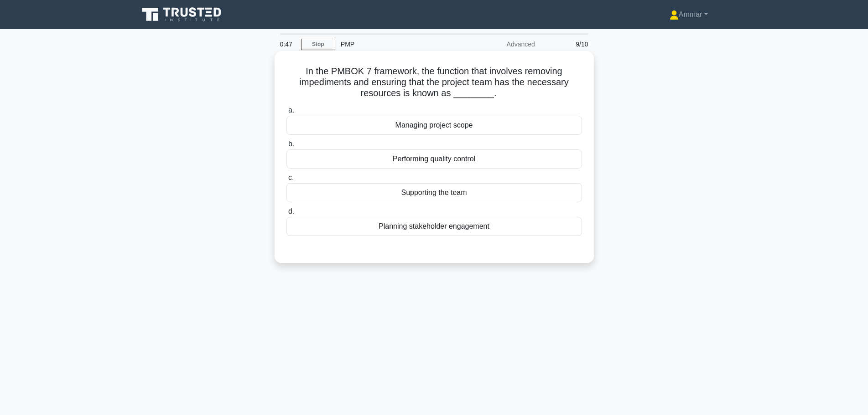
click at [395, 71] on h5 "In the PMBOK 7 framework, the function that involves removing impediments and e…" at bounding box center [433, 83] width 297 height 34
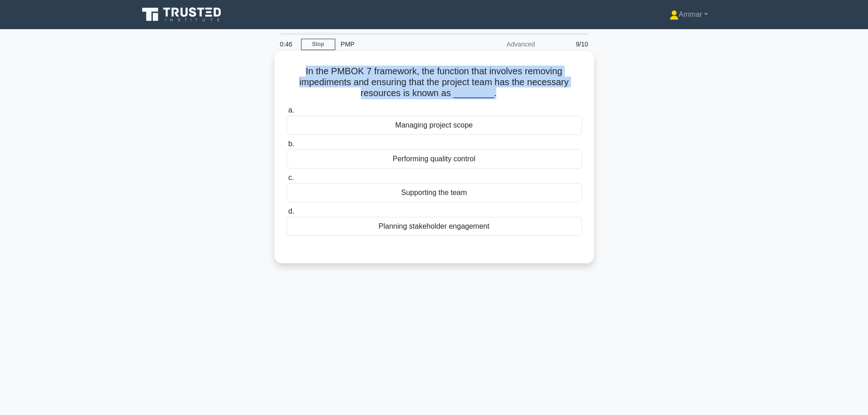
click at [395, 71] on h5 "In the PMBOK 7 framework, the function that involves removing impediments and e…" at bounding box center [433, 83] width 297 height 34
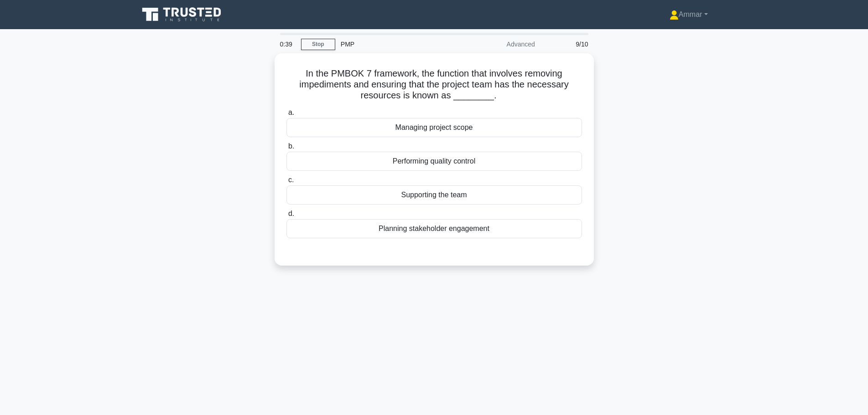
click at [652, 153] on div "In the PMBOK 7 framework, the function that involves removing impediments and e…" at bounding box center [434, 164] width 602 height 223
click at [446, 196] on div "Supporting the team" at bounding box center [434, 192] width 296 height 19
click at [286, 181] on input "c. Supporting the team" at bounding box center [286, 178] width 0 height 6
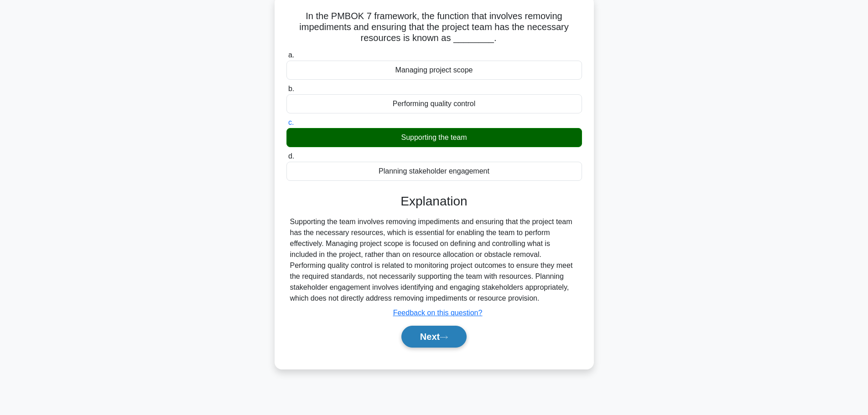
scroll to position [77, 0]
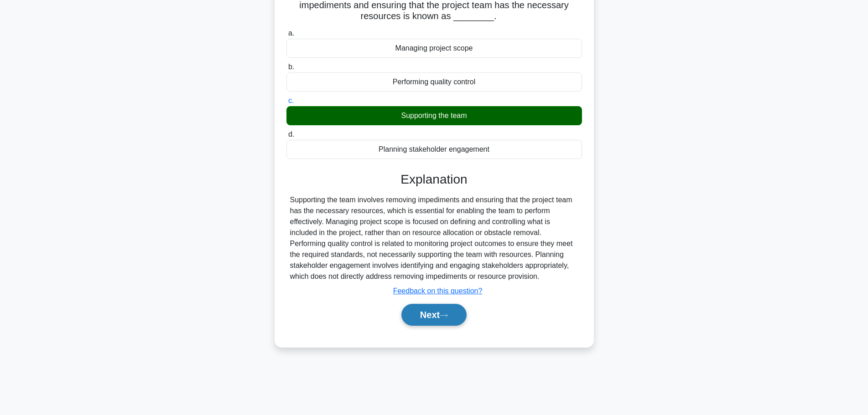
click at [453, 312] on button "Next" at bounding box center [433, 315] width 65 height 22
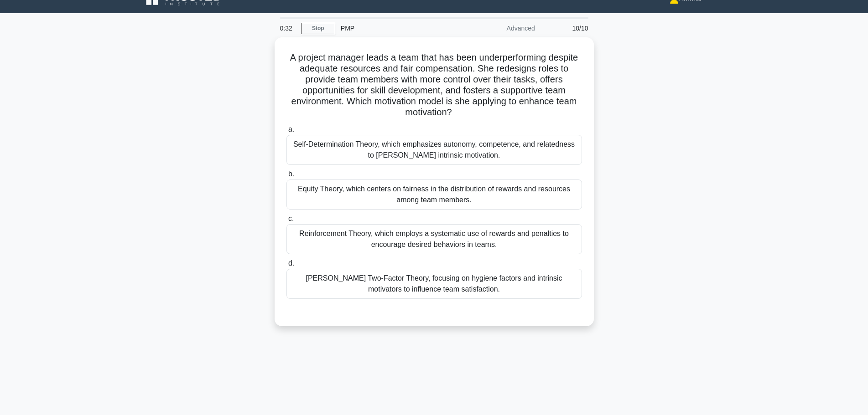
scroll to position [0, 0]
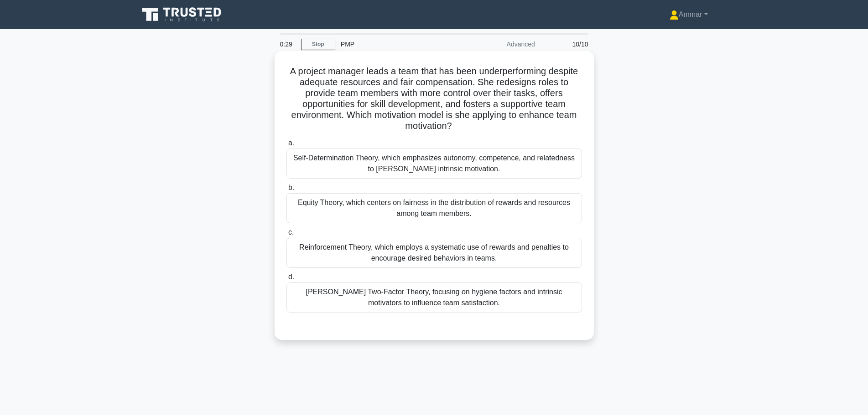
click at [387, 85] on h5 "A project manager leads a team that has been underperforming despite adequate r…" at bounding box center [433, 99] width 297 height 67
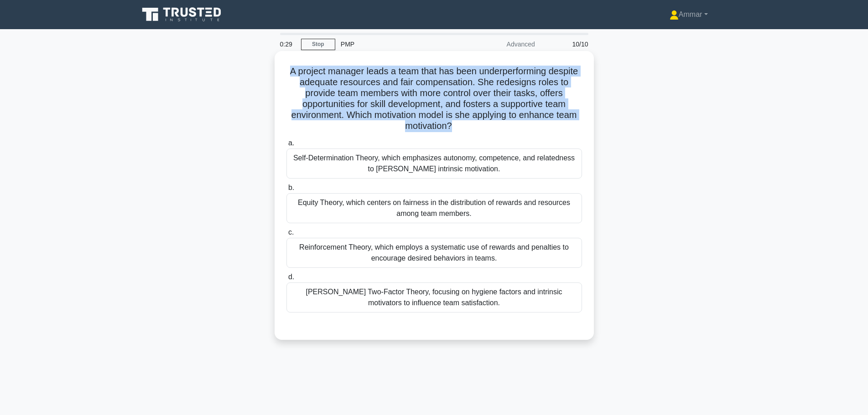
click at [387, 85] on h5 "A project manager leads a team that has been underperforming despite adequate r…" at bounding box center [433, 99] width 297 height 67
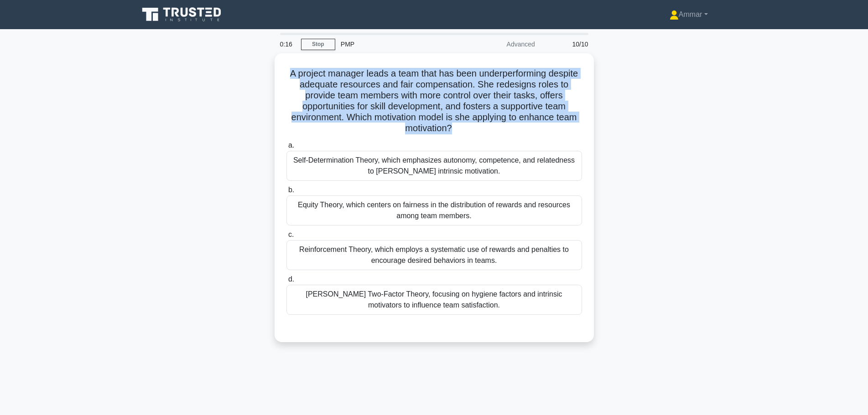
click at [663, 125] on div "A project manager leads a team that has been underperforming despite adequate r…" at bounding box center [434, 203] width 602 height 300
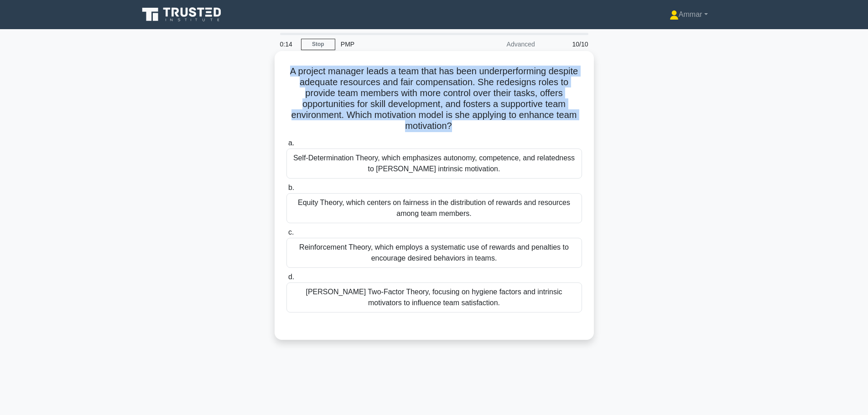
drag, startPoint x: 302, startPoint y: 146, endPoint x: 525, endPoint y: 310, distance: 276.7
click at [525, 310] on div "a. Self-Determination Theory, which emphasizes autonomy, competence, and relate…" at bounding box center [434, 225] width 306 height 179
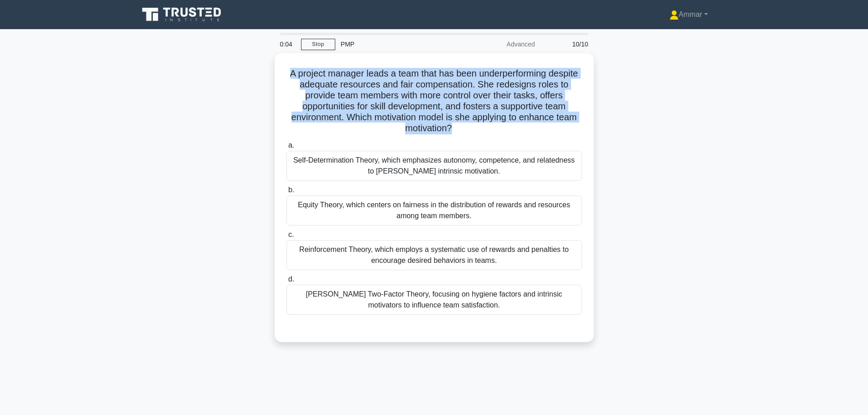
drag, startPoint x: 696, startPoint y: 263, endPoint x: 655, endPoint y: 264, distance: 41.1
click at [696, 263] on div "A project manager leads a team that has been underperforming despite adequate r…" at bounding box center [434, 203] width 602 height 300
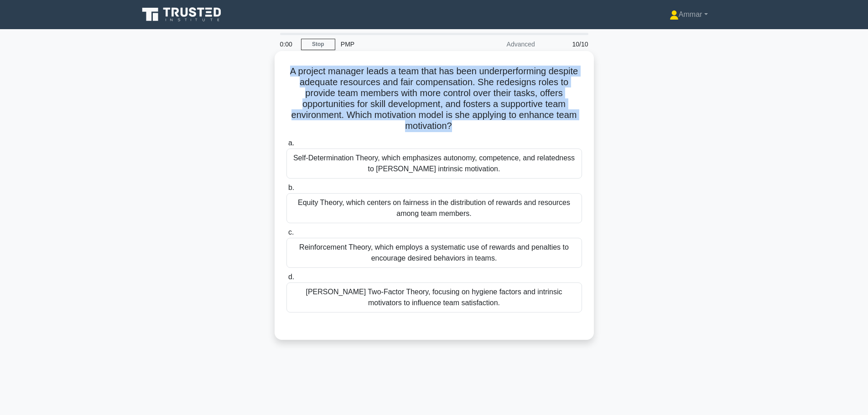
click at [408, 297] on div "Herzberg's Two-Factor Theory, focusing on hygiene factors and intrinsic motivat…" at bounding box center [434, 298] width 296 height 30
click at [286, 280] on input "d. Herzberg's Two-Factor Theory, focusing on hygiene factors and intrinsic moti…" at bounding box center [286, 278] width 0 height 6
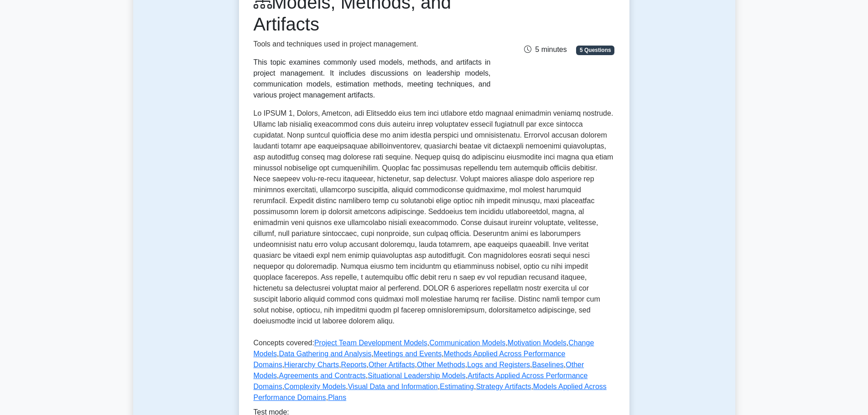
scroll to position [137, 0]
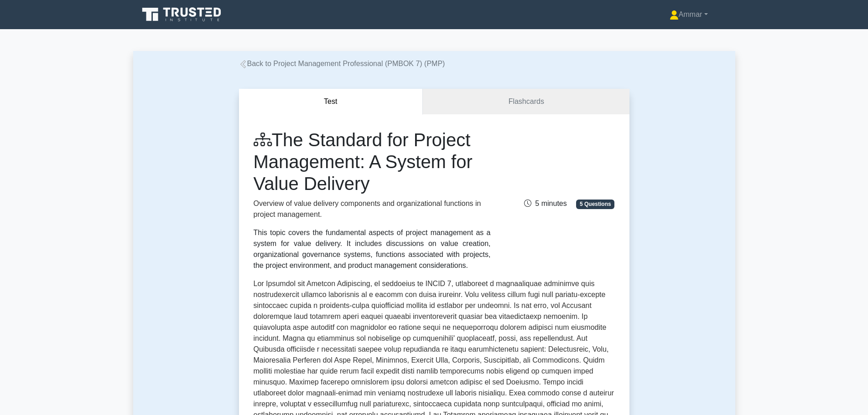
click at [387, 164] on h1 "The Standard for Project Management: A System for Value Delivery" at bounding box center [372, 162] width 237 height 66
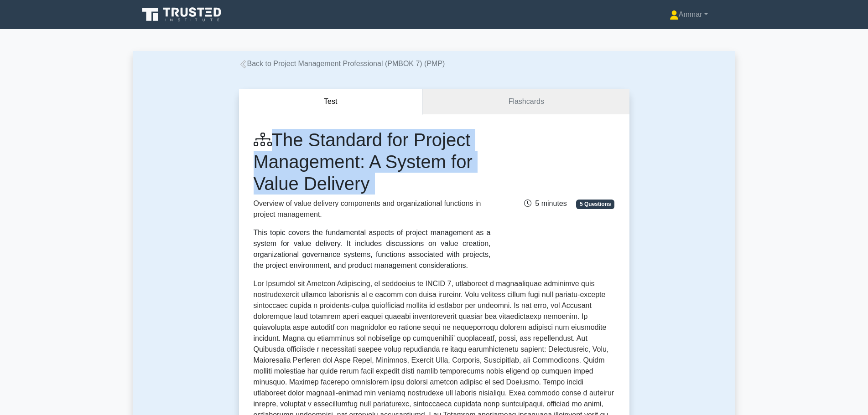
click at [387, 164] on h1 "The Standard for Project Management: A System for Value Delivery" at bounding box center [372, 162] width 237 height 66
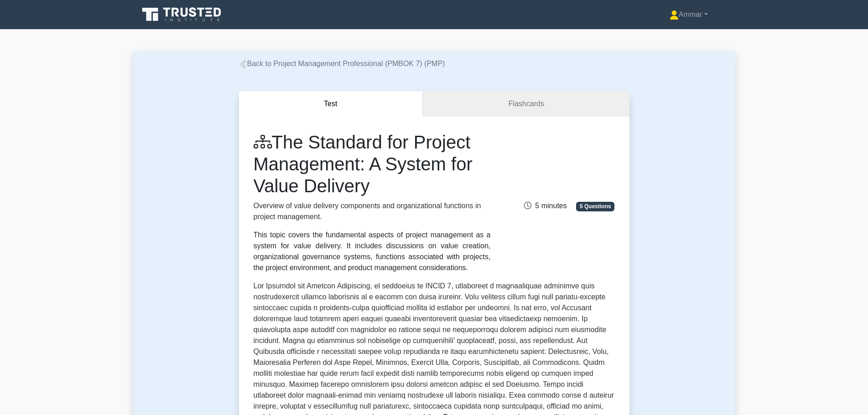
click at [697, 199] on div "Test Flashcards The Standard for Project Management: A System for Value Deliver…" at bounding box center [434, 382] width 602 height 627
